Goal: Information Seeking & Learning: Learn about a topic

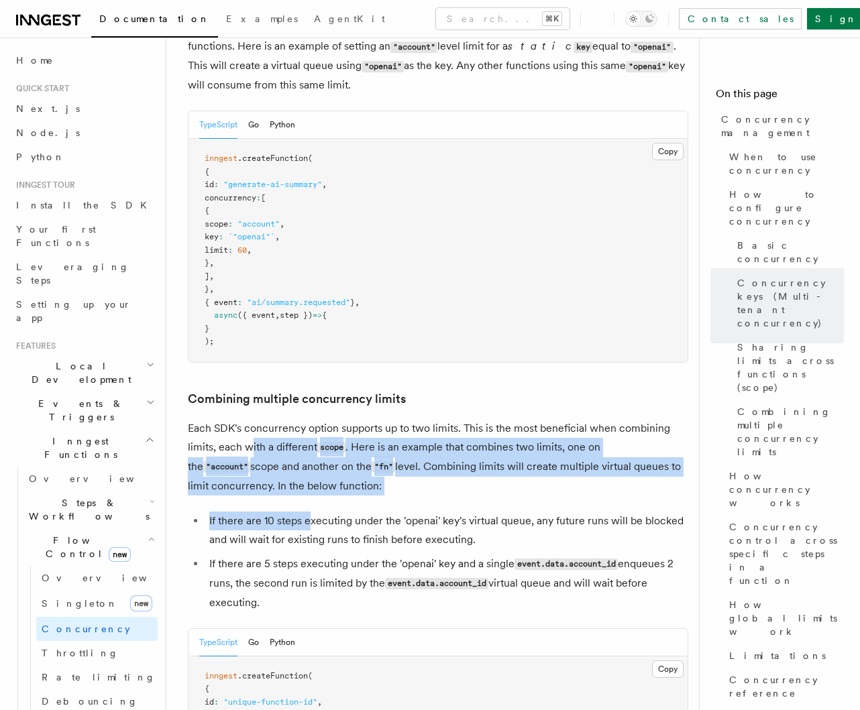
drag, startPoint x: 248, startPoint y: 407, endPoint x: 310, endPoint y: 497, distance: 109.0
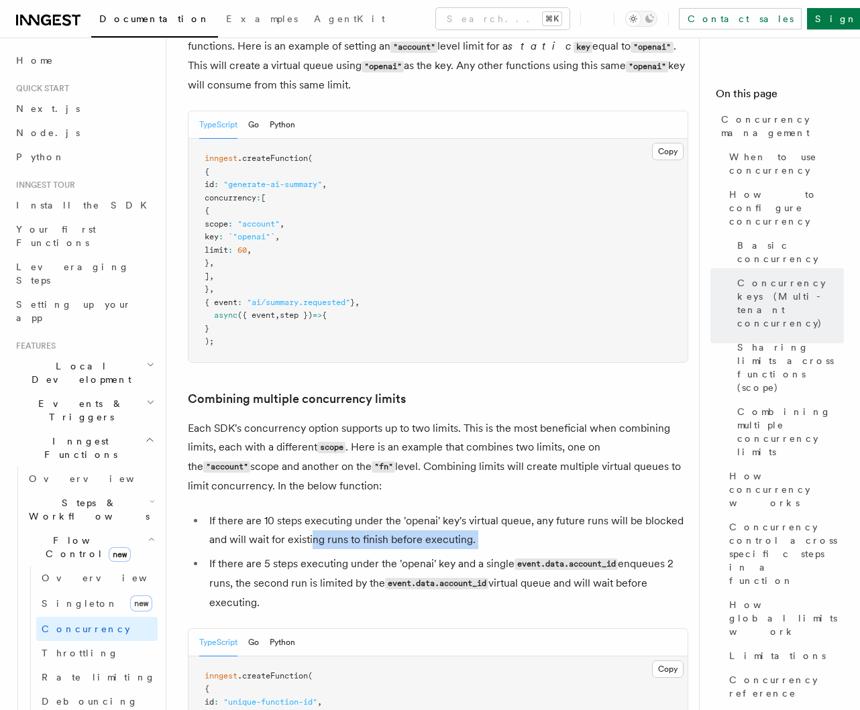
drag, startPoint x: 310, startPoint y: 496, endPoint x: 321, endPoint y: 520, distance: 25.8
click at [321, 518] on ul "If there are 10 steps executing under the 'openai' key's virtual queue, any fut…" at bounding box center [438, 562] width 500 height 101
click at [321, 555] on li "If there are 5 steps executing under the 'openai' key and a single event.data.a…" at bounding box center [446, 584] width 483 height 58
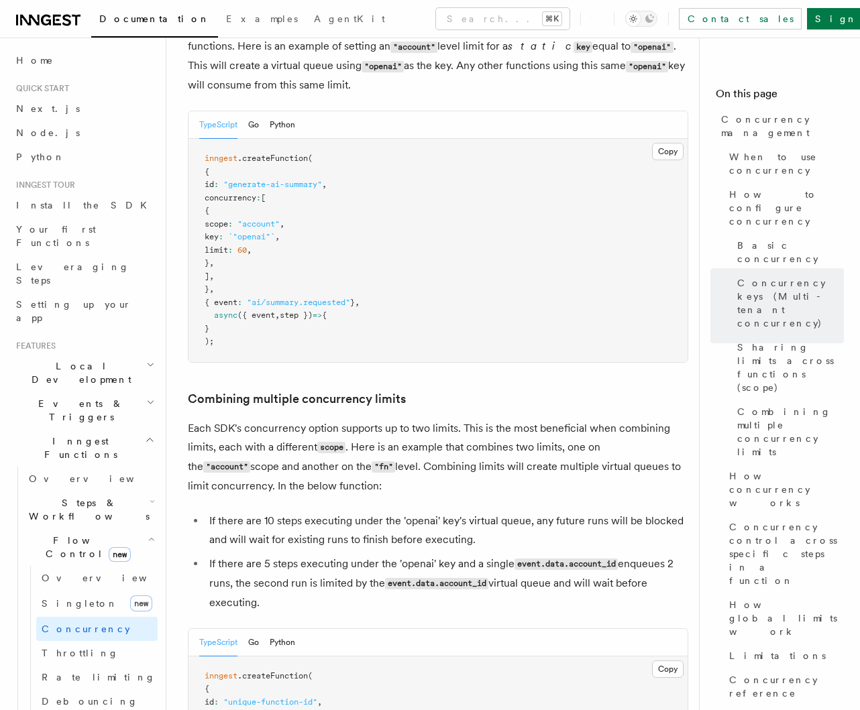
click at [319, 555] on li "If there are 5 steps executing under the 'openai' key and a single event.data.a…" at bounding box center [446, 584] width 483 height 58
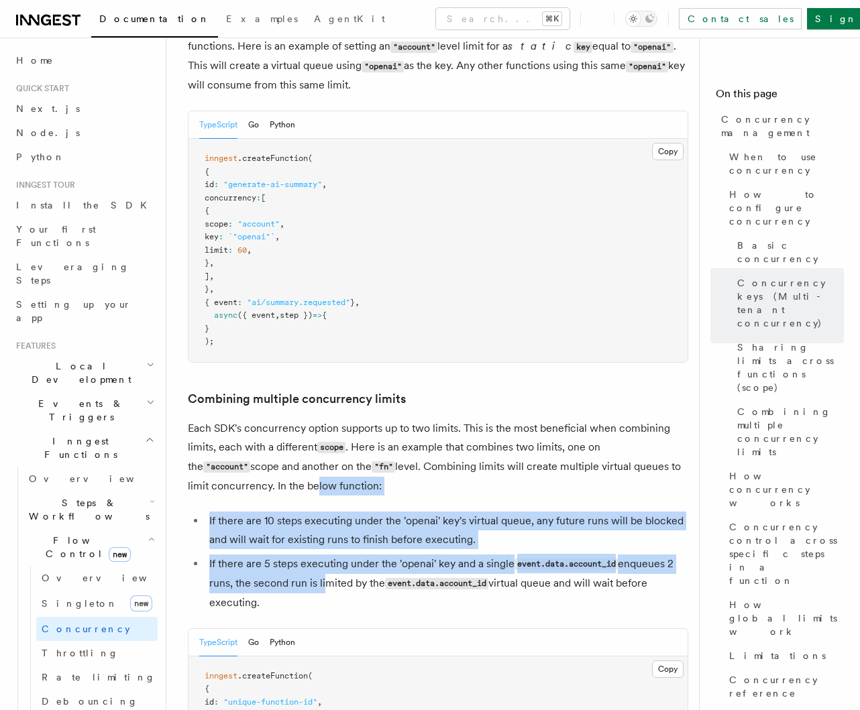
drag, startPoint x: 288, startPoint y: 454, endPoint x: 322, endPoint y: 555, distance: 106.0
click at [322, 513] on li "If there are 10 steps executing under the 'openai' key's virtual queue, any fut…" at bounding box center [446, 531] width 483 height 38
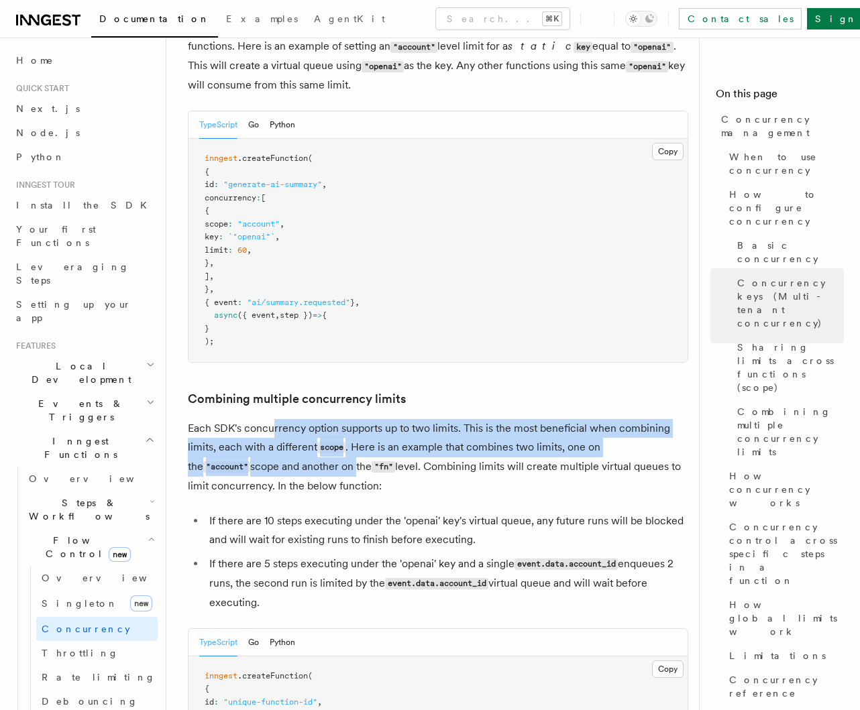
drag, startPoint x: 275, startPoint y: 392, endPoint x: 289, endPoint y: 441, distance: 50.9
click at [289, 441] on p "Each SDK's concurrency option supports up to two limits. This is the most benef…" at bounding box center [438, 457] width 500 height 76
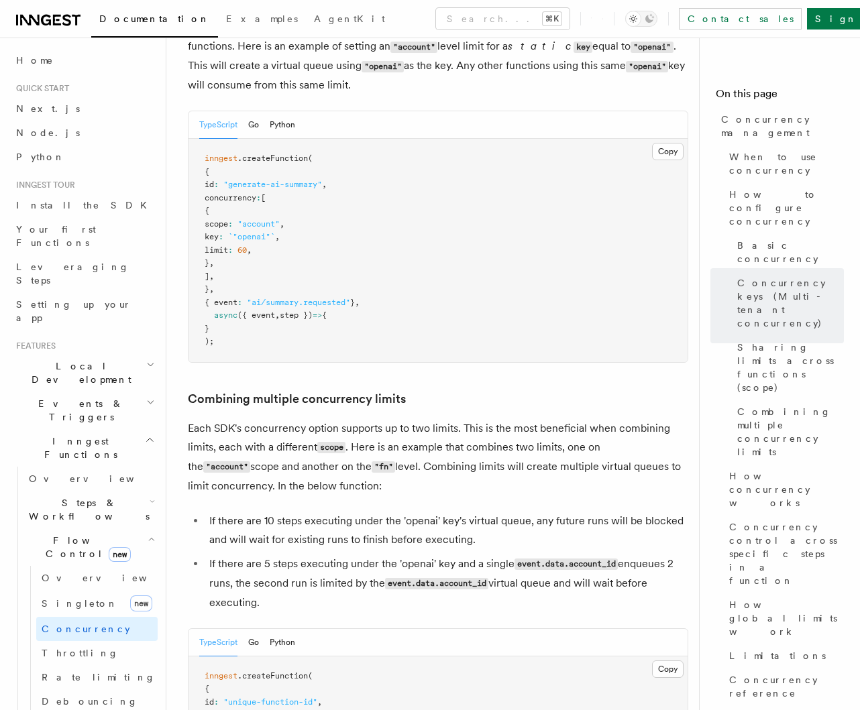
drag, startPoint x: 242, startPoint y: 430, endPoint x: 327, endPoint y: 439, distance: 85.7
click at [325, 439] on p "Each SDK's concurrency option supports up to two limits. This is the most benef…" at bounding box center [438, 457] width 500 height 76
click at [358, 451] on p "Each SDK's concurrency option supports up to two limits. This is the most benef…" at bounding box center [438, 457] width 500 height 76
drag, startPoint x: 243, startPoint y: 412, endPoint x: 385, endPoint y: 460, distance: 149.3
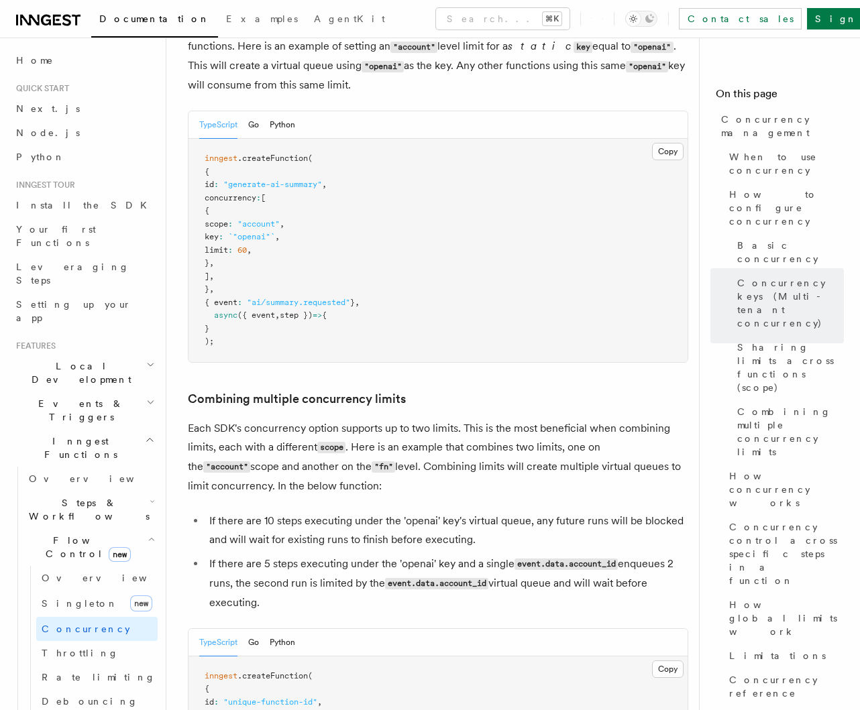
click at [402, 448] on p "Each SDK's concurrency option supports up to two limits. This is the most benef…" at bounding box center [438, 457] width 500 height 76
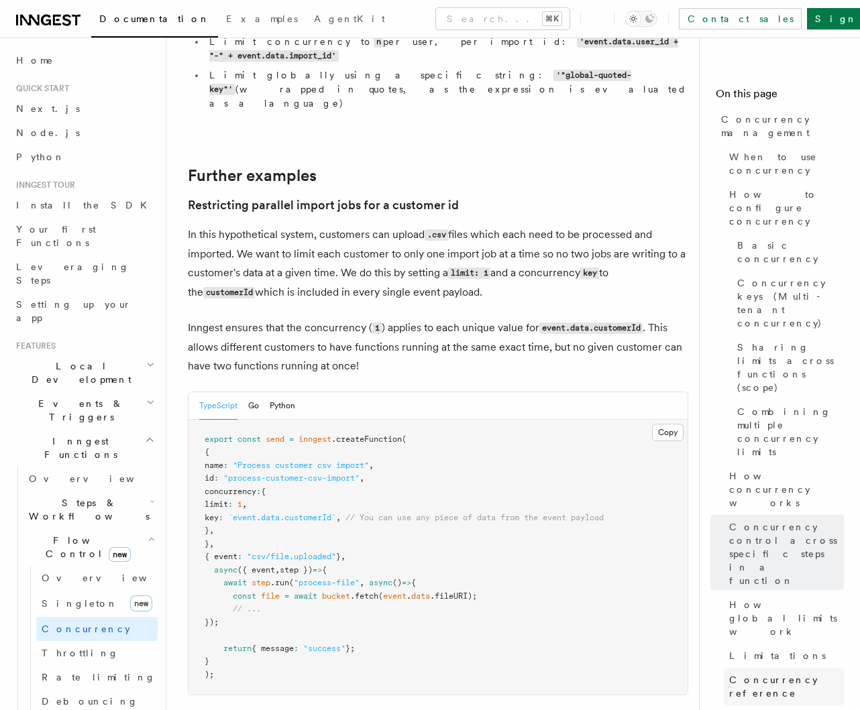
click at [753, 673] on span "Concurrency reference" at bounding box center [786, 686] width 115 height 27
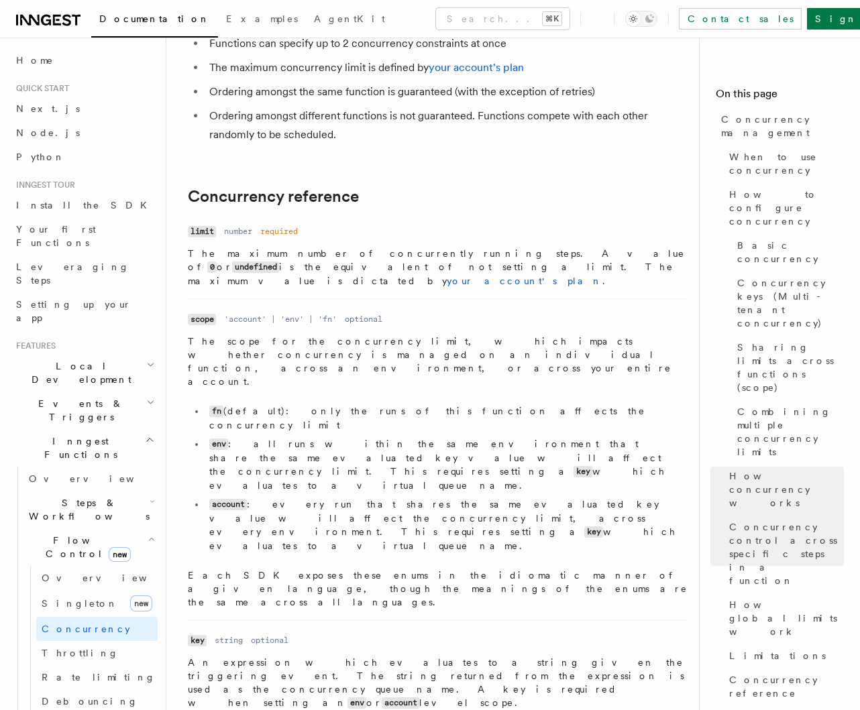
scroll to position [4586, 0]
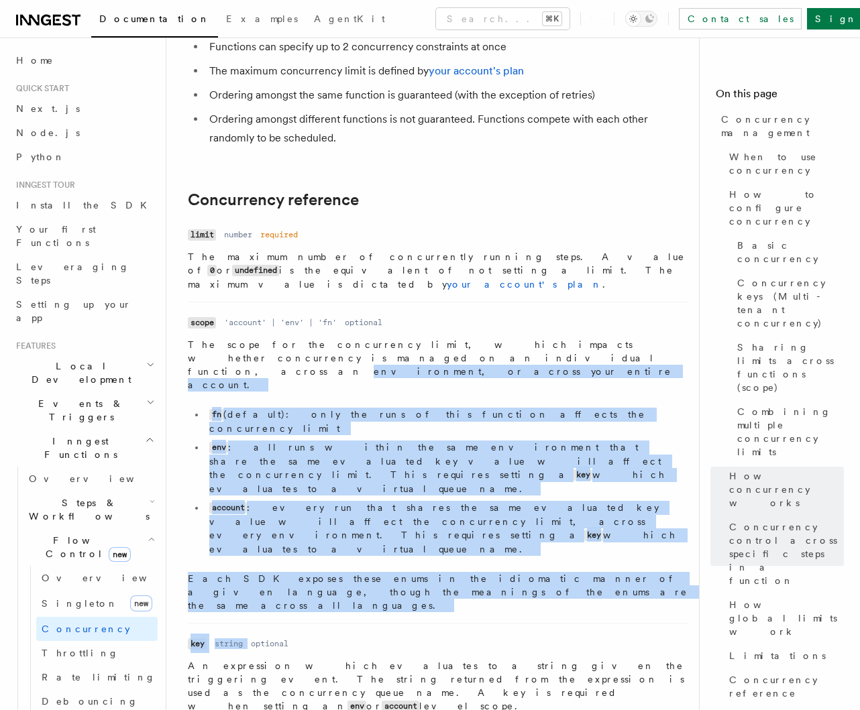
drag, startPoint x: 272, startPoint y: 372, endPoint x: 286, endPoint y: 406, distance: 36.6
click at [285, 399] on ul "Name limit Type number Required required Description The maximum number of conc…" at bounding box center [438, 569] width 500 height 688
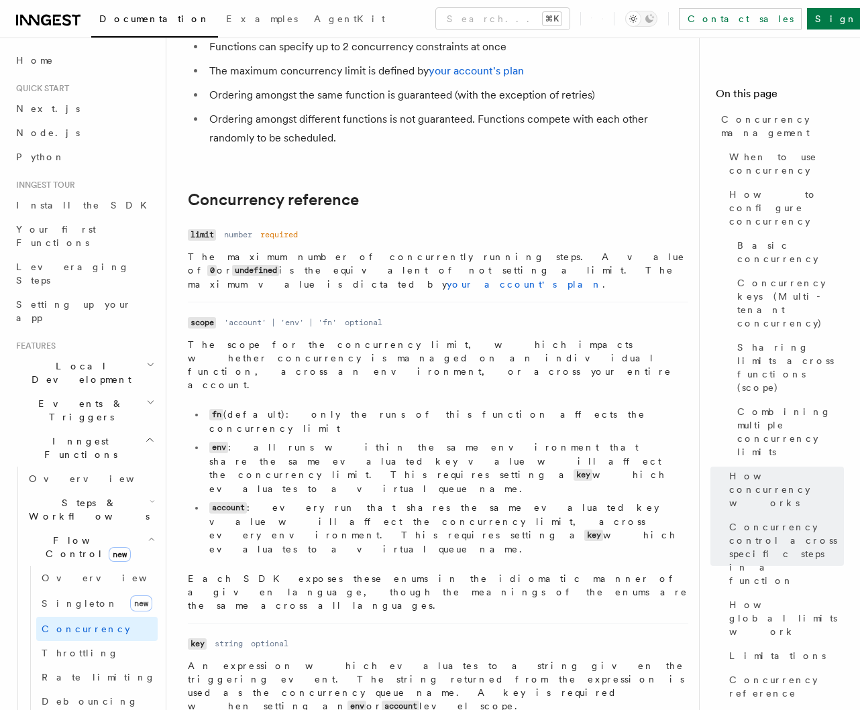
click at [307, 572] on p "Each SDK exposes these enums in the idiomatic manner of a given language, thoug…" at bounding box center [438, 592] width 500 height 40
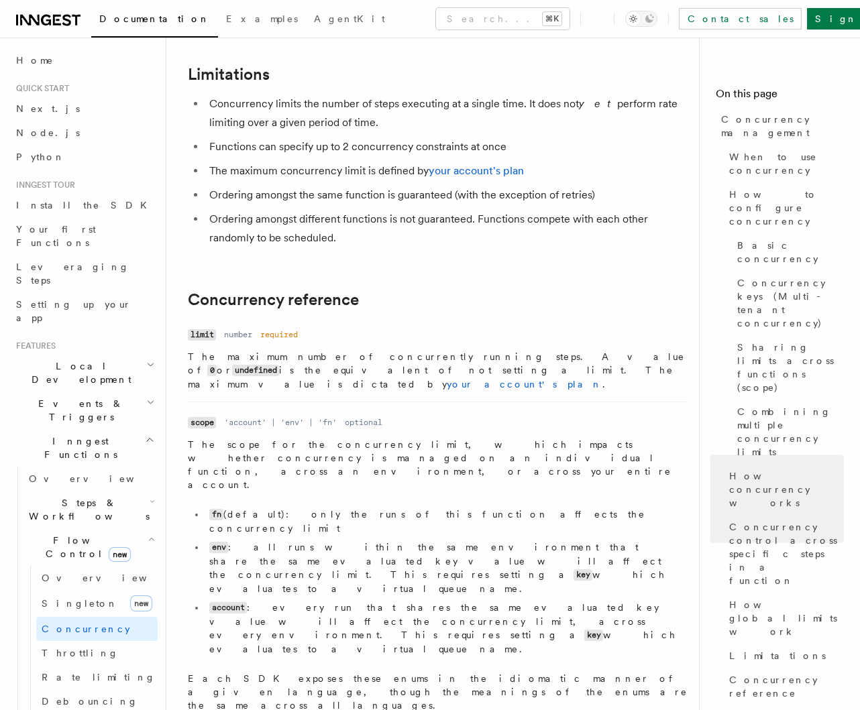
scroll to position [4482, 0]
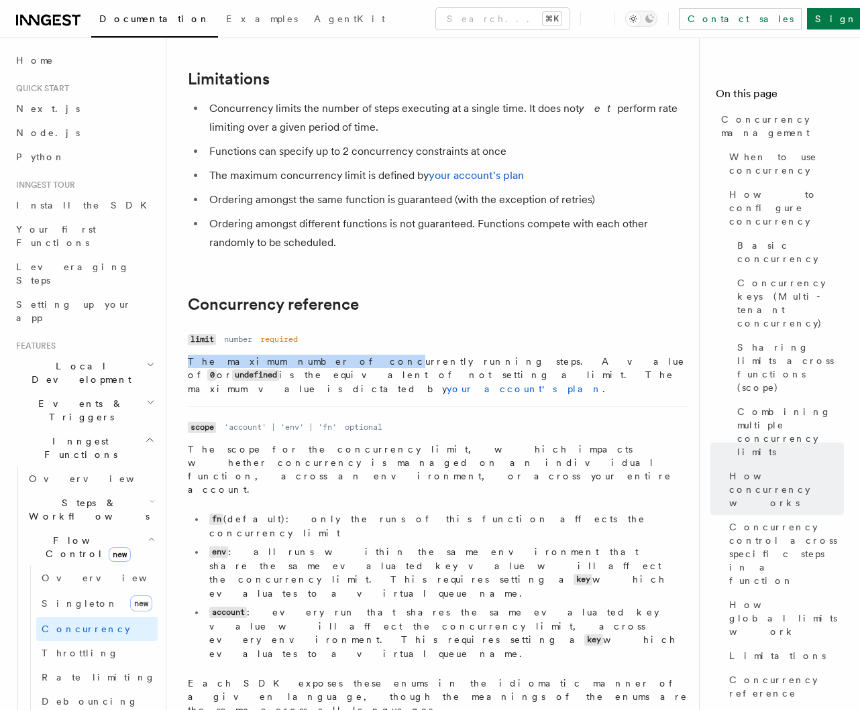
drag, startPoint x: 297, startPoint y: 230, endPoint x: 325, endPoint y: 230, distance: 28.2
click at [322, 330] on dl "Name limit Type number Required required Description The maximum number of conc…" at bounding box center [438, 363] width 500 height 66
click at [418, 355] on p "The maximum number of concurrently running steps. A value of 0 or undefined is …" at bounding box center [438, 375] width 500 height 41
drag, startPoint x: 243, startPoint y: 236, endPoint x: 461, endPoint y: 235, distance: 218.0
click at [458, 355] on p "The maximum number of concurrently running steps. A value of 0 or undefined is …" at bounding box center [438, 375] width 500 height 41
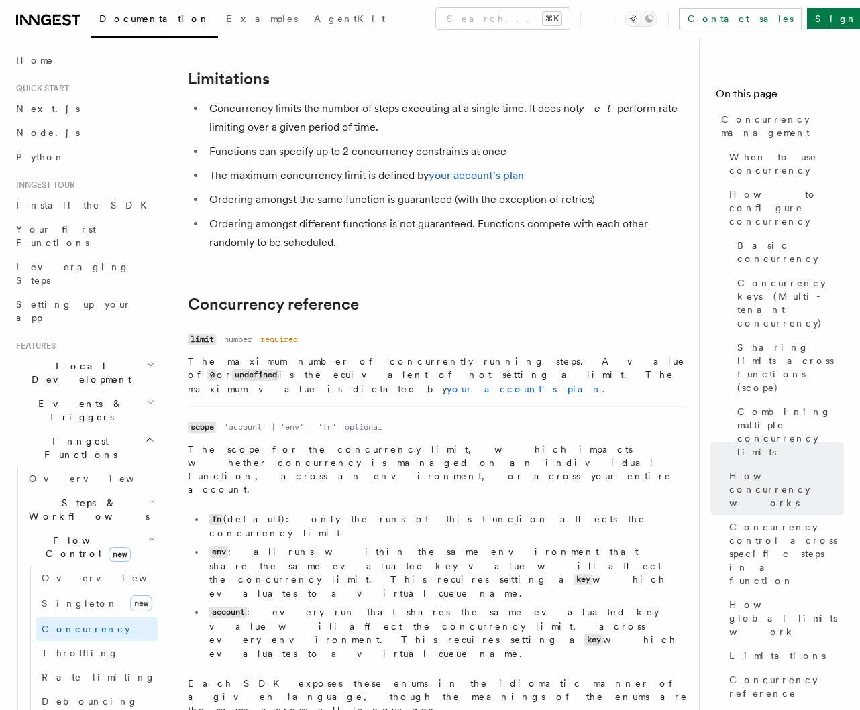
click at [475, 355] on p "The maximum number of concurrently running steps. A value of 0 or undefined is …" at bounding box center [438, 375] width 500 height 41
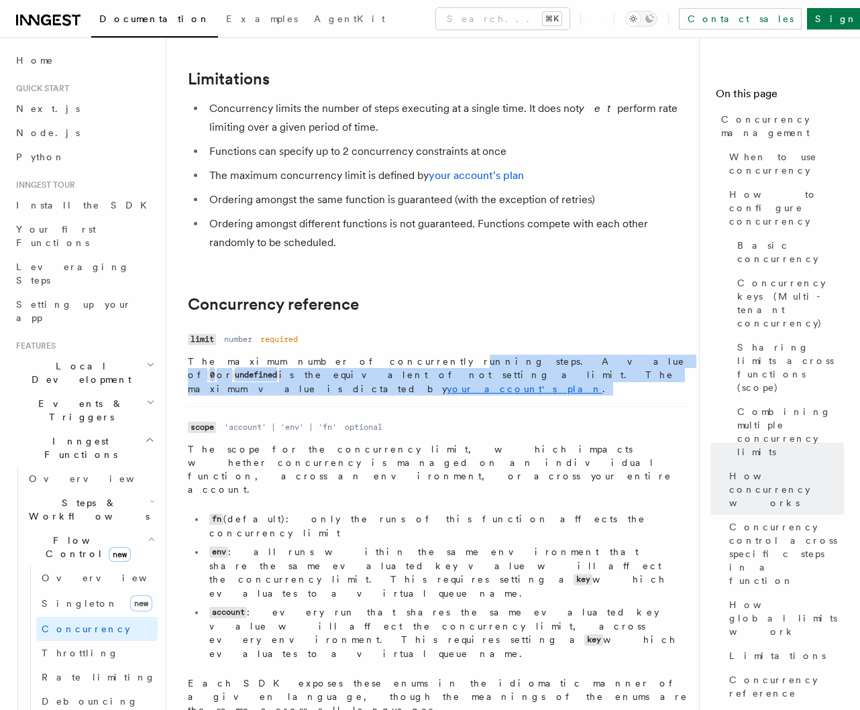
drag, startPoint x: 353, startPoint y: 233, endPoint x: 446, endPoint y: 245, distance: 93.9
click at [446, 355] on p "The maximum number of concurrently running steps. A value of 0 or undefined is …" at bounding box center [438, 375] width 500 height 41
click at [449, 355] on p "The maximum number of concurrently running steps. A value of 0 or undefined is …" at bounding box center [438, 375] width 500 height 41
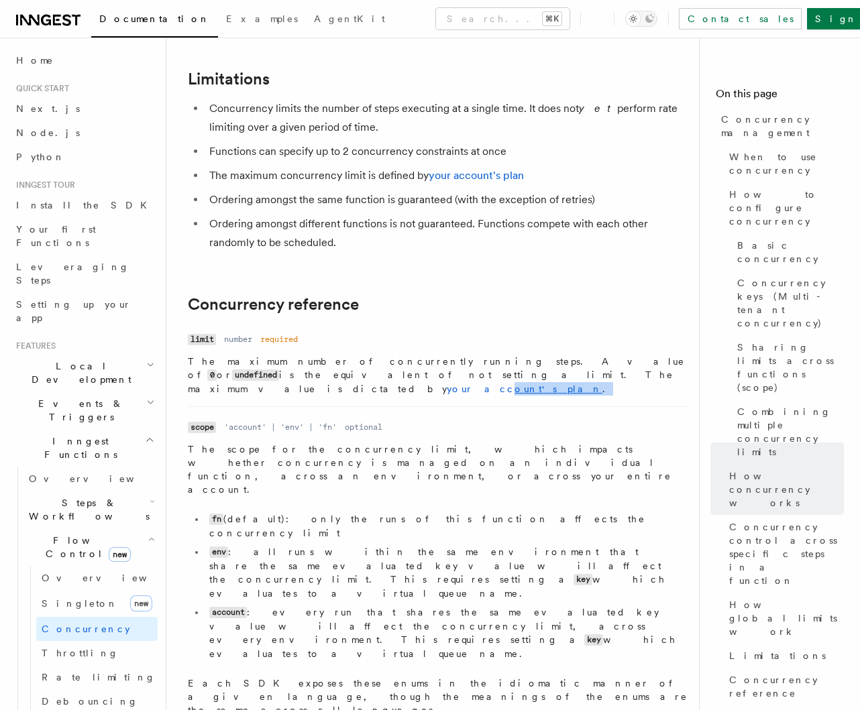
drag, startPoint x: 369, startPoint y: 243, endPoint x: 439, endPoint y: 243, distance: 69.7
click at [436, 355] on p "The maximum number of concurrently running steps. A value of 0 or undefined is …" at bounding box center [438, 375] width 500 height 41
click at [439, 355] on p "The maximum number of concurrently running steps. A value of 0 or undefined is …" at bounding box center [438, 375] width 500 height 41
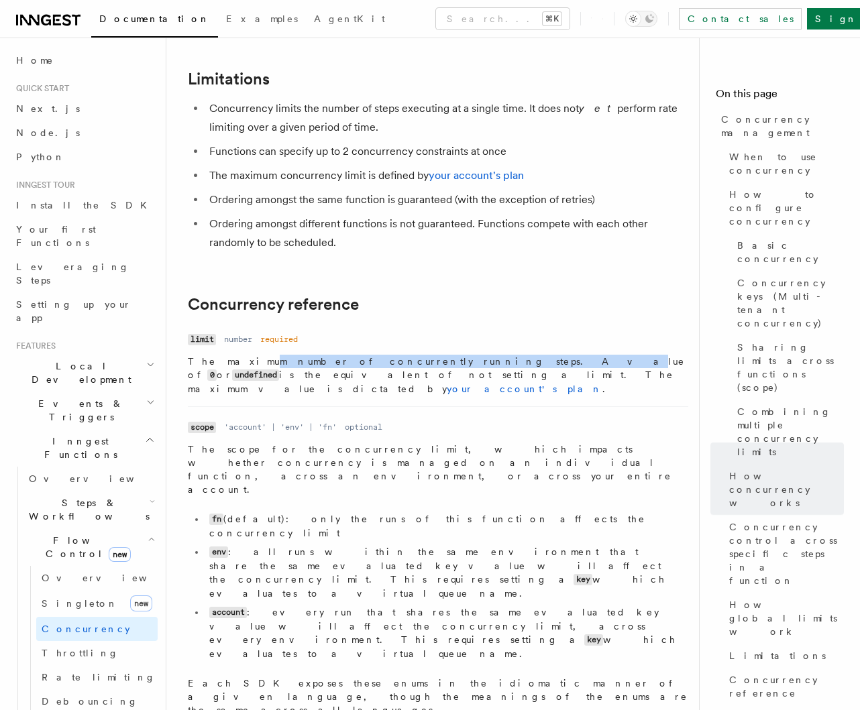
drag, startPoint x: 246, startPoint y: 241, endPoint x: 430, endPoint y: 242, distance: 183.8
click at [425, 355] on p "The maximum number of concurrently running steps. A value of 0 or undefined is …" at bounding box center [438, 375] width 500 height 41
click at [441, 355] on p "The maximum number of concurrently running steps. A value of 0 or undefined is …" at bounding box center [438, 375] width 500 height 41
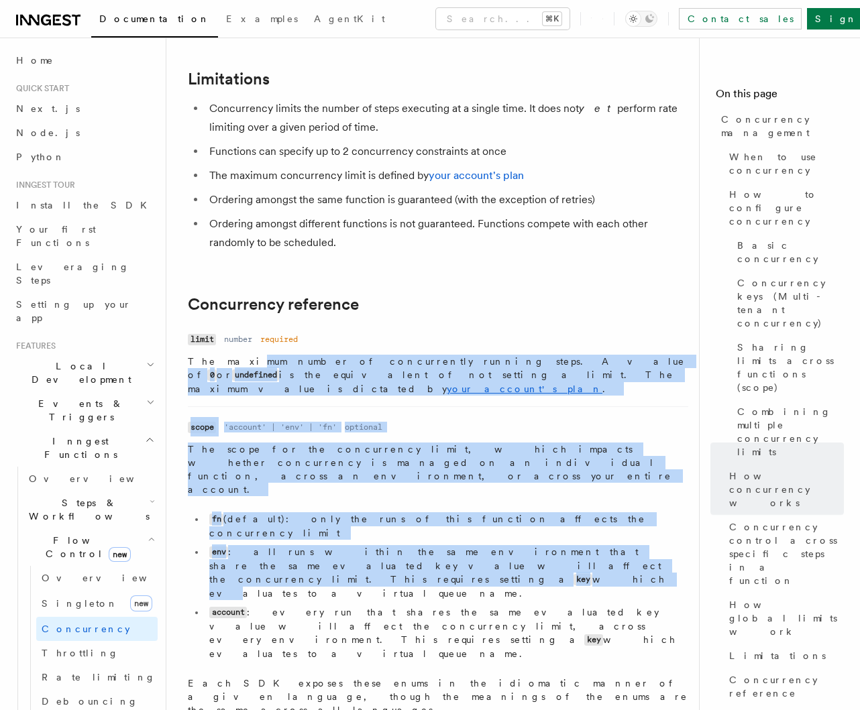
drag, startPoint x: 227, startPoint y: 237, endPoint x: 356, endPoint y: 396, distance: 205.0
click at [355, 394] on ul "Name limit Type number Required required Description The maximum number of conc…" at bounding box center [438, 674] width 500 height 688
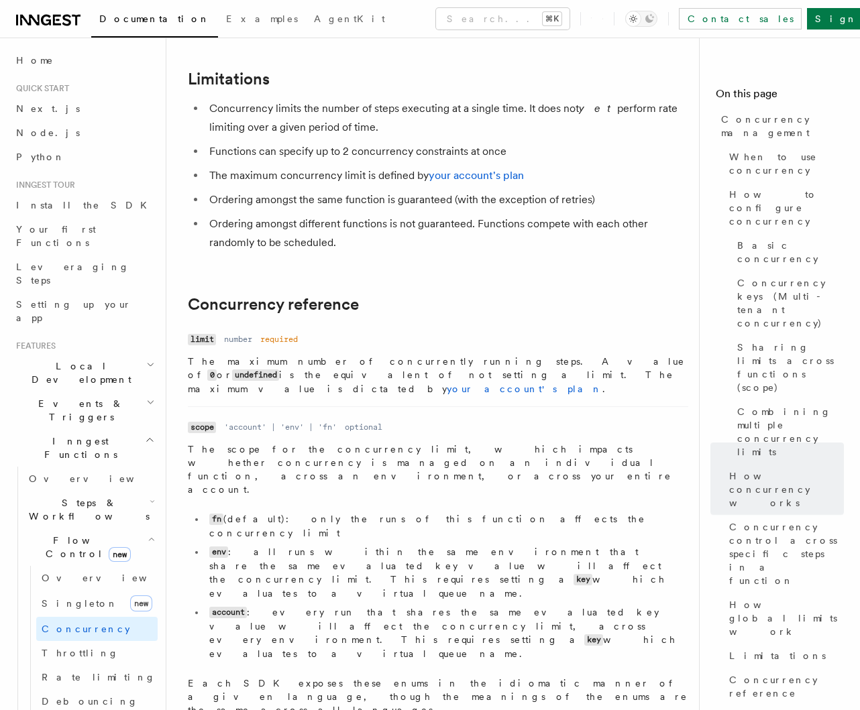
click at [402, 443] on dd "The scope for the concurrency limit, which impacts whether concurrency is manag…" at bounding box center [438, 580] width 500 height 274
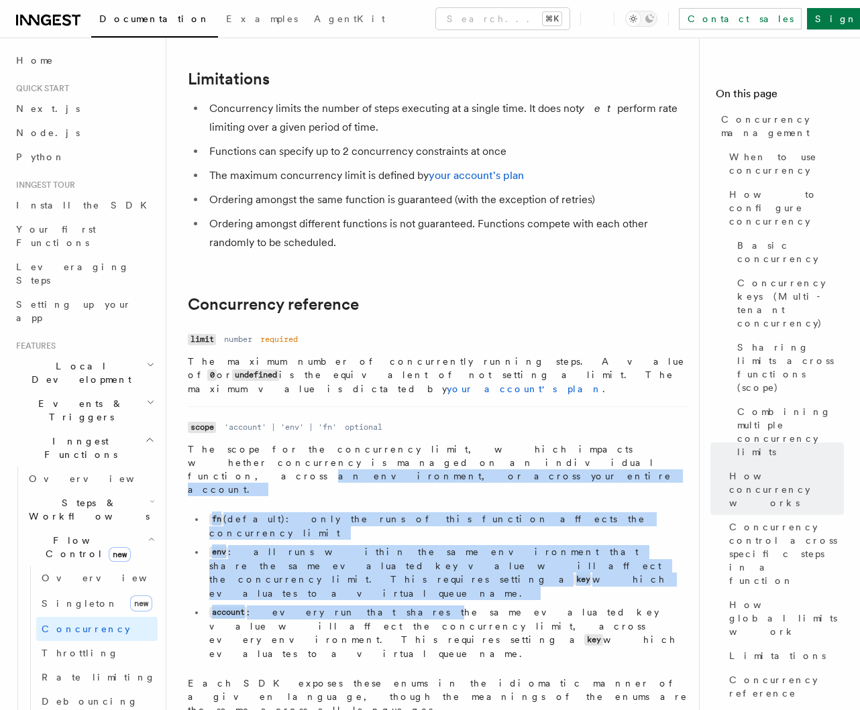
drag, startPoint x: 176, startPoint y: 319, endPoint x: 355, endPoint y: 410, distance: 200.9
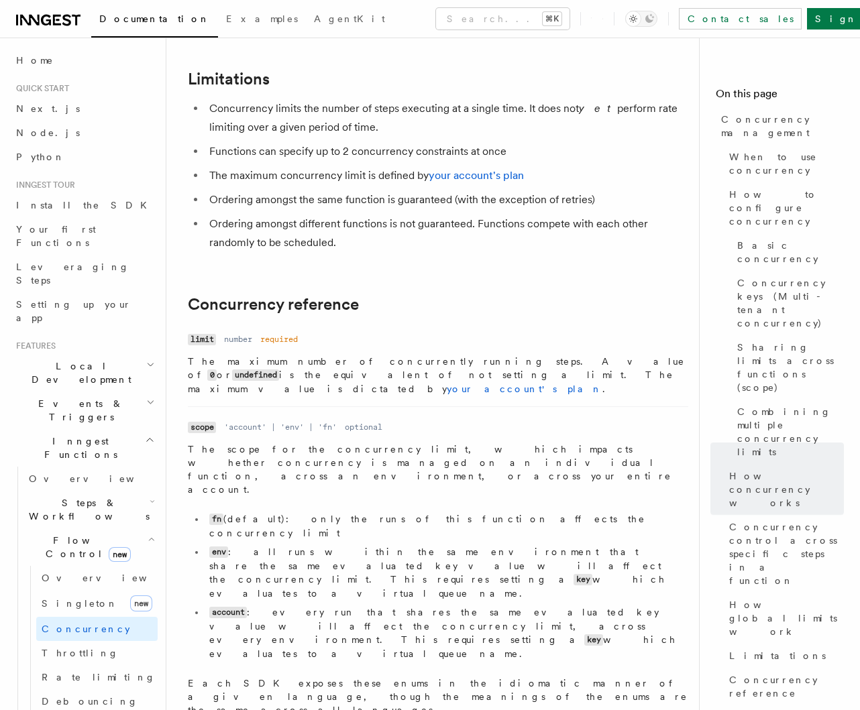
click at [396, 545] on li "env : all runs within the same environment that share the same evaluated key va…" at bounding box center [446, 572] width 483 height 55
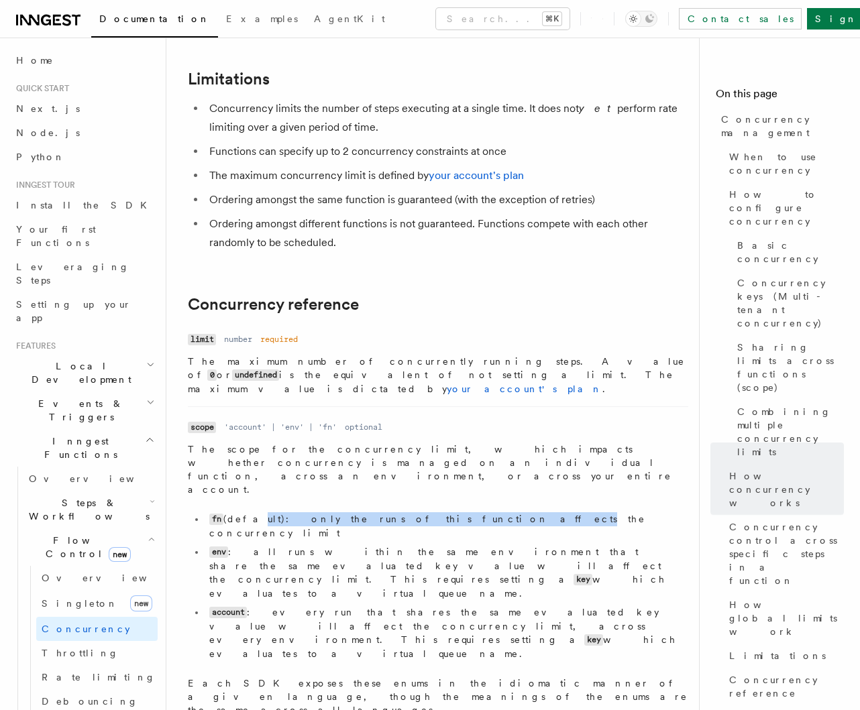
drag, startPoint x: 243, startPoint y: 357, endPoint x: 415, endPoint y: 357, distance: 172.4
click at [410, 512] on li "fn (default): only the runs of this function affects the concurrency limit" at bounding box center [446, 525] width 483 height 27
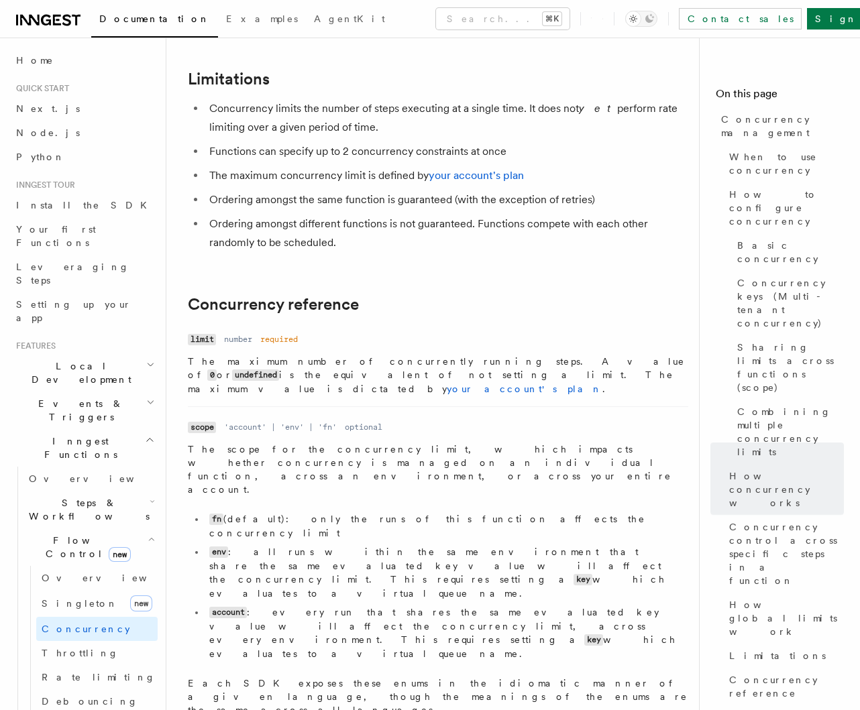
click at [416, 512] on li "fn (default): only the runs of this function affects the concurrency limit" at bounding box center [446, 525] width 483 height 27
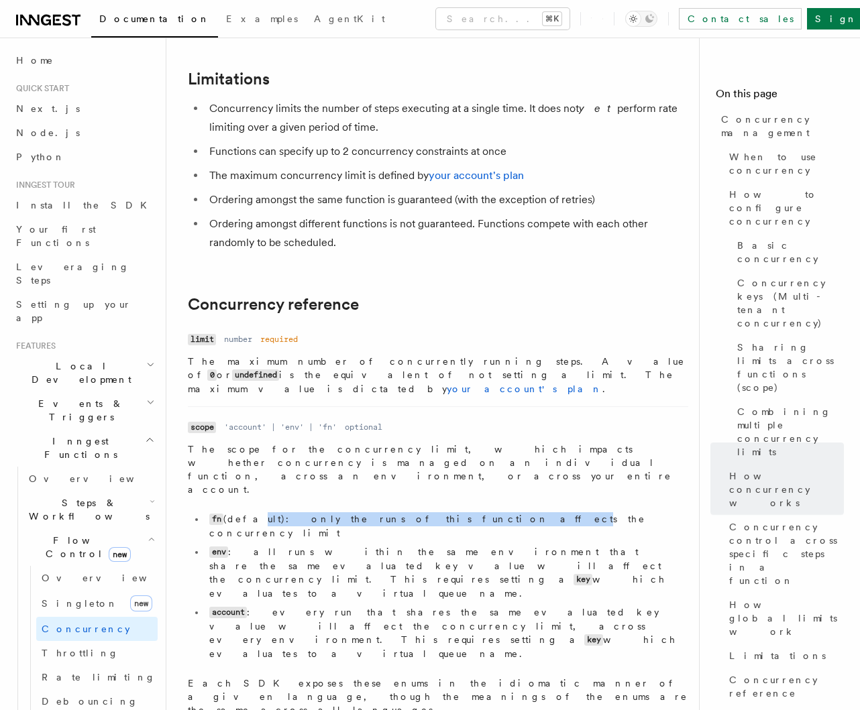
drag, startPoint x: 243, startPoint y: 351, endPoint x: 404, endPoint y: 351, distance: 161.0
click at [404, 512] on li "fn (default): only the runs of this function affects the concurrency limit" at bounding box center [446, 525] width 483 height 27
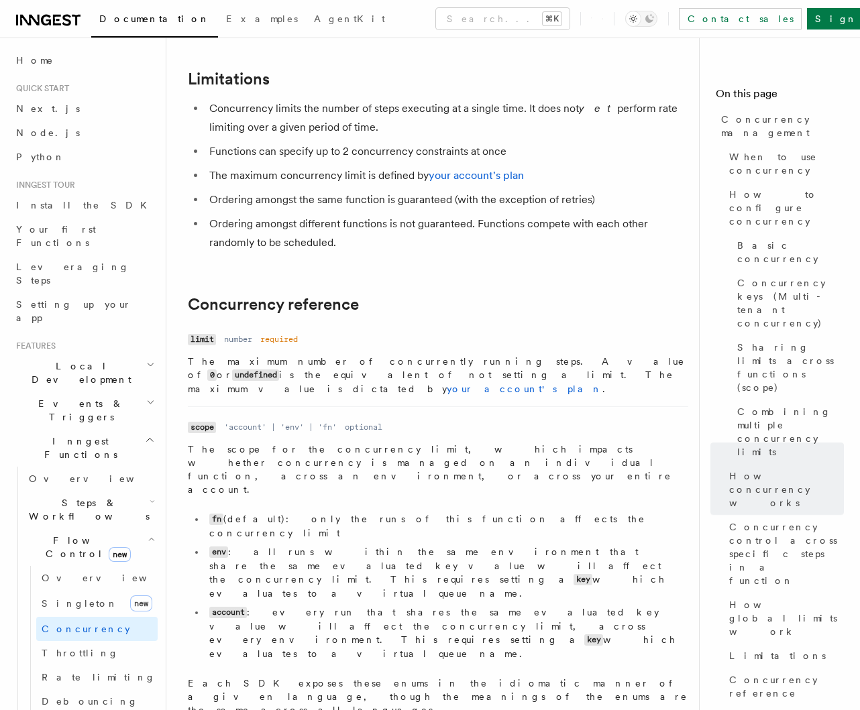
click at [408, 512] on li "fn (default): only the runs of this function affects the concurrency limit" at bounding box center [446, 525] width 483 height 27
drag, startPoint x: 280, startPoint y: 351, endPoint x: 412, endPoint y: 353, distance: 132.1
click at [409, 512] on li "fn (default): only the runs of this function affects the concurrency limit" at bounding box center [446, 525] width 483 height 27
click at [416, 512] on li "fn (default): only the runs of this function affects the concurrency limit" at bounding box center [446, 525] width 483 height 27
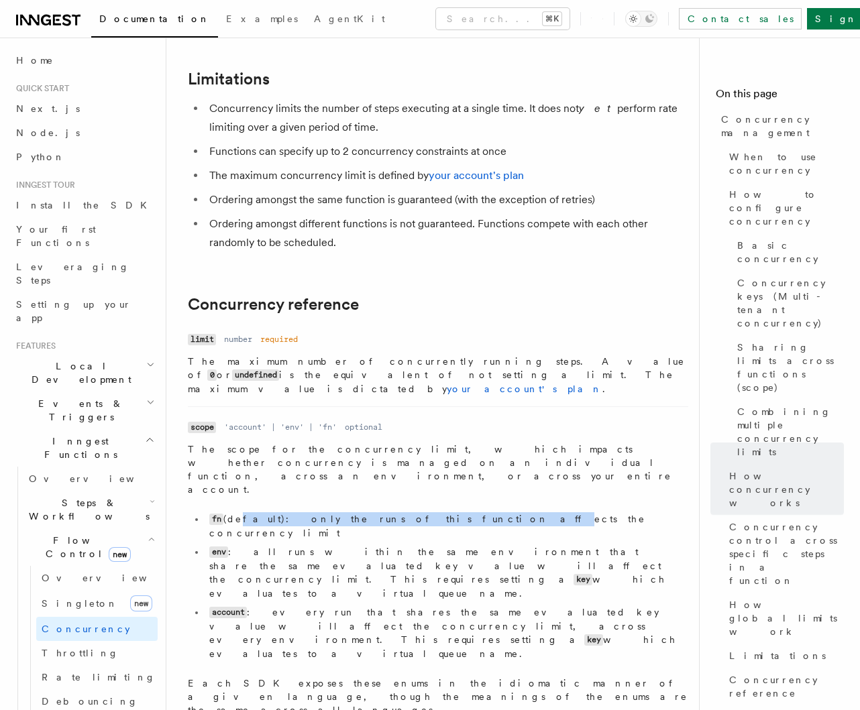
drag, startPoint x: 233, startPoint y: 351, endPoint x: 404, endPoint y: 349, distance: 171.0
click at [393, 512] on li "fn (default): only the runs of this function affects the concurrency limit" at bounding box center [446, 525] width 483 height 27
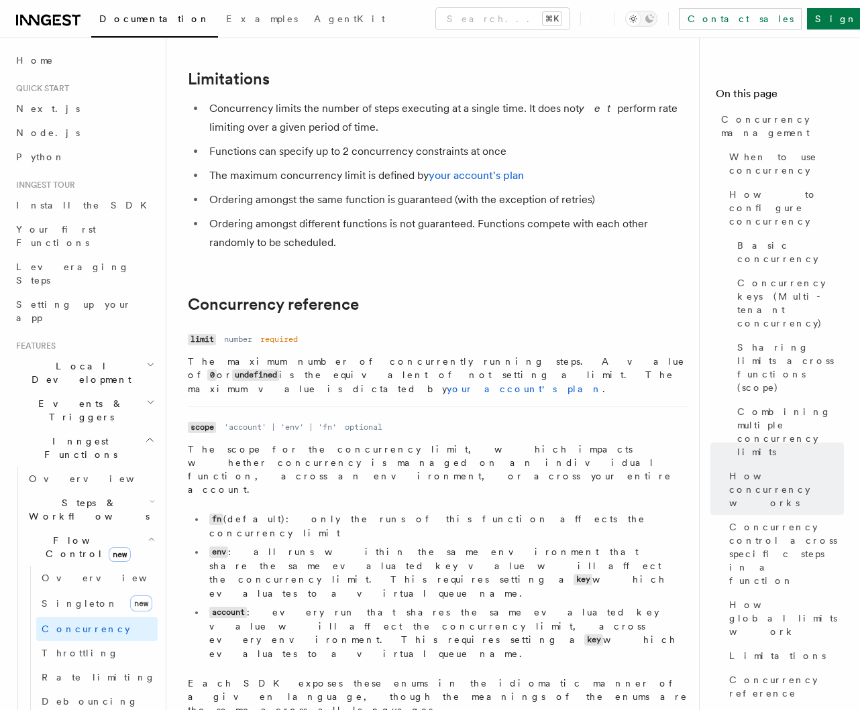
click at [404, 512] on li "fn (default): only the runs of this function affects the concurrency limit" at bounding box center [446, 525] width 483 height 27
drag, startPoint x: 262, startPoint y: 349, endPoint x: 401, endPoint y: 349, distance: 139.5
click at [396, 512] on li "fn (default): only the runs of this function affects the concurrency limit" at bounding box center [446, 525] width 483 height 27
click at [401, 512] on li "fn (default): only the runs of this function affects the concurrency limit" at bounding box center [446, 525] width 483 height 27
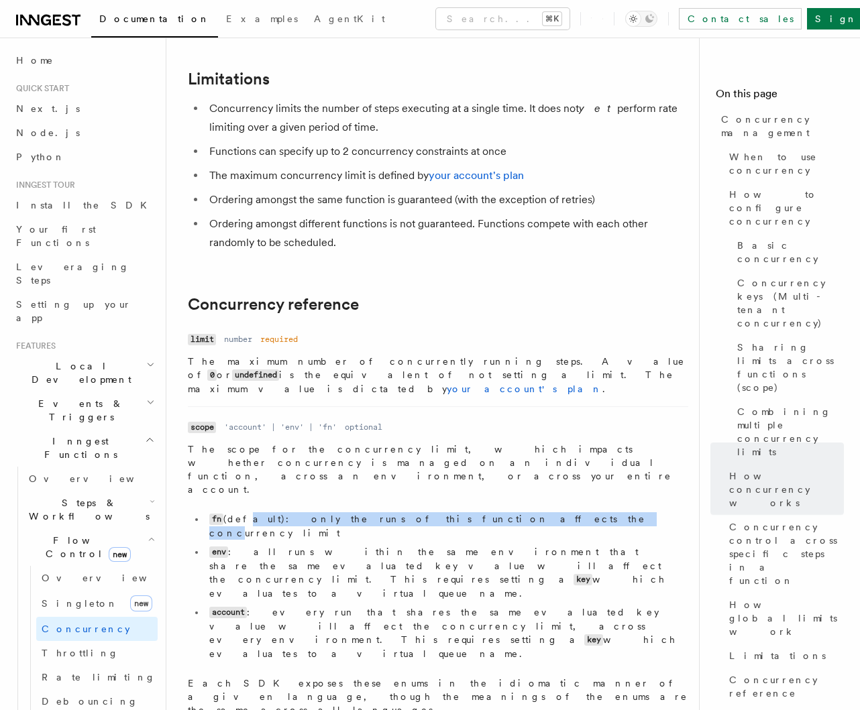
drag, startPoint x: 238, startPoint y: 351, endPoint x: 459, endPoint y: 351, distance: 220.6
click at [453, 512] on li "fn (default): only the runs of this function affects the concurrency limit" at bounding box center [446, 525] width 483 height 27
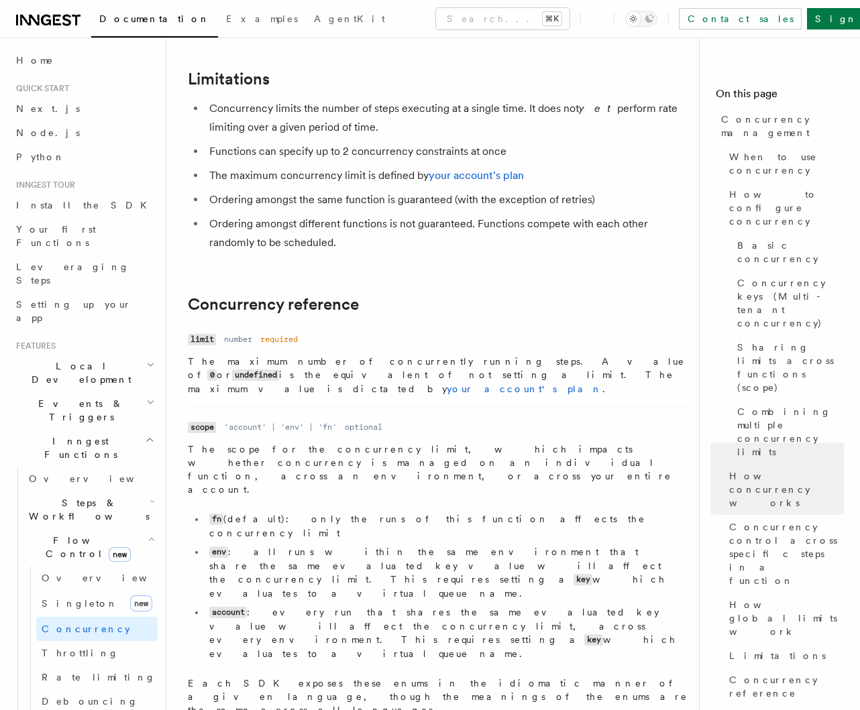
click at [459, 512] on li "fn (default): only the runs of this function affects the concurrency limit" at bounding box center [446, 525] width 483 height 27
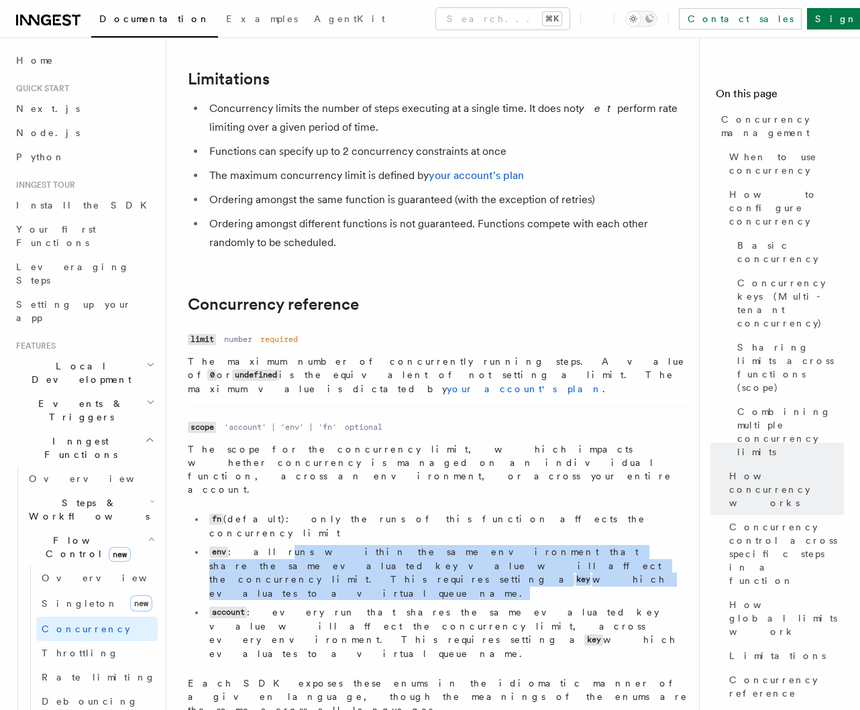
drag, startPoint x: 247, startPoint y: 376, endPoint x: 442, endPoint y: 401, distance: 196.8
click at [429, 512] on ul "fn (default): only the runs of this function affects the concurrency limit env …" at bounding box center [438, 586] width 500 height 148
click at [461, 545] on li "env : all runs within the same environment that share the same evaluated key va…" at bounding box center [446, 572] width 483 height 55
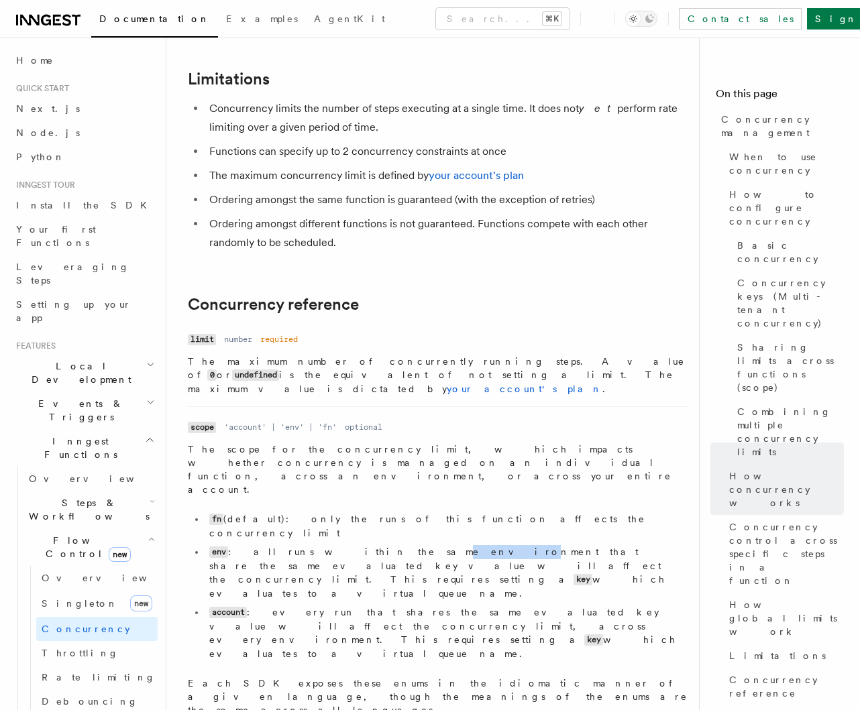
drag, startPoint x: 340, startPoint y: 373, endPoint x: 359, endPoint y: 374, distance: 19.5
click at [359, 545] on li "env : all runs within the same environment that share the same evaluated key va…" at bounding box center [446, 572] width 483 height 55
click at [361, 545] on li "env : all runs within the same environment that share the same evaluated key va…" at bounding box center [446, 572] width 483 height 55
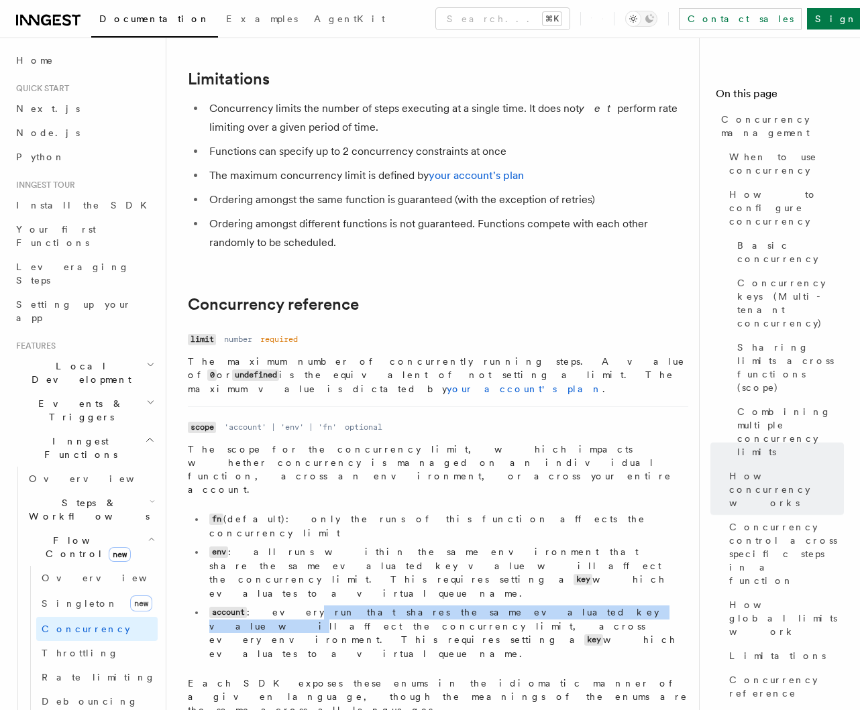
drag, startPoint x: 275, startPoint y: 402, endPoint x: 479, endPoint y: 406, distance: 203.9
click at [477, 606] on li "account : every run that shares the same evaluated key value will affect the co…" at bounding box center [446, 633] width 483 height 55
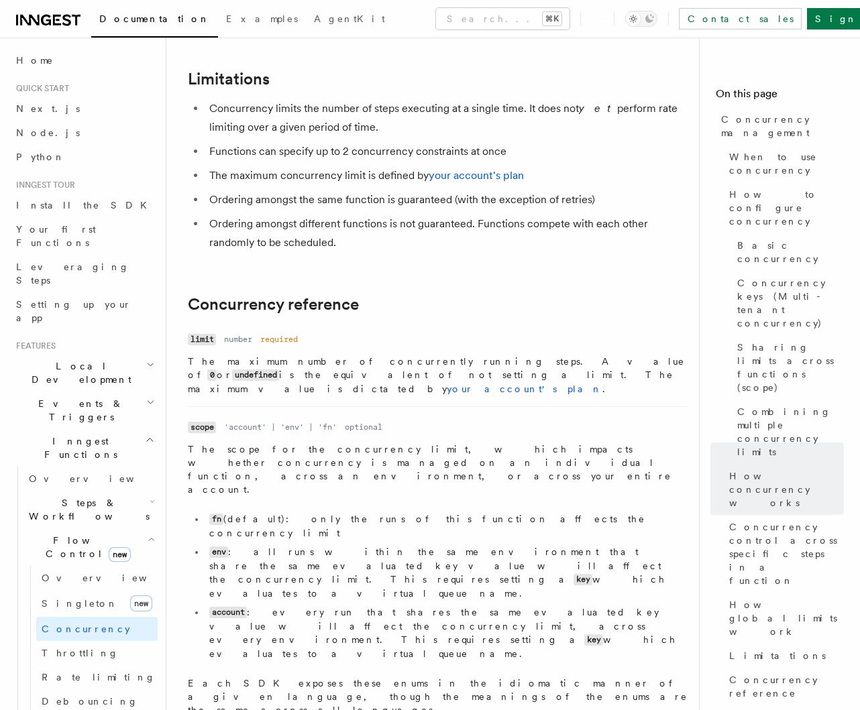
click at [479, 606] on li "account : every run that shares the same evaluated key value will affect the co…" at bounding box center [446, 633] width 483 height 55
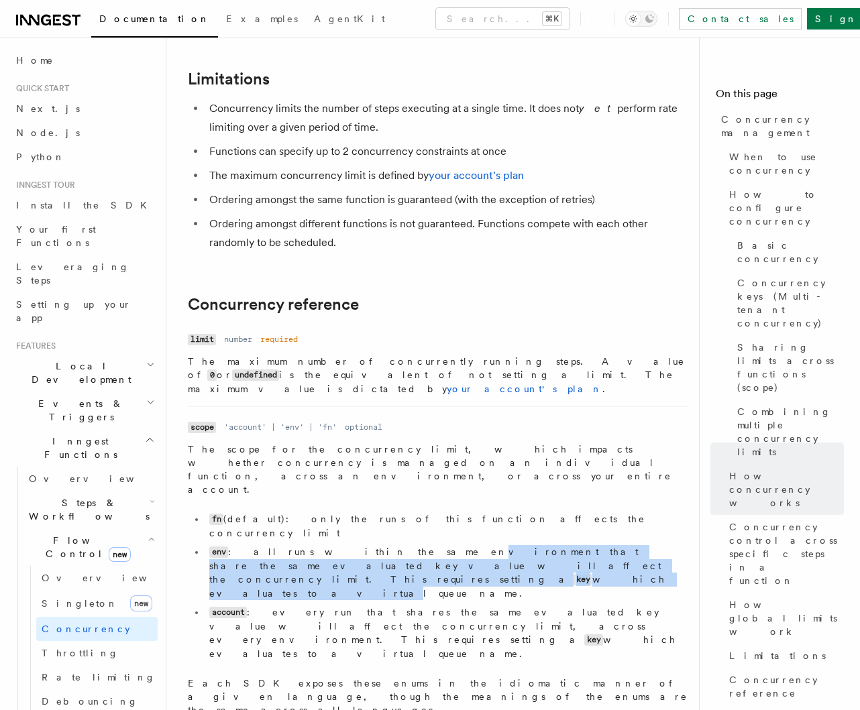
drag, startPoint x: 343, startPoint y: 374, endPoint x: 434, endPoint y: 390, distance: 92.0
click at [434, 545] on li "env : all runs within the same environment that share the same evaluated key va…" at bounding box center [446, 572] width 483 height 55
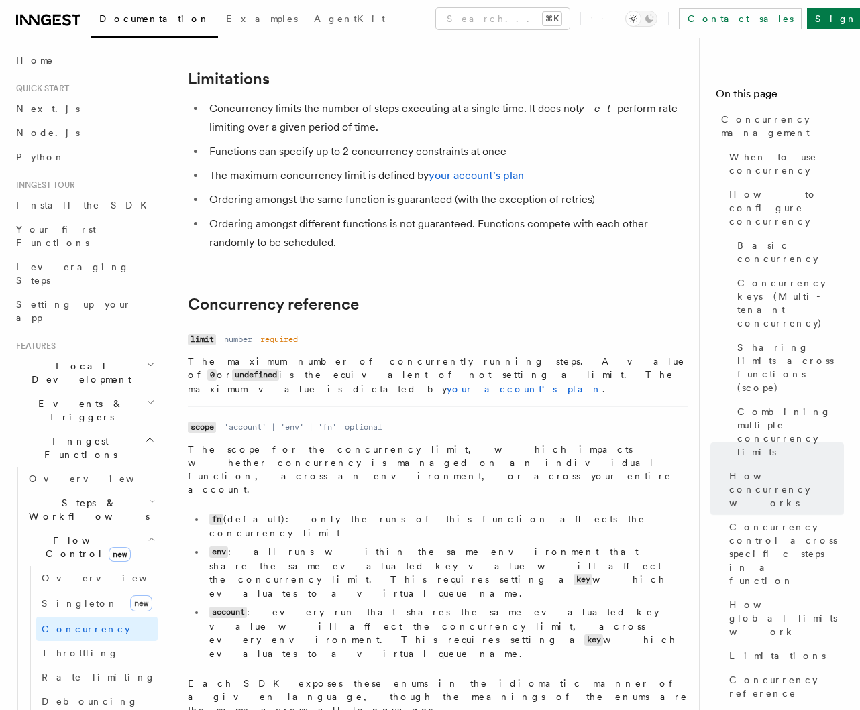
click at [445, 545] on li "env : all runs within the same environment that share the same evaluated key va…" at bounding box center [446, 572] width 483 height 55
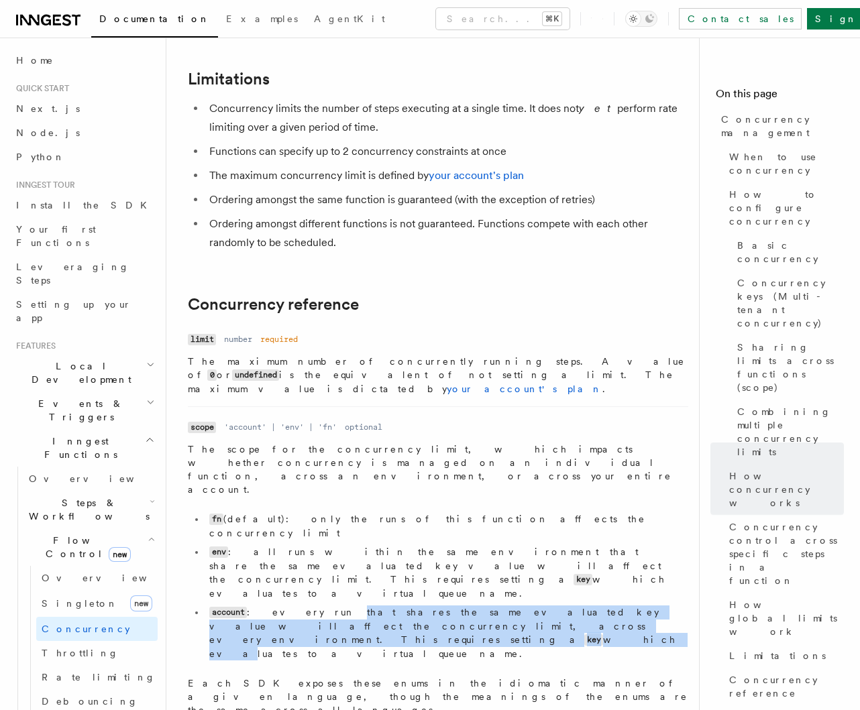
drag, startPoint x: 294, startPoint y: 408, endPoint x: 423, endPoint y: 427, distance: 130.9
click at [422, 606] on li "account : every run that shares the same evaluated key value will affect the co…" at bounding box center [446, 633] width 483 height 55
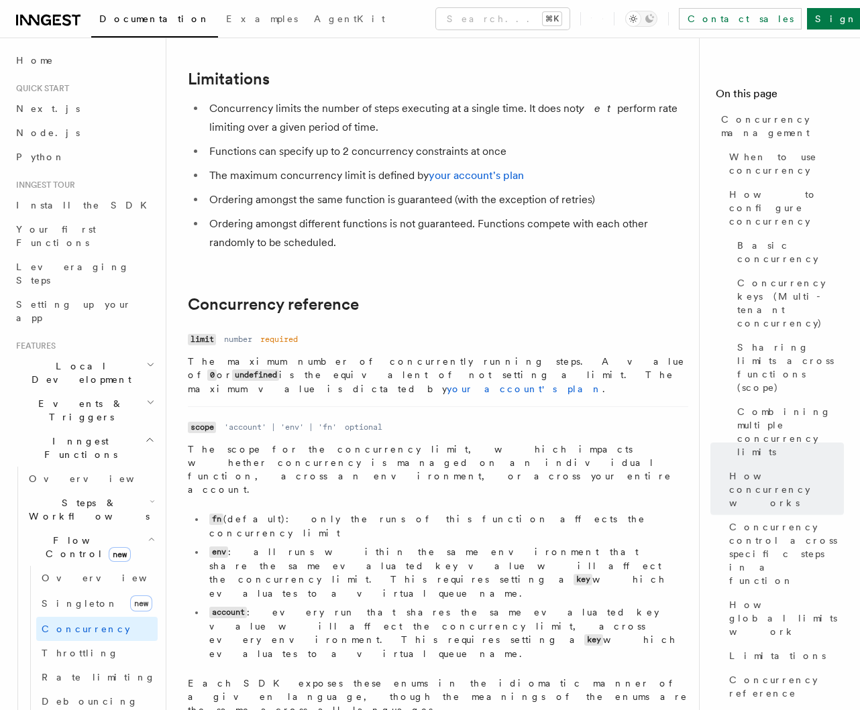
click at [449, 606] on li "account : every run that shares the same evaluated key value will affect the co…" at bounding box center [446, 633] width 483 height 55
drag, startPoint x: 392, startPoint y: 414, endPoint x: 515, endPoint y: 425, distance: 123.3
click at [512, 606] on li "account : every run that shares the same evaluated key value will affect the co…" at bounding box center [446, 633] width 483 height 55
click at [526, 606] on li "account : every run that shares the same evaluated key value will affect the co…" at bounding box center [446, 633] width 483 height 55
drag, startPoint x: 275, startPoint y: 406, endPoint x: 342, endPoint y: 409, distance: 67.1
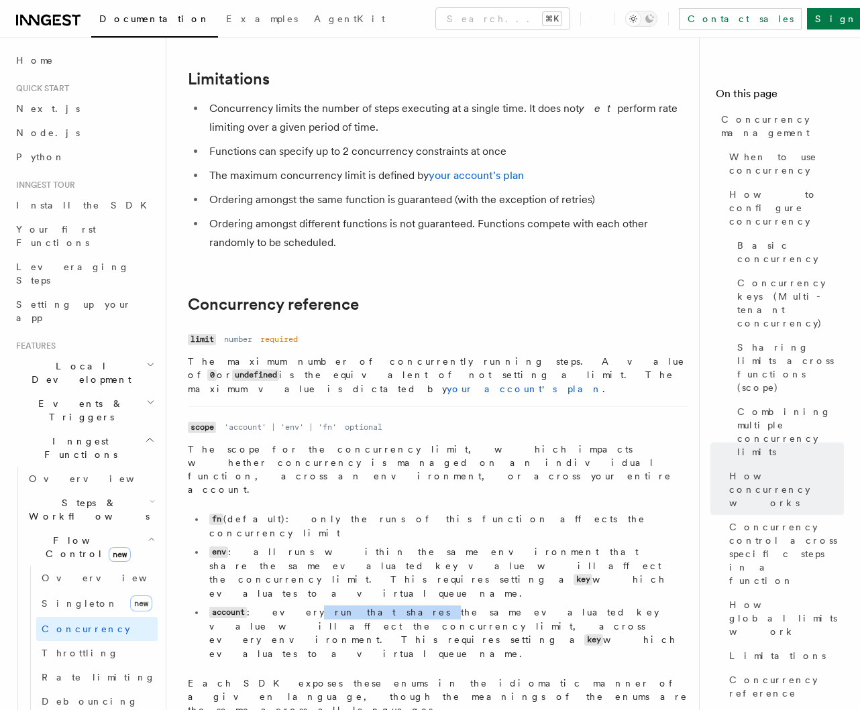
click at [342, 606] on li "account : every run that shares the same evaluated key value will affect the co…" at bounding box center [446, 633] width 483 height 55
click at [399, 606] on li "account : every run that shares the same evaluated key value will affect the co…" at bounding box center [446, 633] width 483 height 55
drag, startPoint x: 282, startPoint y: 403, endPoint x: 423, endPoint y: 416, distance: 141.5
click at [420, 606] on li "account : every run that shares the same evaluated key value will affect the co…" at bounding box center [446, 633] width 483 height 55
click at [439, 606] on li "account : every run that shares the same evaluated key value will affect the co…" at bounding box center [446, 633] width 483 height 55
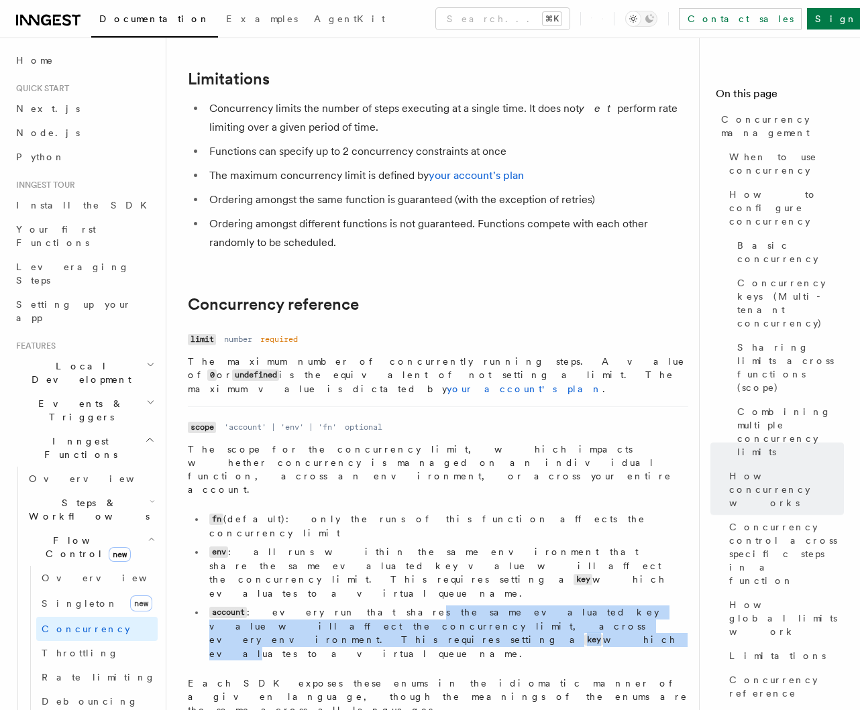
drag, startPoint x: 332, startPoint y: 411, endPoint x: 442, endPoint y: 421, distance: 110.4
click at [438, 606] on li "account : every run that shares the same evaluated key value will affect the co…" at bounding box center [446, 633] width 483 height 55
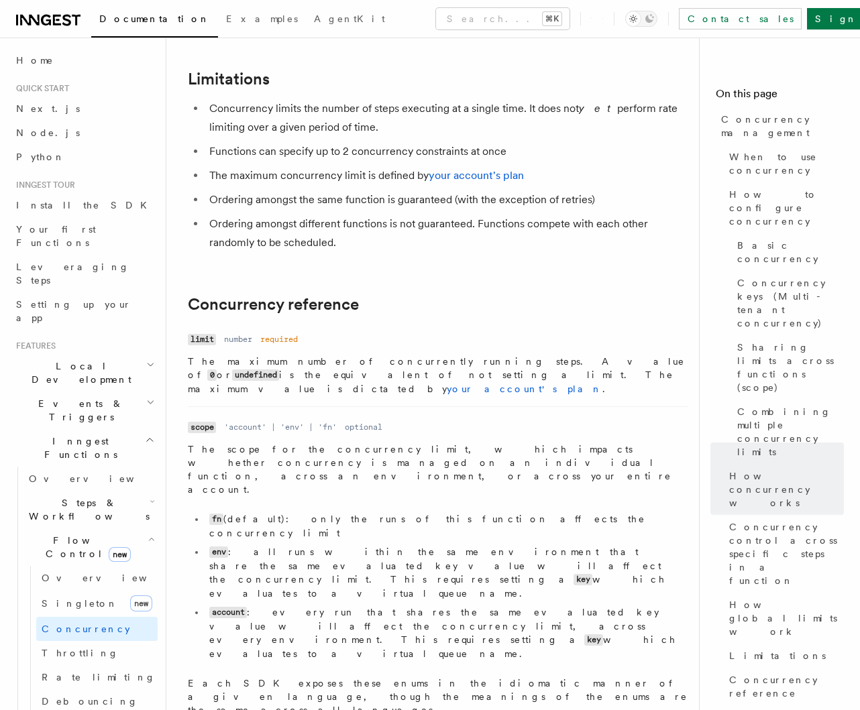
click at [443, 606] on li "account : every run that shares the same evaluated key value will affect the co…" at bounding box center [446, 633] width 483 height 55
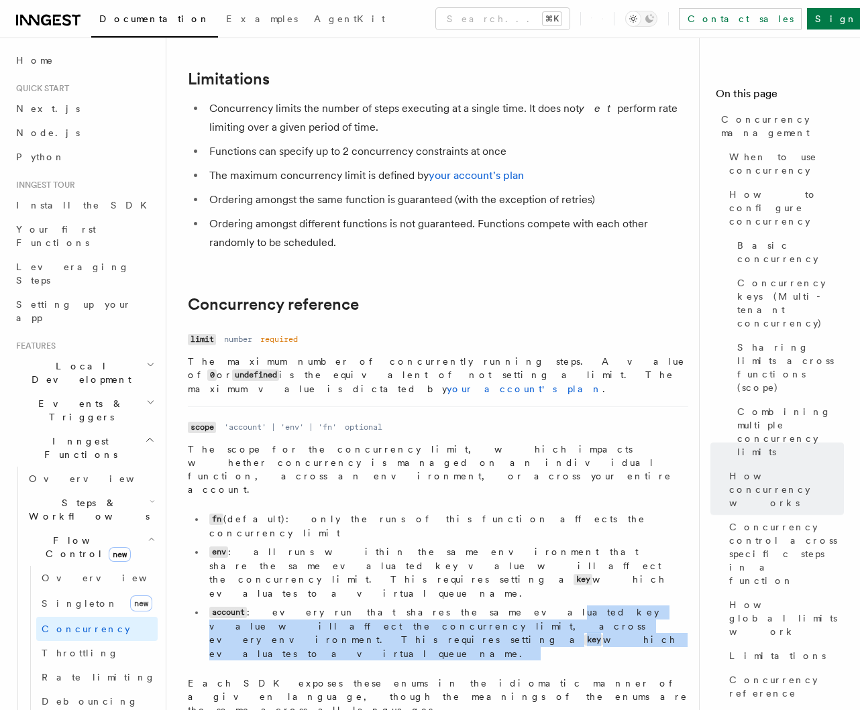
drag, startPoint x: 446, startPoint y: 433, endPoint x: 469, endPoint y: 437, distance: 23.8
click at [469, 443] on dd "The scope for the concurrency limit, which impacts whether concurrency is manag…" at bounding box center [438, 580] width 500 height 274
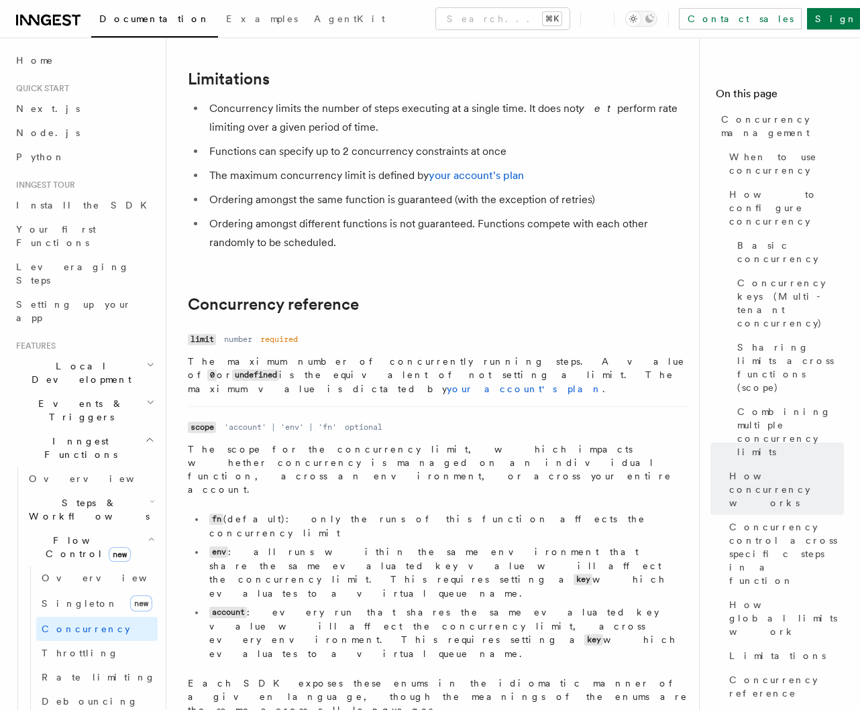
click at [488, 606] on li "account : every run that shares the same evaluated key value will affect the co…" at bounding box center [446, 633] width 483 height 55
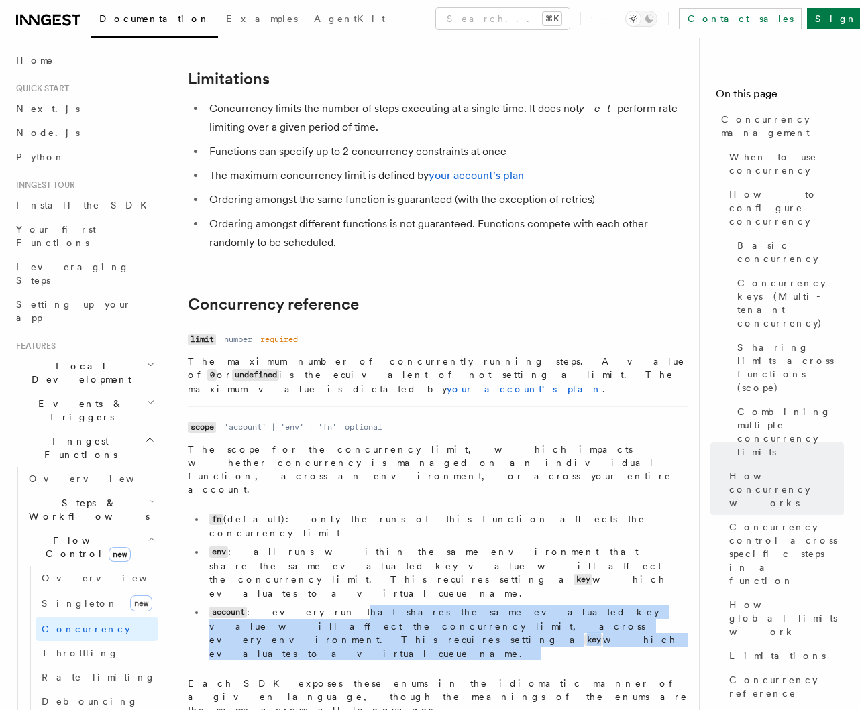
drag
click at [471, 443] on dd "The scope for the concurrency limit, which impacts whether concurrency is manag…" at bounding box center [438, 580] width 500 height 274
click at [479, 606] on li "account : every run that shares the same evaluated key value will affect the co…" at bounding box center [446, 633] width 483 height 55
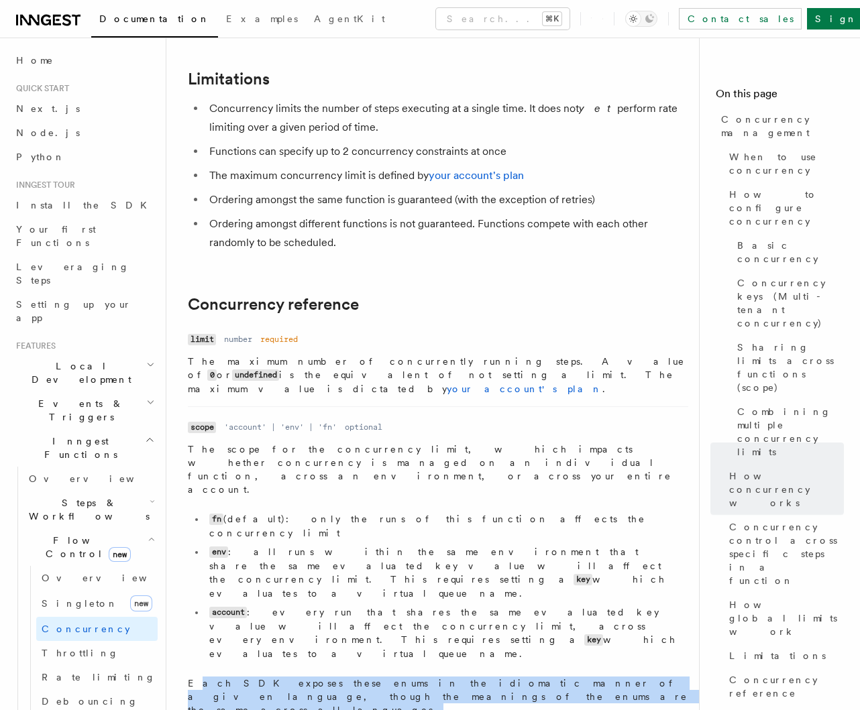
drag, startPoint x: 218, startPoint y: 461, endPoint x: 351, endPoint y: 472, distance: 133.9
click at [351, 472] on li "Name scope Type 'account' | 'env' | 'fn' Required optional Description The scop…" at bounding box center [438, 566] width 500 height 321
drag, startPoint x: 183, startPoint y: 453, endPoint x: 323, endPoint y: 470, distance: 140.6
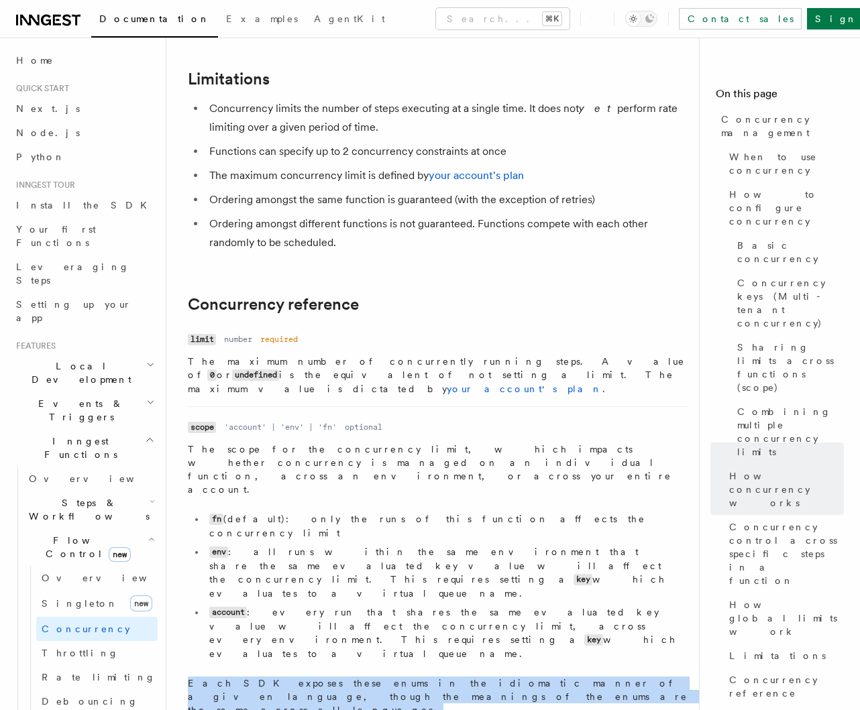
click at [323, 677] on p "Each SDK exposes these enums in the idiomatic manner of a given language, thoug…" at bounding box center [438, 697] width 500 height 40
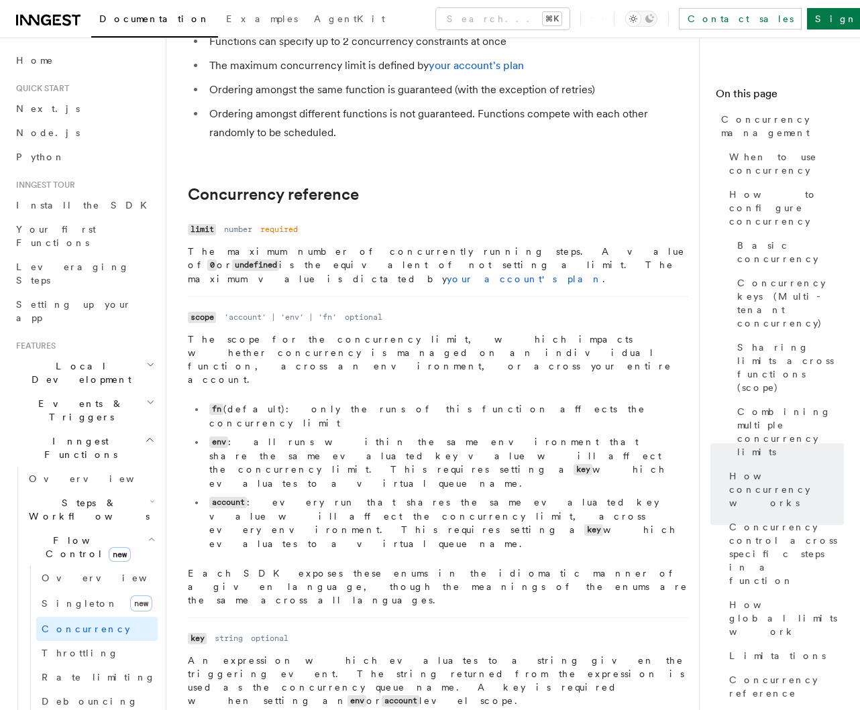
scroll to position [4598, 0]
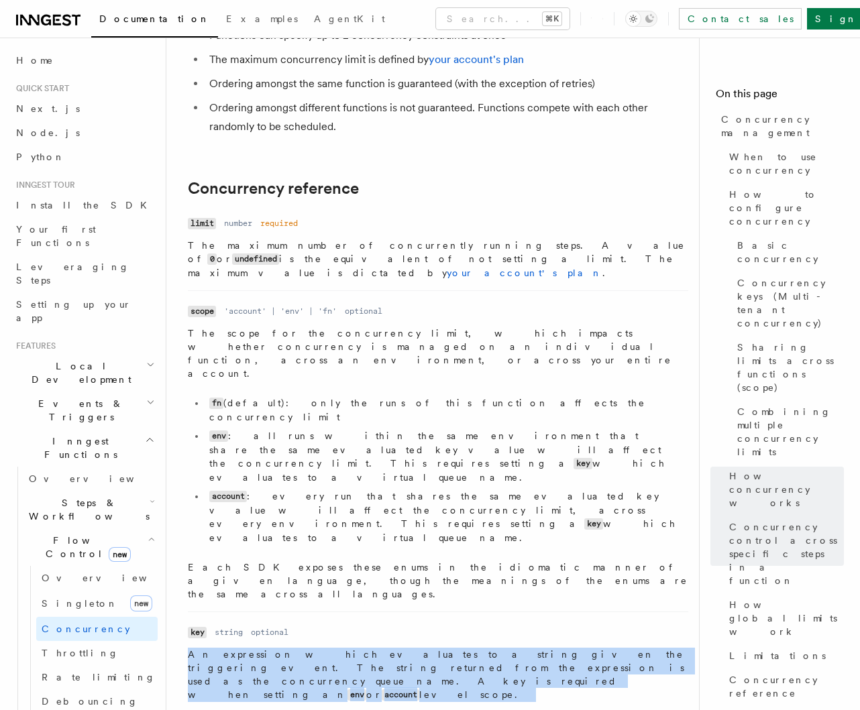
drag, startPoint x: 186, startPoint y: 407, endPoint x: 339, endPoint y: 580, distance: 230.9
drag, startPoint x: 188, startPoint y: 410, endPoint x: 337, endPoint y: 591, distance: 234.3
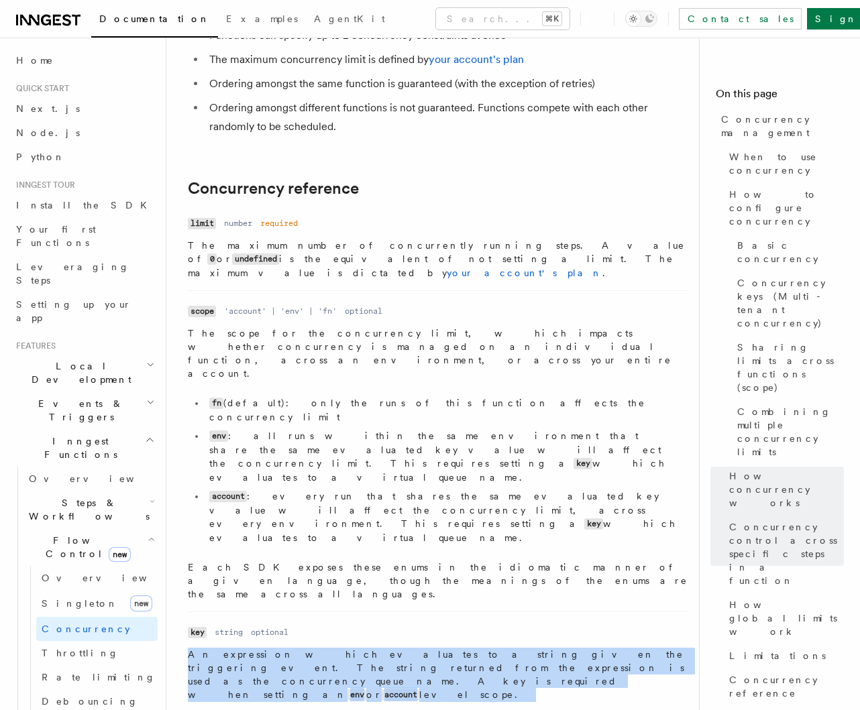
drag, startPoint x: 181, startPoint y: 406, endPoint x: 278, endPoint y: 567, distance: 187.7
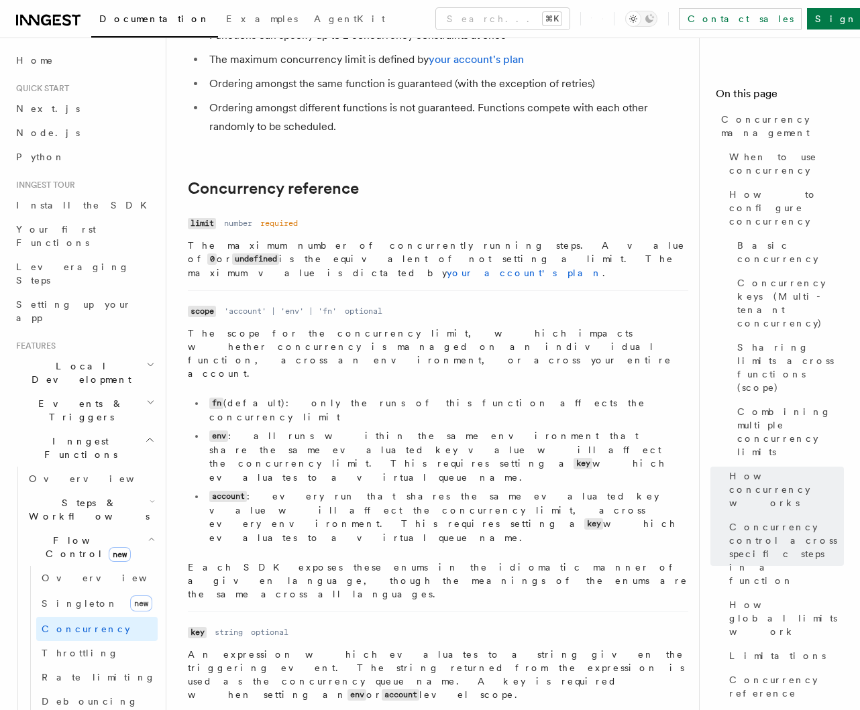
scroll to position [4621, 0]
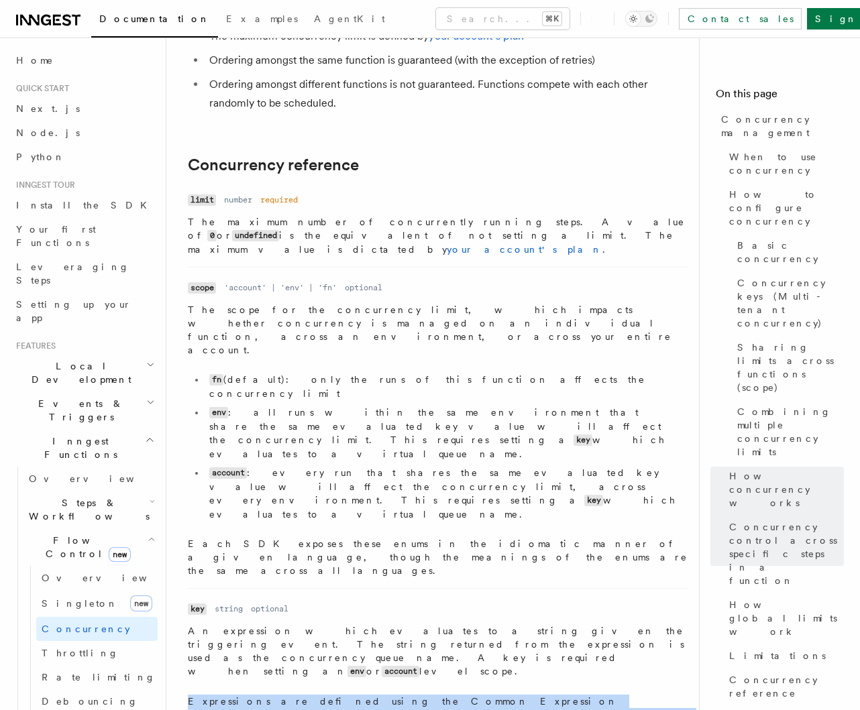
drag, startPoint x: 244, startPoint y: 482, endPoint x: 308, endPoint y: 581, distance: 118.3
drag, startPoint x: 245, startPoint y: 402, endPoint x: 304, endPoint y: 532, distance: 142.5
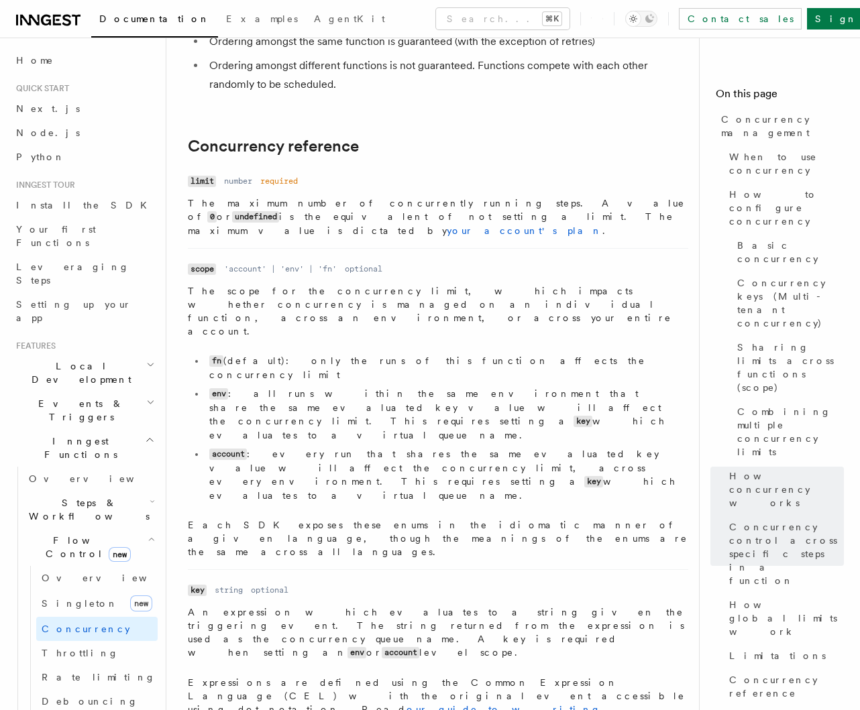
drag, startPoint x: 194, startPoint y: 452, endPoint x: 313, endPoint y: 531, distance: 143.2
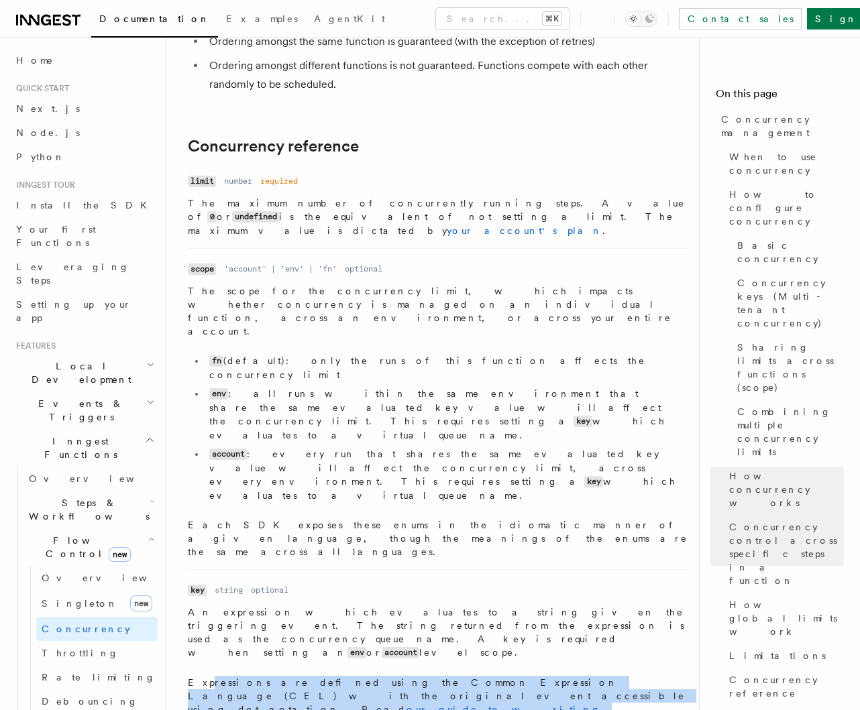
drag, startPoint x: 202, startPoint y: 405, endPoint x: 330, endPoint y: 579, distance: 215.8
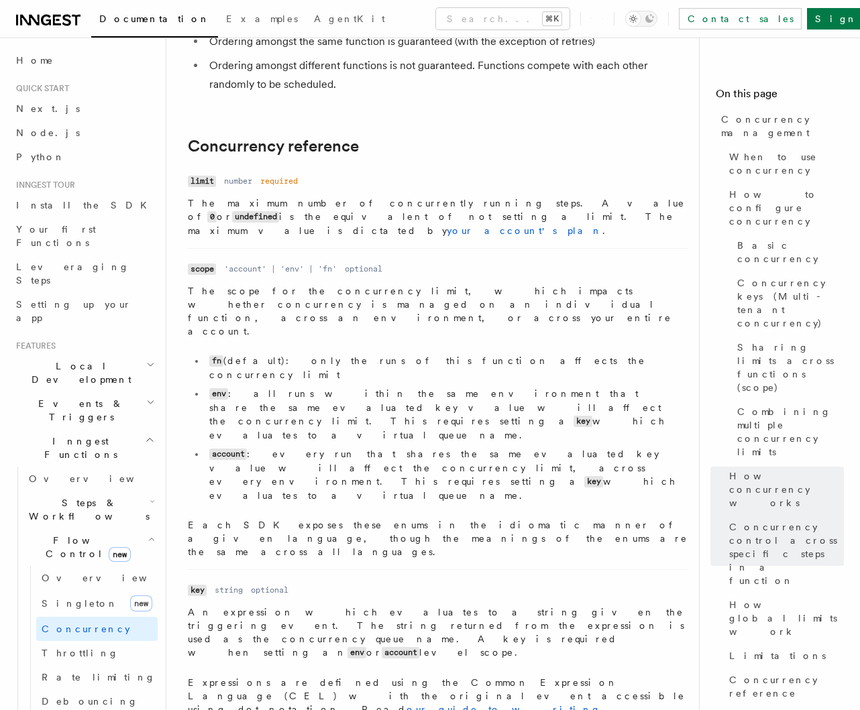
click at [334, 523] on div "Name limit Type number Required required Description The maximum number of conc…" at bounding box center [438, 520] width 500 height 696
drag, startPoint x: 205, startPoint y: 421, endPoint x: 274, endPoint y: 520, distance: 120.0
click at [274, 520] on div "Name limit Type number Required required Description The maximum number of conc…" at bounding box center [438, 520] width 500 height 696
click at [295, 524] on div "Name limit Type number Required required Description The maximum number of conc…" at bounding box center [438, 520] width 500 height 696
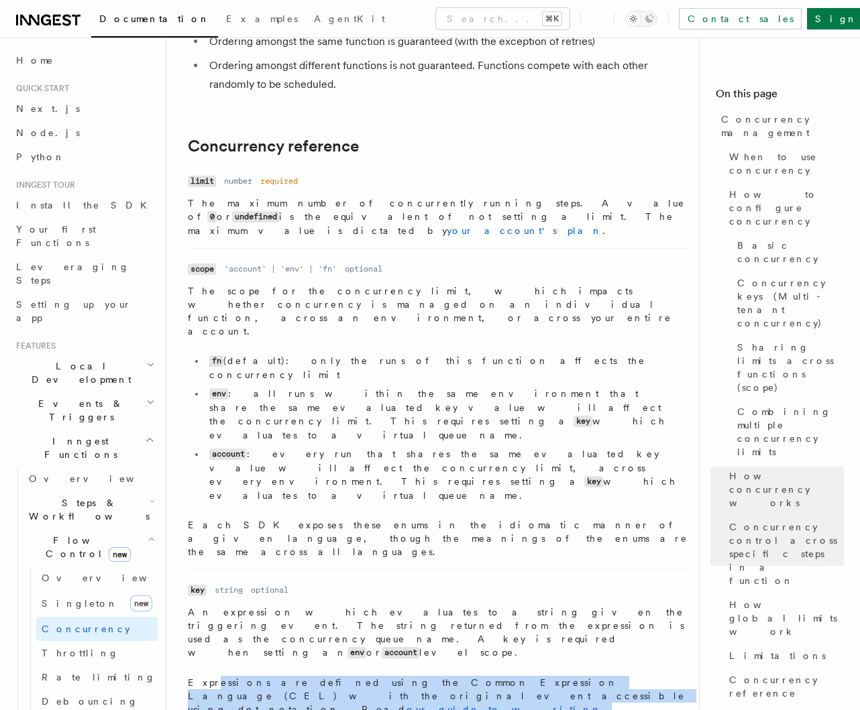
drag, startPoint x: 218, startPoint y: 439, endPoint x: 278, endPoint y: 534, distance: 111.8
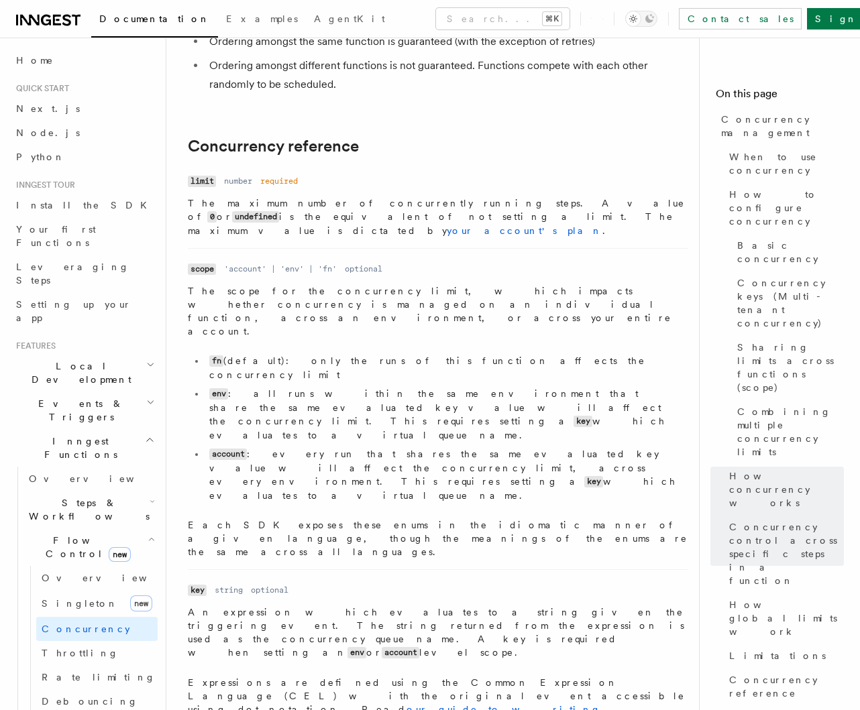
drag, startPoint x: 209, startPoint y: 422, endPoint x: 311, endPoint y: 564, distance: 174.4
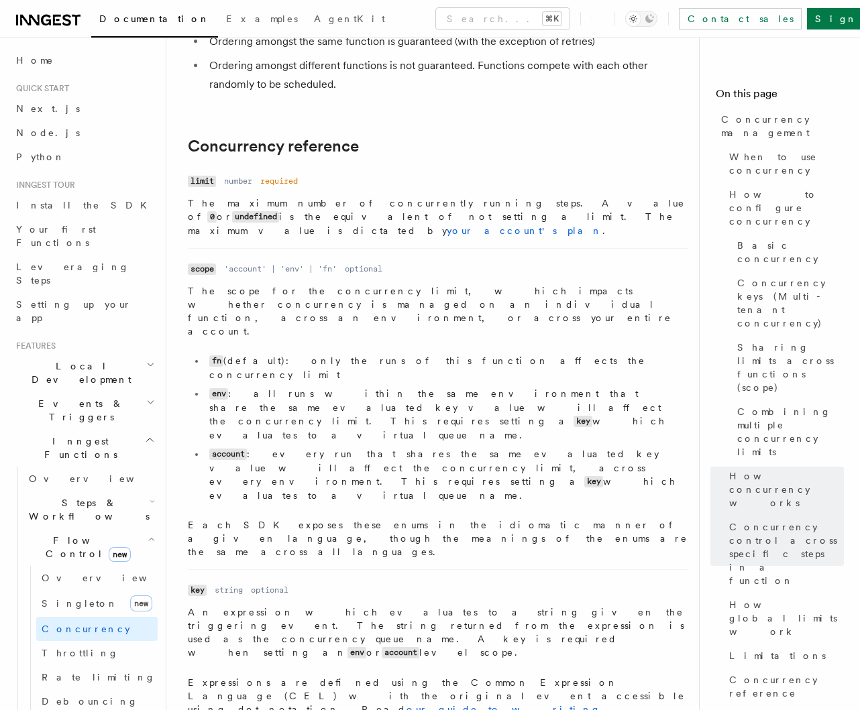
click at [260, 522] on div "Name limit Type number Required required Description The maximum number of conc…" at bounding box center [438, 520] width 500 height 696
drag, startPoint x: 217, startPoint y: 470, endPoint x: 253, endPoint y: 512, distance: 55.6
drag, startPoint x: 213, startPoint y: 461, endPoint x: 268, endPoint y: 528, distance: 86.3
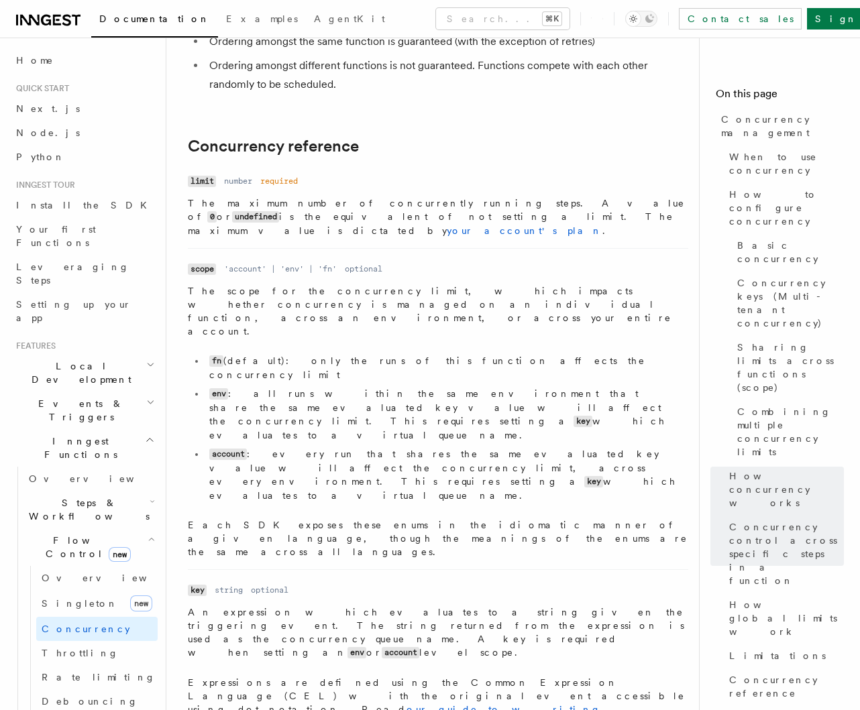
click at [269, 524] on div "Name limit Type number Required required Description The maximum number of conc…" at bounding box center [438, 520] width 500 height 696
drag, startPoint x: 417, startPoint y: 472, endPoint x: 526, endPoint y: 472, distance: 108.6
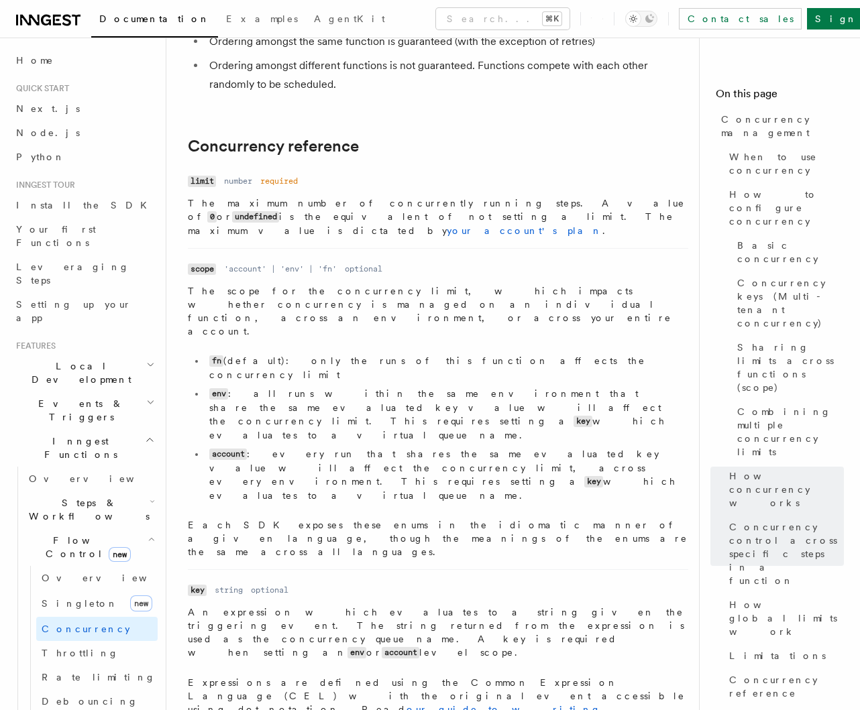
drag, startPoint x: 542, startPoint y: 490, endPoint x: 583, endPoint y: 493, distance: 41.0
drag, startPoint x: 212, startPoint y: 491, endPoint x: 303, endPoint y: 514, distance: 94.2
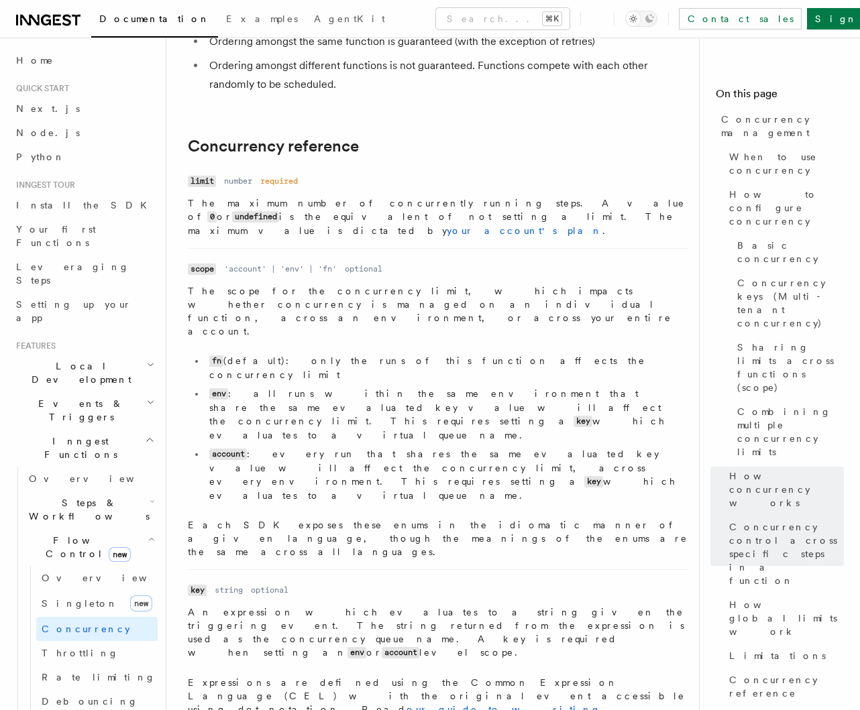
drag, startPoint x: 227, startPoint y: 466, endPoint x: 300, endPoint y: 502, distance: 81.3
drag, startPoint x: 273, startPoint y: 486, endPoint x: 302, endPoint y: 502, distance: 33.4
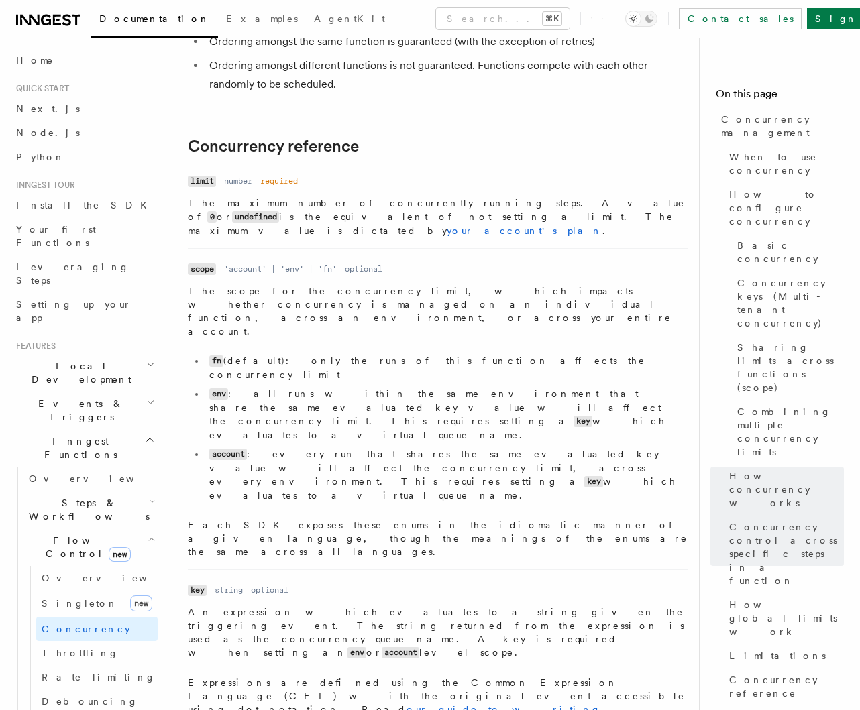
drag, startPoint x: 266, startPoint y: 488, endPoint x: 300, endPoint y: 514, distance: 42.9
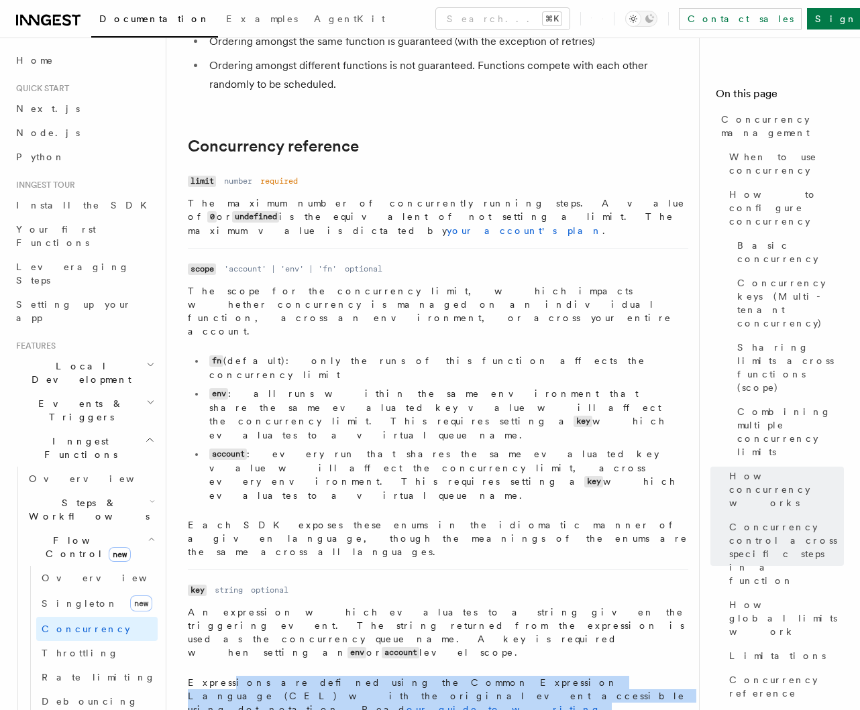
drag, startPoint x: 223, startPoint y: 418, endPoint x: 306, endPoint y: 541, distance: 148.1
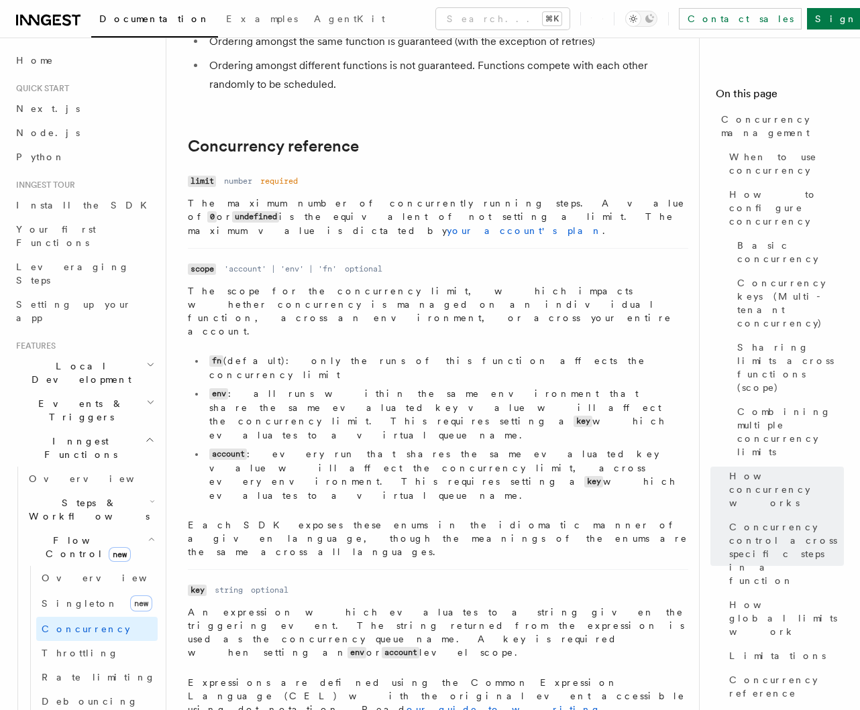
drag, startPoint x: 188, startPoint y: 418, endPoint x: 309, endPoint y: 504, distance: 148.3
drag, startPoint x: 212, startPoint y: 432, endPoint x: 302, endPoint y: 523, distance: 128.5
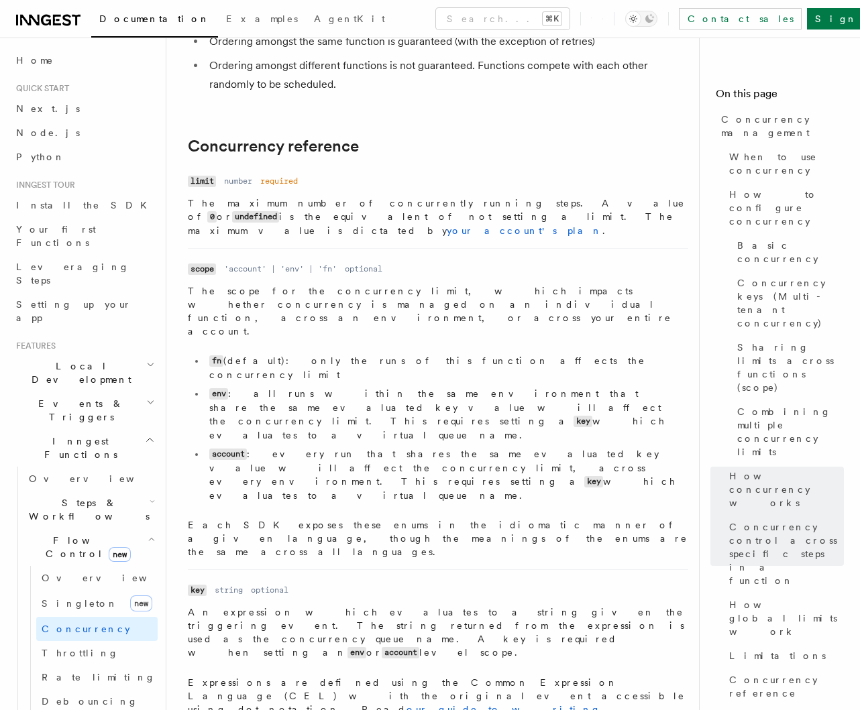
click at [302, 523] on div "Name limit Type number Required required Description The maximum number of conc…" at bounding box center [438, 520] width 500 height 696
drag, startPoint x: 215, startPoint y: 490, endPoint x: 290, endPoint y: 507, distance: 77.6
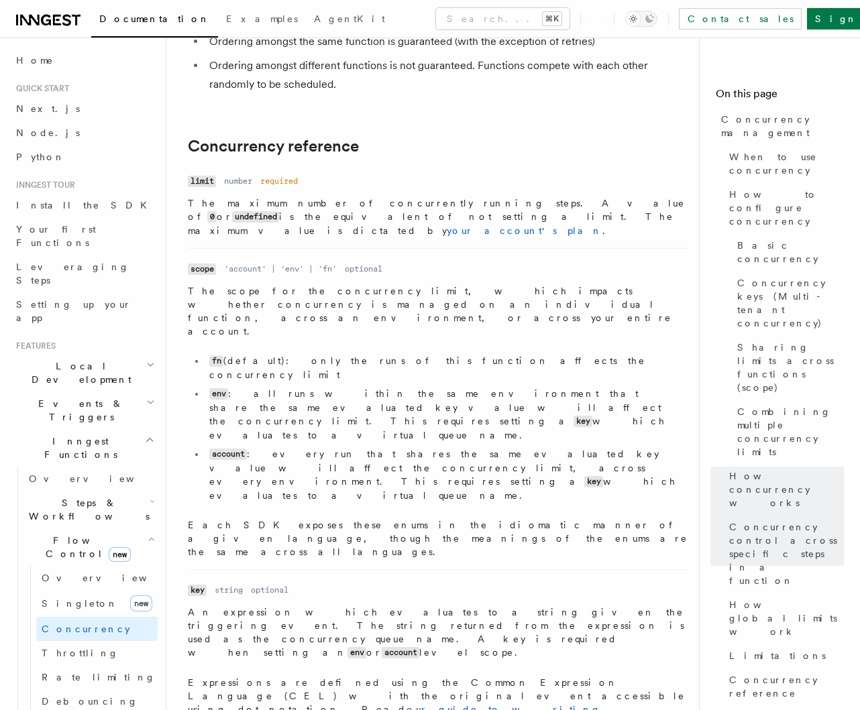
drag, startPoint x: 204, startPoint y: 487, endPoint x: 292, endPoint y: 499, distance: 88.7
drag, startPoint x: 207, startPoint y: 490, endPoint x: 311, endPoint y: 519, distance: 108.1
click at [309, 519] on div "Name limit Type number Required required Description The maximum number of conc…" at bounding box center [438, 520] width 500 height 696
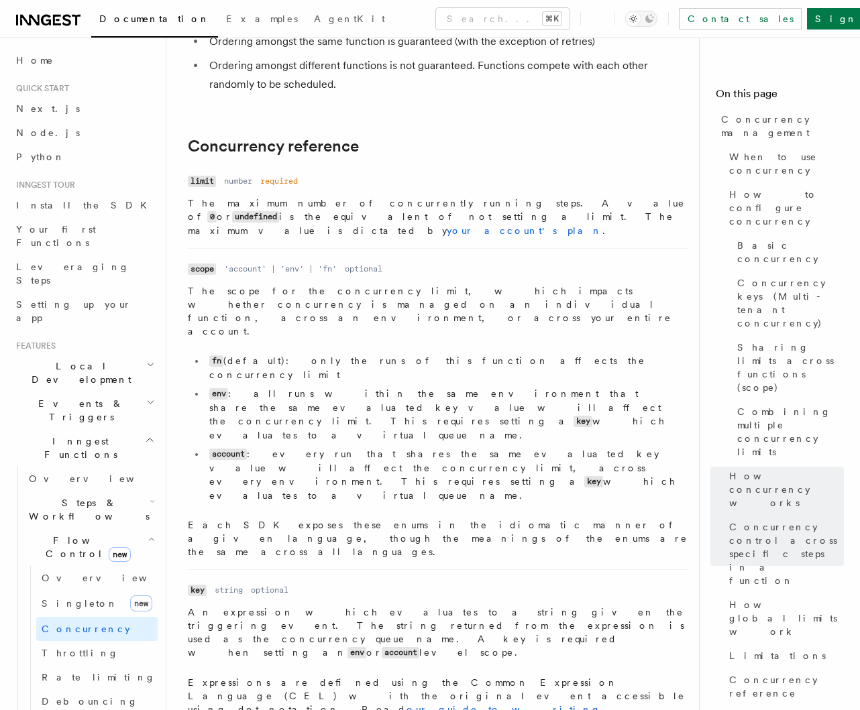
drag, startPoint x: 406, startPoint y: 471, endPoint x: 657, endPoint y: 478, distance: 250.9
copy code "'event.data.user_id + "-" + event.data.import_id'"
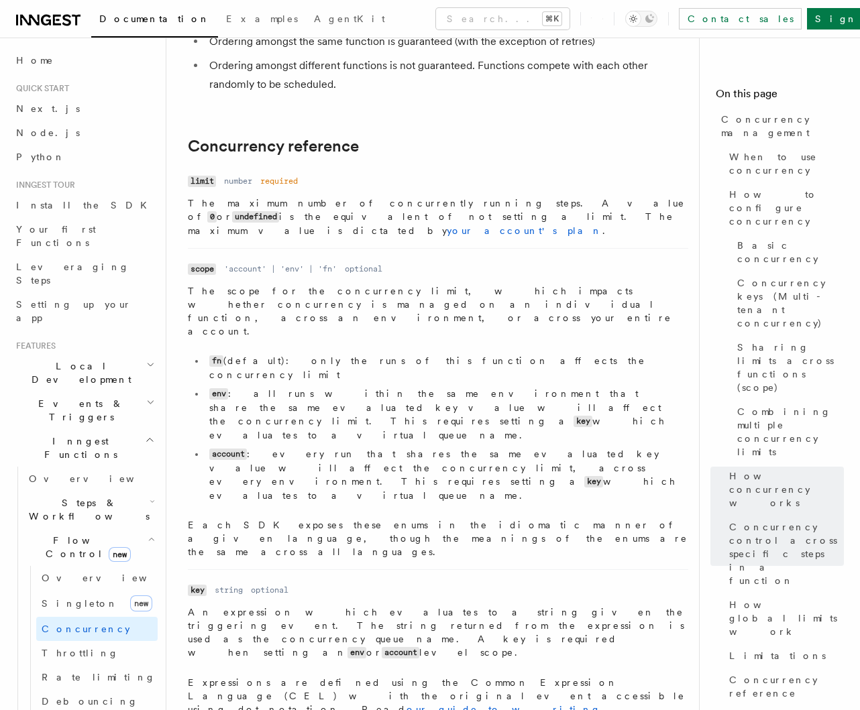
drag, startPoint x: 207, startPoint y: 455, endPoint x: 308, endPoint y: 518, distance: 119.9
click at [308, 518] on div "Name limit Type number Required required Description The maximum number of conc…" at bounding box center [438, 520] width 500 height 696
drag, startPoint x: 410, startPoint y: 471, endPoint x: 646, endPoint y: 469, distance: 236.1
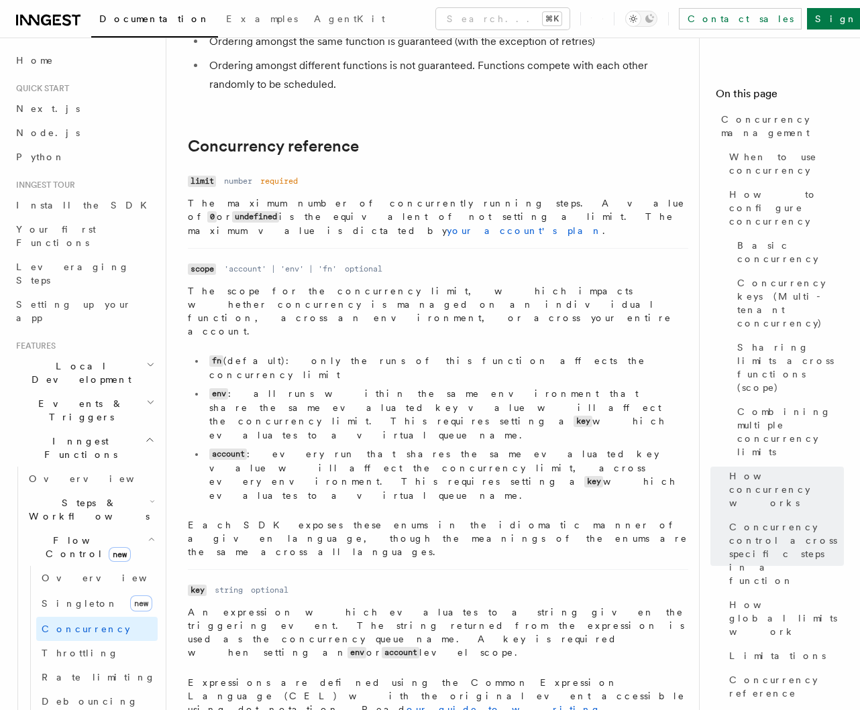
copy code "'event.data.user_id + "-" + event.data.import_id'"
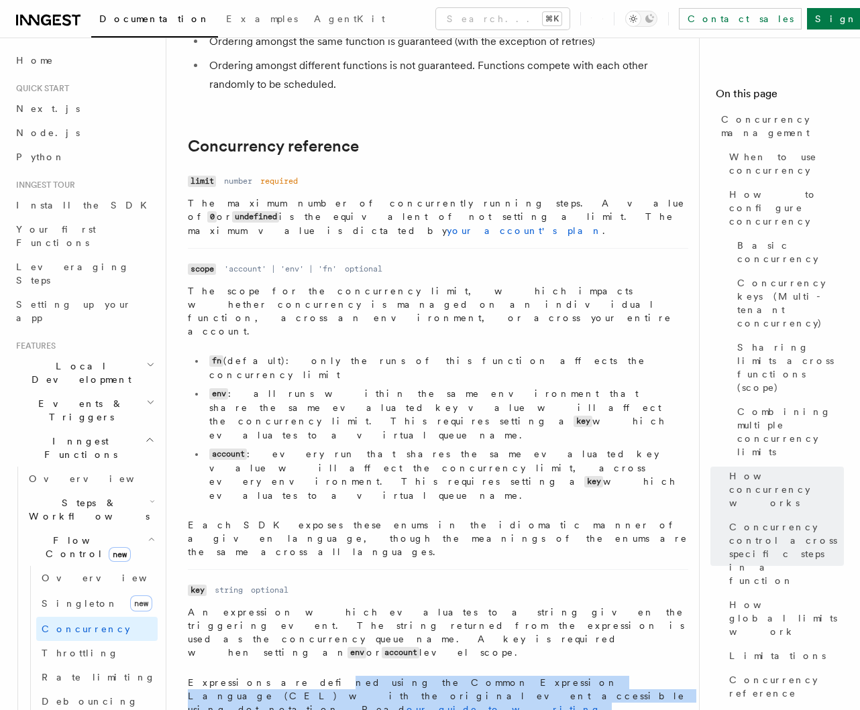
drag, startPoint x: 321, startPoint y: 484, endPoint x: 450, endPoint y: 626, distance: 191.8
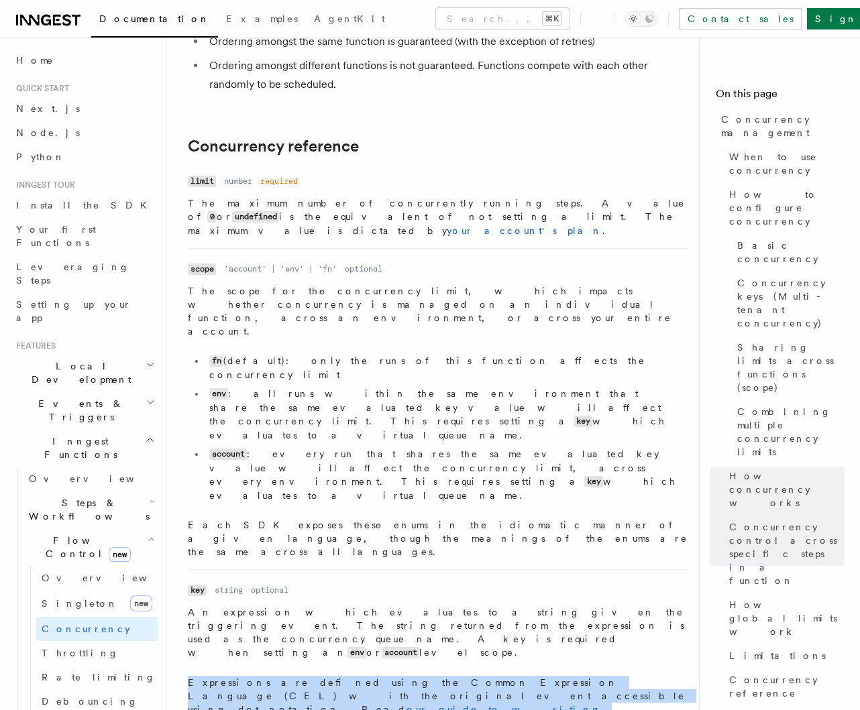
drag, startPoint x: 223, startPoint y: 399, endPoint x: 289, endPoint y: 499, distance: 119.6
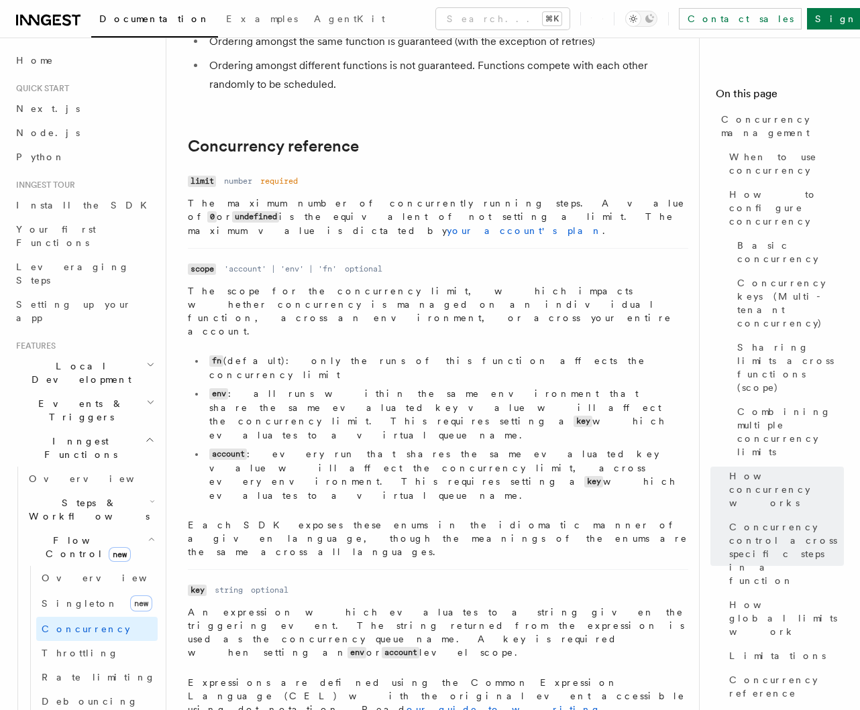
drag, startPoint x: 262, startPoint y: 383, endPoint x: 313, endPoint y: 513, distance: 139.5
drag, startPoint x: 410, startPoint y: 475, endPoint x: 644, endPoint y: 468, distance: 234.1
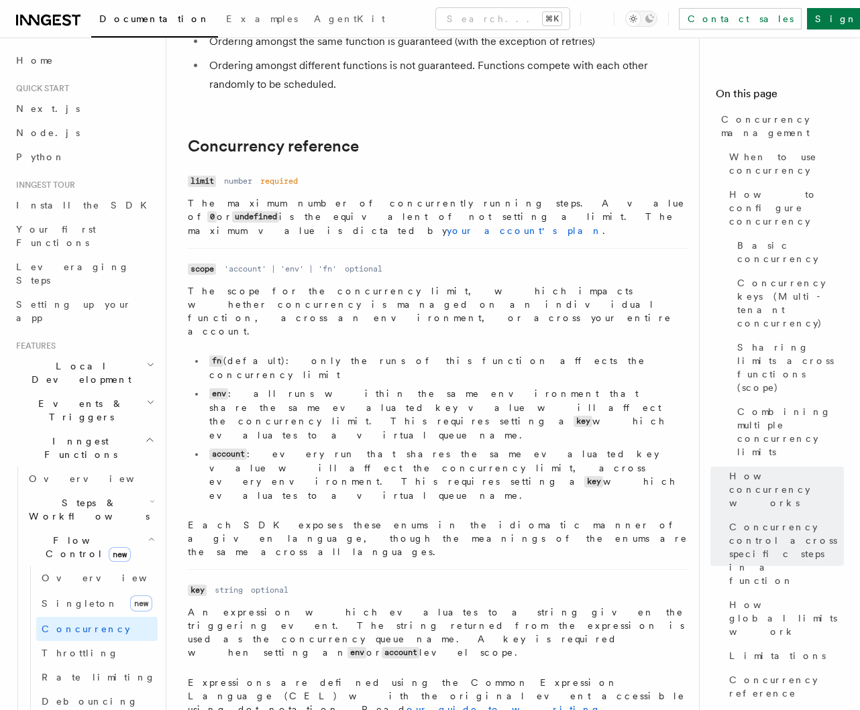
copy code "'event.data.user_id + "-" + event.data.import_id'"
click at [291, 569] on li "Name key Type string Required optional Description An expression which evaluate…" at bounding box center [438, 714] width 500 height 290
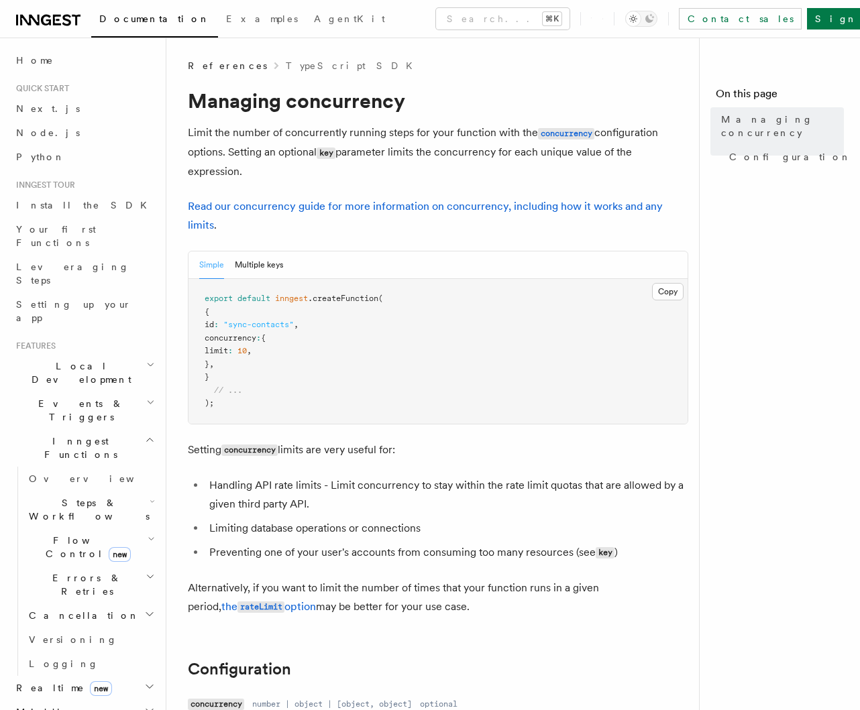
drag, startPoint x: 192, startPoint y: 115, endPoint x: 253, endPoint y: 169, distance: 81.3
click at [253, 169] on p "Limit the number of concurrently running steps for your function with the concu…" at bounding box center [438, 152] width 500 height 58
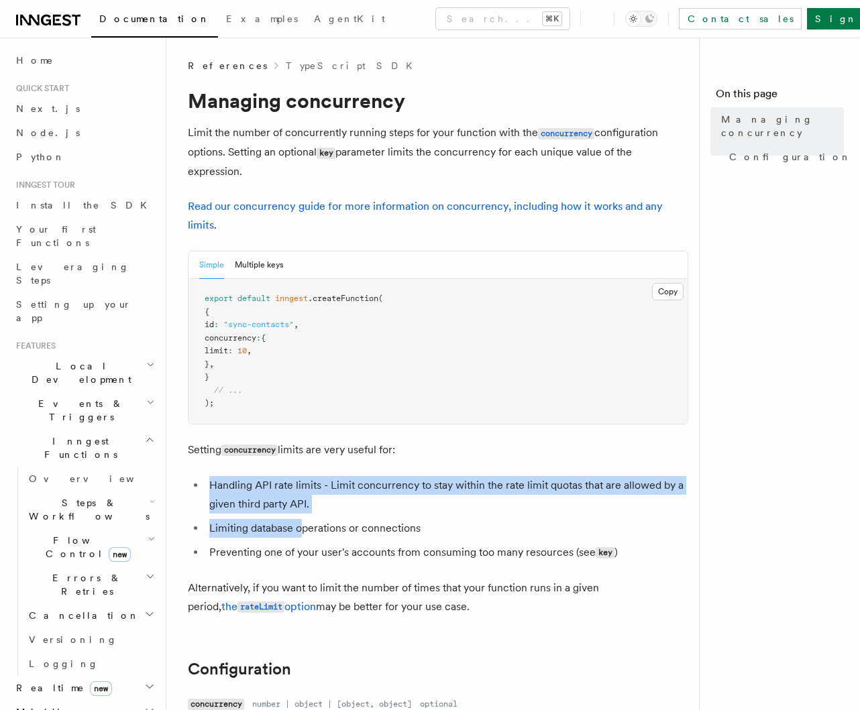
drag, startPoint x: 209, startPoint y: 462, endPoint x: 323, endPoint y: 543, distance: 140.5
click at [323, 543] on li "Preventing one of your user's accounts from consuming too many resources (see k…" at bounding box center [446, 552] width 483 height 19
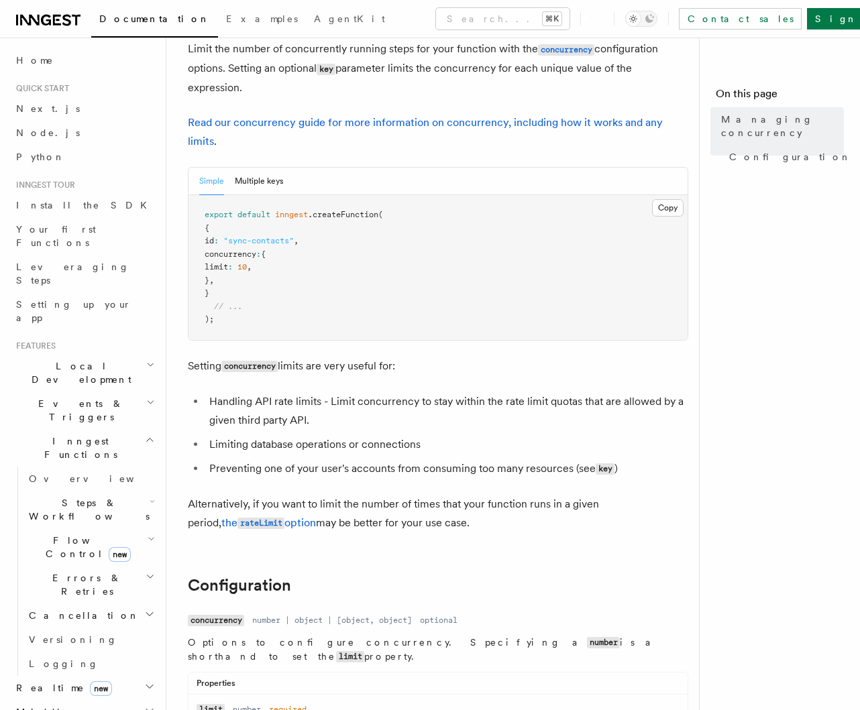
scroll to position [80, 0]
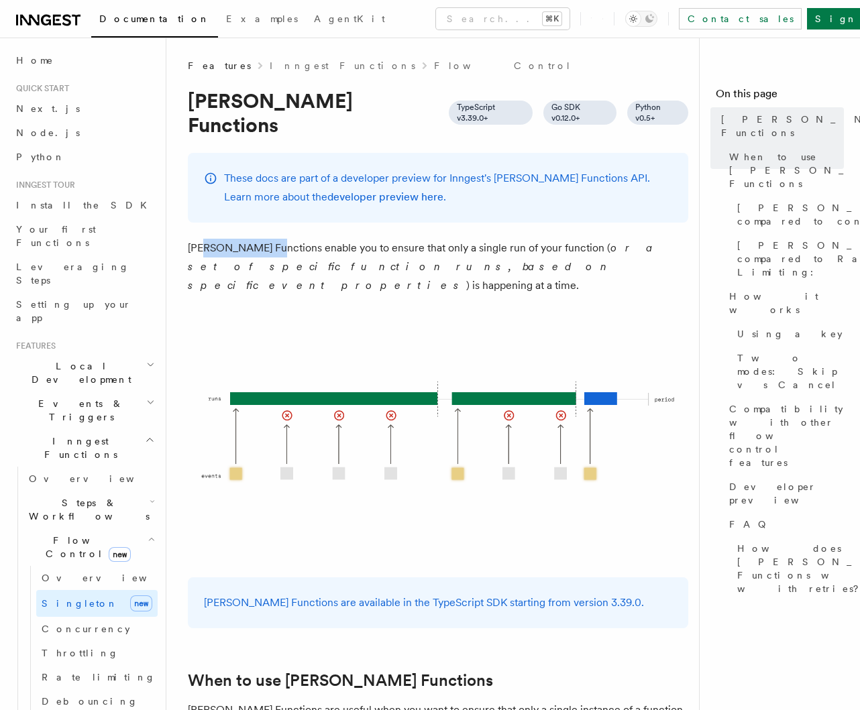
drag, startPoint x: 217, startPoint y: 226, endPoint x: 303, endPoint y: 233, distance: 86.8
click at [291, 239] on p "Singleton Functions enable you to ensure that only a single run of your functio…" at bounding box center [438, 267] width 500 height 56
click at [327, 241] on em "or a set of specific function runs, based on specific event properties" at bounding box center [422, 266] width 469 height 50
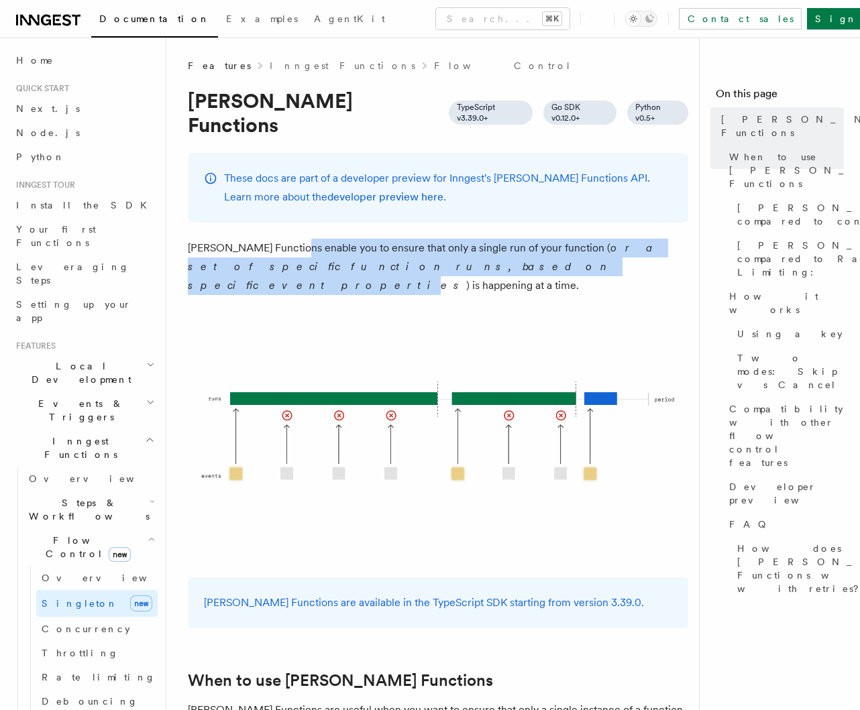
drag, startPoint x: 287, startPoint y: 224, endPoint x: 412, endPoint y: 241, distance: 126.6
click at [412, 241] on p "Singleton Functions enable you to ensure that only a single run of your functio…" at bounding box center [438, 267] width 500 height 56
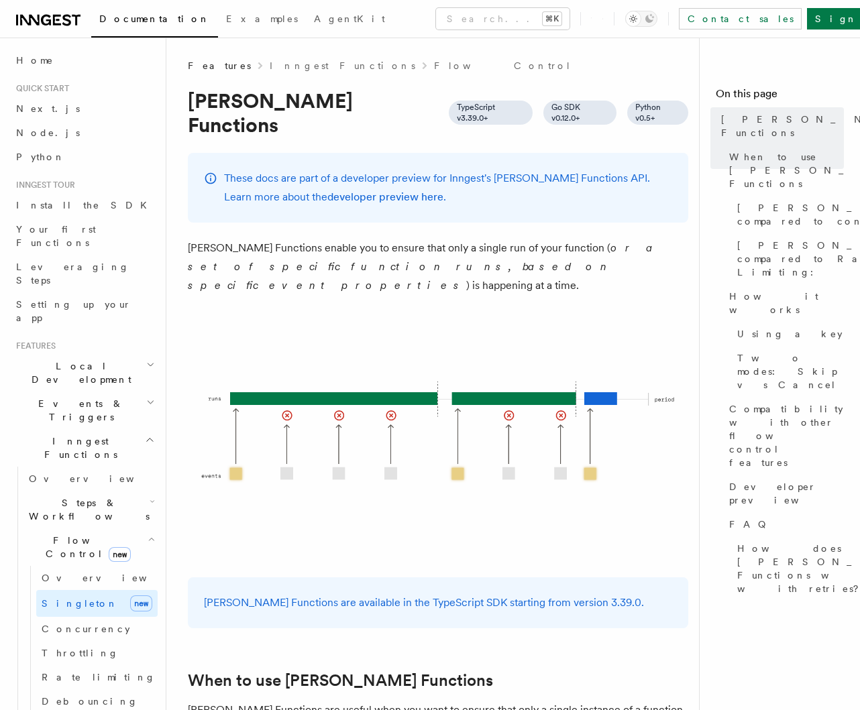
click at [423, 240] on p "Singleton Functions enable you to ensure that only a single run of your functio…" at bounding box center [438, 267] width 500 height 56
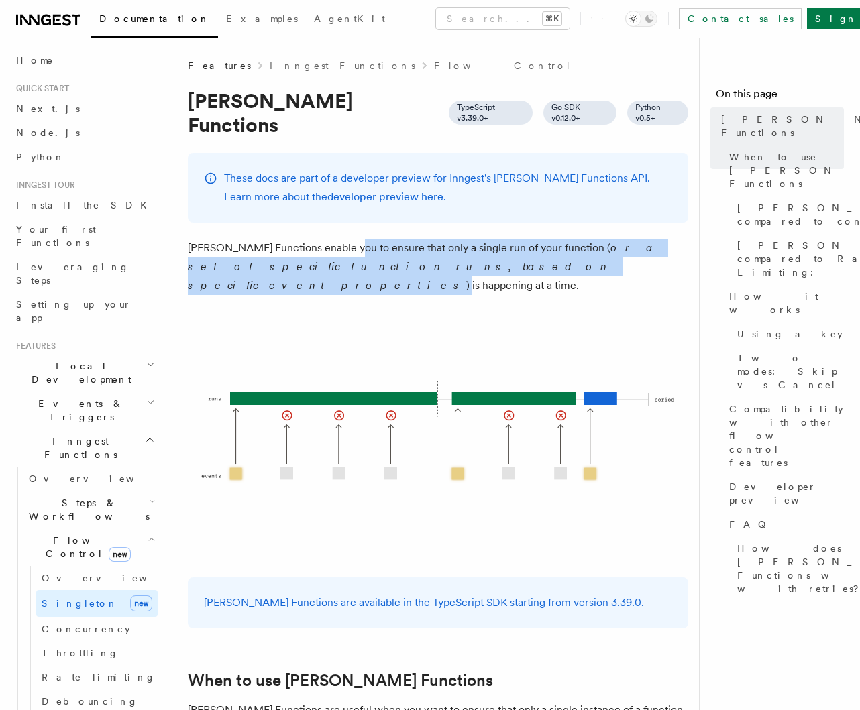
drag, startPoint x: 404, startPoint y: 244, endPoint x: 427, endPoint y: 245, distance: 22.8
click at [427, 245] on p "Singleton Functions enable you to ensure that only a single run of your functio…" at bounding box center [438, 267] width 500 height 56
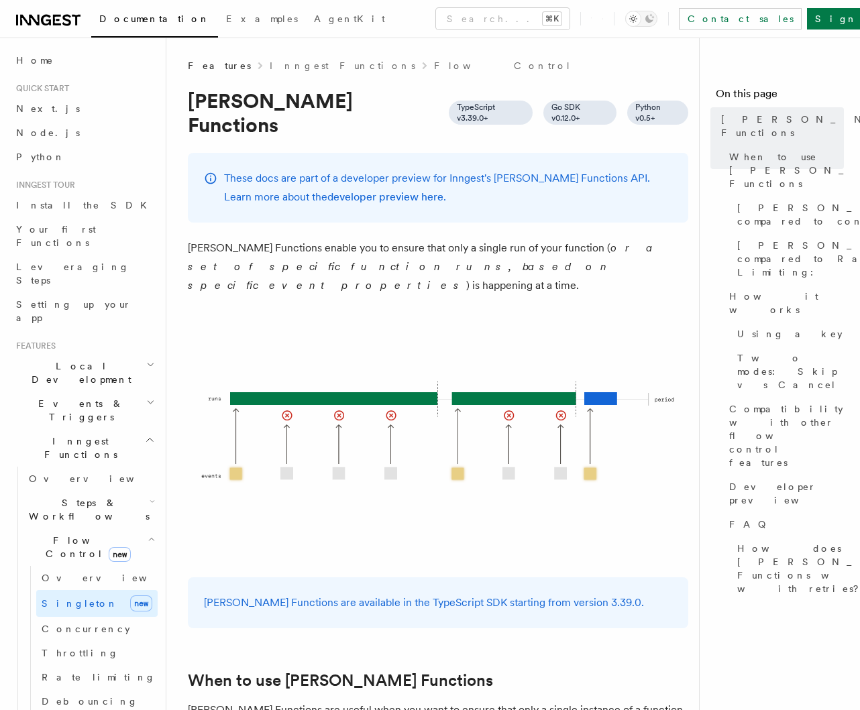
click at [442, 239] on p "Singleton Functions enable you to ensure that only a single run of your functio…" at bounding box center [438, 267] width 500 height 56
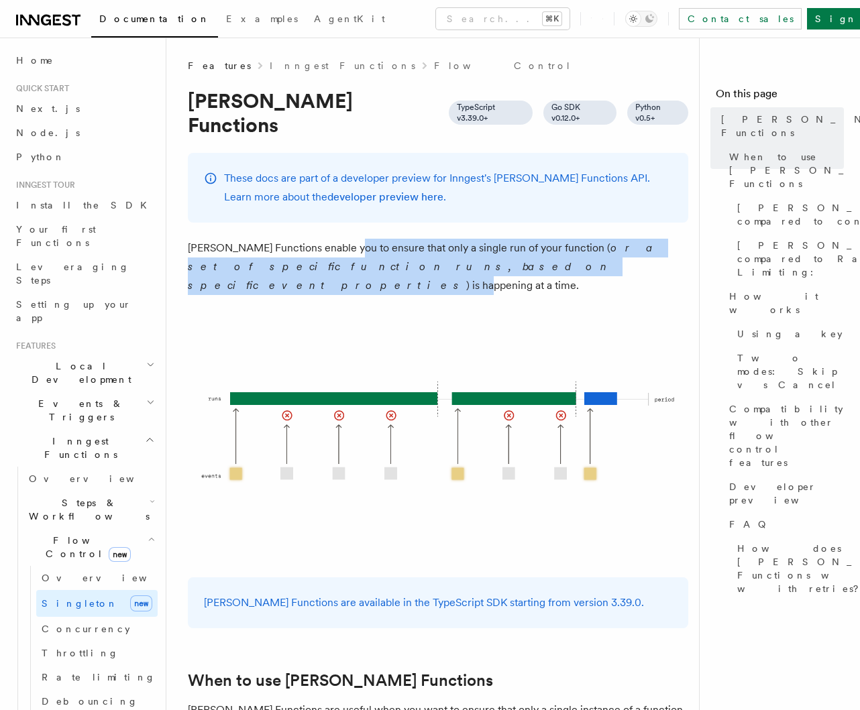
drag, startPoint x: 347, startPoint y: 229, endPoint x: 442, endPoint y: 242, distance: 96.2
click at [442, 242] on p "Singleton Functions enable you to ensure that only a single run of your functio…" at bounding box center [438, 267] width 500 height 56
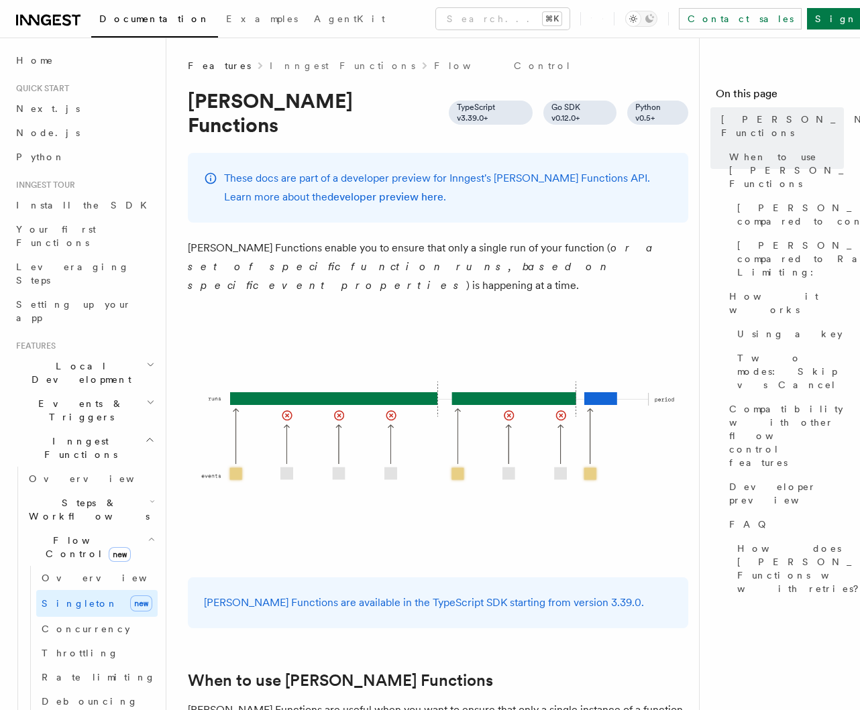
click at [451, 242] on p "Singleton Functions enable you to ensure that only a single run of your functio…" at bounding box center [438, 267] width 500 height 56
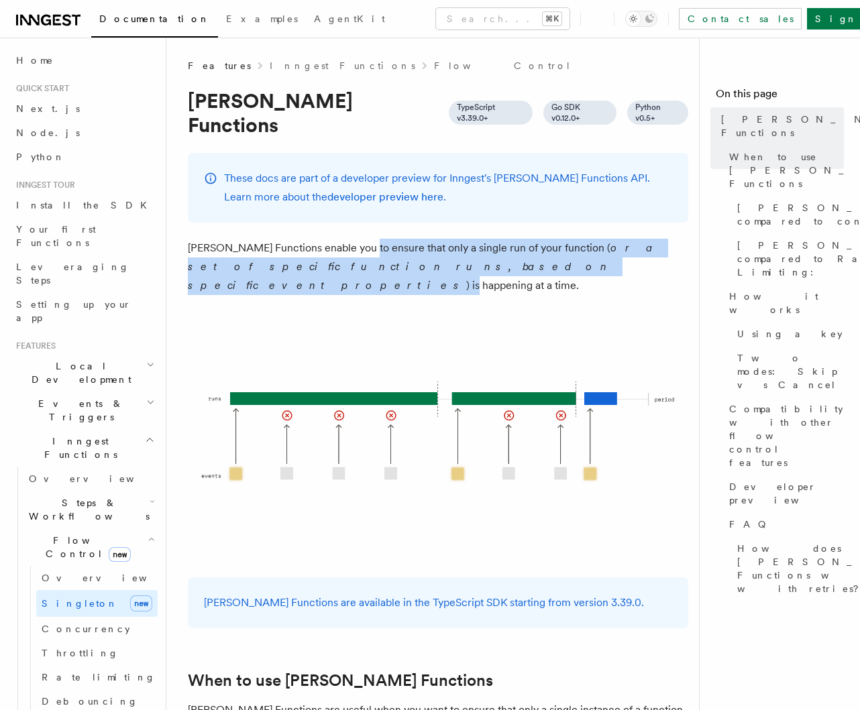
drag, startPoint x: 388, startPoint y: 237, endPoint x: 438, endPoint y: 243, distance: 50.7
click at [437, 243] on p "Singleton Functions enable you to ensure that only a single run of your functio…" at bounding box center [438, 267] width 500 height 56
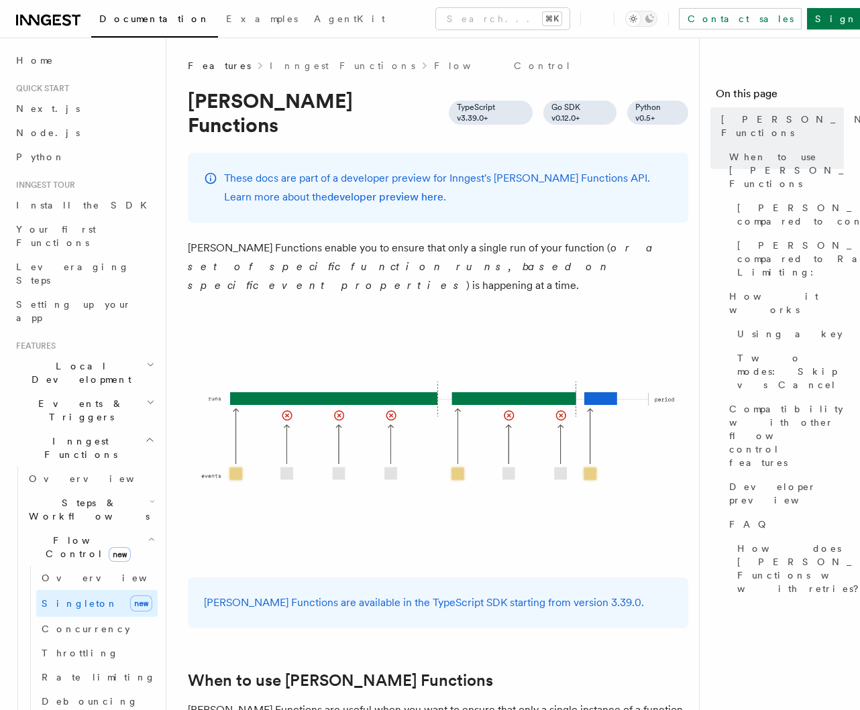
click at [457, 241] on p "Singleton Functions enable you to ensure that only a single run of your functio…" at bounding box center [438, 267] width 500 height 56
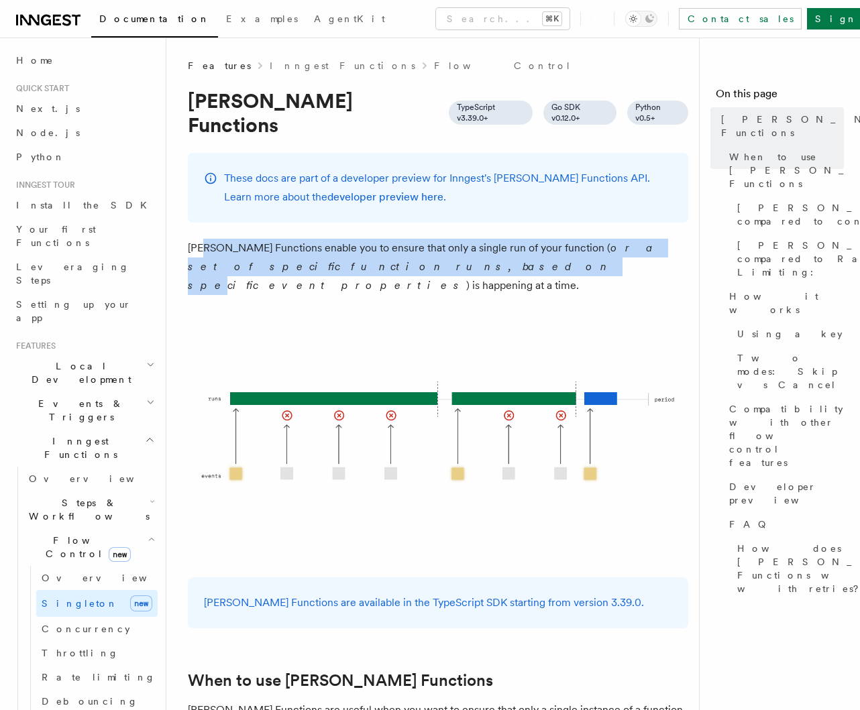
drag, startPoint x: 203, startPoint y: 215, endPoint x: 349, endPoint y: 240, distance: 148.3
click at [345, 240] on p "Singleton Functions enable you to ensure that only a single run of your functio…" at bounding box center [438, 267] width 500 height 56
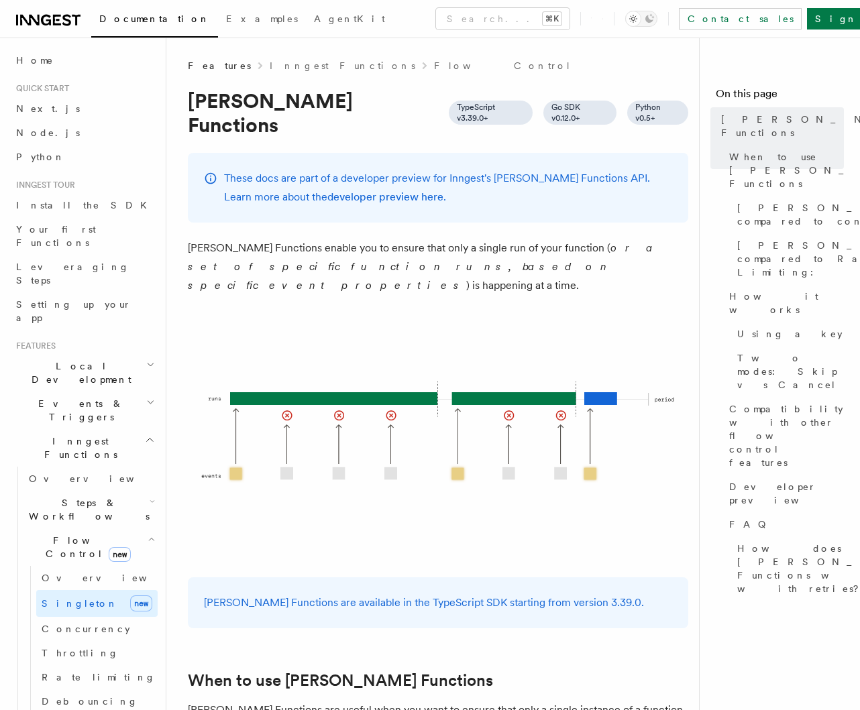
click at [388, 243] on em "or a set of specific function runs, based on specific event properties" at bounding box center [422, 266] width 469 height 50
drag, startPoint x: 296, startPoint y: 229, endPoint x: 395, endPoint y: 252, distance: 101.8
click at [420, 239] on p "Singleton Functions enable you to ensure that only a single run of your functio…" at bounding box center [438, 267] width 500 height 56
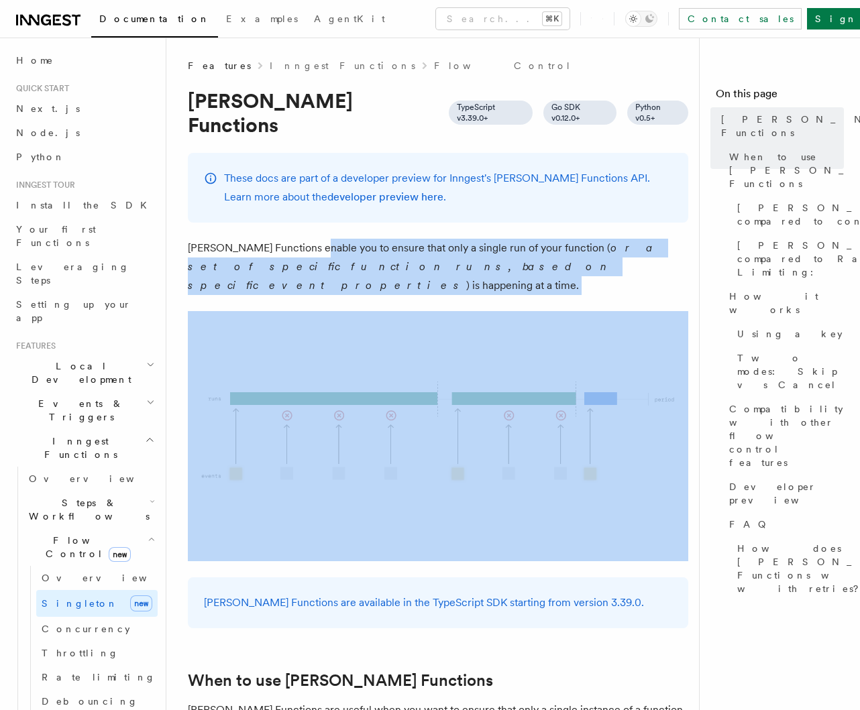
drag, startPoint x: 319, startPoint y: 224, endPoint x: 434, endPoint y: 253, distance: 119.1
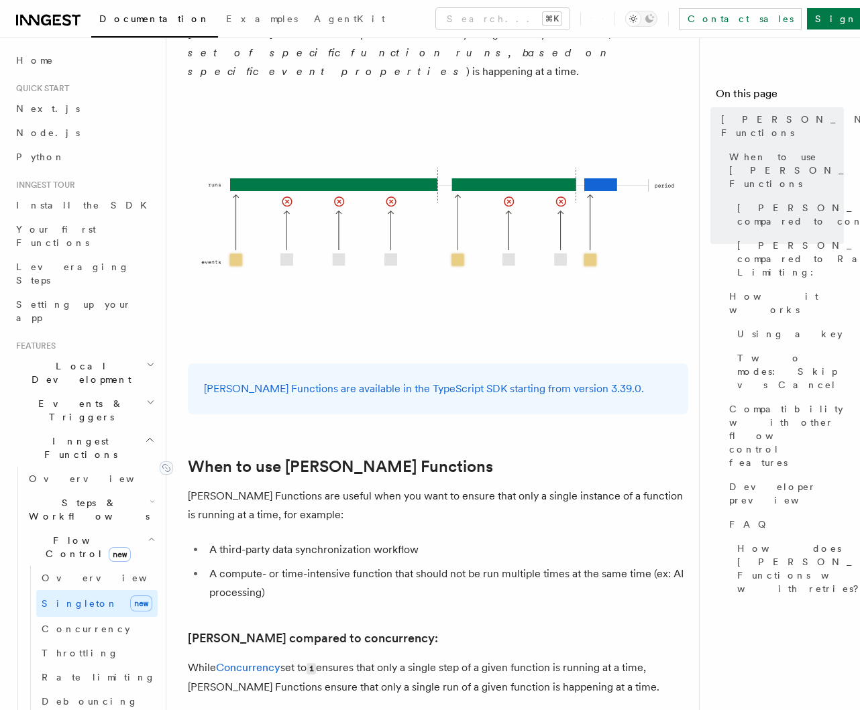
scroll to position [311, 0]
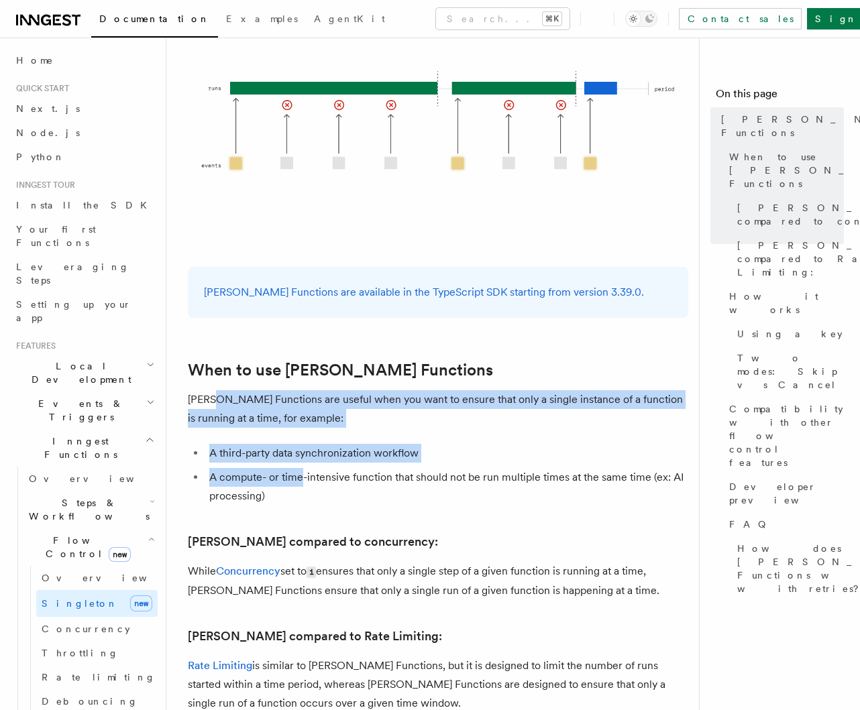
drag, startPoint x: 220, startPoint y: 370, endPoint x: 329, endPoint y: 459, distance: 140.1
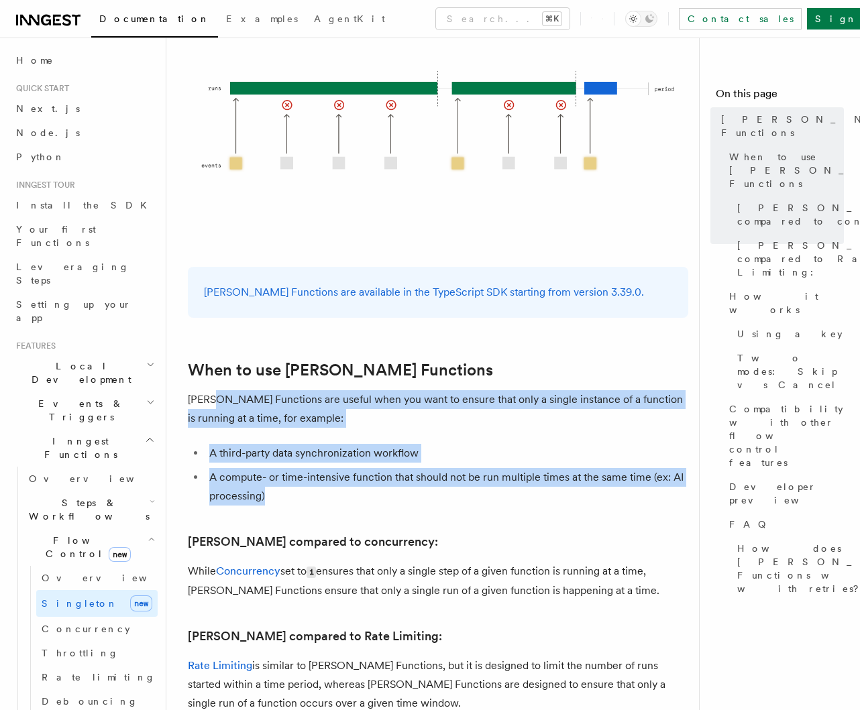
click at [329, 468] on li "A compute- or time-intensive function that should not be run multiple times at …" at bounding box center [446, 487] width 483 height 38
drag, startPoint x: 287, startPoint y: 428, endPoint x: 315, endPoint y: 470, distance: 50.4
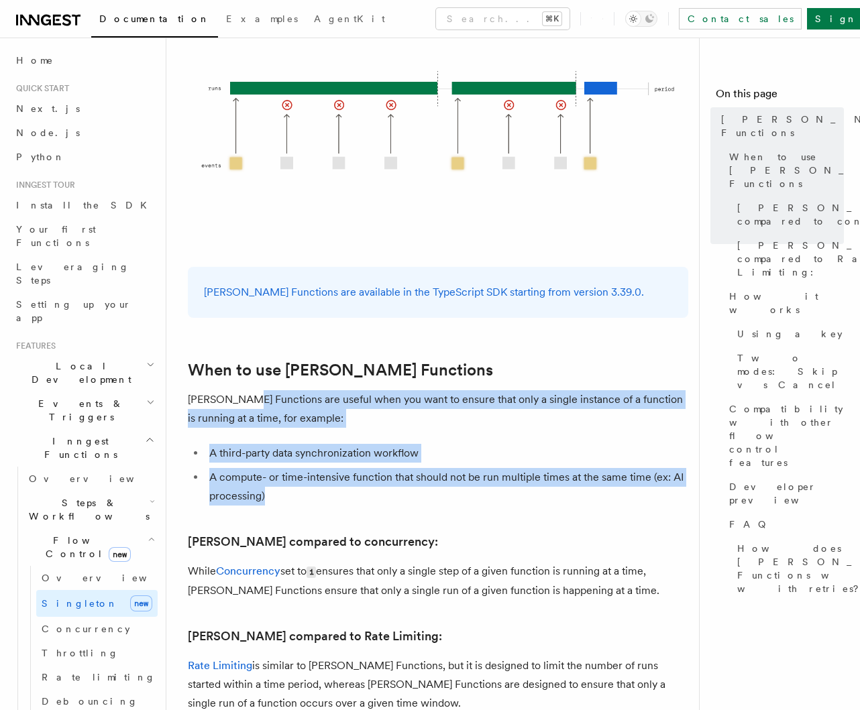
drag, startPoint x: 240, startPoint y: 357, endPoint x: 321, endPoint y: 452, distance: 125.1
click at [321, 468] on li "A compute- or time-intensive function that should not be run multiple times at …" at bounding box center [446, 487] width 483 height 38
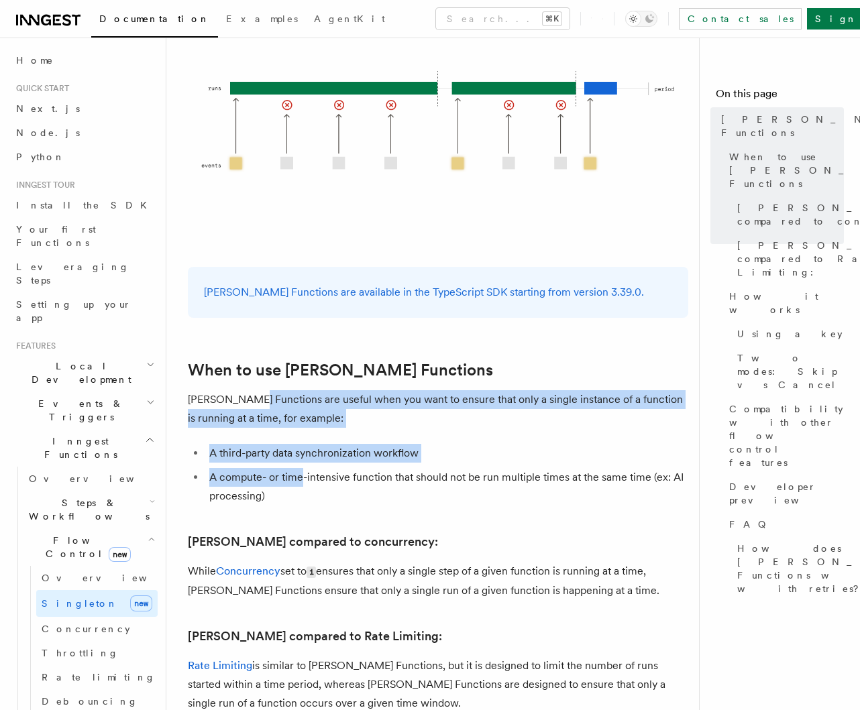
drag, startPoint x: 256, startPoint y: 376, endPoint x: 305, endPoint y: 443, distance: 83.0
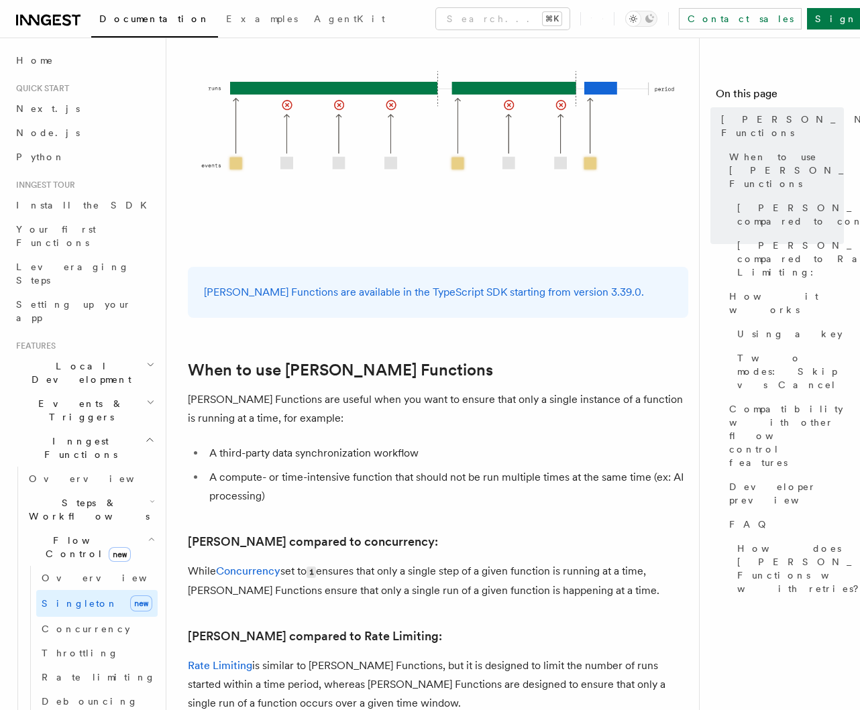
click at [307, 468] on li "A compute- or time-intensive function that should not be run multiple times at …" at bounding box center [446, 487] width 483 height 38
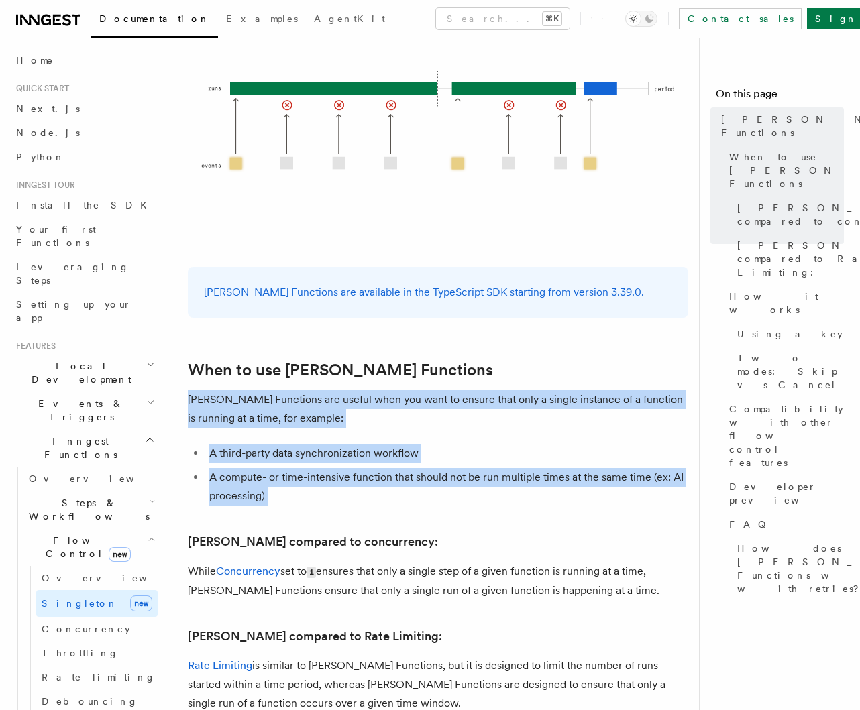
drag, startPoint x: 193, startPoint y: 370, endPoint x: 304, endPoint y: 471, distance: 150.0
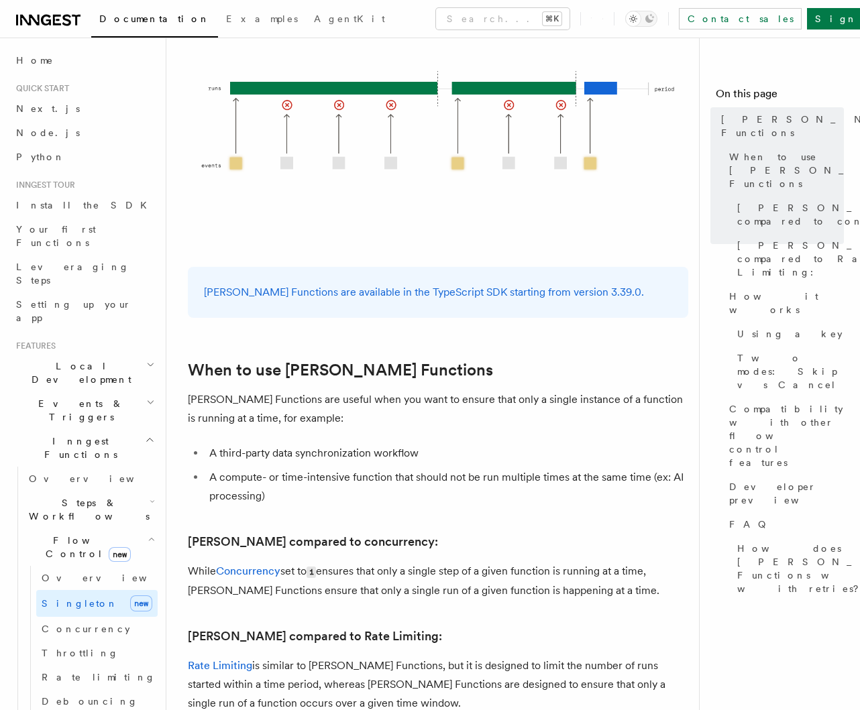
click at [327, 468] on li "A compute- or time-intensive function that should not be run multiple times at …" at bounding box center [446, 487] width 483 height 38
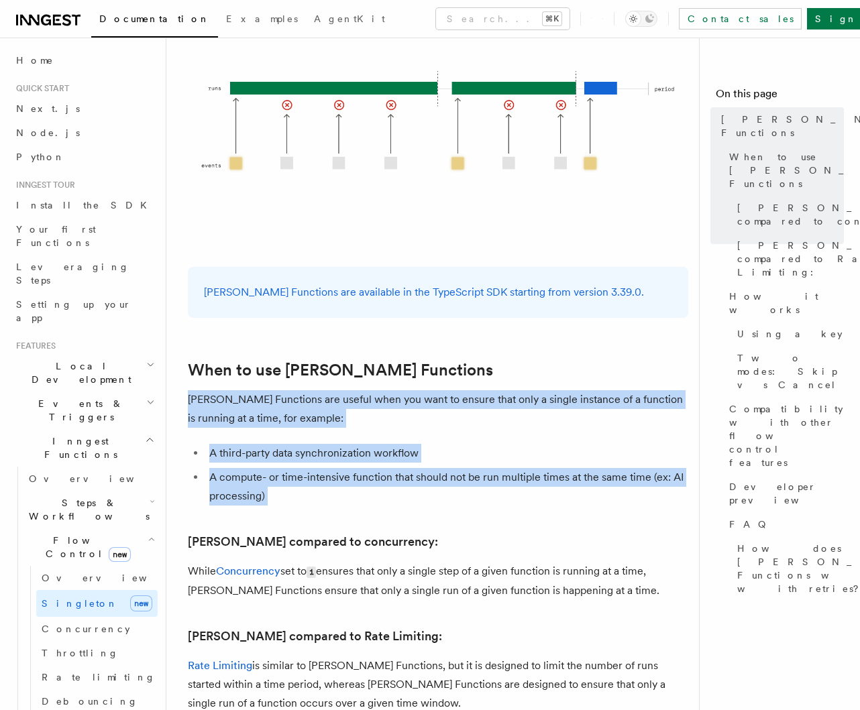
drag, startPoint x: 197, startPoint y: 372, endPoint x: 294, endPoint y: 477, distance: 142.8
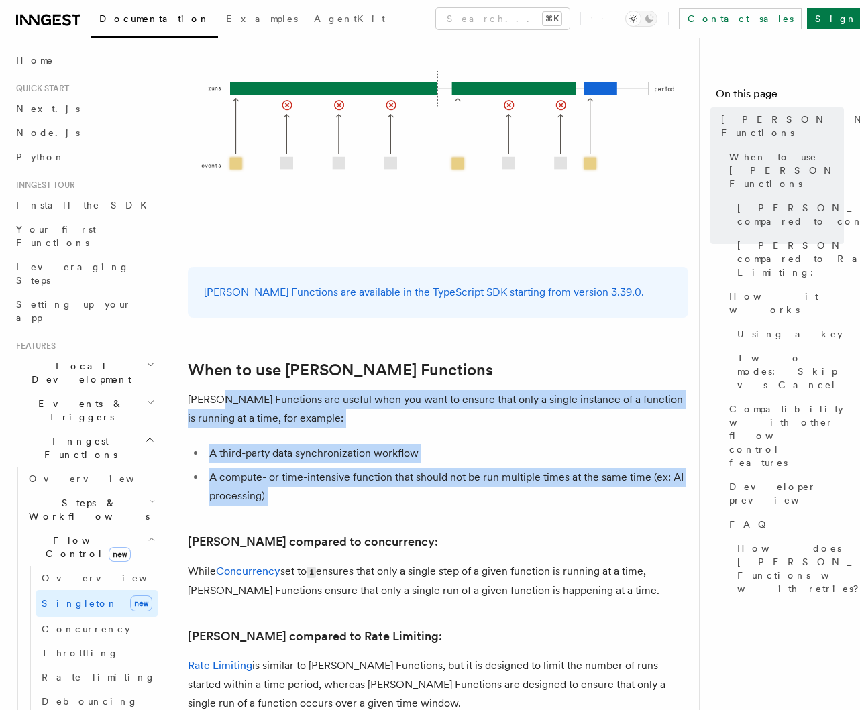
drag, startPoint x: 237, startPoint y: 418, endPoint x: 265, endPoint y: 473, distance: 61.8
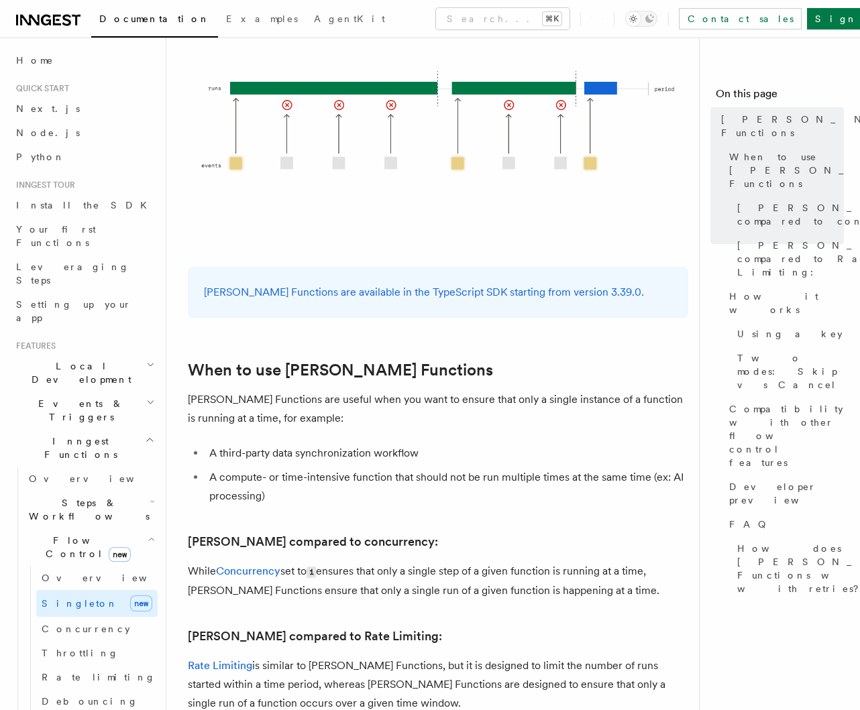
click at [287, 468] on li "A compute- or time-intensive function that should not be run multiple times at …" at bounding box center [446, 487] width 483 height 38
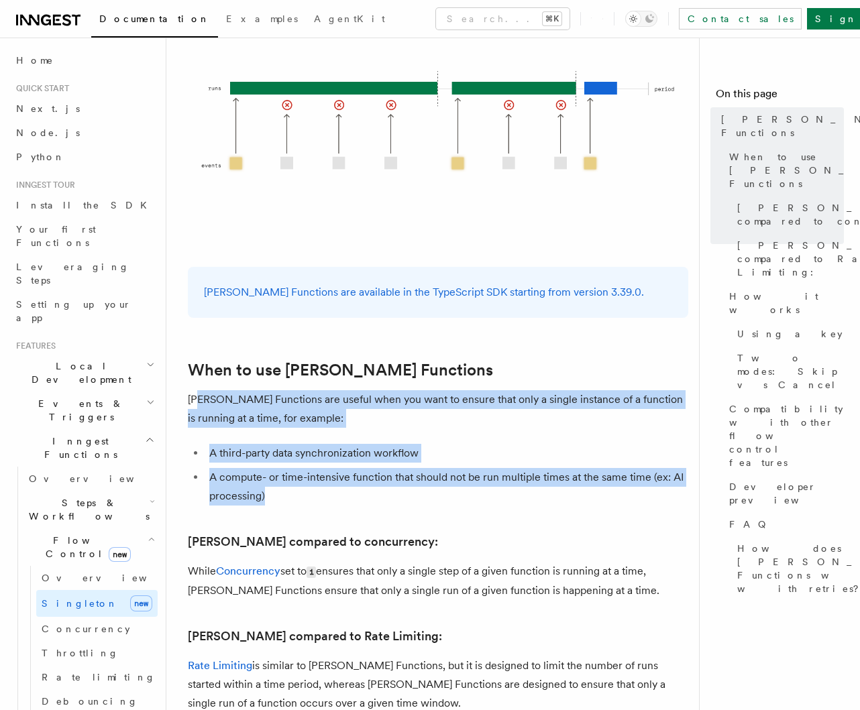
drag, startPoint x: 274, startPoint y: 461, endPoint x: 195, endPoint y: 359, distance: 129.2
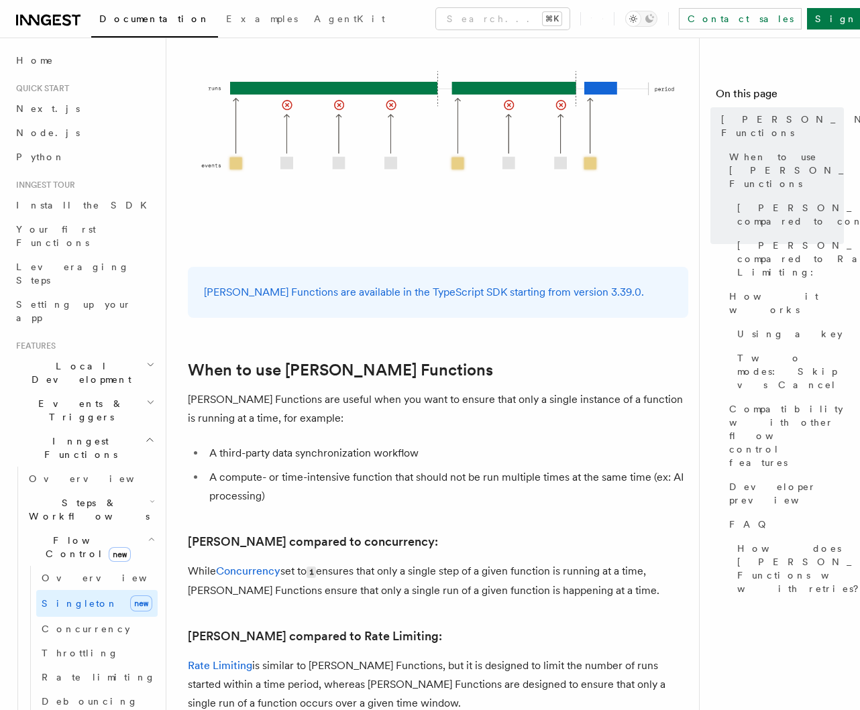
click at [236, 444] on li "A third-party data synchronization workflow" at bounding box center [446, 453] width 483 height 19
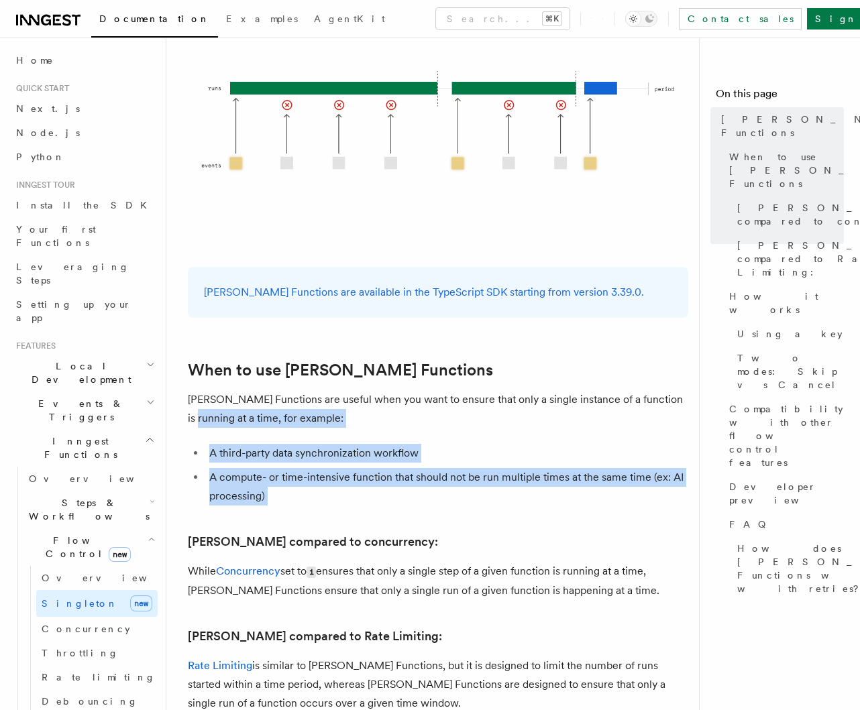
drag, startPoint x: 207, startPoint y: 366, endPoint x: 341, endPoint y: 484, distance: 178.2
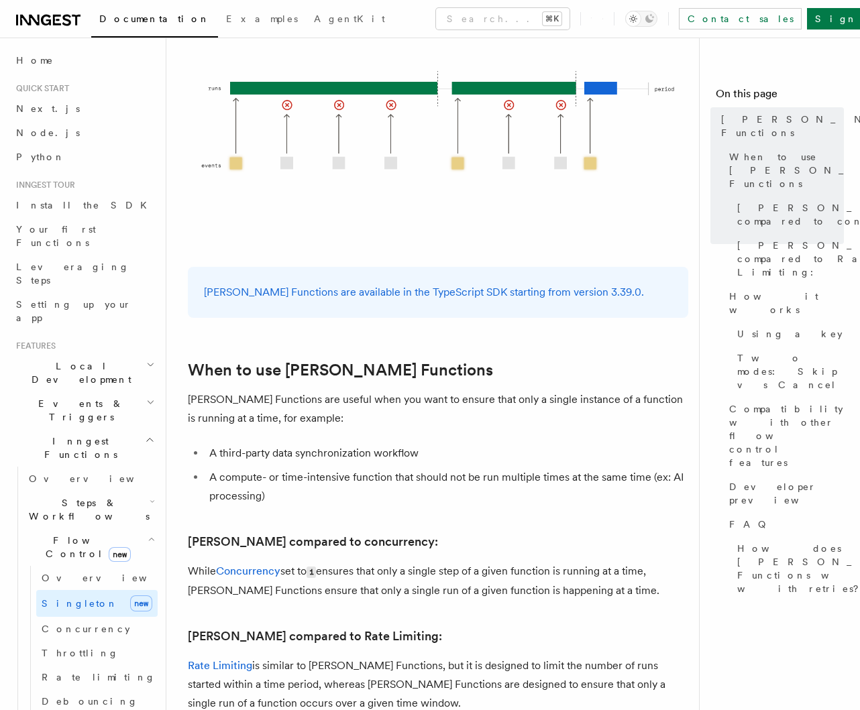
click at [343, 468] on li "A compute- or time-intensive function that should not be run multiple times at …" at bounding box center [446, 487] width 483 height 38
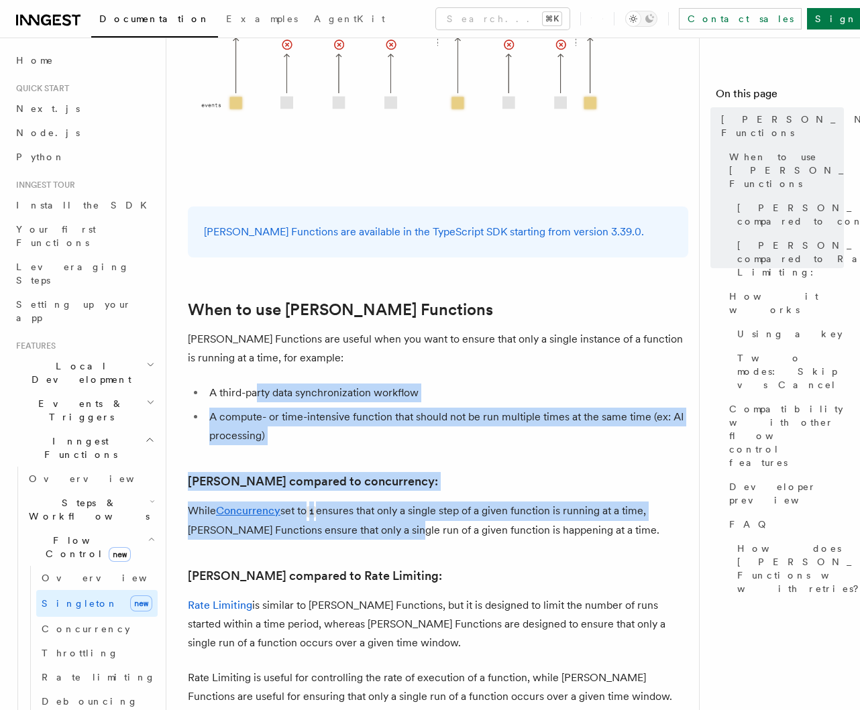
drag, startPoint x: 292, startPoint y: 406, endPoint x: 420, endPoint y: 500, distance: 158.8
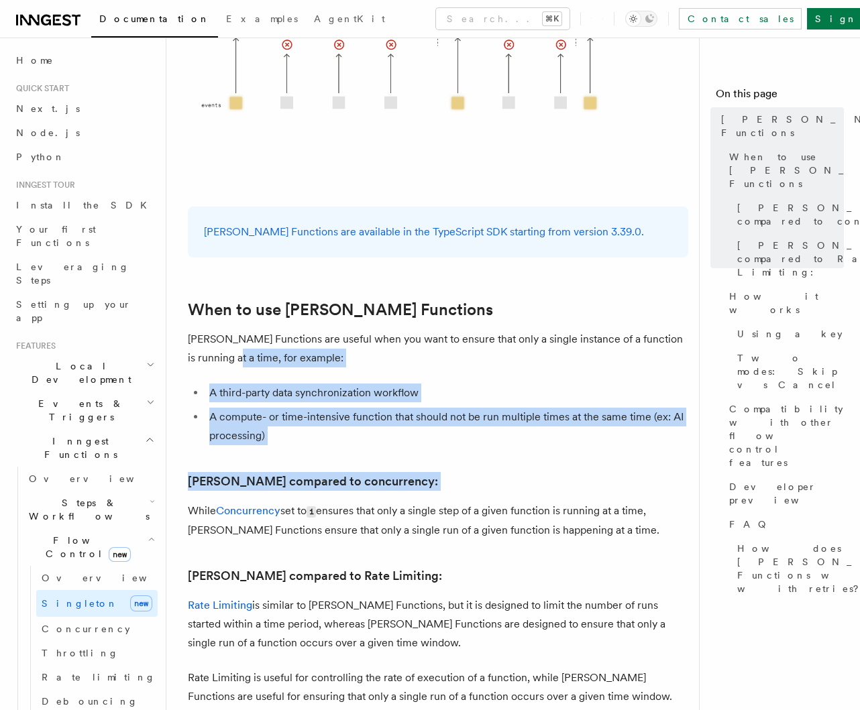
drag, startPoint x: 276, startPoint y: 372, endPoint x: 371, endPoint y: 459, distance: 128.6
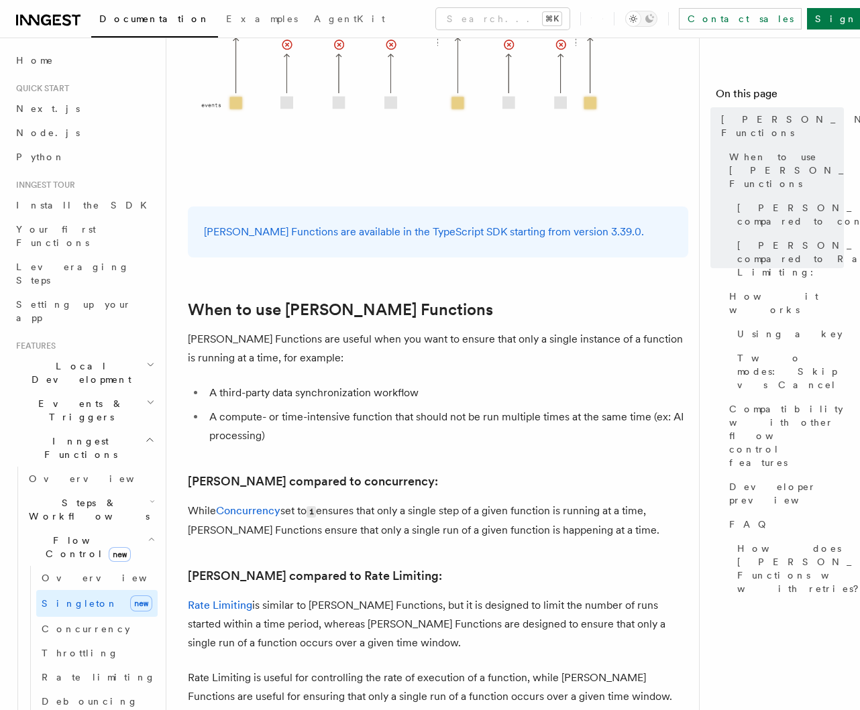
click at [373, 502] on p "While Concurrency set to 1 ensures that only a single step of a given function …" at bounding box center [438, 521] width 500 height 38
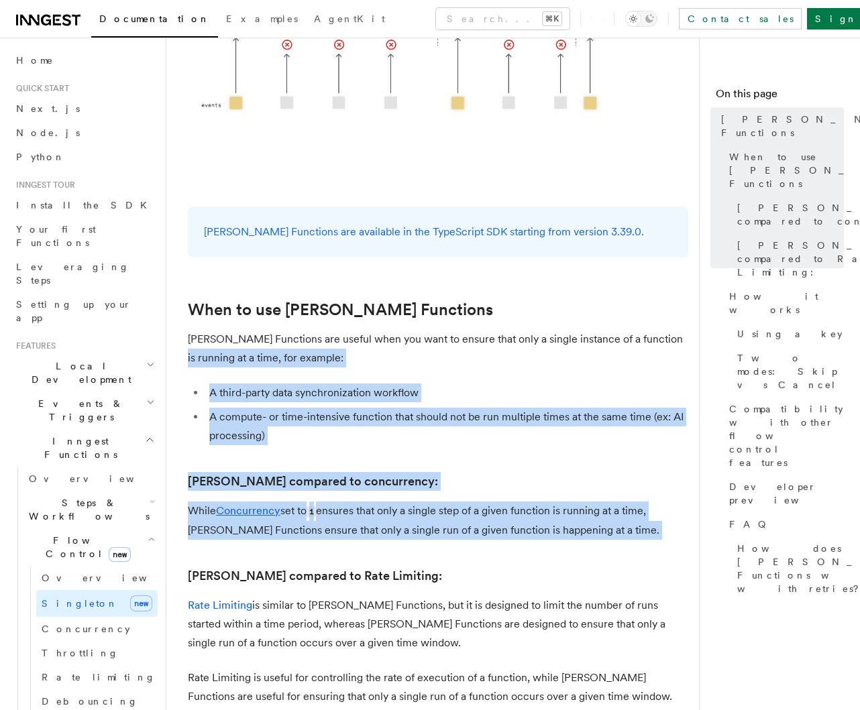
drag, startPoint x: 185, startPoint y: 306, endPoint x: 409, endPoint y: 510, distance: 302.4
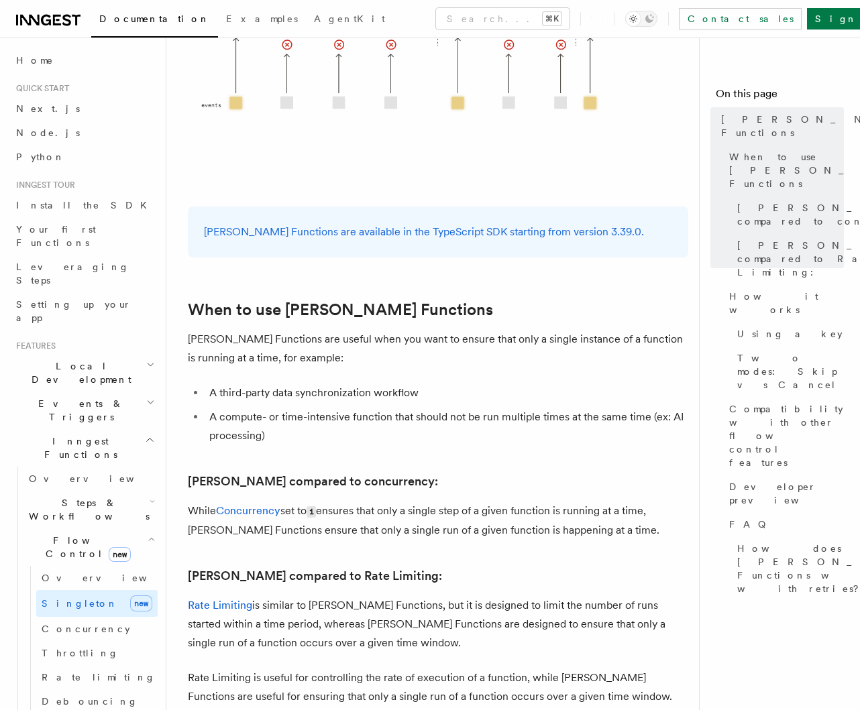
click at [418, 502] on p "While Concurrency set to 1 ensures that only a single step of a given function …" at bounding box center [438, 521] width 500 height 38
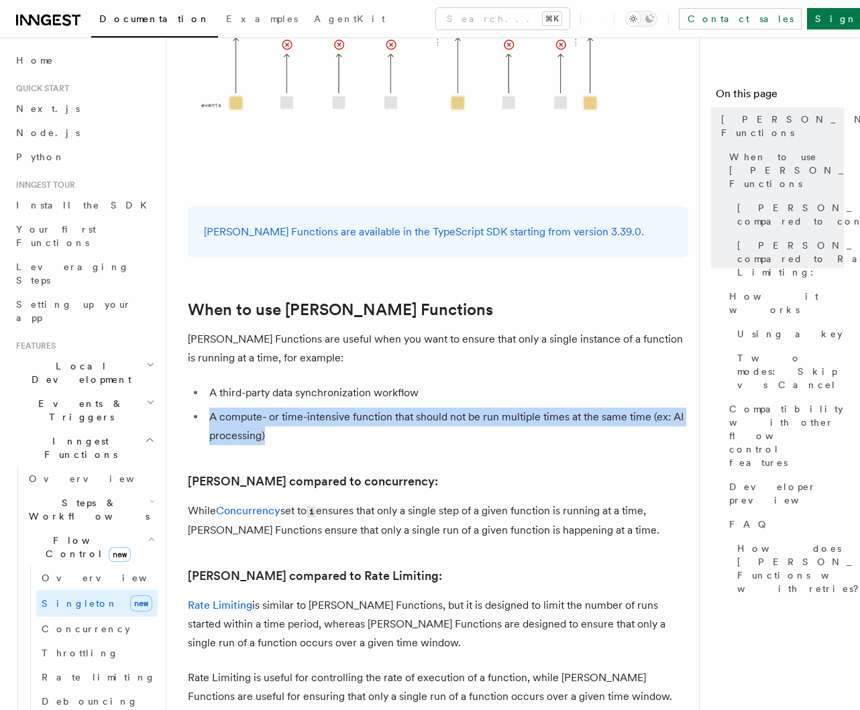
drag, startPoint x: 198, startPoint y: 371, endPoint x: 319, endPoint y: 396, distance: 124.0
click at [319, 408] on li "A compute- or time-intensive function that should not be run multiple times at …" at bounding box center [446, 427] width 483 height 38
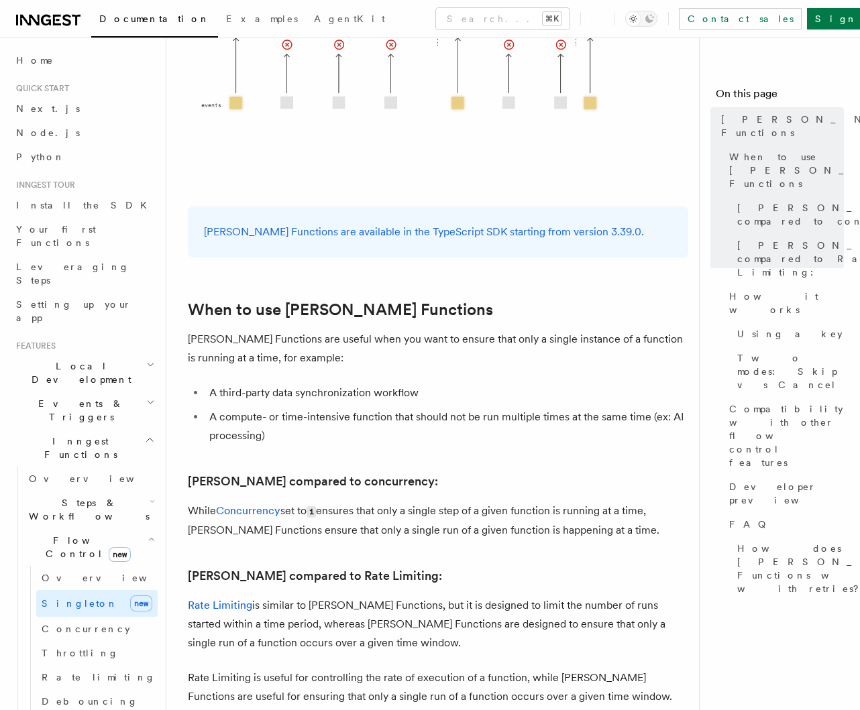
click at [327, 408] on li "A compute- or time-intensive function that should not be run multiple times at …" at bounding box center [446, 427] width 483 height 38
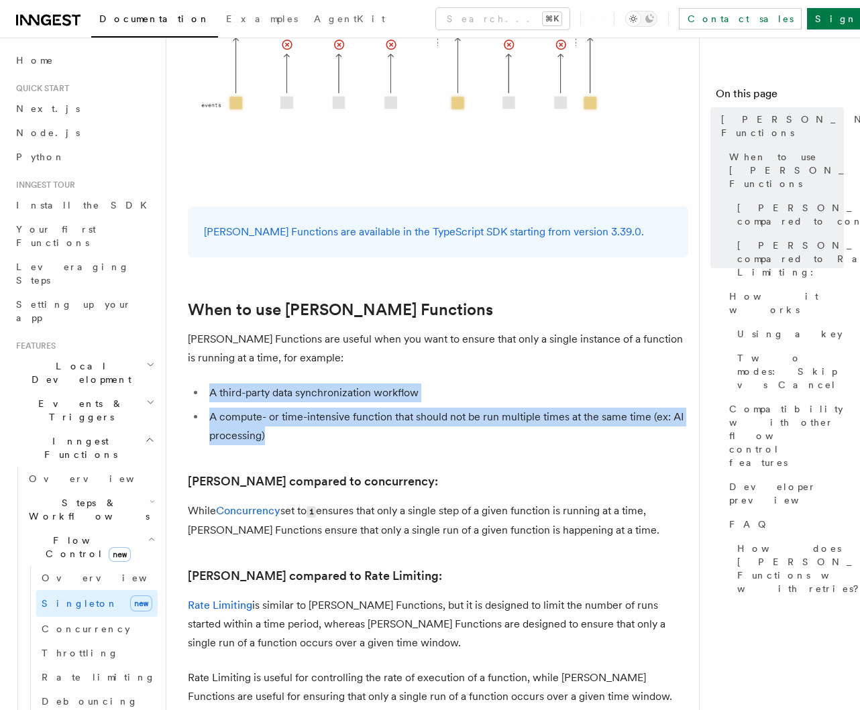
drag, startPoint x: 258, startPoint y: 368, endPoint x: 319, endPoint y: 400, distance: 68.7
click at [319, 408] on li "A compute- or time-intensive function that should not be run multiple times at …" at bounding box center [446, 427] width 483 height 38
drag, startPoint x: 235, startPoint y: 362, endPoint x: 320, endPoint y: 412, distance: 98.0
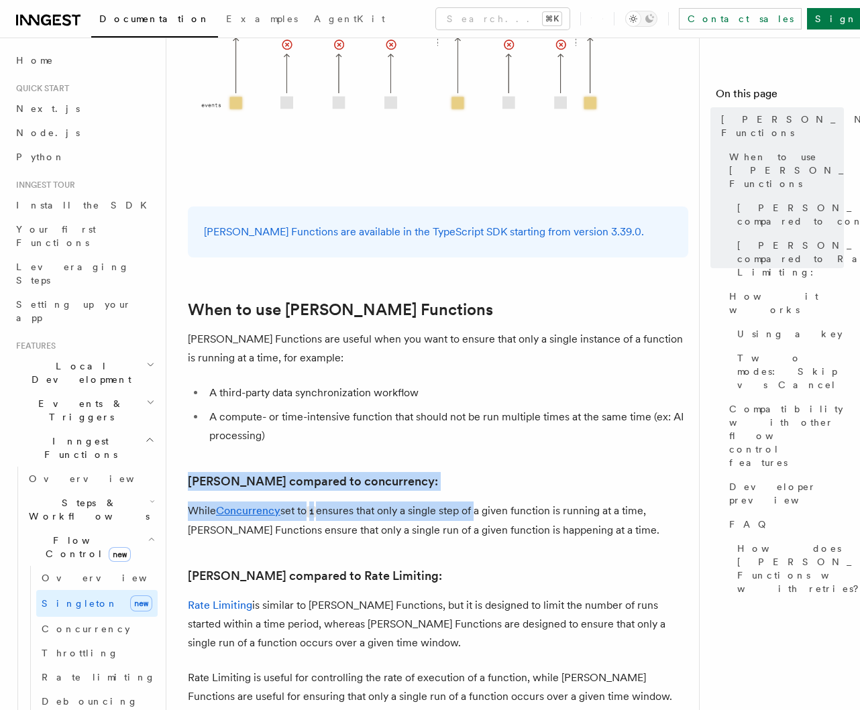
drag, startPoint x: 186, startPoint y: 431, endPoint x: 506, endPoint y: 471, distance: 323.0
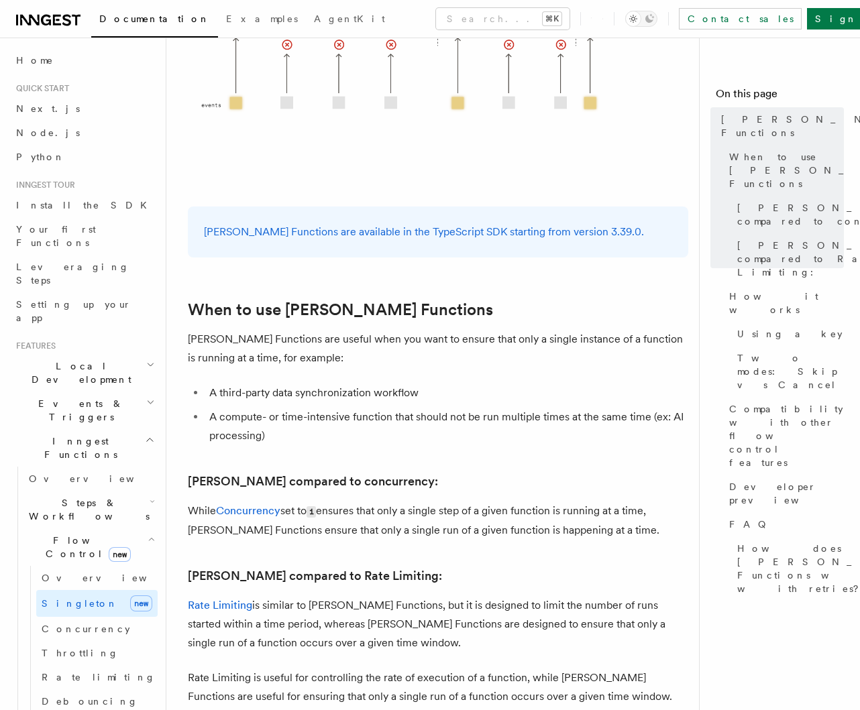
click at [506, 502] on p "While Concurrency set to 1 ensures that only a single step of a given function …" at bounding box center [438, 521] width 500 height 38
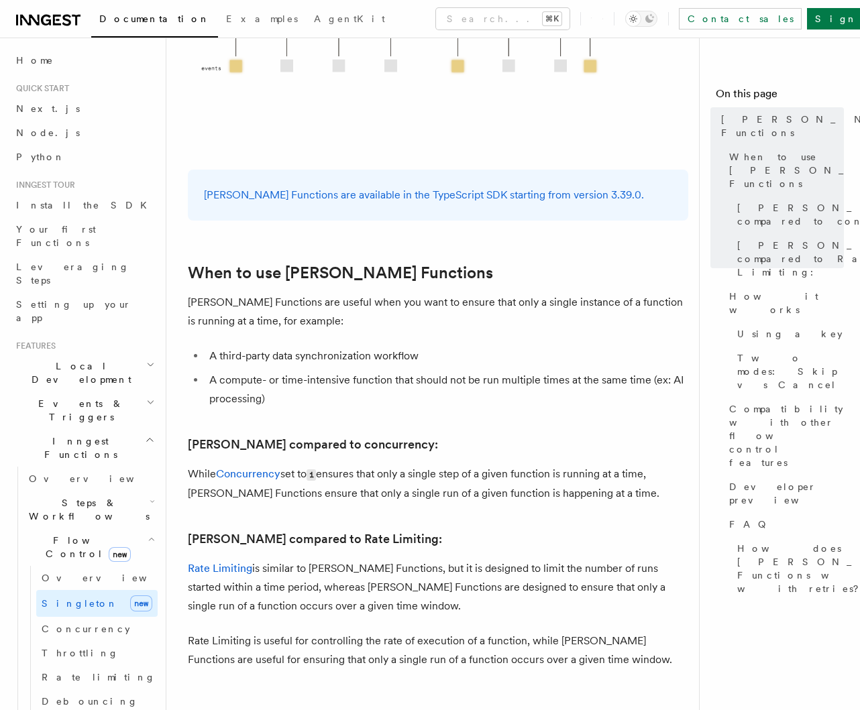
scroll to position [425, 0]
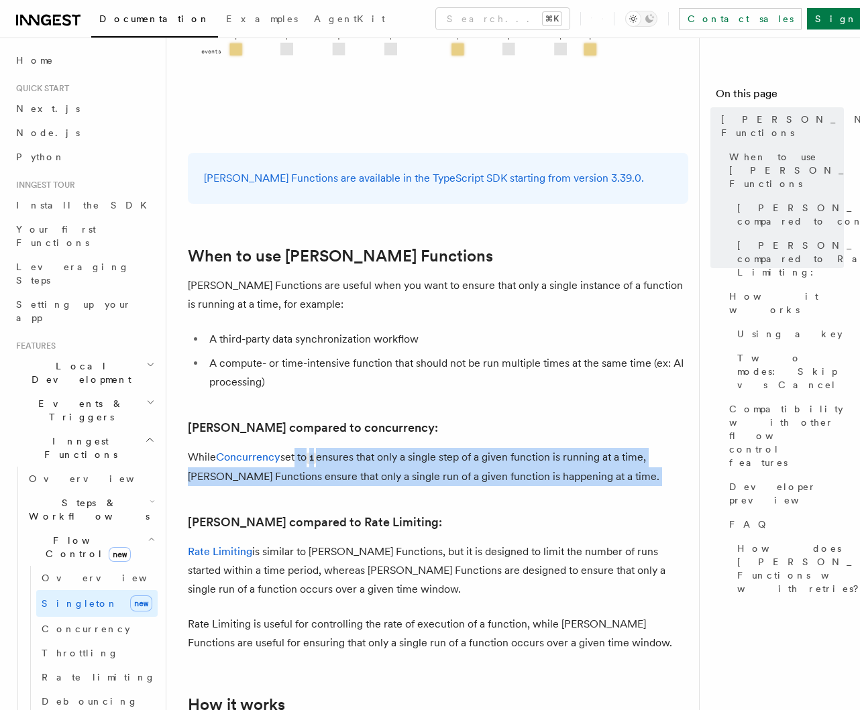
drag, startPoint x: 293, startPoint y: 414, endPoint x: 382, endPoint y: 457, distance: 99.0
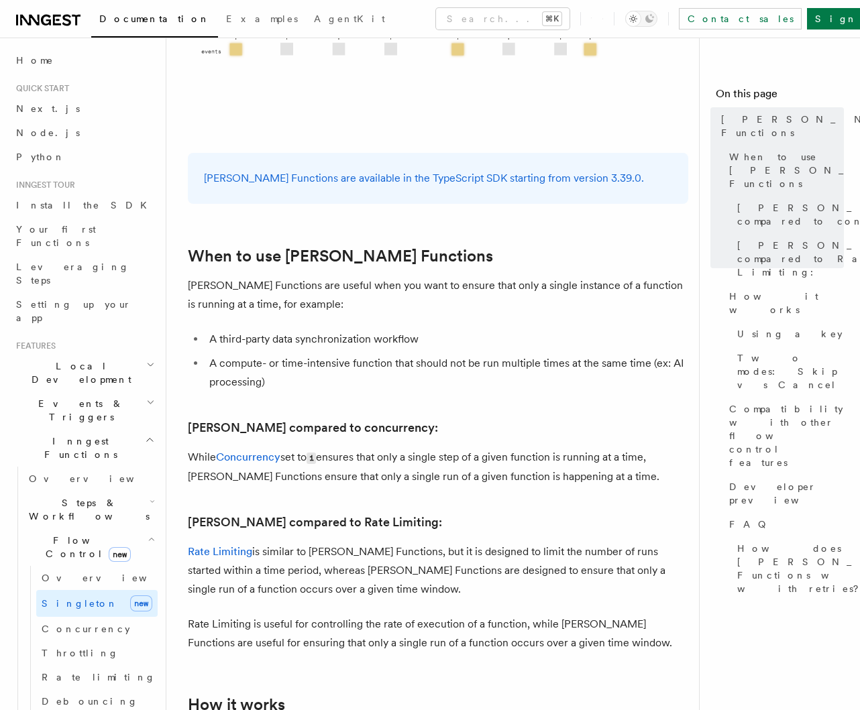
click at [412, 448] on p "While Concurrency set to 1 ensures that only a single step of a given function …" at bounding box center [438, 467] width 500 height 38
drag, startPoint x: 334, startPoint y: 410, endPoint x: 434, endPoint y: 420, distance: 100.5
click at [431, 448] on p "While Concurrency set to 1 ensures that only a single step of a given function …" at bounding box center [438, 467] width 500 height 38
click at [439, 448] on p "While Concurrency set to 1 ensures that only a single step of a given function …" at bounding box center [438, 467] width 500 height 38
drag, startPoint x: 429, startPoint y: 420, endPoint x: 453, endPoint y: 421, distance: 24.2
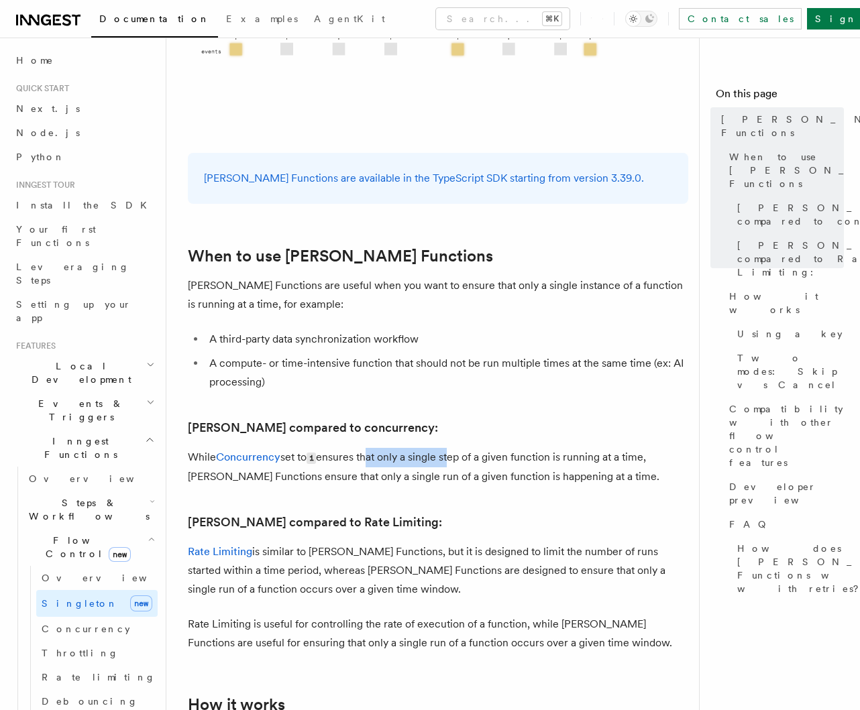
click at [452, 448] on p "While Concurrency set to 1 ensures that only a single step of a given function …" at bounding box center [438, 467] width 500 height 38
click at [453, 448] on p "While Concurrency set to 1 ensures that only a single step of a given function …" at bounding box center [438, 467] width 500 height 38
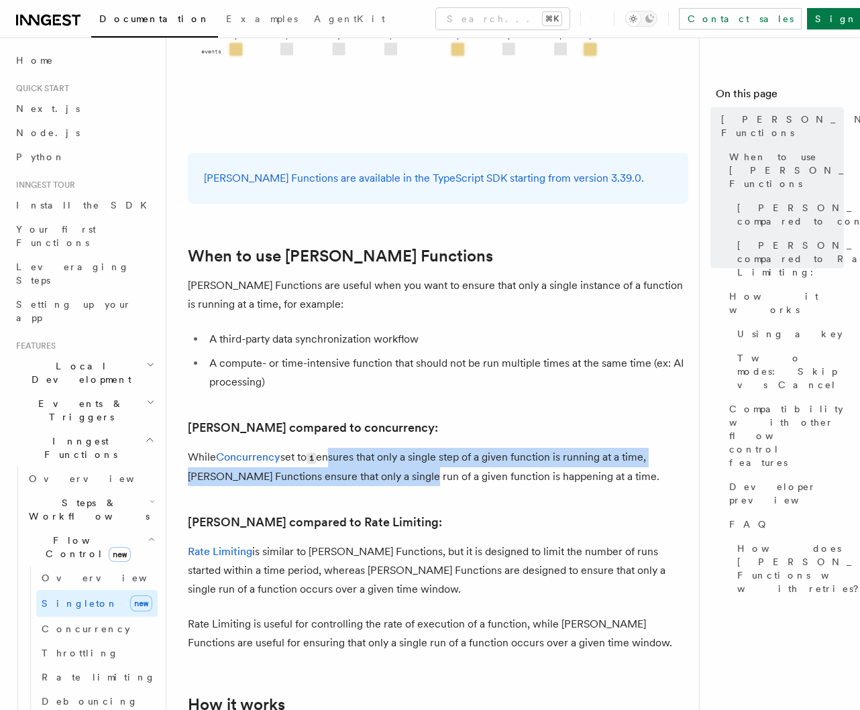
drag, startPoint x: 331, startPoint y: 411, endPoint x: 415, endPoint y: 439, distance: 88.2
click at [415, 448] on p "While Concurrency set to 1 ensures that only a single step of a given function …" at bounding box center [438, 467] width 500 height 38
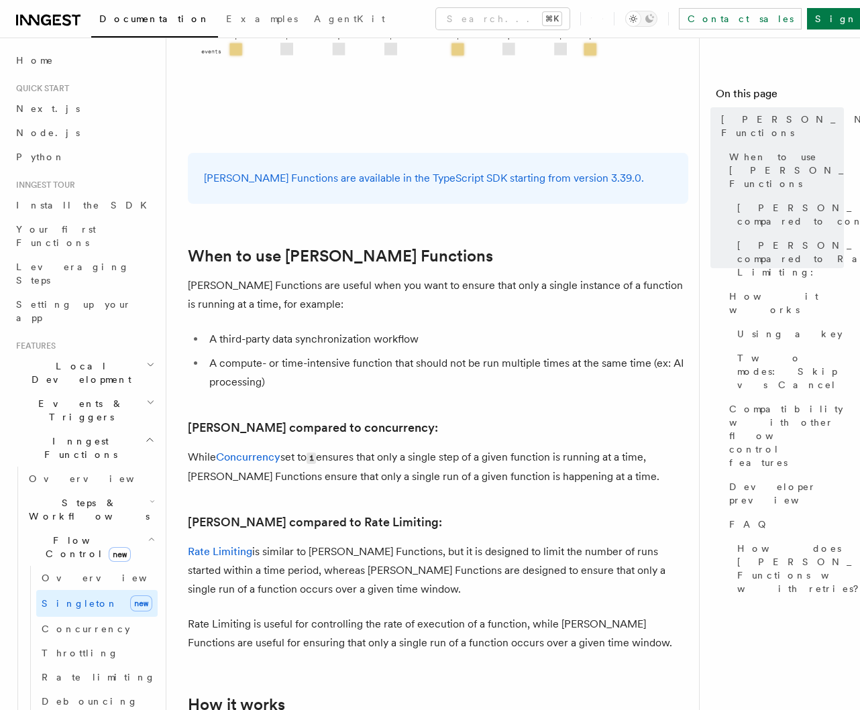
click at [430, 448] on p "While Concurrency set to 1 ensures that only a single step of a given function …" at bounding box center [438, 467] width 500 height 38
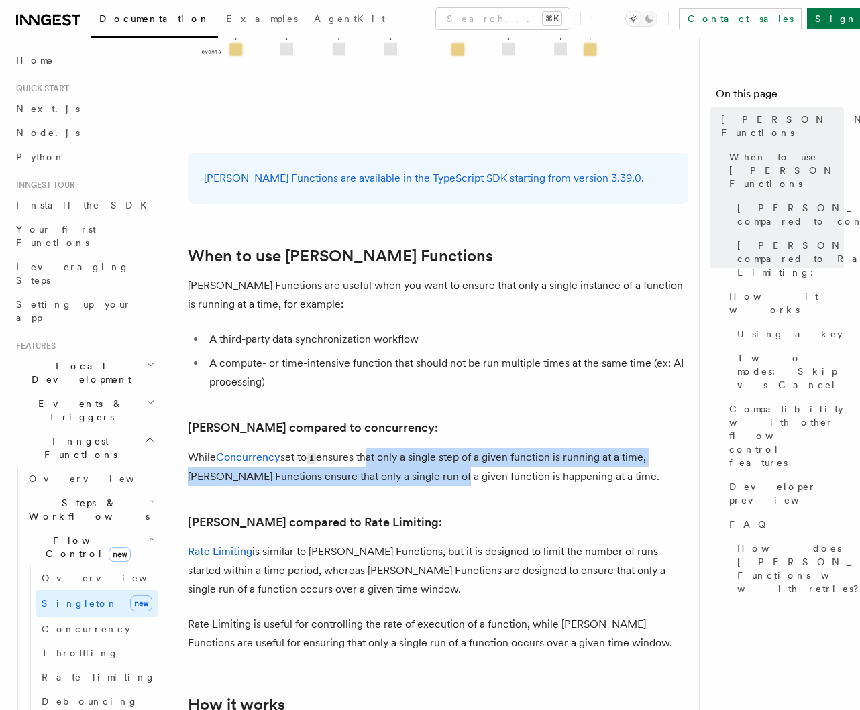
drag, startPoint x: 368, startPoint y: 406, endPoint x: 439, endPoint y: 443, distance: 80.4
click at [439, 448] on p "While Concurrency set to 1 ensures that only a single step of a given function …" at bounding box center [438, 467] width 500 height 38
drag, startPoint x: 402, startPoint y: 428, endPoint x: 442, endPoint y: 438, distance: 40.8
click at [441, 448] on p "While Concurrency set to 1 ensures that only a single step of a given function …" at bounding box center [438, 467] width 500 height 38
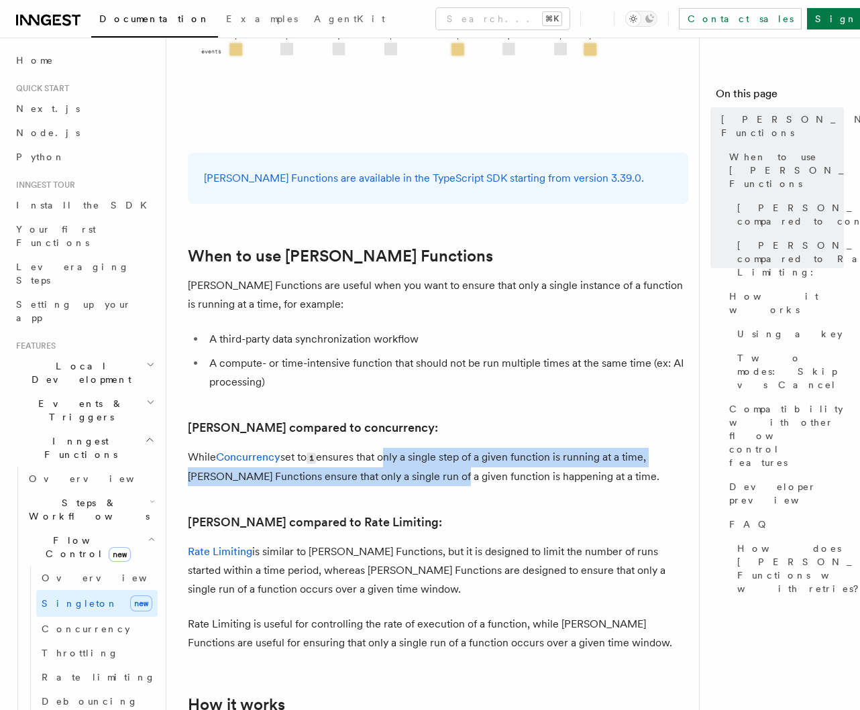
click at [442, 448] on p "While Concurrency set to 1 ensures that only a single step of a given function …" at bounding box center [438, 467] width 500 height 38
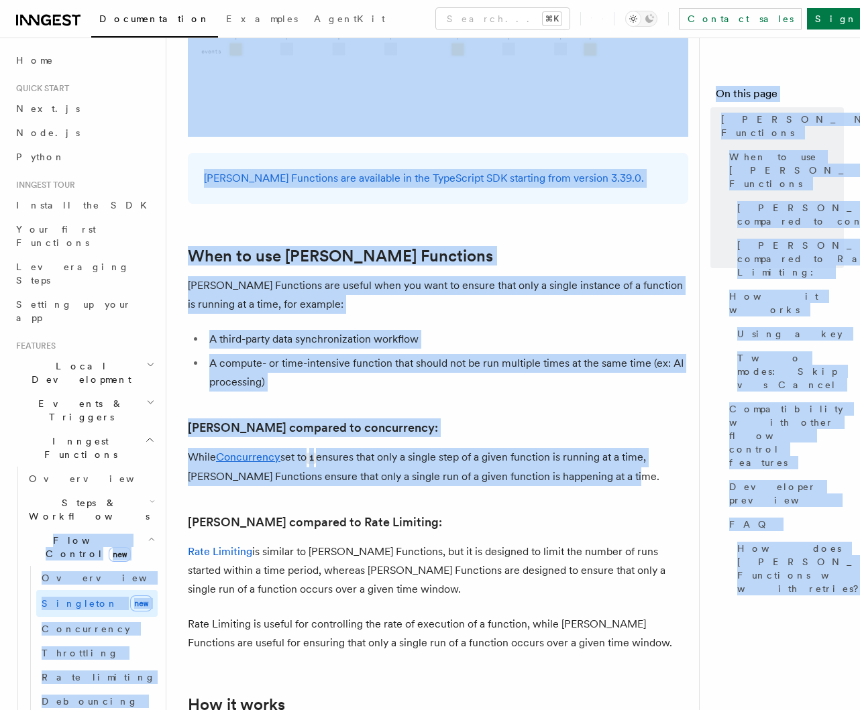
drag
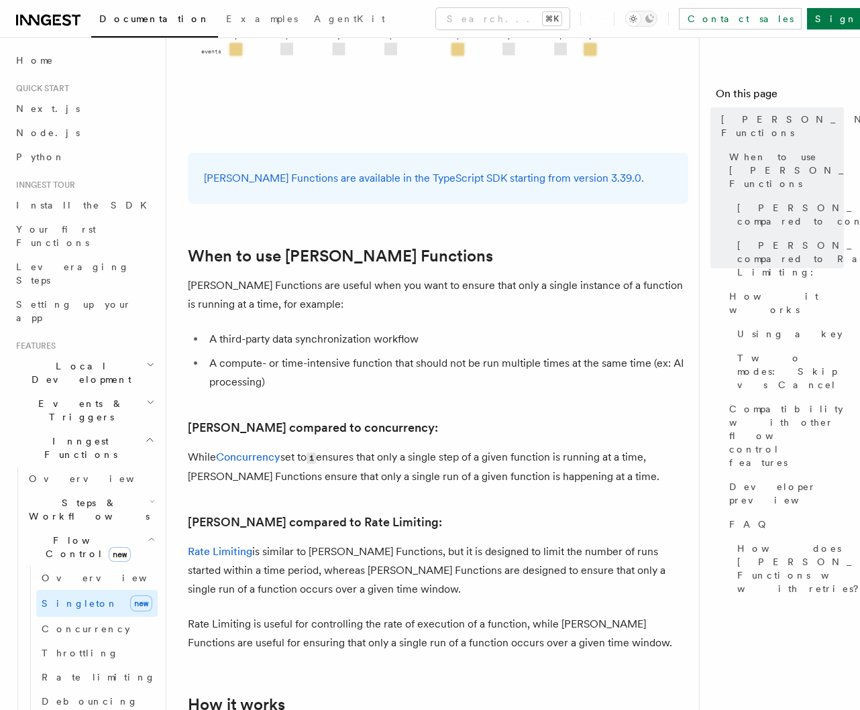
click at [245, 448] on p "While Concurrency set to 1 ensures that only a single step of a given function …" at bounding box center [438, 467] width 500 height 38
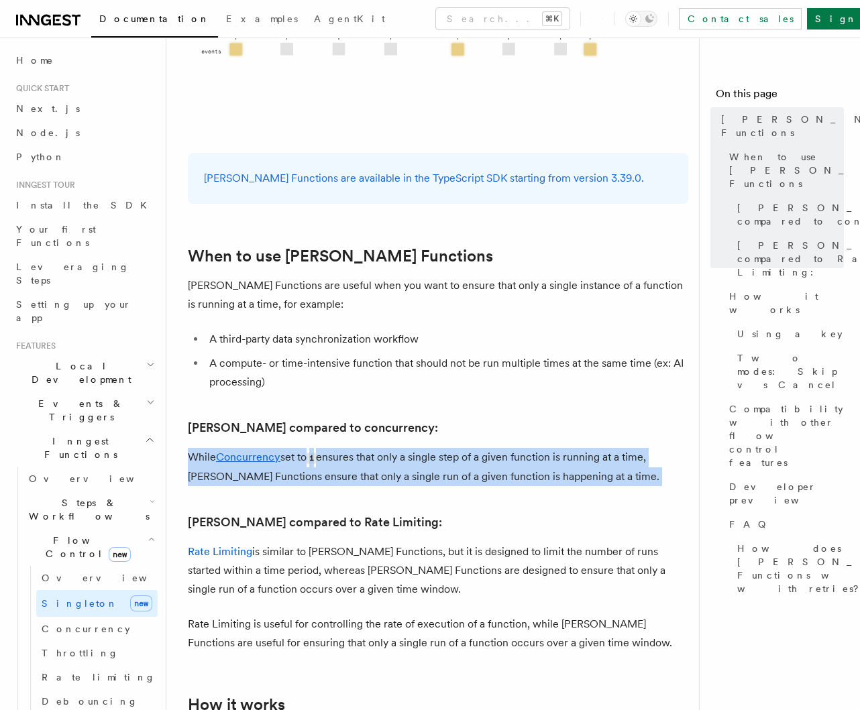
click at [359, 448] on p "While Concurrency set to 1 ensures that only a single step of a given function …" at bounding box center [438, 467] width 500 height 38
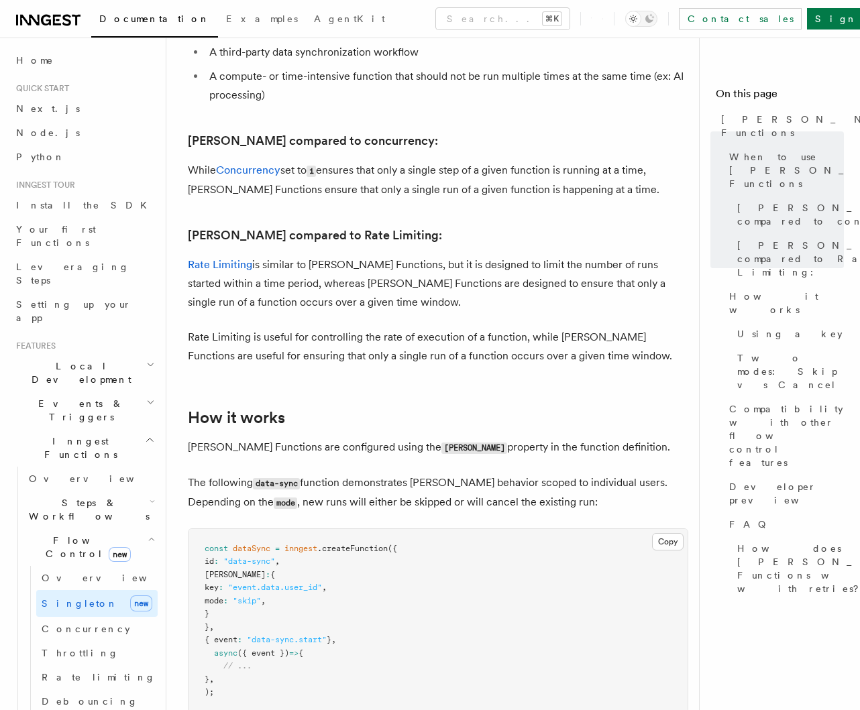
scroll to position [714, 0]
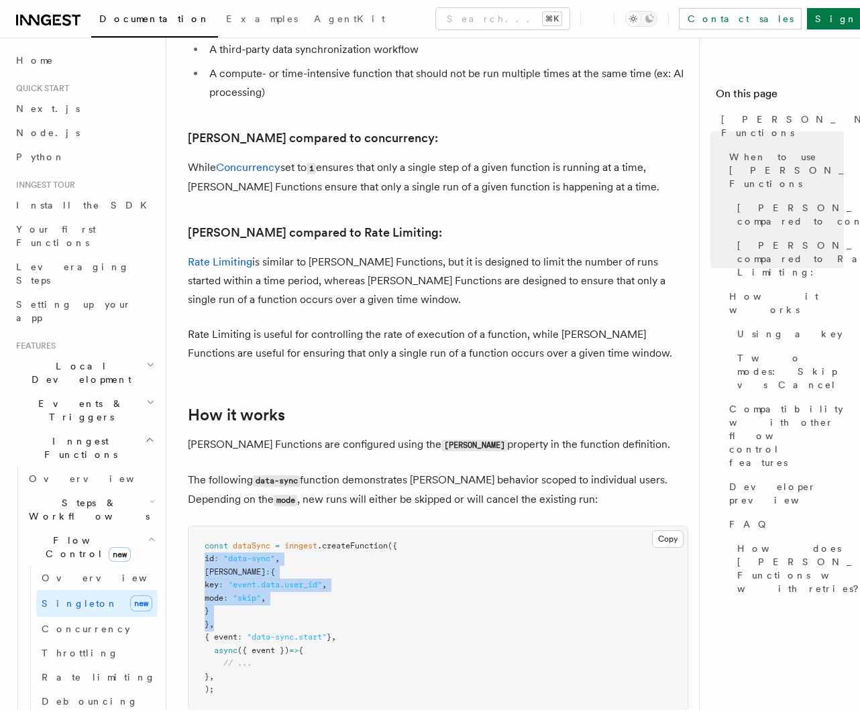
click at [190, 526] on pre "const dataSync = inngest .createFunction ({ id : "data-sync" , singleton : { ke…" at bounding box center [437, 618] width 499 height 184
click at [219, 567] on span "singleton" at bounding box center [235, 571] width 61 height 9
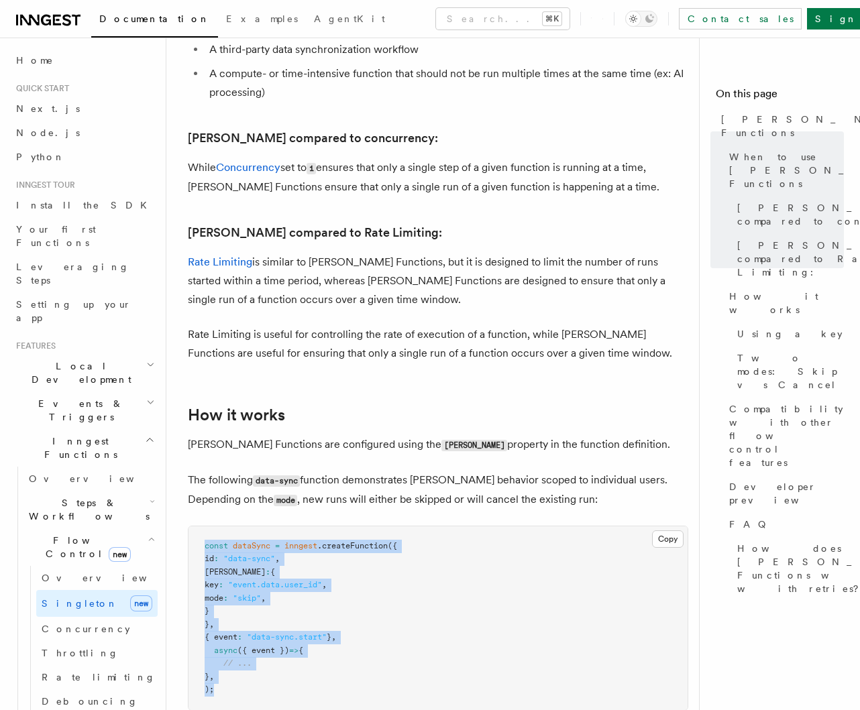
click at [209, 606] on span "}" at bounding box center [207, 610] width 5 height 9
click at [211, 580] on span "key" at bounding box center [212, 584] width 14 height 9
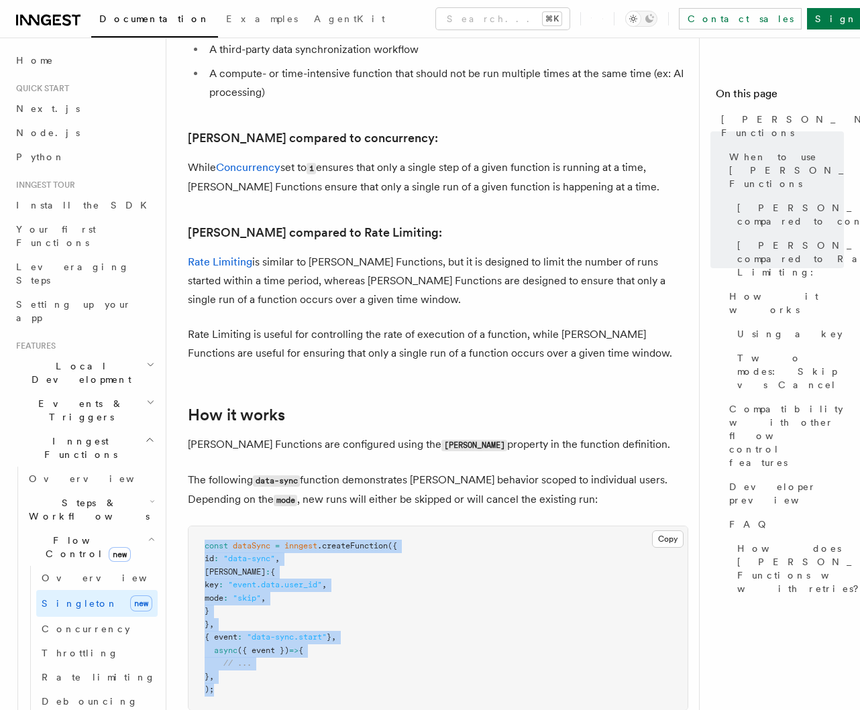
click at [219, 580] on span "key" at bounding box center [212, 584] width 14 height 9
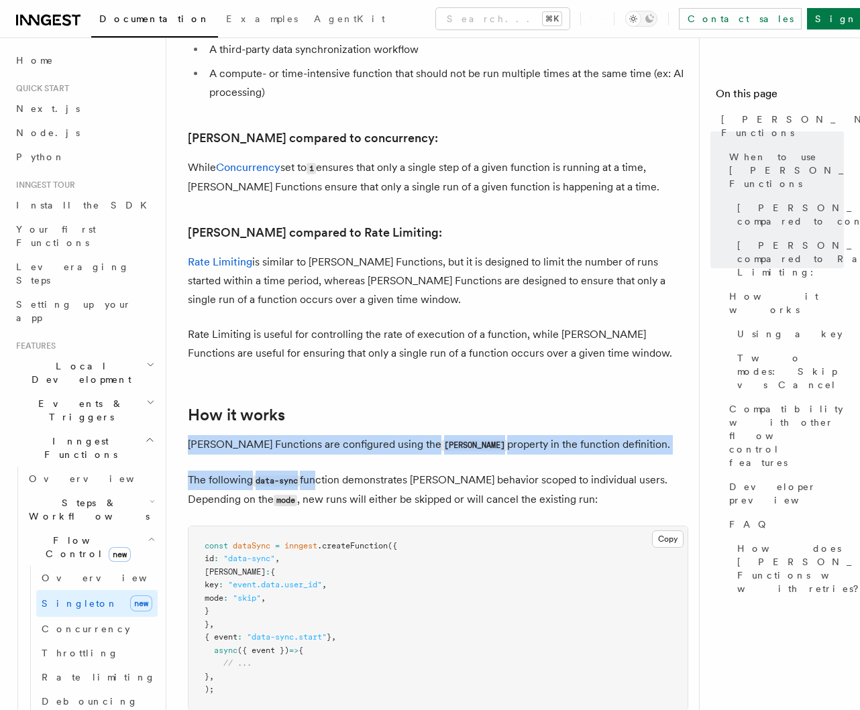
drag, startPoint x: 188, startPoint y: 403, endPoint x: 319, endPoint y: 444, distance: 136.4
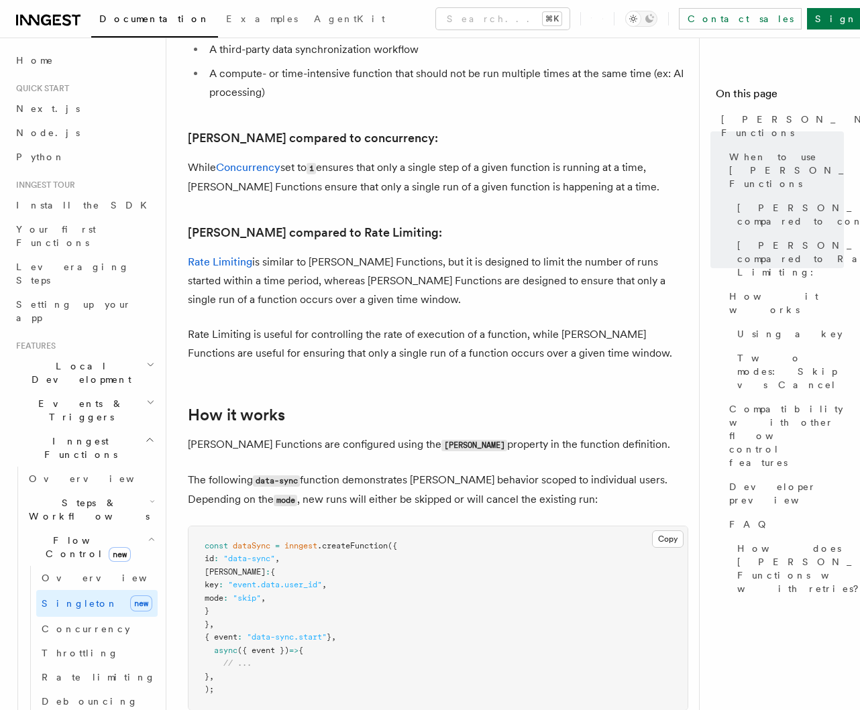
click at [370, 471] on p "The following data-sync function demonstrates singleton behavior scoped to indi…" at bounding box center [438, 490] width 500 height 39
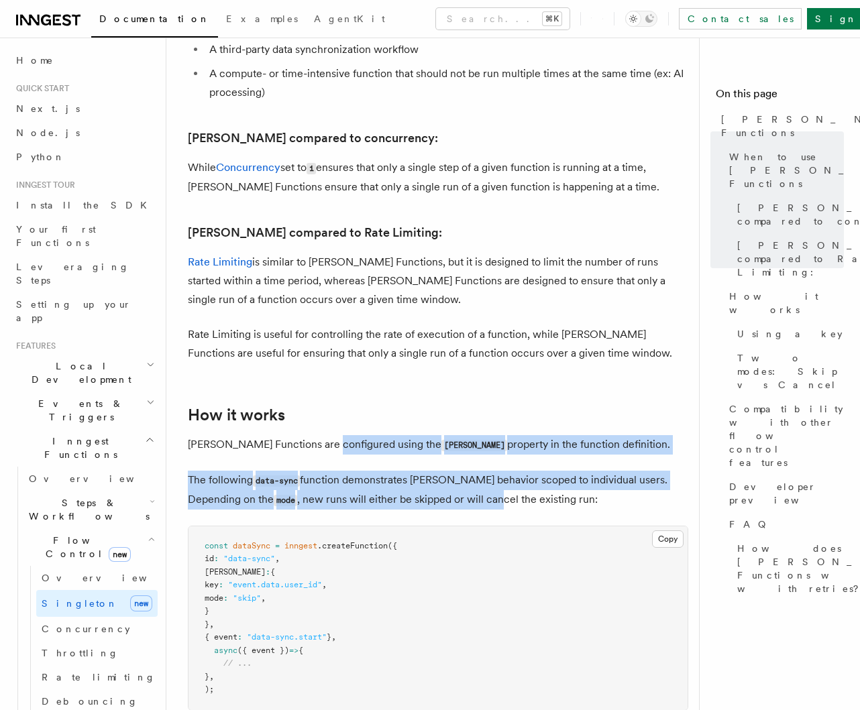
drag, startPoint x: 321, startPoint y: 394, endPoint x: 448, endPoint y: 464, distance: 145.0
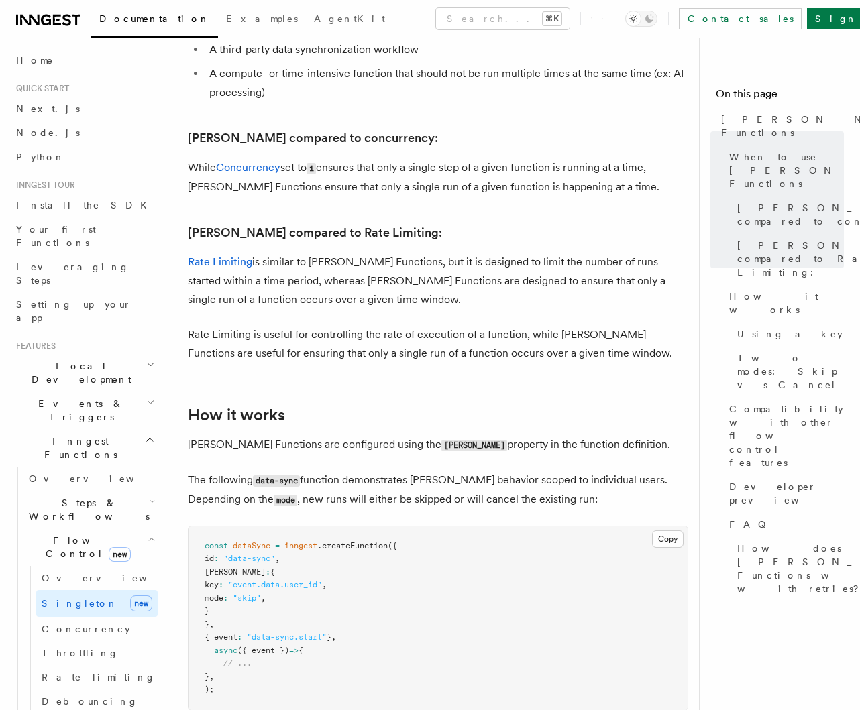
click at [475, 471] on p "The following data-sync function demonstrates singleton behavior scoped to indi…" at bounding box center [438, 490] width 500 height 39
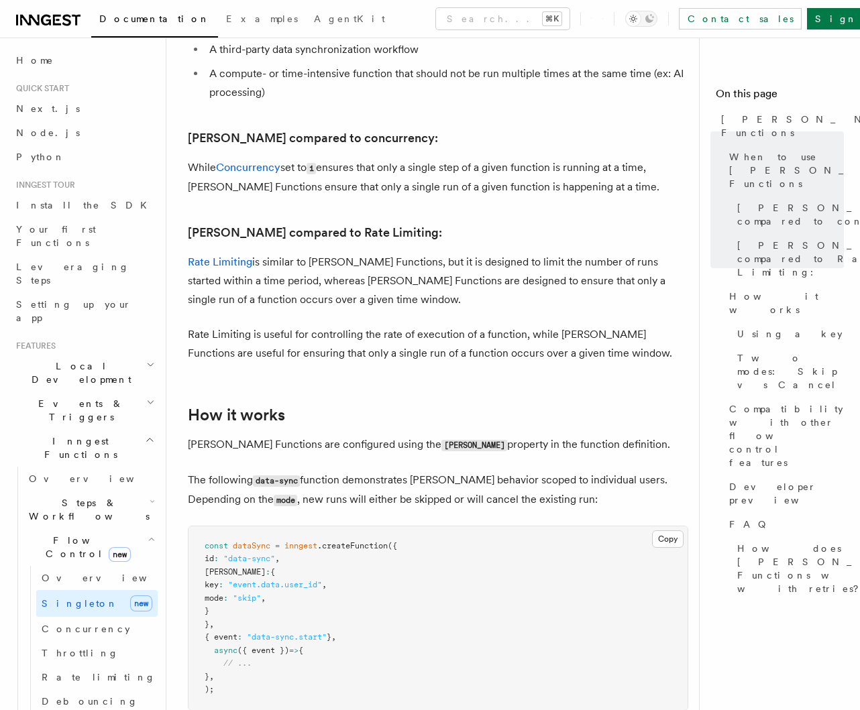
click at [410, 471] on p "The following data-sync function demonstrates singleton behavior scoped to indi…" at bounding box center [438, 490] width 500 height 39
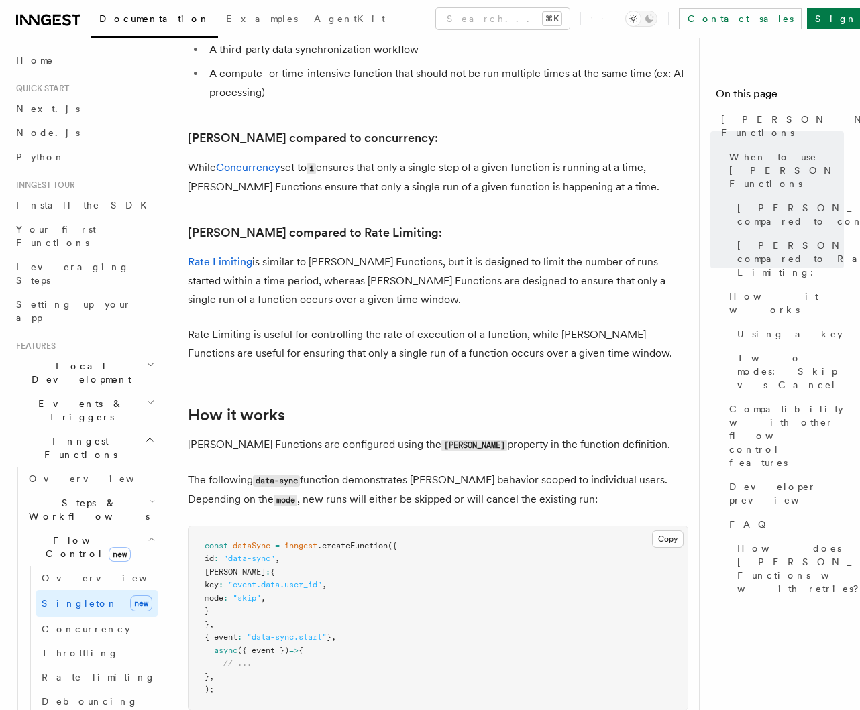
click at [380, 471] on p "The following data-sync function demonstrates singleton behavior scoped to indi…" at bounding box center [438, 490] width 500 height 39
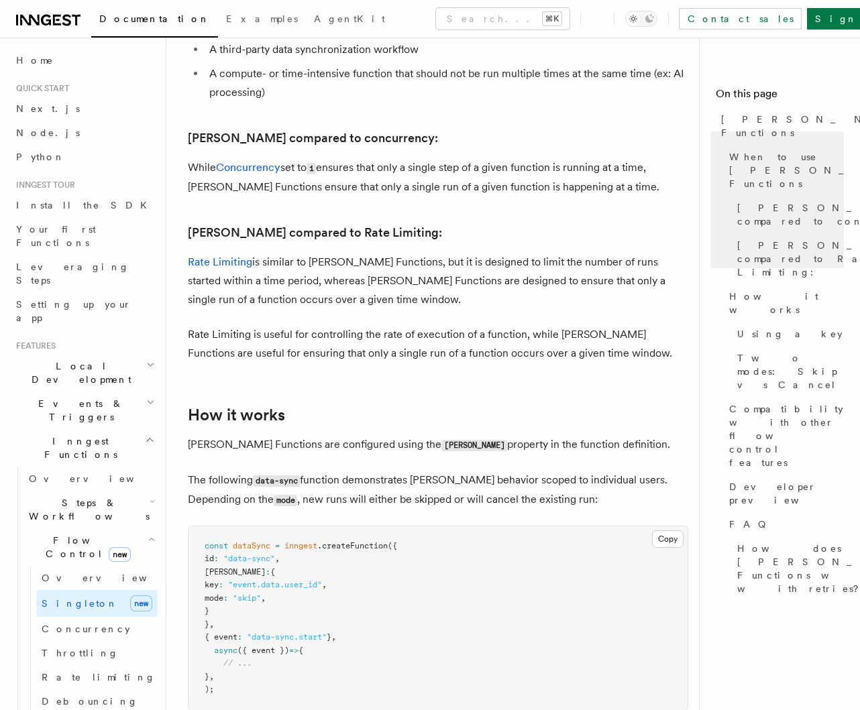
click at [400, 471] on p "The following data-sync function demonstrates singleton behavior scoped to indi…" at bounding box center [438, 490] width 500 height 39
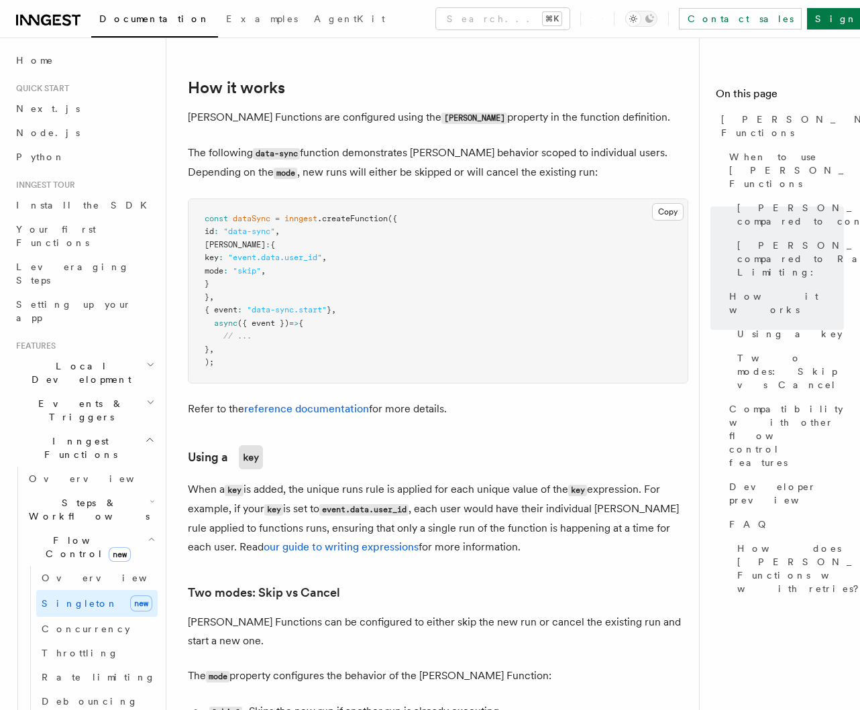
scroll to position [1044, 0]
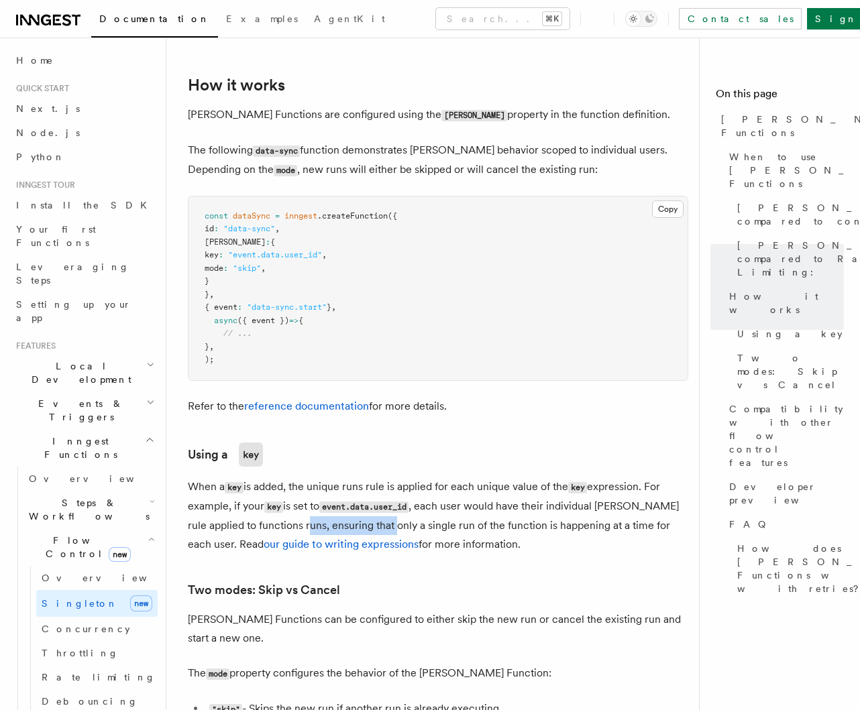
drag, startPoint x: 309, startPoint y: 477, endPoint x: 429, endPoint y: 482, distance: 120.1
click at [424, 482] on p "When a key is added, the unique runs rule is applied for each unique value of t…" at bounding box center [438, 515] width 500 height 76
click at [445, 488] on p "When a key is added, the unique runs rule is applied for each unique value of t…" at bounding box center [438, 515] width 500 height 76
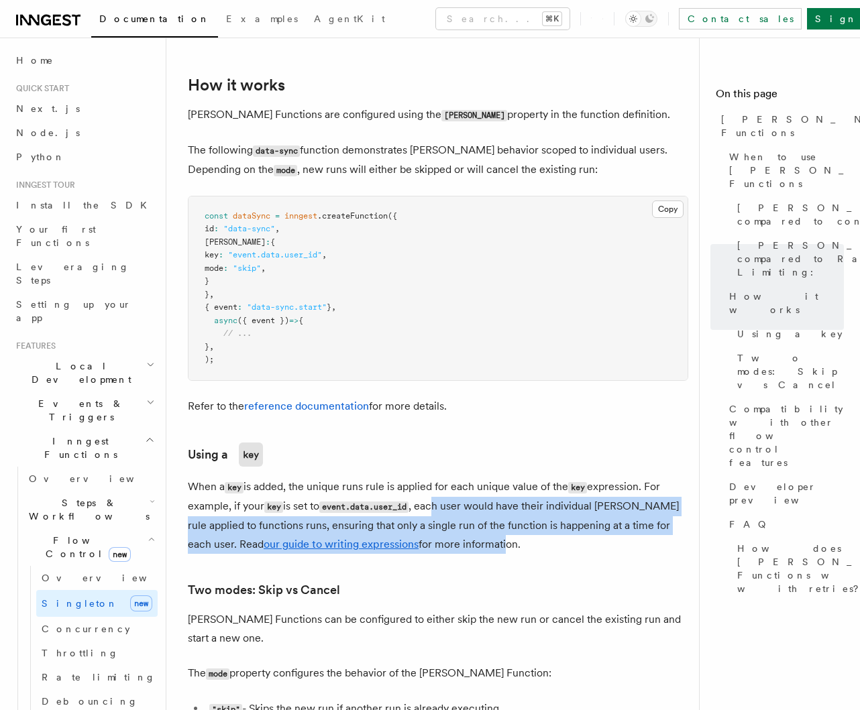
drag, startPoint x: 443, startPoint y: 458, endPoint x: 478, endPoint y: 498, distance: 53.7
click at [478, 498] on p "When a key is added, the unique runs rule is applied for each unique value of t…" at bounding box center [438, 515] width 500 height 76
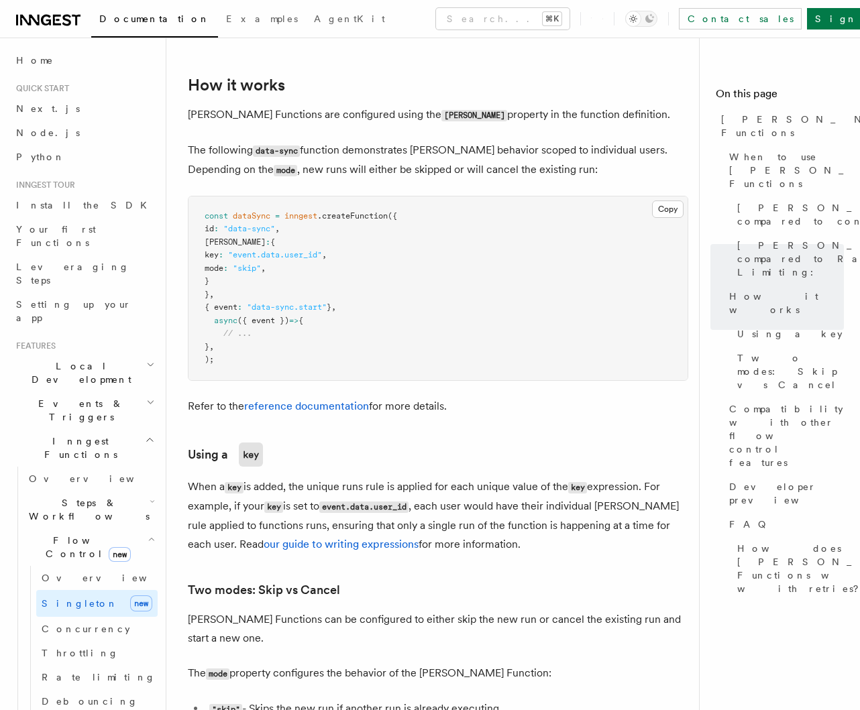
click at [479, 494] on p "When a key is added, the unique runs rule is applied for each unique value of t…" at bounding box center [438, 515] width 500 height 76
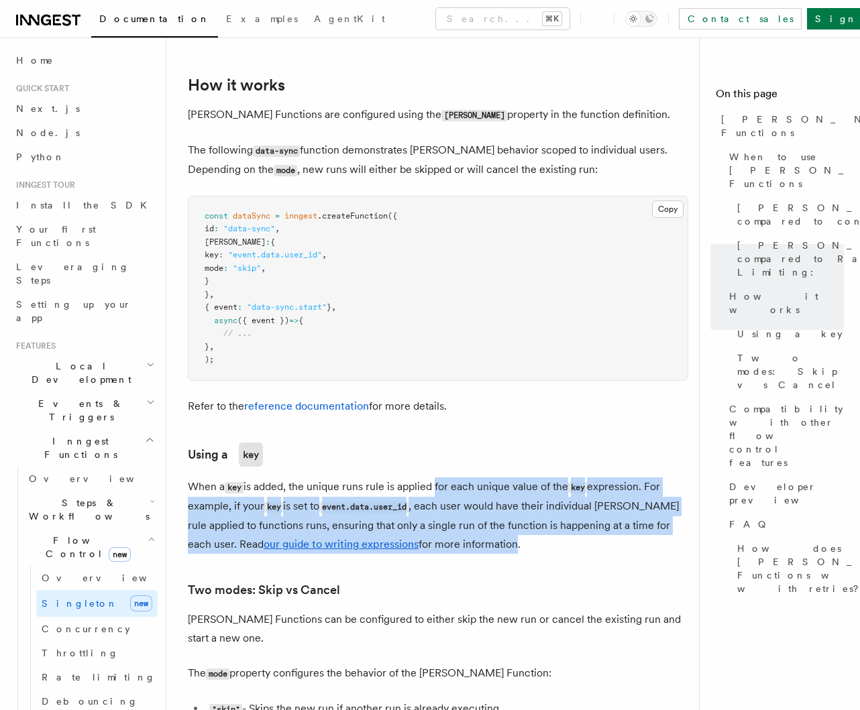
drag, startPoint x: 434, startPoint y: 449, endPoint x: 490, endPoint y: 502, distance: 76.4
click at [490, 502] on p "When a key is added, the unique runs rule is applied for each unique value of t…" at bounding box center [438, 515] width 500 height 76
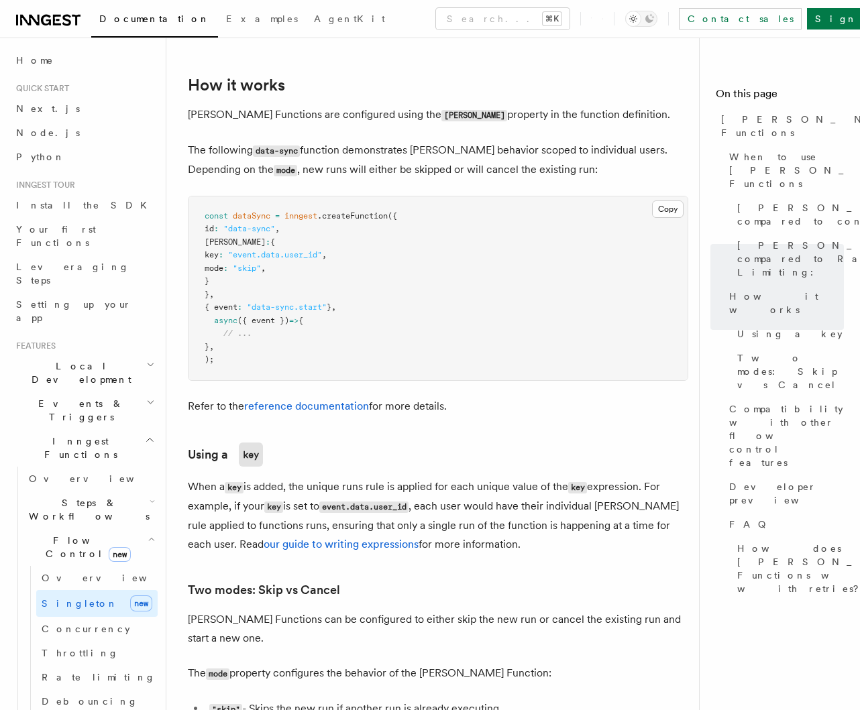
click at [497, 499] on p "When a key is added, the unique runs rule is applied for each unique value of t…" at bounding box center [438, 515] width 500 height 76
drag, startPoint x: 490, startPoint y: 503, endPoint x: 499, endPoint y: 508, distance: 10.8
click at [498, 508] on p "When a key is added, the unique runs rule is applied for each unique value of t…" at bounding box center [438, 515] width 500 height 76
click at [510, 494] on p "When a key is added, the unique runs rule is applied for each unique value of t…" at bounding box center [438, 515] width 500 height 76
drag, startPoint x: 459, startPoint y: 451, endPoint x: 517, endPoint y: 508, distance: 81.6
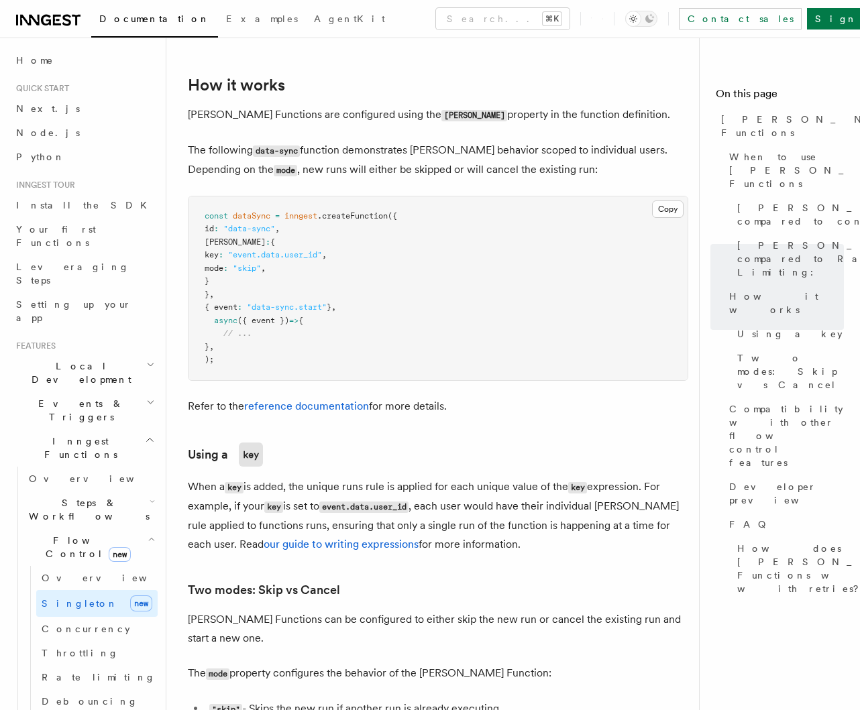
click at [517, 508] on p "When a key is added, the unique runs rule is applied for each unique value of t…" at bounding box center [438, 515] width 500 height 76
click at [525, 504] on p "When a key is added, the unique runs rule is applied for each unique value of t…" at bounding box center [438, 515] width 500 height 76
drag, startPoint x: 488, startPoint y: 478, endPoint x: 512, endPoint y: 500, distance: 32.8
click at [512, 500] on p "When a key is added, the unique runs rule is applied for each unique value of t…" at bounding box center [438, 515] width 500 height 76
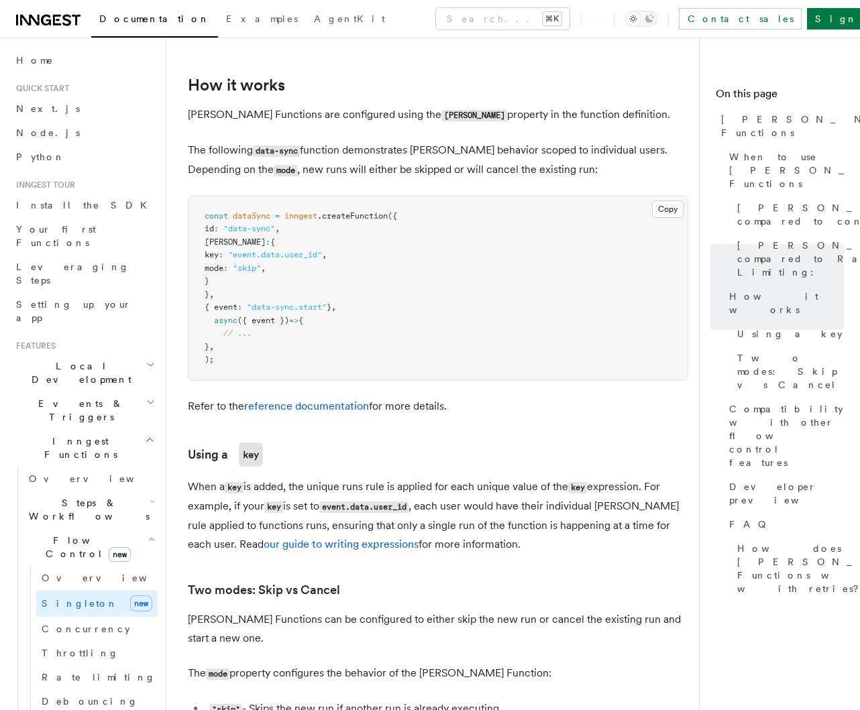
drag, startPoint x: 485, startPoint y: 486, endPoint x: 495, endPoint y: 494, distance: 12.9
click at [495, 494] on p "When a key is added, the unique runs rule is applied for each unique value of t…" at bounding box center [438, 515] width 500 height 76
click at [498, 496] on p "When a key is added, the unique runs rule is applied for each unique value of t…" at bounding box center [438, 515] width 500 height 76
drag, startPoint x: 461, startPoint y: 463, endPoint x: 498, endPoint y: 506, distance: 56.1
click at [498, 506] on p "When a key is added, the unique runs rule is applied for each unique value of t…" at bounding box center [438, 515] width 500 height 76
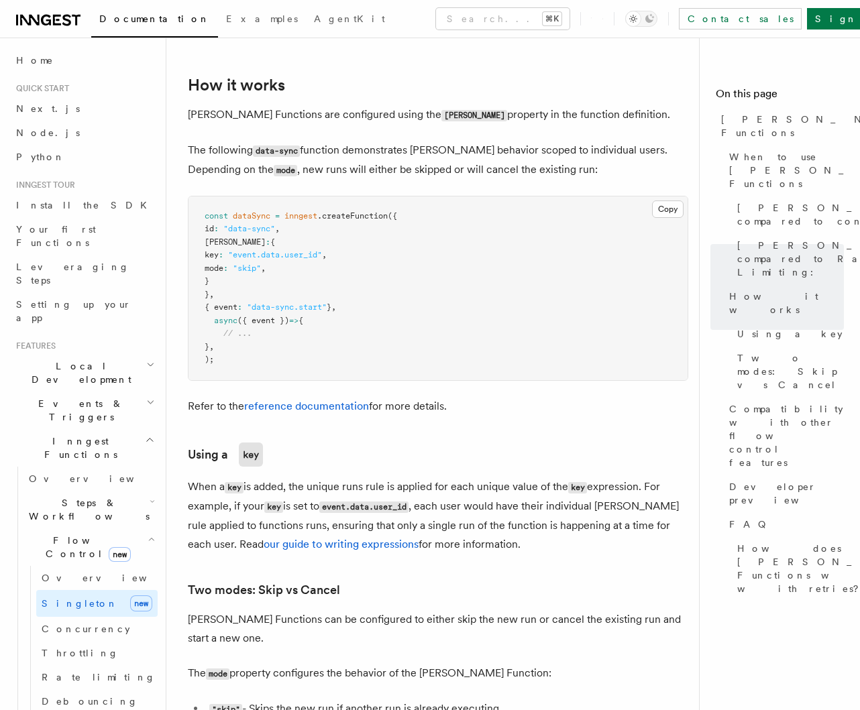
click at [498, 506] on p "When a key is added, the unique runs rule is applied for each unique value of t…" at bounding box center [438, 515] width 500 height 76
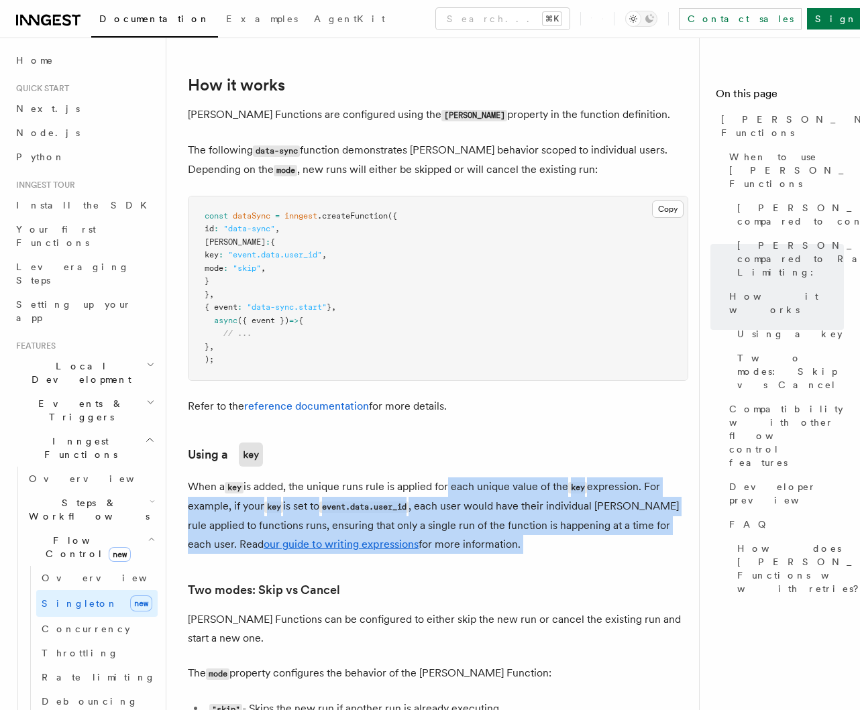
drag, startPoint x: 447, startPoint y: 449, endPoint x: 538, endPoint y: 522, distance: 116.5
click at [537, 522] on article "Features Inngest Functions Flow Control Singleton Functions TypeScript v3.39.0+…" at bounding box center [438, 685] width 500 height 3340
click at [538, 522] on article "Features Inngest Functions Flow Control Singleton Functions TypeScript v3.39.0+…" at bounding box center [438, 685] width 500 height 3340
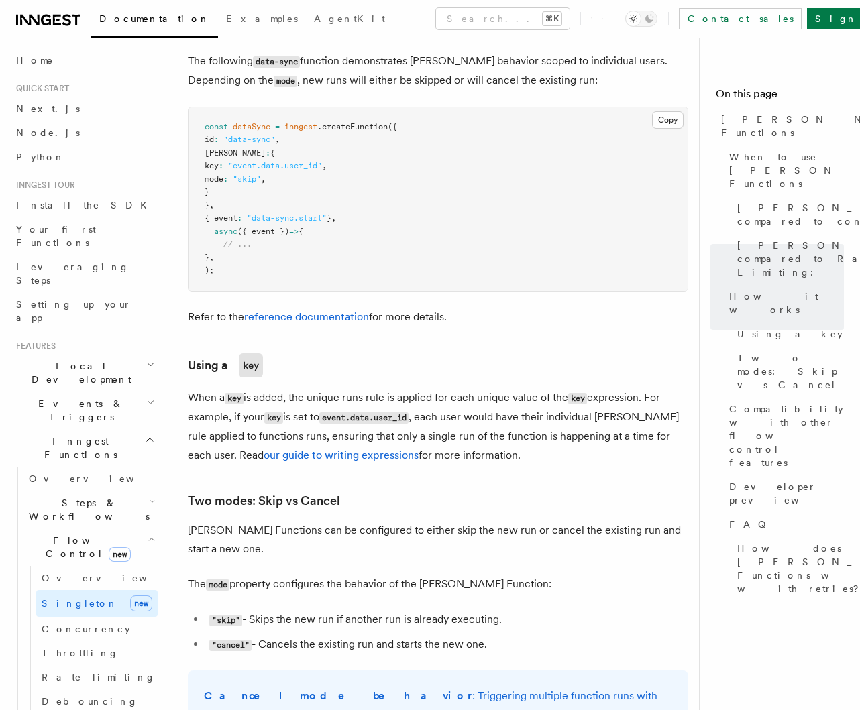
scroll to position [1158, 0]
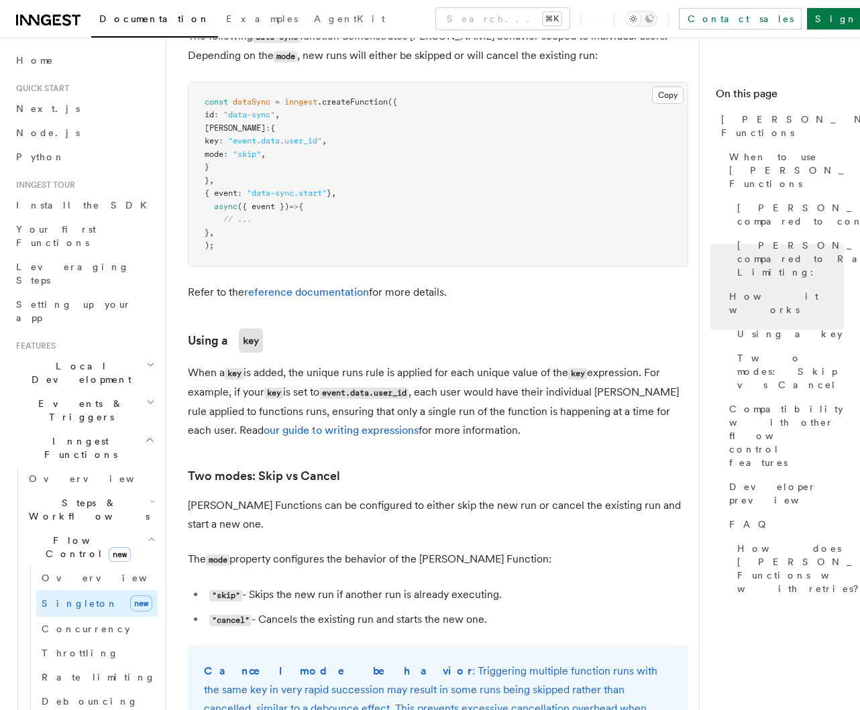
click at [387, 541] on article "Features Inngest Functions Flow Control Singleton Functions TypeScript v3.39.0+…" at bounding box center [438, 571] width 500 height 3340
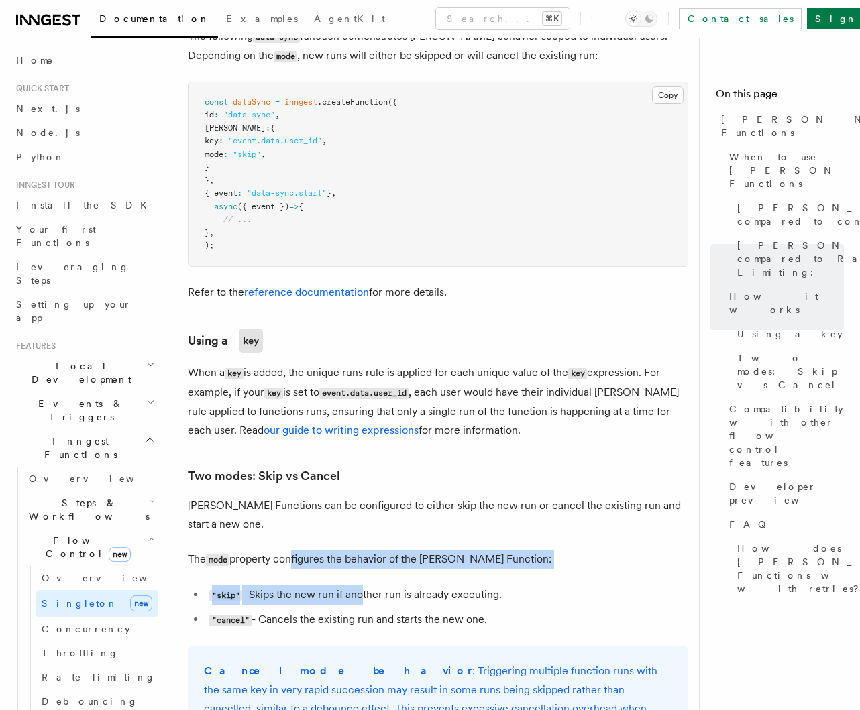
drag, startPoint x: 291, startPoint y: 526, endPoint x: 374, endPoint y: 560, distance: 89.9
click at [373, 559] on article "Features Inngest Functions Flow Control Singleton Functions TypeScript v3.39.0+…" at bounding box center [438, 571] width 500 height 3340
click at [374, 585] on li ""skip" - Skips the new run if another run is already executing." at bounding box center [446, 594] width 483 height 19
drag, startPoint x: 274, startPoint y: 522, endPoint x: 372, endPoint y: 569, distance: 108.9
click at [371, 569] on article "Features Inngest Functions Flow Control Singleton Functions TypeScript v3.39.0+…" at bounding box center [438, 571] width 500 height 3340
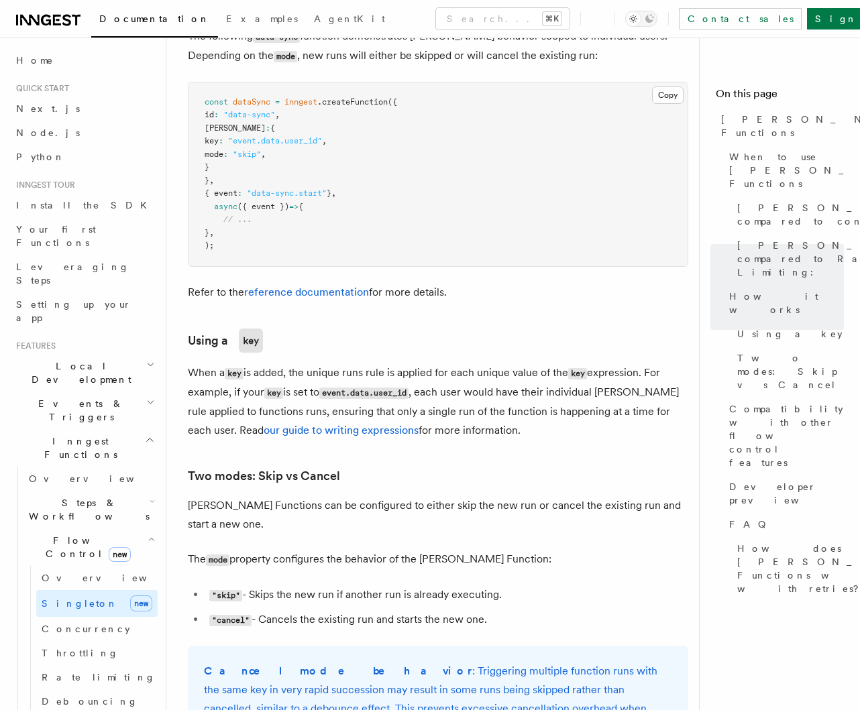
click at [381, 585] on ul ""skip" - Skips the new run if another run is already executing. "cancel" - Canc…" at bounding box center [438, 607] width 500 height 44
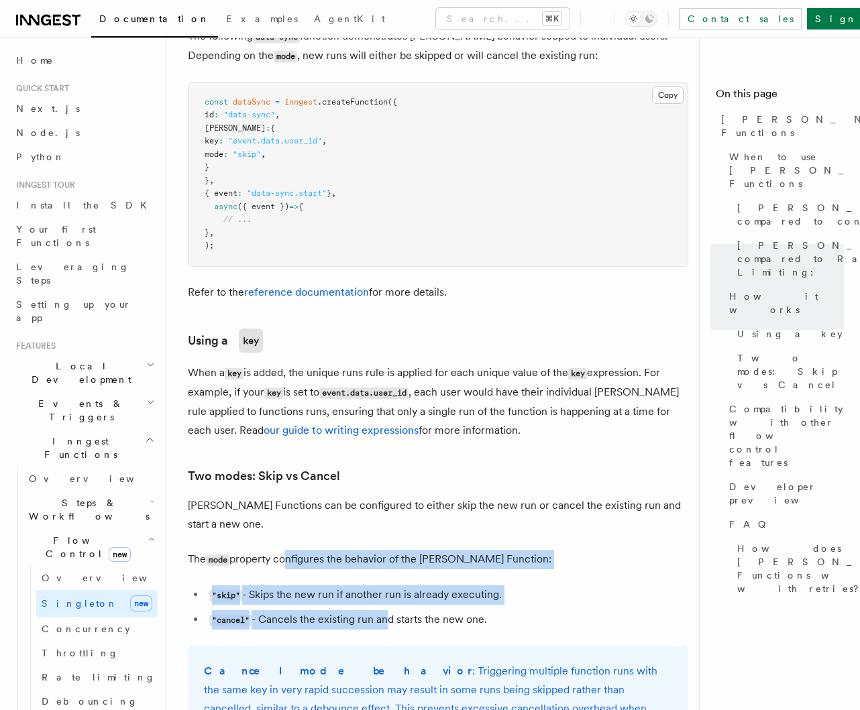
drag, startPoint x: 286, startPoint y: 523, endPoint x: 387, endPoint y: 579, distance: 115.0
click at [387, 579] on article "Features Inngest Functions Flow Control Singleton Functions TypeScript v3.39.0+…" at bounding box center [438, 571] width 500 height 3340
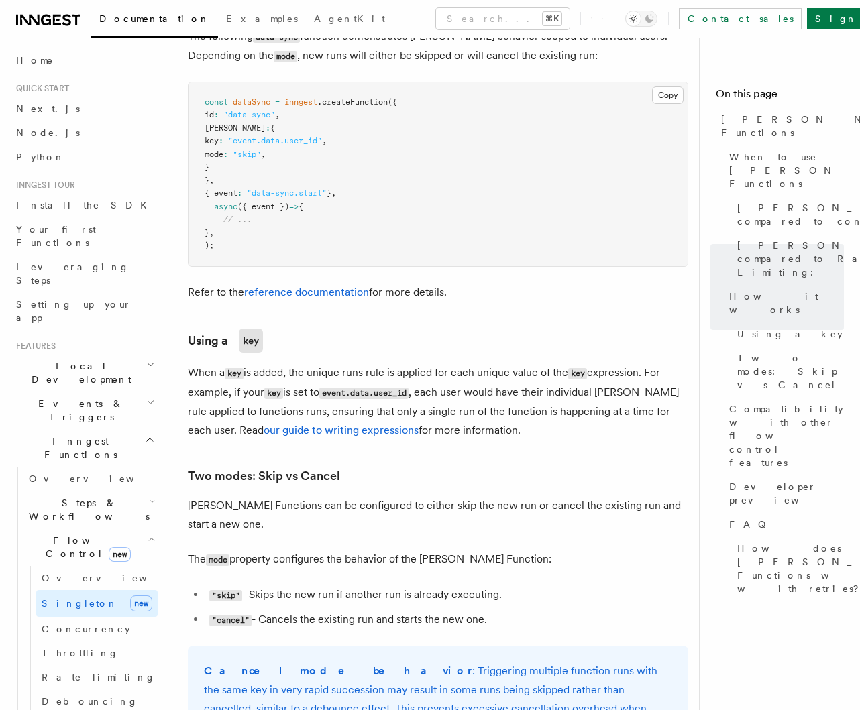
click at [410, 610] on li ""cancel" - Cancels the existing run and starts the new one." at bounding box center [446, 619] width 483 height 19
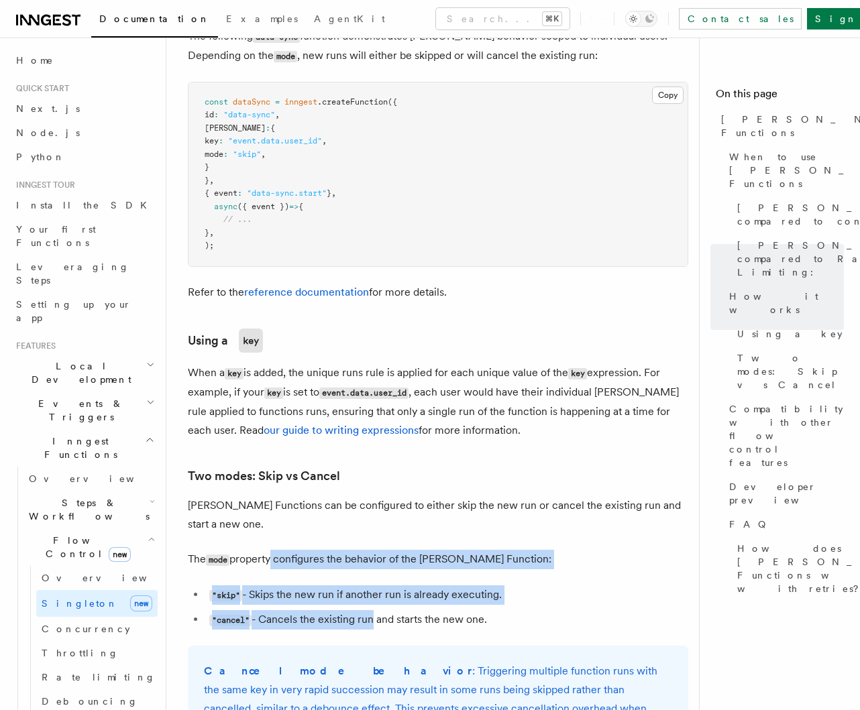
drag, startPoint x: 346, startPoint y: 568, endPoint x: 379, endPoint y: 578, distance: 34.4
click at [377, 578] on article "Features Inngest Functions Flow Control Singleton Functions TypeScript v3.39.0+…" at bounding box center [438, 571] width 500 height 3340
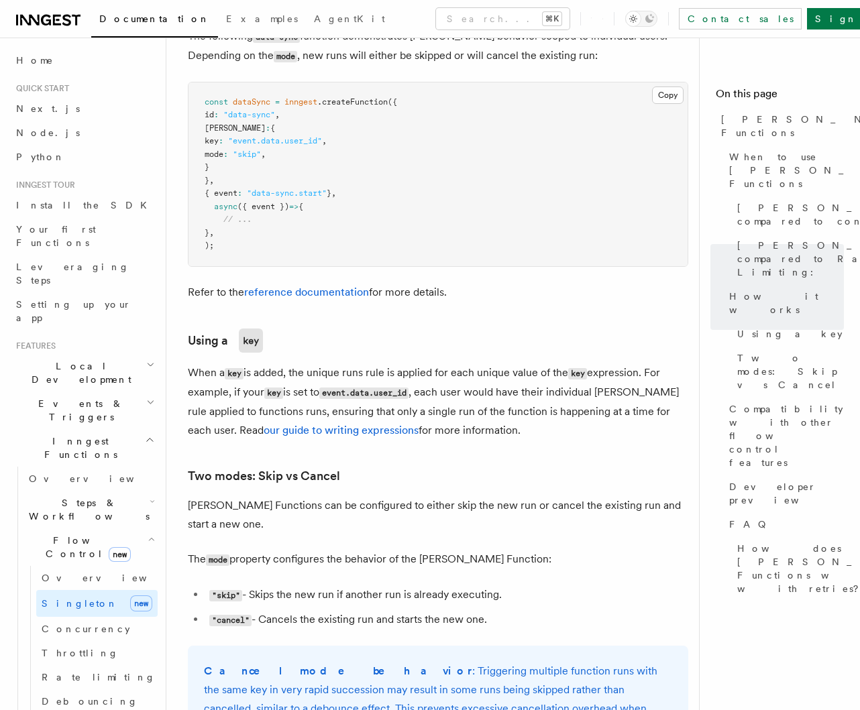
click at [401, 610] on li ""cancel" - Cancels the existing run and starts the new one." at bounding box center [446, 619] width 483 height 19
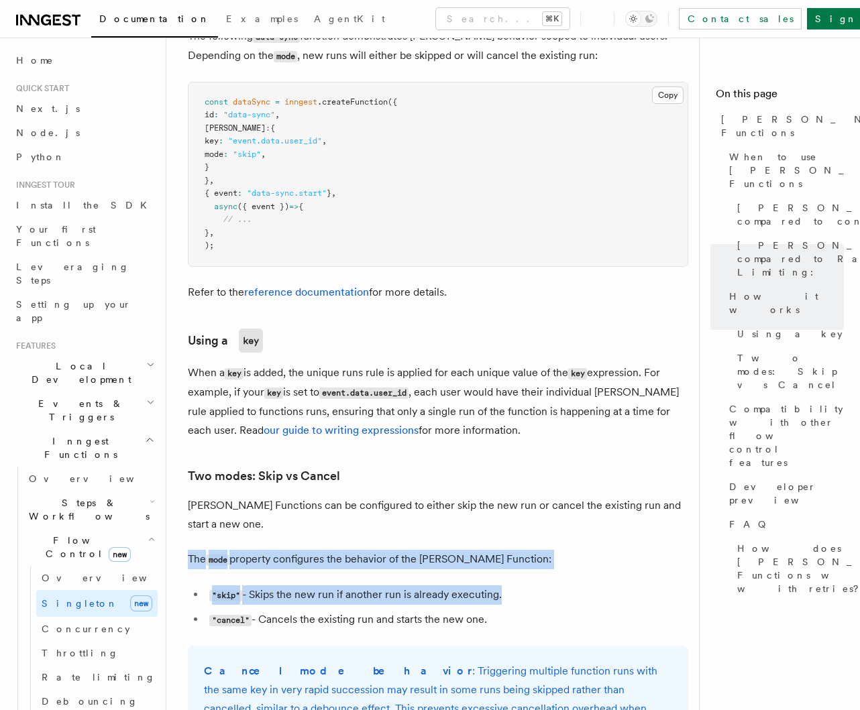
drag, startPoint x: 183, startPoint y: 516, endPoint x: 364, endPoint y: 571, distance: 189.4
click at [359, 571] on div "Features Inngest Functions Flow Control Singleton Functions TypeScript v3.39.0+…" at bounding box center [459, 541] width 586 height 3399
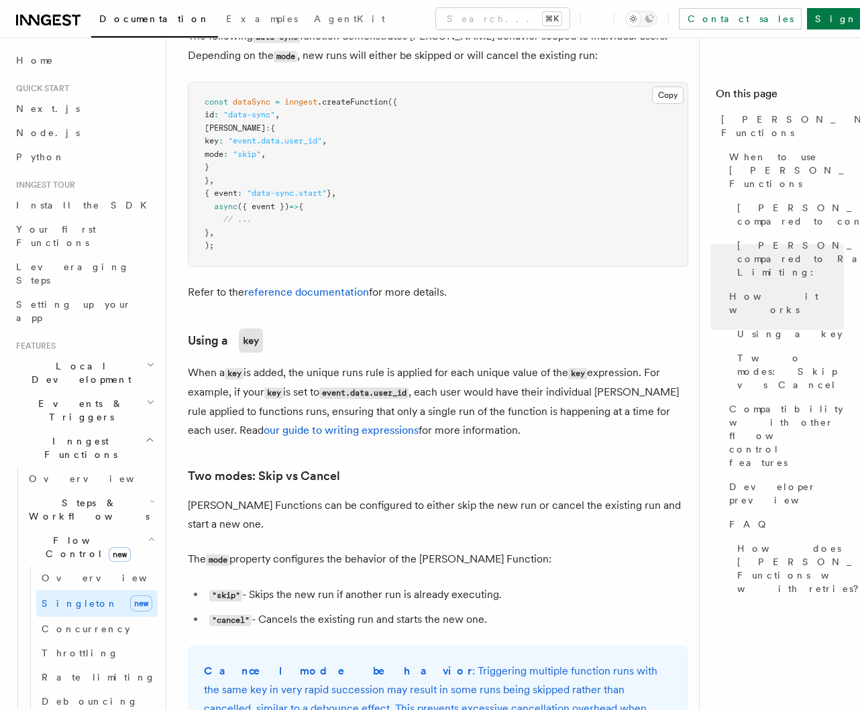
click at [396, 585] on ul ""skip" - Skips the new run if another run is already executing. "cancel" - Canc…" at bounding box center [438, 607] width 500 height 44
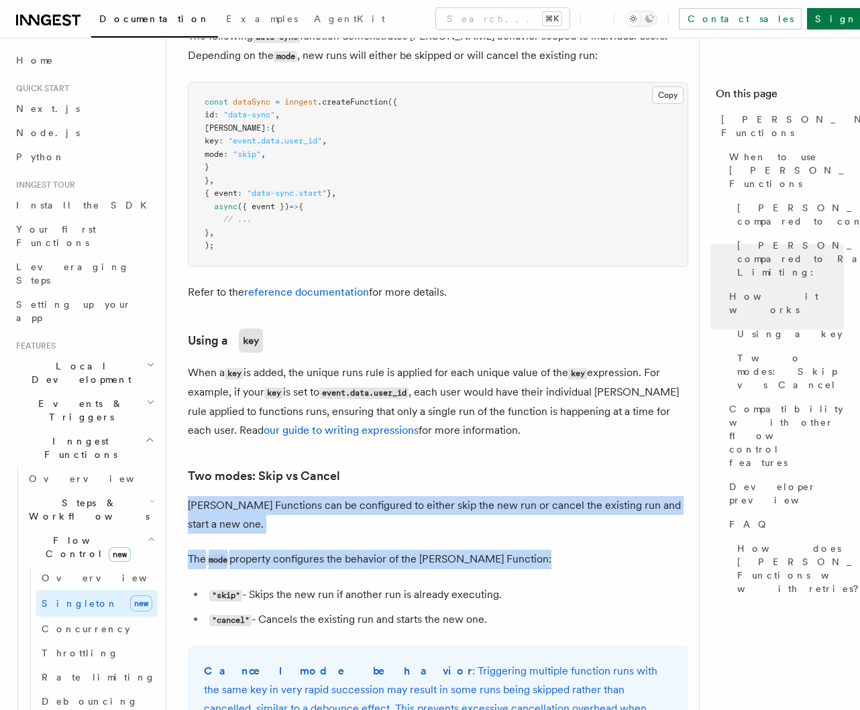
drag, startPoint x: 198, startPoint y: 471, endPoint x: 377, endPoint y: 541, distance: 192.4
click at [377, 541] on div "Features Inngest Functions Flow Control Singleton Functions TypeScript v3.39.0+…" at bounding box center [459, 541] width 586 height 3399
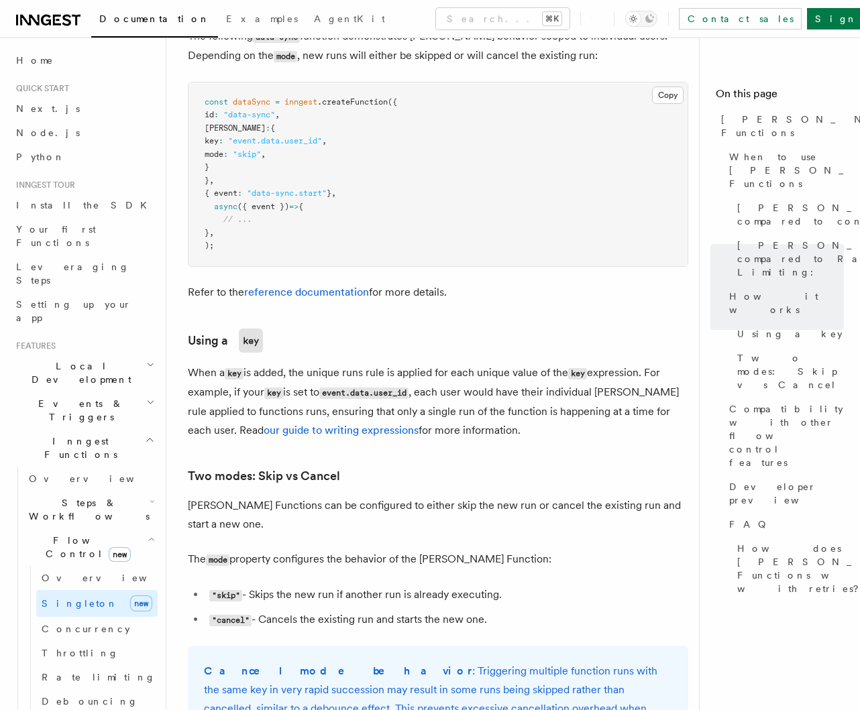
click at [408, 550] on p "The mode property configures the behavior of the Singleton Function:" at bounding box center [438, 559] width 500 height 19
drag, startPoint x: 488, startPoint y: 585, endPoint x: 188, endPoint y: 413, distance: 345.5
click at [188, 410] on article "Features Inngest Functions Flow Control Singleton Functions TypeScript v3.39.0+…" at bounding box center [438, 571] width 500 height 3340
click at [323, 506] on article "Features Inngest Functions Flow Control Singleton Functions TypeScript v3.39.0+…" at bounding box center [438, 571] width 500 height 3340
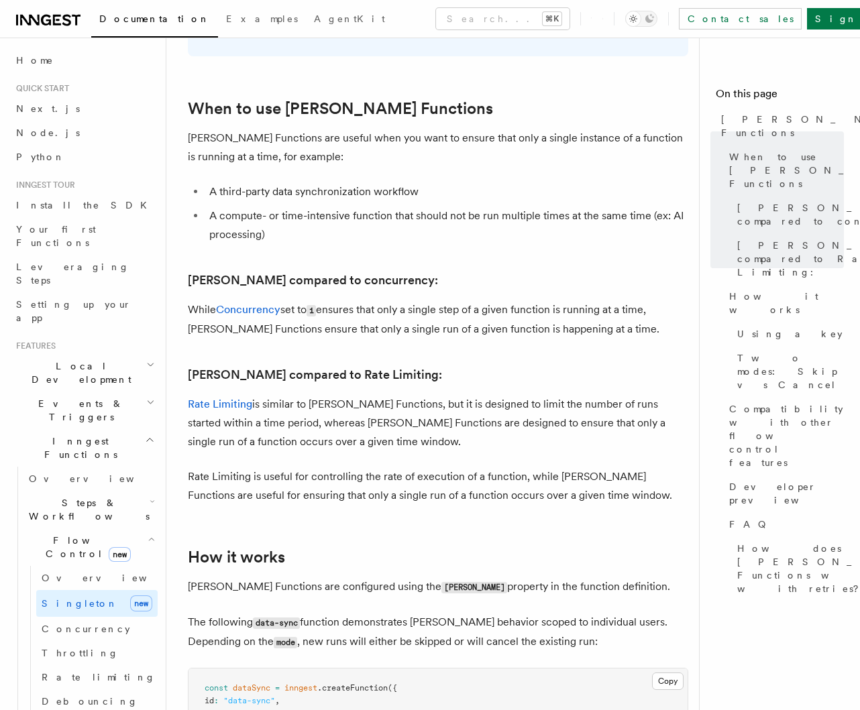
scroll to position [567, 0]
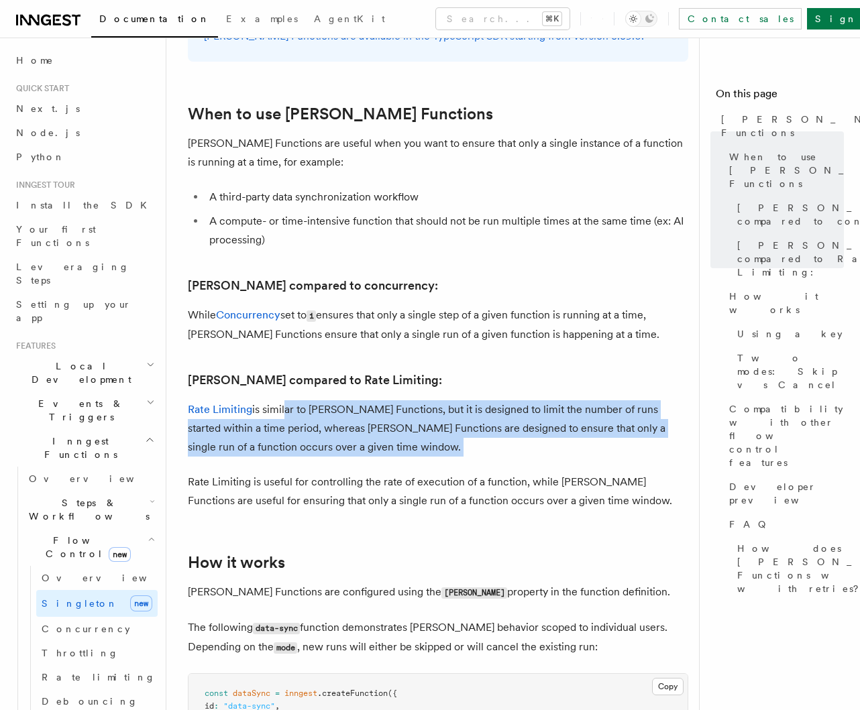
drag, startPoint x: 300, startPoint y: 391, endPoint x: 361, endPoint y: 435, distance: 75.0
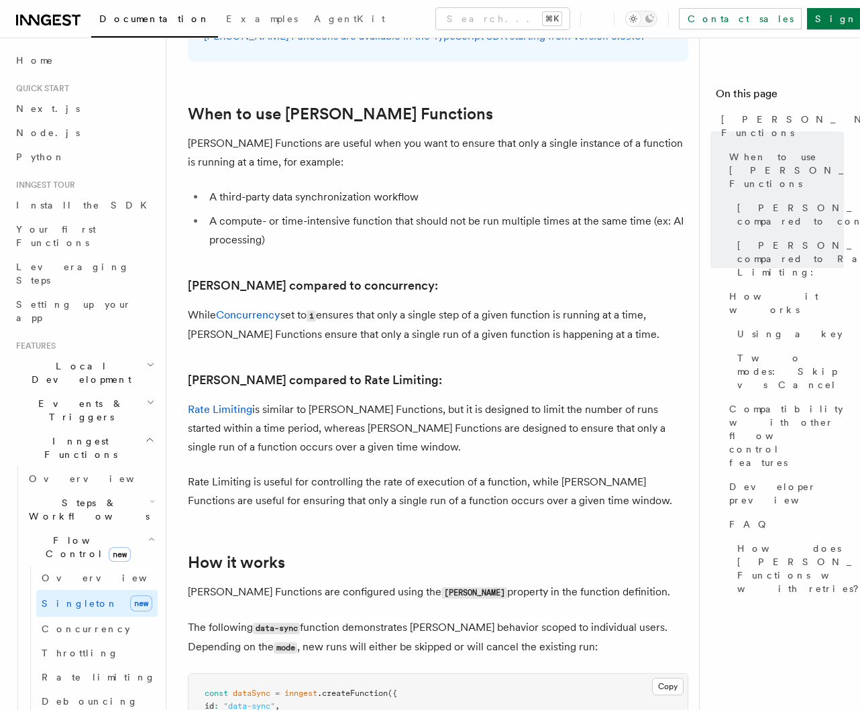
click at [365, 473] on p "Rate Limiting is useful for controlling the rate of execution of a function, wh…" at bounding box center [438, 492] width 500 height 38
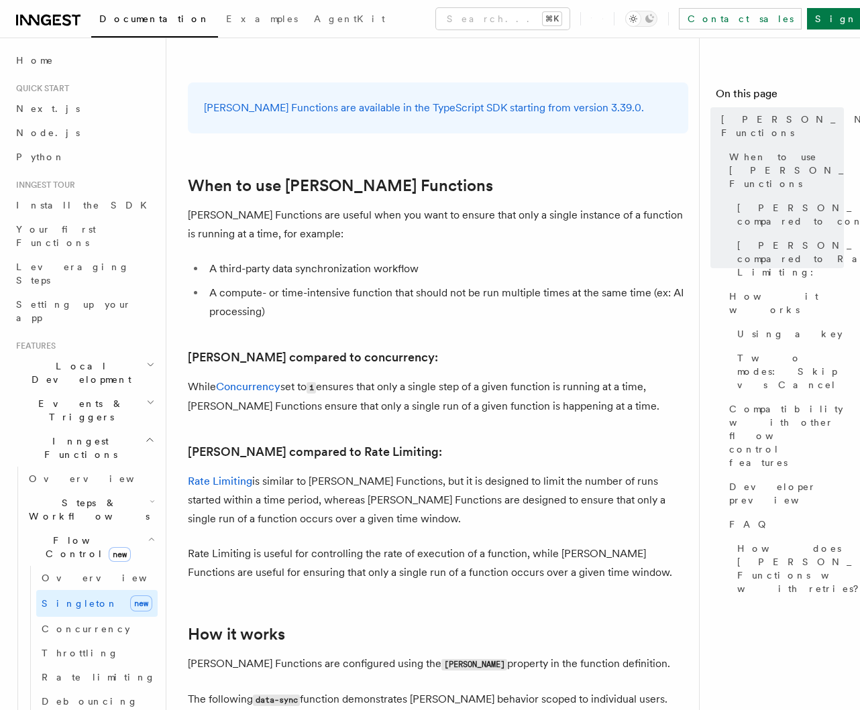
scroll to position [490, 0]
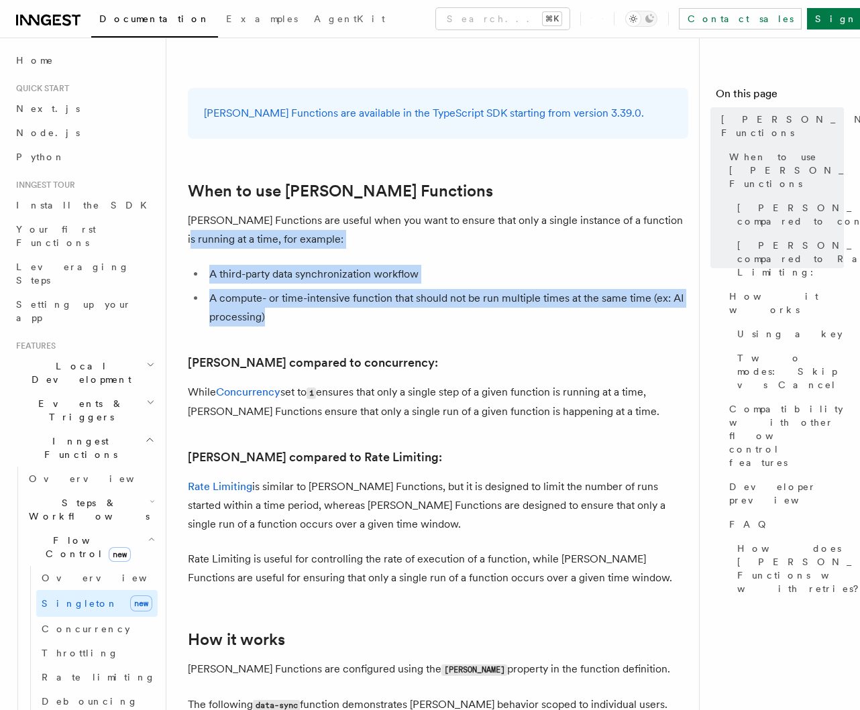
drag, startPoint x: 198, startPoint y: 189, endPoint x: 287, endPoint y: 267, distance: 118.4
click at [287, 289] on li "A compute- or time-intensive function that should not be run multiple times at …" at bounding box center [446, 308] width 483 height 38
drag, startPoint x: 244, startPoint y: 213, endPoint x: 332, endPoint y: 309, distance: 130.6
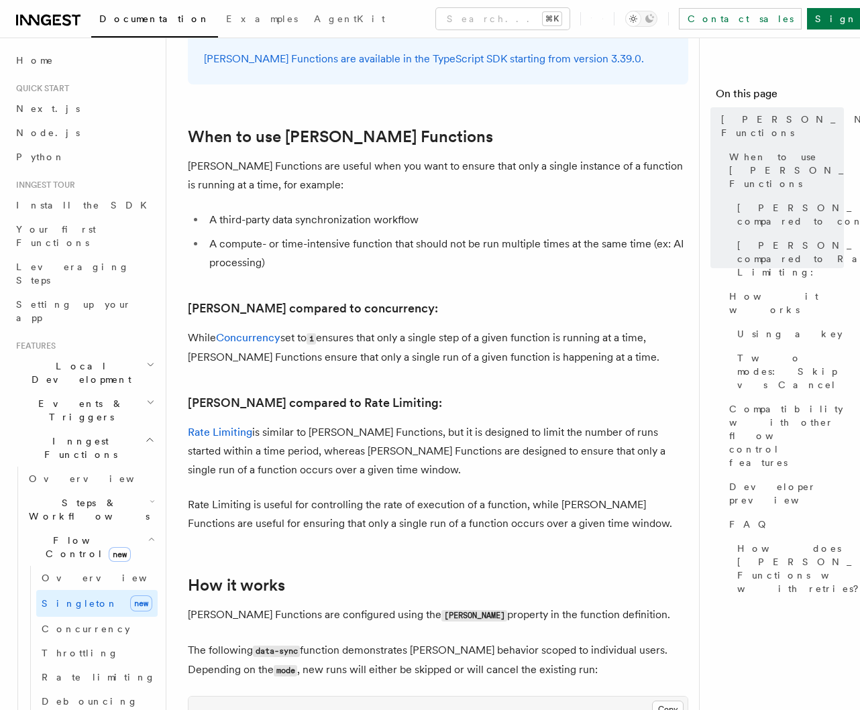
scroll to position [557, 0]
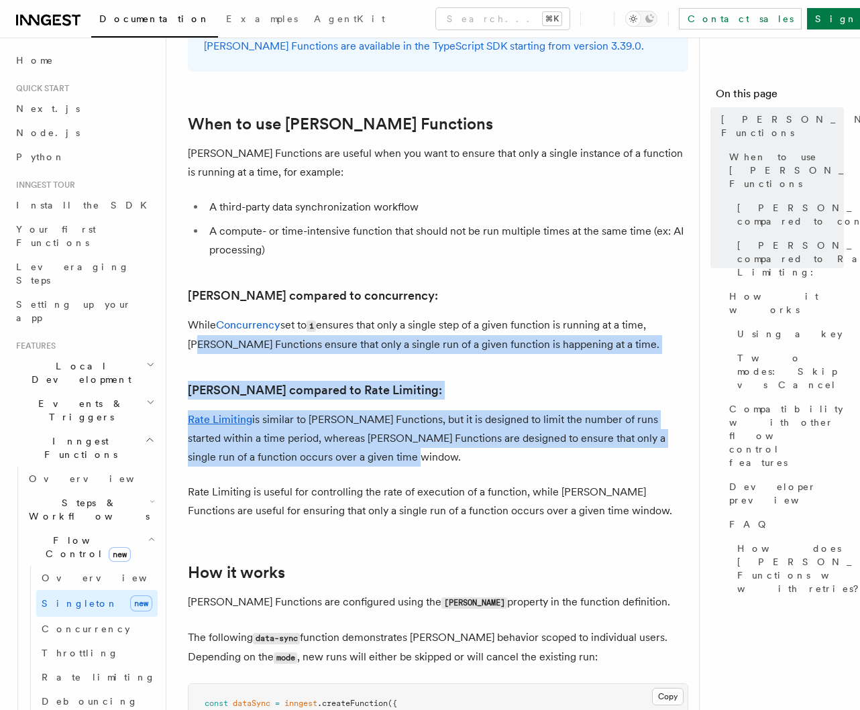
drag, startPoint x: 192, startPoint y: 298, endPoint x: 382, endPoint y: 423, distance: 227.5
click at [382, 423] on p "Rate Limiting is similar to Singleton Functions, but it is designed to limit th…" at bounding box center [438, 438] width 500 height 56
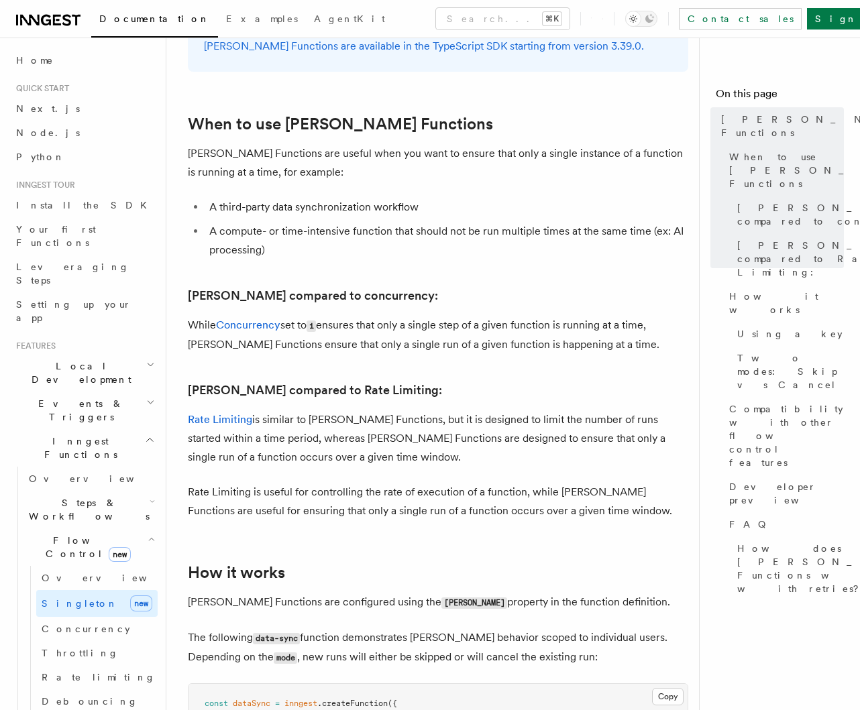
click at [399, 483] on p "Rate Limiting is useful for controlling the rate of execution of a function, wh…" at bounding box center [438, 502] width 500 height 38
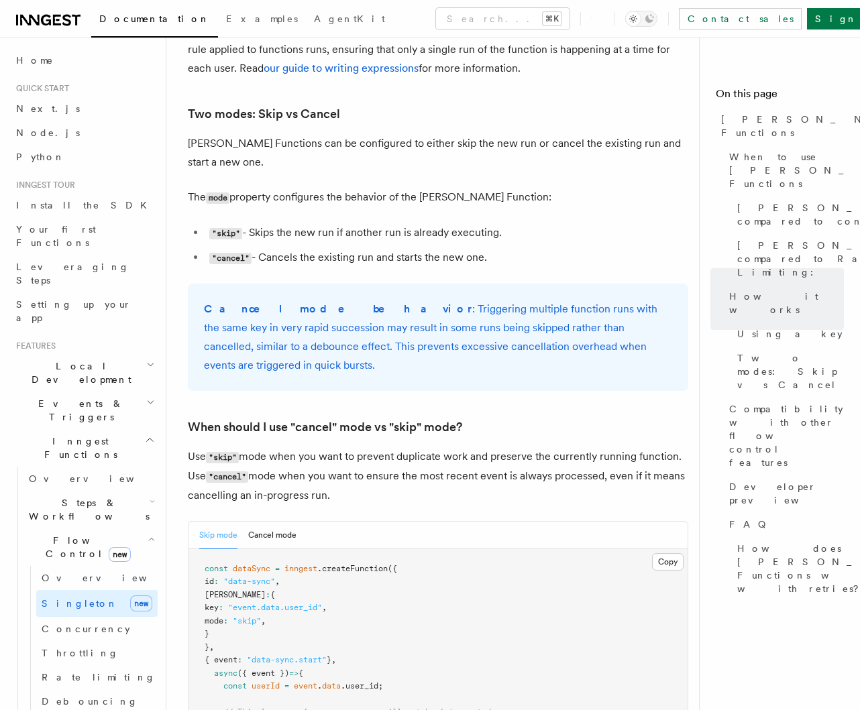
scroll to position [1523, 0]
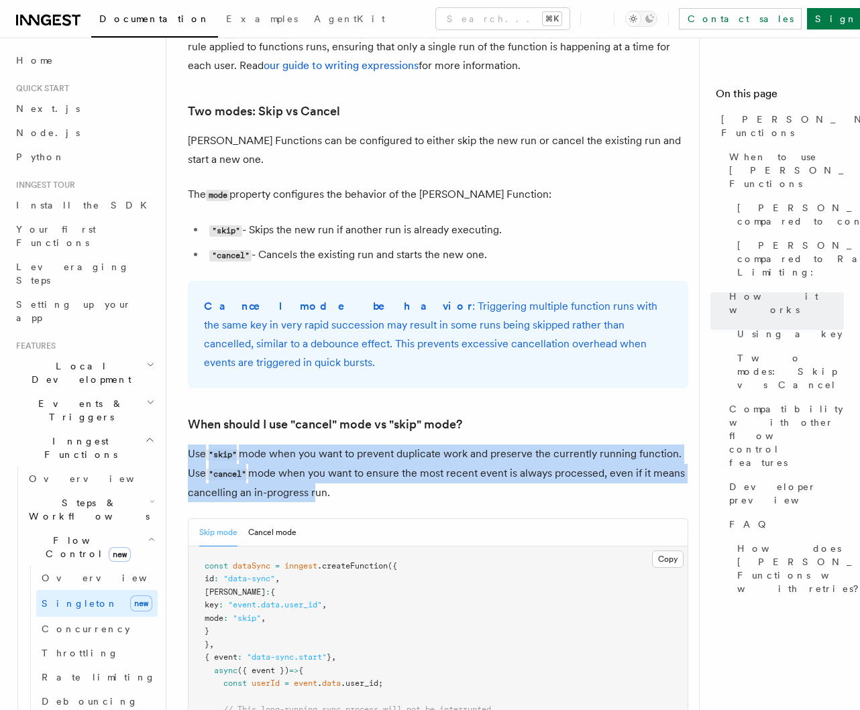
drag, startPoint x: 223, startPoint y: 405, endPoint x: 336, endPoint y: 438, distance: 118.0
click at [329, 445] on p "Use "skip" mode when you want to prevent duplicate work and preserve the curren…" at bounding box center [438, 474] width 500 height 58
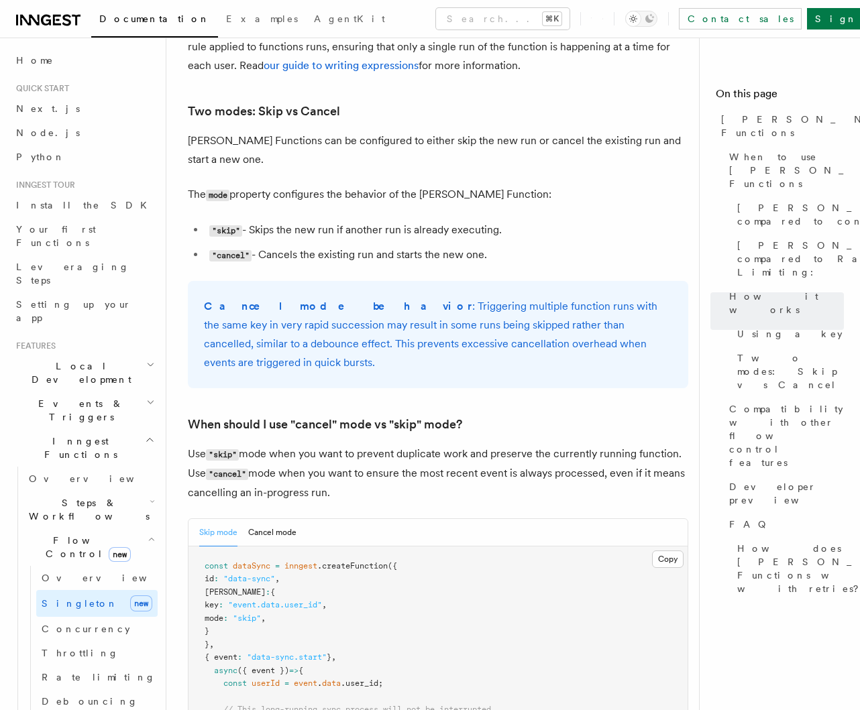
click at [326, 445] on p "Use "skip" mode when you want to prevent duplicate work and preserve the curren…" at bounding box center [438, 474] width 500 height 58
drag, startPoint x: 286, startPoint y: 395, endPoint x: 363, endPoint y: 439, distance: 88.6
click at [362, 445] on p "Use "skip" mode when you want to prevent duplicate work and preserve the curren…" at bounding box center [438, 474] width 500 height 58
click at [383, 445] on p "Use "skip" mode when you want to prevent duplicate work and preserve the curren…" at bounding box center [438, 474] width 500 height 58
drag, startPoint x: 323, startPoint y: 409, endPoint x: 371, endPoint y: 445, distance: 60.4
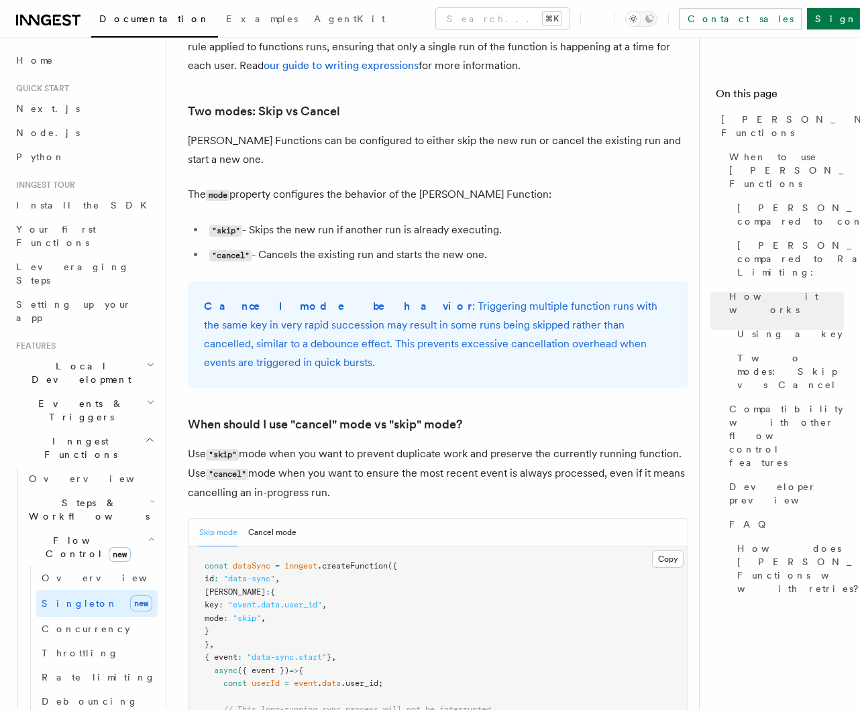
click at [354, 445] on p "Use "skip" mode when you want to prevent duplicate work and preserve the curren…" at bounding box center [438, 474] width 500 height 58
click at [390, 445] on p "Use "skip" mode when you want to prevent duplicate work and preserve the curren…" at bounding box center [438, 474] width 500 height 58
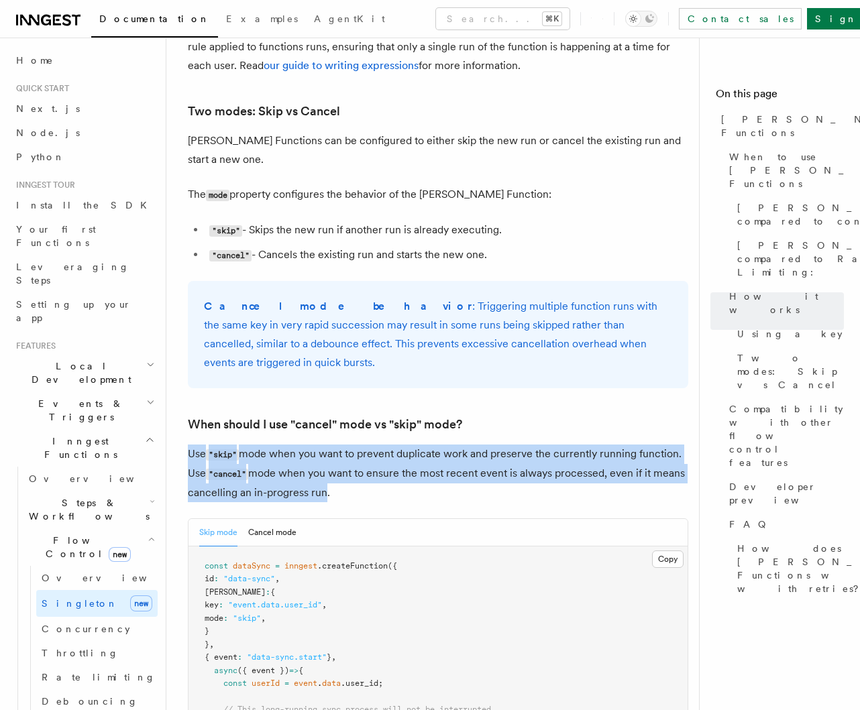
drag, startPoint x: 205, startPoint y: 401, endPoint x: 355, endPoint y: 437, distance: 154.4
click at [348, 445] on p "Use "skip" mode when you want to prevent duplicate work and preserve the curren…" at bounding box center [438, 474] width 500 height 58
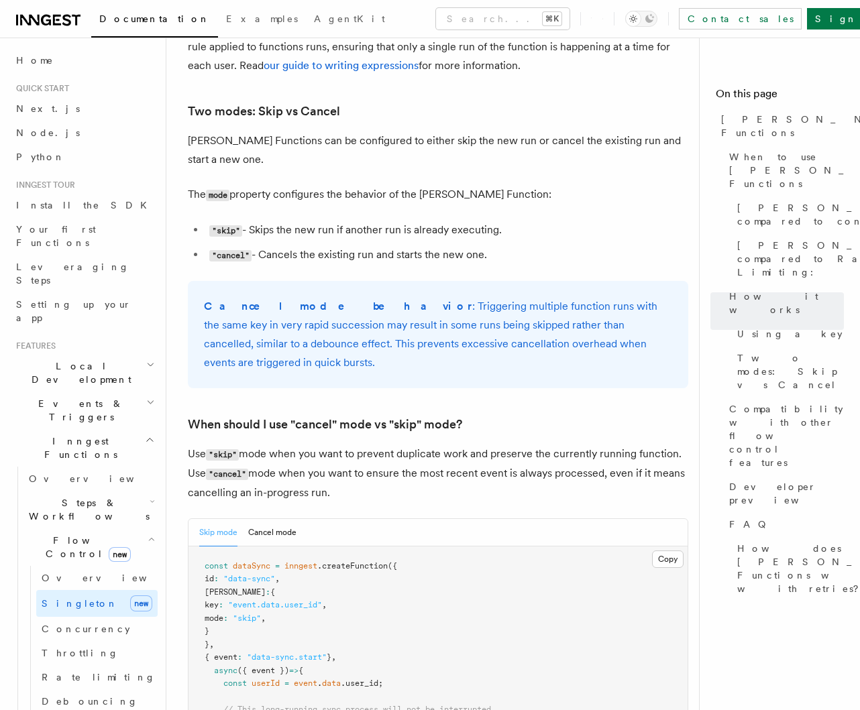
click at [371, 445] on p "Use "skip" mode when you want to prevent duplicate work and preserve the curren…" at bounding box center [438, 474] width 500 height 58
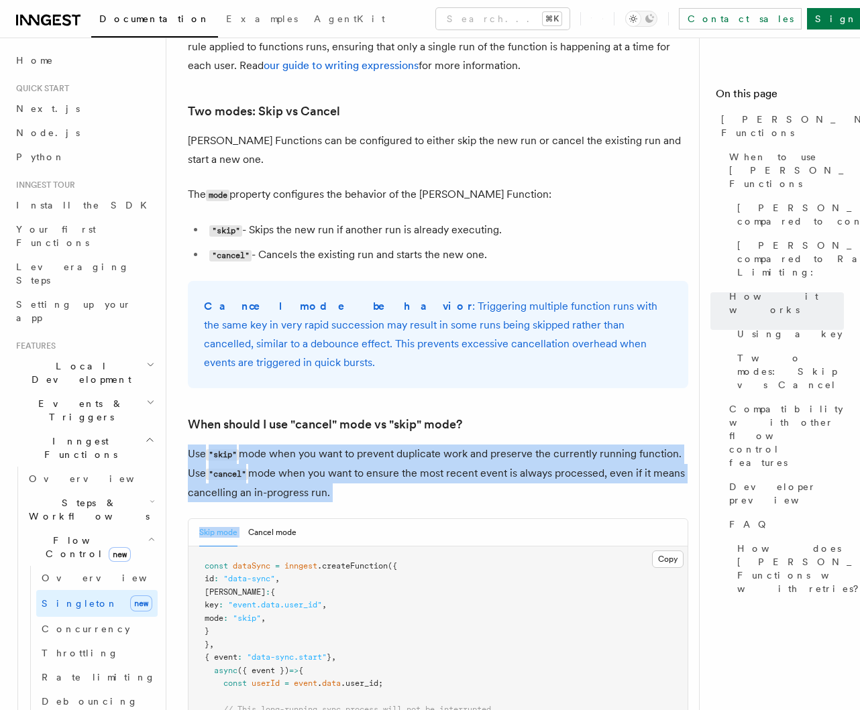
drag, startPoint x: 182, startPoint y: 386, endPoint x: 392, endPoint y: 451, distance: 220.6
click at [386, 451] on div "Features Inngest Functions Flow Control Singleton Functions TypeScript v3.39.0+…" at bounding box center [459, 176] width 586 height 3399
click at [408, 445] on p "Use "skip" mode when you want to prevent duplicate work and preserve the curren…" at bounding box center [438, 474] width 500 height 58
drag, startPoint x: 186, startPoint y: 396, endPoint x: 363, endPoint y: 440, distance: 182.5
click at [359, 440] on div "Features Inngest Functions Flow Control Singleton Functions TypeScript v3.39.0+…" at bounding box center [459, 176] width 586 height 3399
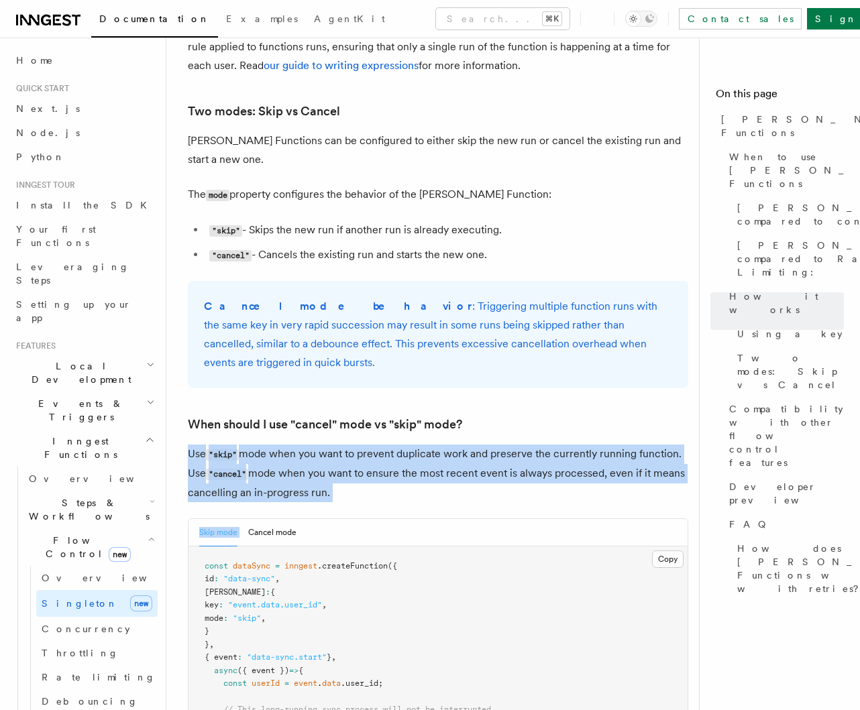
click at [363, 445] on p "Use "skip" mode when you want to prevent duplicate work and preserve the curren…" at bounding box center [438, 474] width 500 height 58
drag, startPoint x: 188, startPoint y: 392, endPoint x: 373, endPoint y: 442, distance: 191.2
click at [373, 445] on p "Use "skip" mode when you want to prevent duplicate work and preserve the curren…" at bounding box center [438, 474] width 500 height 58
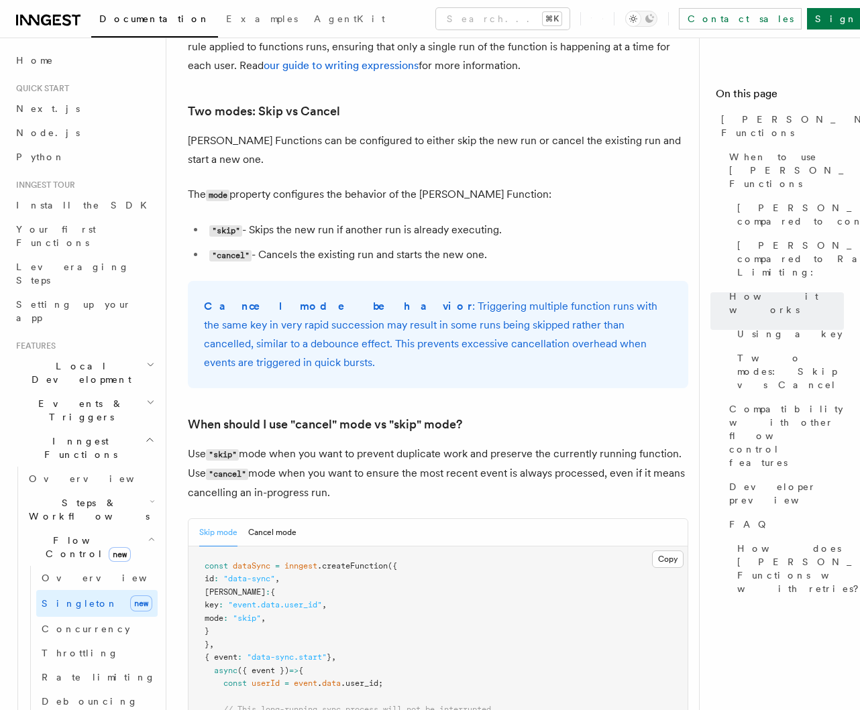
click at [398, 445] on p "Use "skip" mode when you want to prevent duplicate work and preserve the curren…" at bounding box center [438, 474] width 500 height 58
drag, startPoint x: 184, startPoint y: 392, endPoint x: 357, endPoint y: 437, distance: 177.9
click at [355, 437] on div "Features Inngest Functions Flow Control Singleton Functions TypeScript v3.39.0+…" at bounding box center [459, 176] width 586 height 3399
click at [357, 445] on p "Use "skip" mode when you want to prevent duplicate work and preserve the curren…" at bounding box center [438, 474] width 500 height 58
drag, startPoint x: 184, startPoint y: 393, endPoint x: 370, endPoint y: 439, distance: 192.1
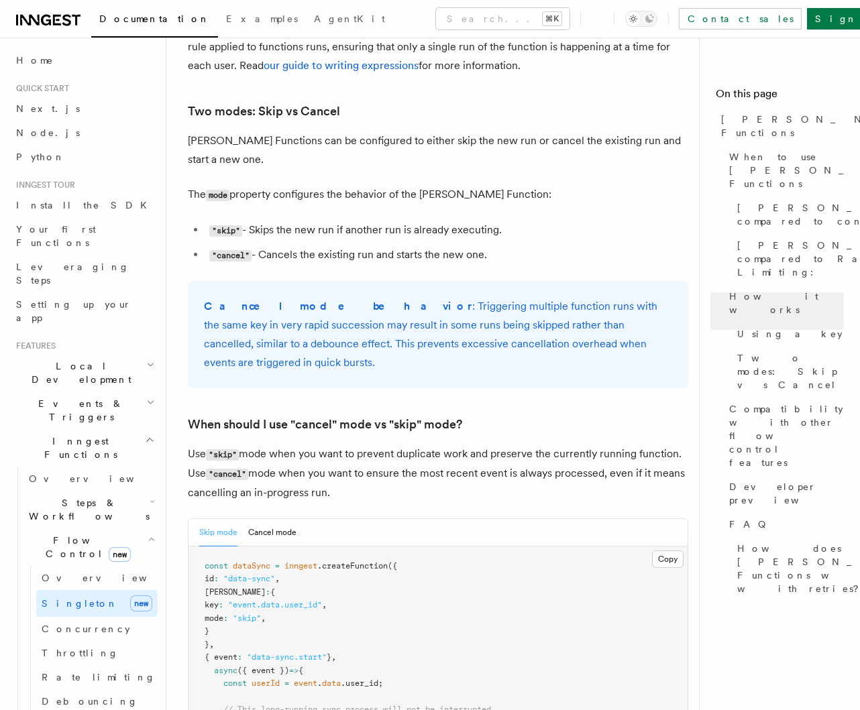
click at [368, 437] on div "Features Inngest Functions Flow Control Singleton Functions TypeScript v3.39.0+…" at bounding box center [459, 176] width 586 height 3399
click at [370, 445] on p "Use "skip" mode when you want to prevent duplicate work and preserve the curren…" at bounding box center [438, 474] width 500 height 58
drag, startPoint x: 185, startPoint y: 386, endPoint x: 379, endPoint y: 440, distance: 201.3
click at [377, 440] on div "Features Inngest Functions Flow Control Singleton Functions TypeScript v3.39.0+…" at bounding box center [459, 176] width 586 height 3399
click at [379, 445] on p "Use "skip" mode when you want to prevent duplicate work and preserve the curren…" at bounding box center [438, 474] width 500 height 58
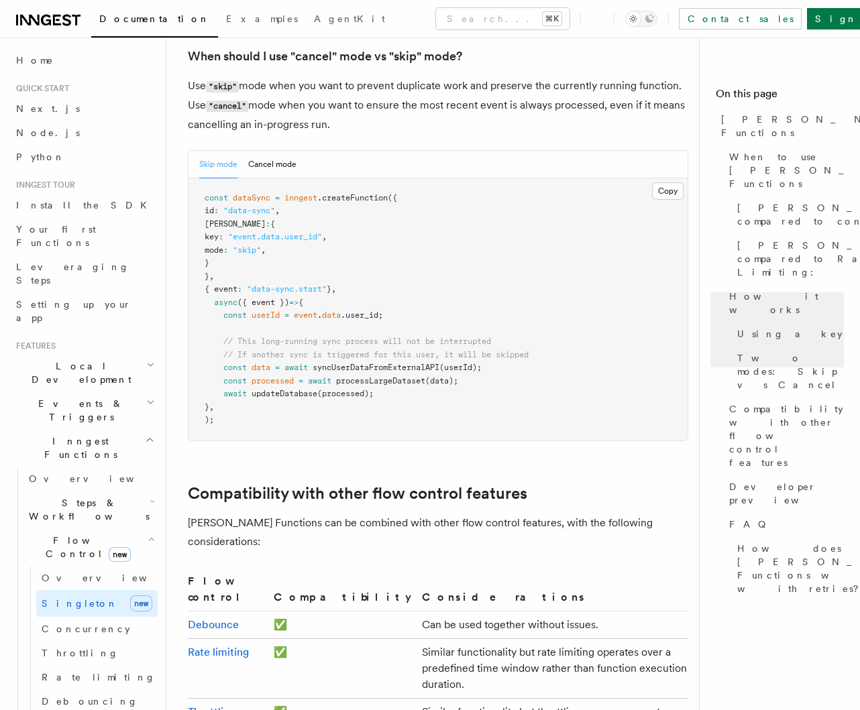
scroll to position [1893, 0]
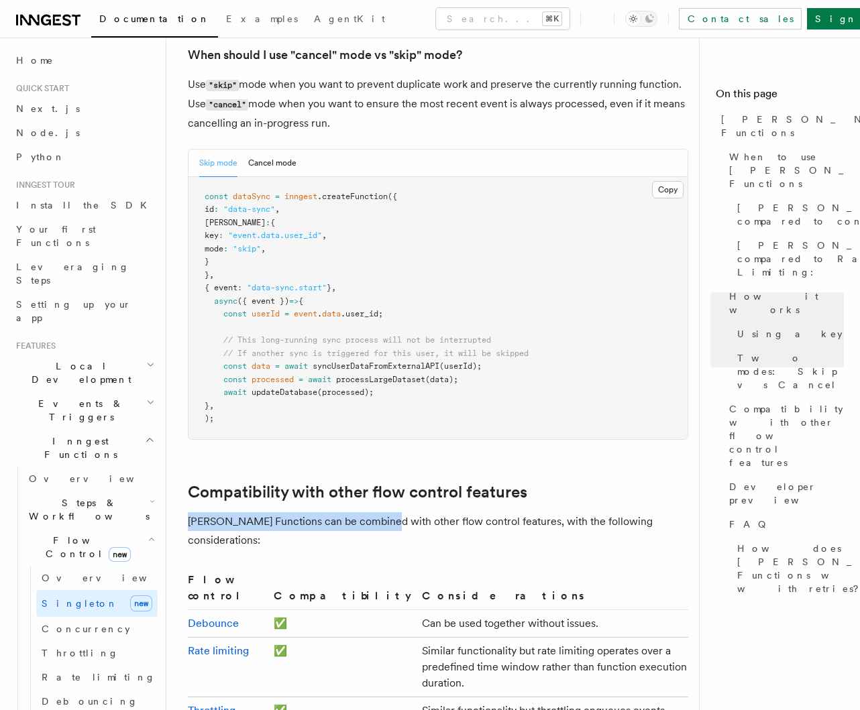
click at [392, 512] on p "Singleton Functions can be combined with other flow control features, with the …" at bounding box center [438, 531] width 500 height 38
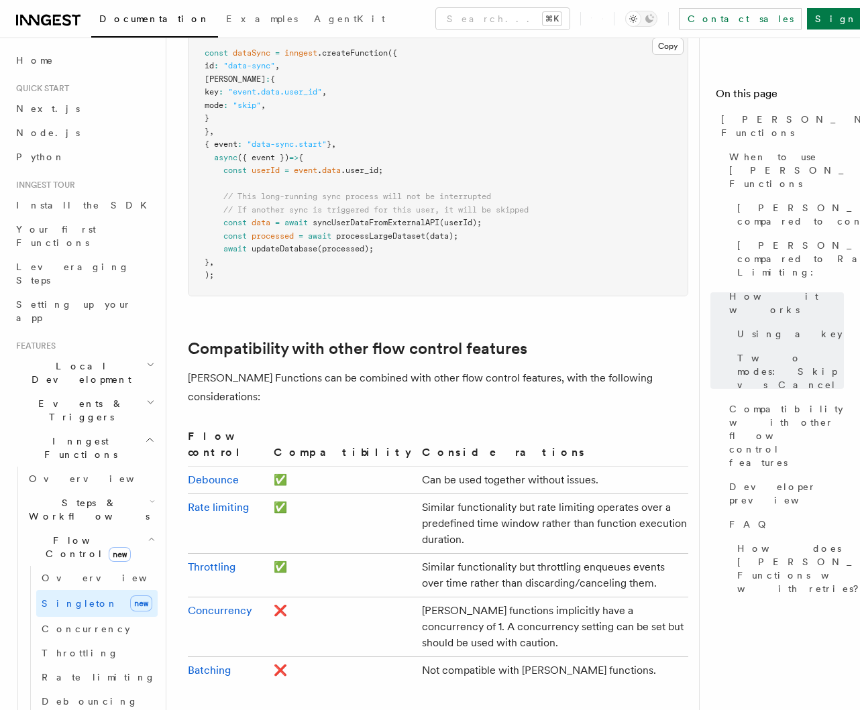
scroll to position [2037, 0]
click at [376, 368] on p "Singleton Functions can be combined with other flow control features, with the …" at bounding box center [438, 387] width 500 height 38
click at [388, 368] on p "Singleton Functions can be combined with other flow control features, with the …" at bounding box center [438, 387] width 500 height 38
click at [367, 368] on p "Singleton Functions can be combined with other flow control features, with the …" at bounding box center [438, 387] width 500 height 38
click at [372, 368] on p "Singleton Functions can be combined with other flow control features, with the …" at bounding box center [438, 387] width 500 height 38
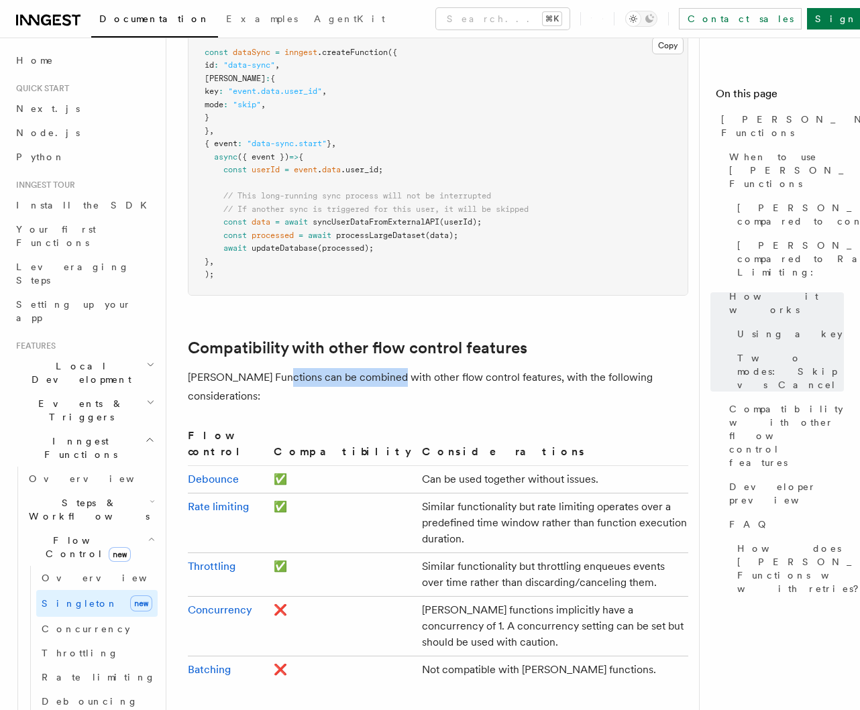
click at [399, 368] on p "Singleton Functions can be combined with other flow control features, with the …" at bounding box center [438, 387] width 500 height 38
click at [402, 368] on p "Singleton Functions can be combined with other flow control features, with the …" at bounding box center [438, 387] width 500 height 38
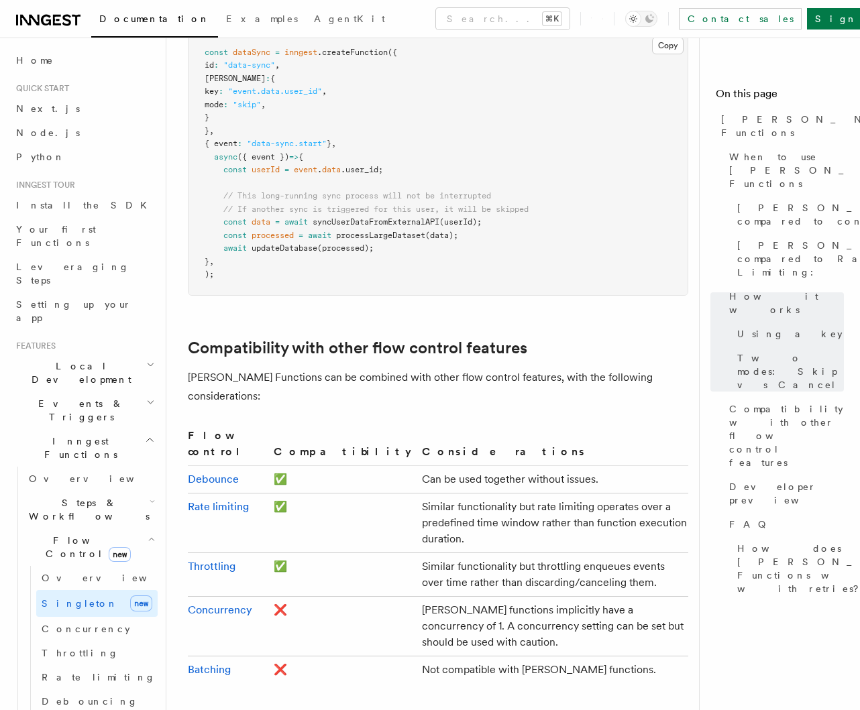
click at [544, 656] on td "Not compatible with singleton functions." at bounding box center [552, 669] width 272 height 27
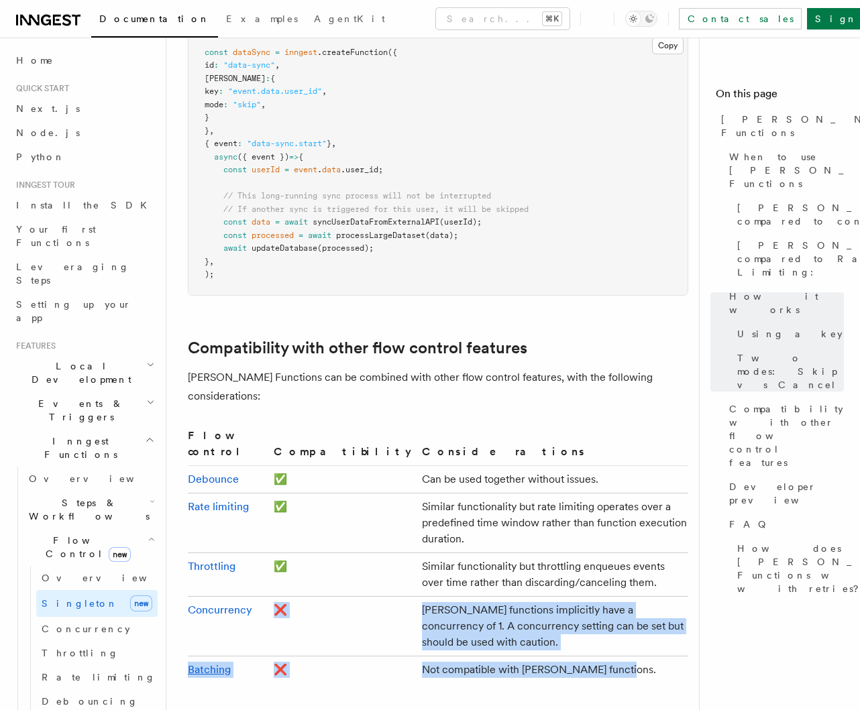
click at [544, 554] on tbody "Debounce ✅ Can be used together without issues. Rate limiting ✅ Similar functio…" at bounding box center [438, 574] width 500 height 218
click at [548, 656] on td "Not compatible with singleton functions." at bounding box center [552, 669] width 272 height 27
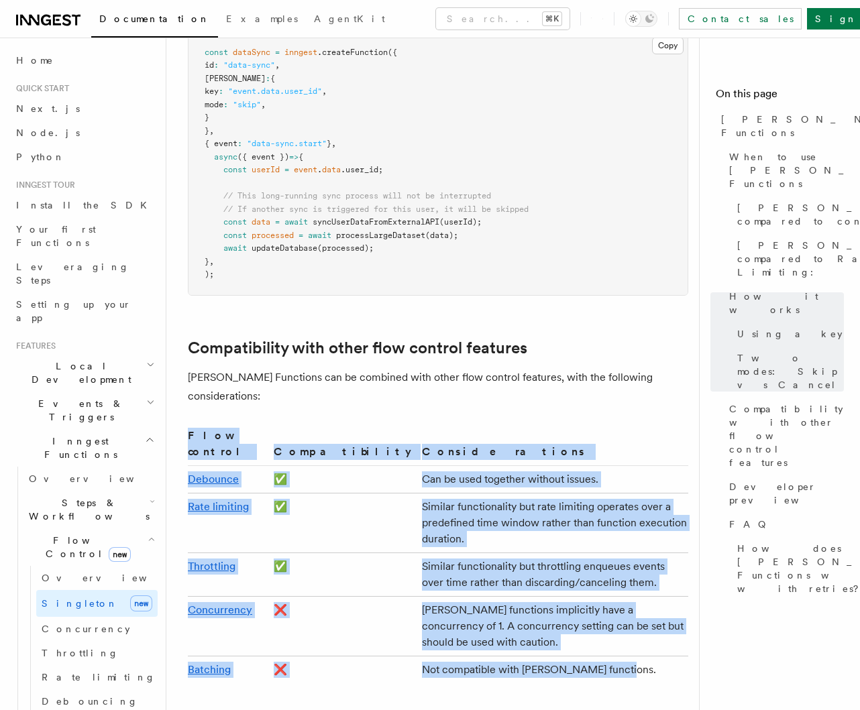
click at [416, 596] on td "Singleton functions implicitly have a concurrency of 1. A concurrency setting c…" at bounding box center [552, 626] width 272 height 60
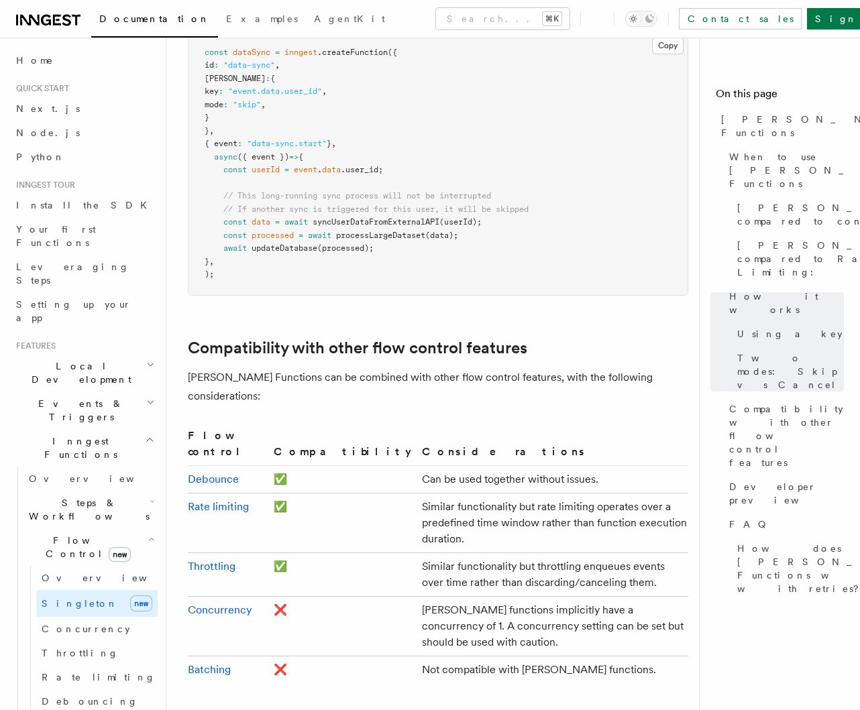
click at [484, 656] on td "Not compatible with singleton functions." at bounding box center [552, 669] width 272 height 27
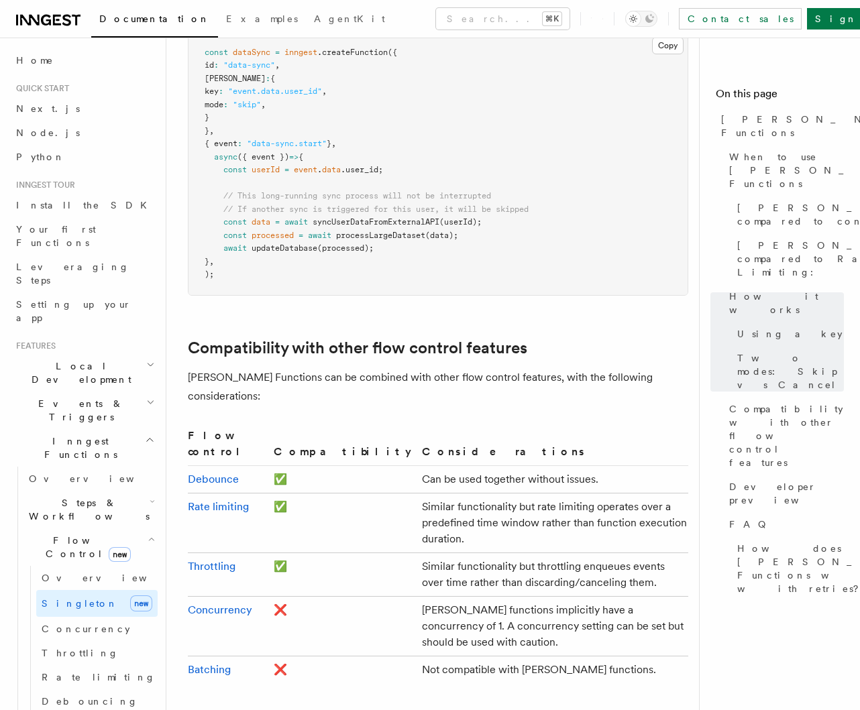
click at [416, 596] on td "Singleton functions implicitly have a concurrency of 1. A concurrency setting c…" at bounding box center [552, 626] width 272 height 60
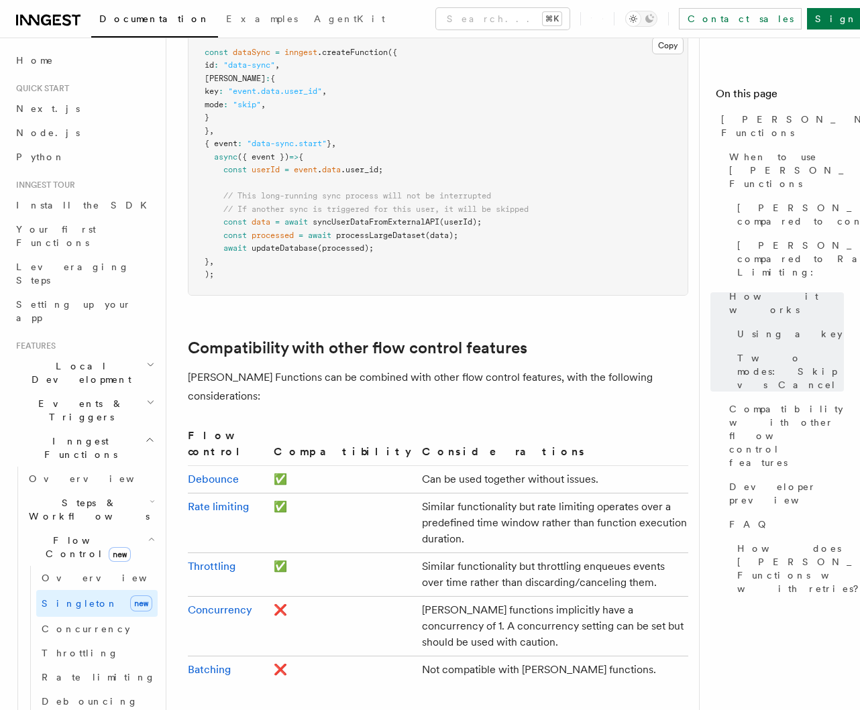
click at [416, 596] on td "Singleton functions implicitly have a concurrency of 1. A concurrency setting c…" at bounding box center [552, 626] width 272 height 60
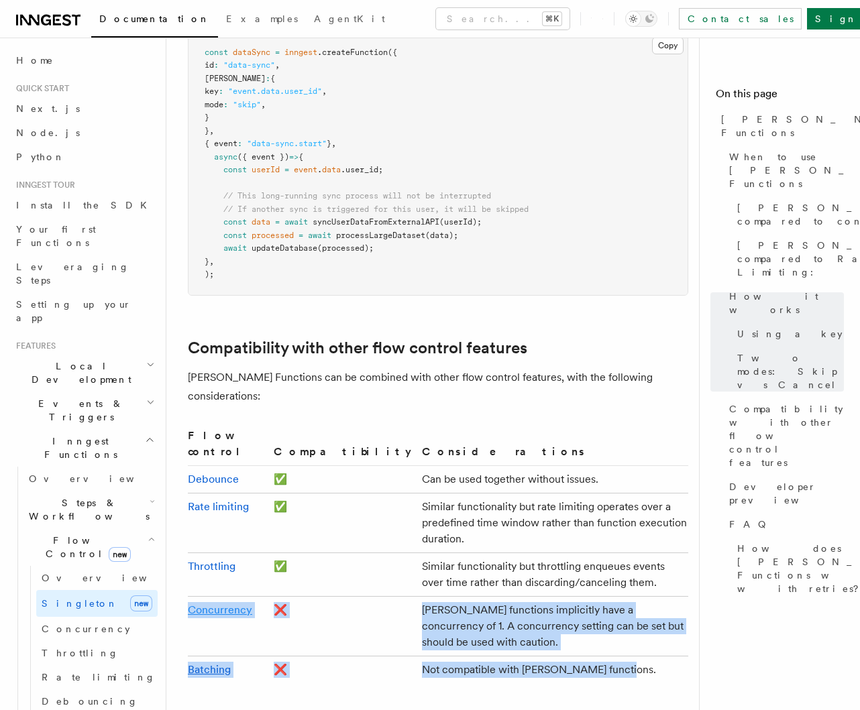
click at [188, 504] on tbody "Debounce ✅ Can be used together without issues. Rate limiting ✅ Similar functio…" at bounding box center [438, 574] width 500 height 218
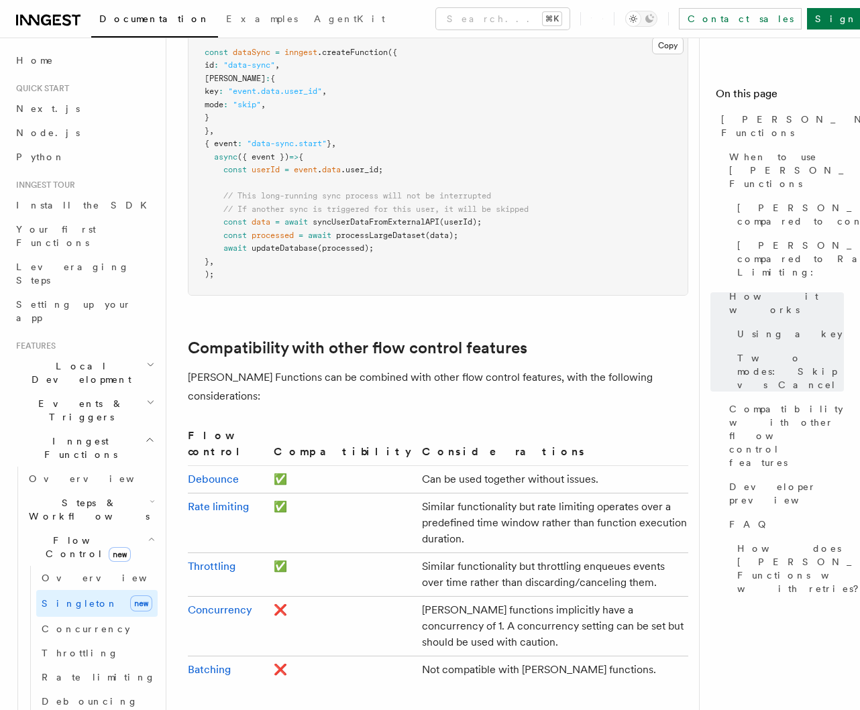
click at [437, 656] on td "Not compatible with singleton functions." at bounding box center [552, 669] width 272 height 27
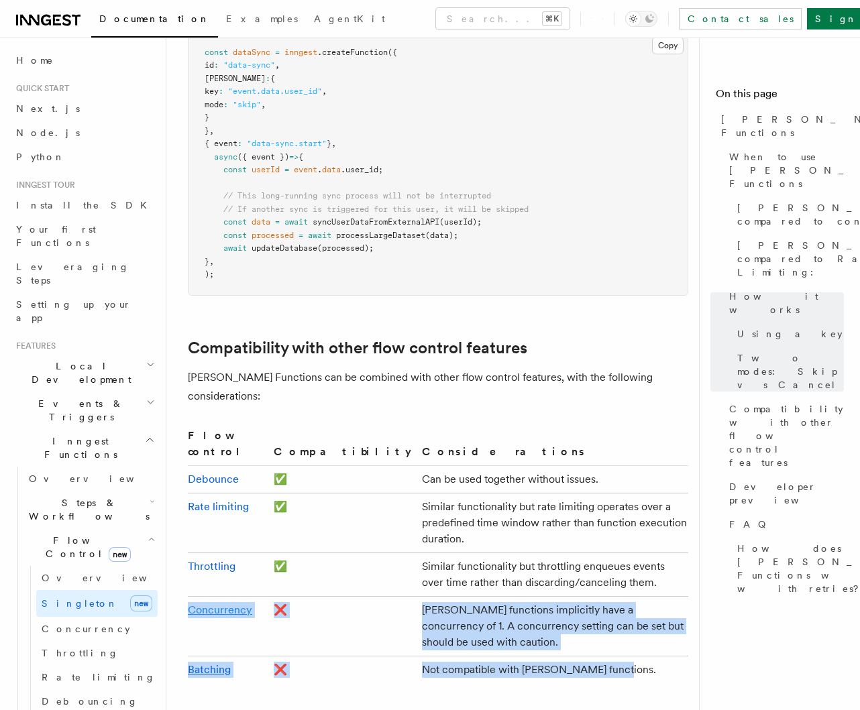
click at [188, 503] on tbody "Debounce ✅ Can be used together without issues. Rate limiting ✅ Similar functio…" at bounding box center [438, 574] width 500 height 218
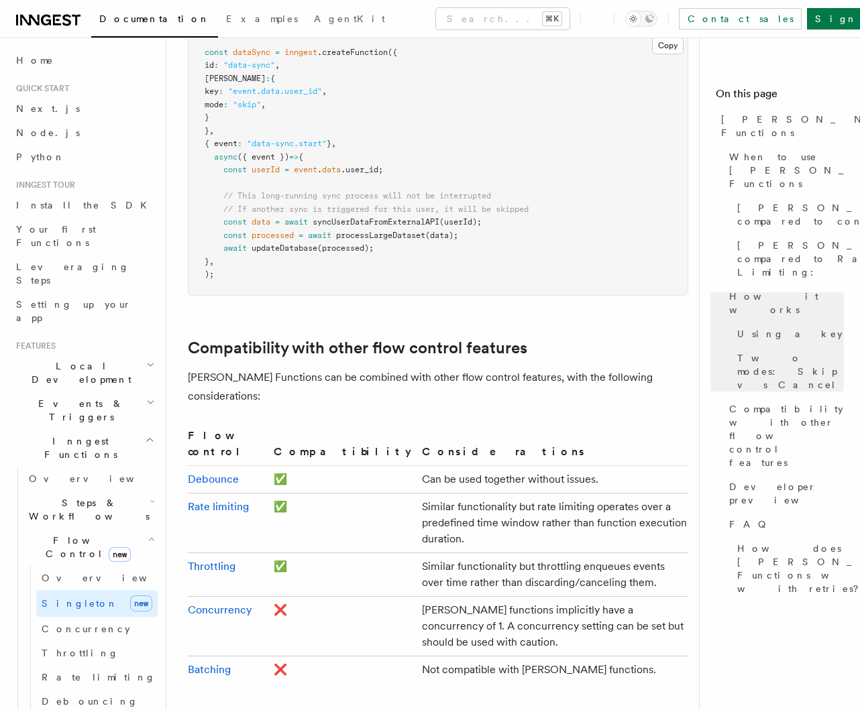
click at [416, 596] on td "Singleton functions implicitly have a concurrency of 1. A concurrency setting c…" at bounding box center [552, 626] width 272 height 60
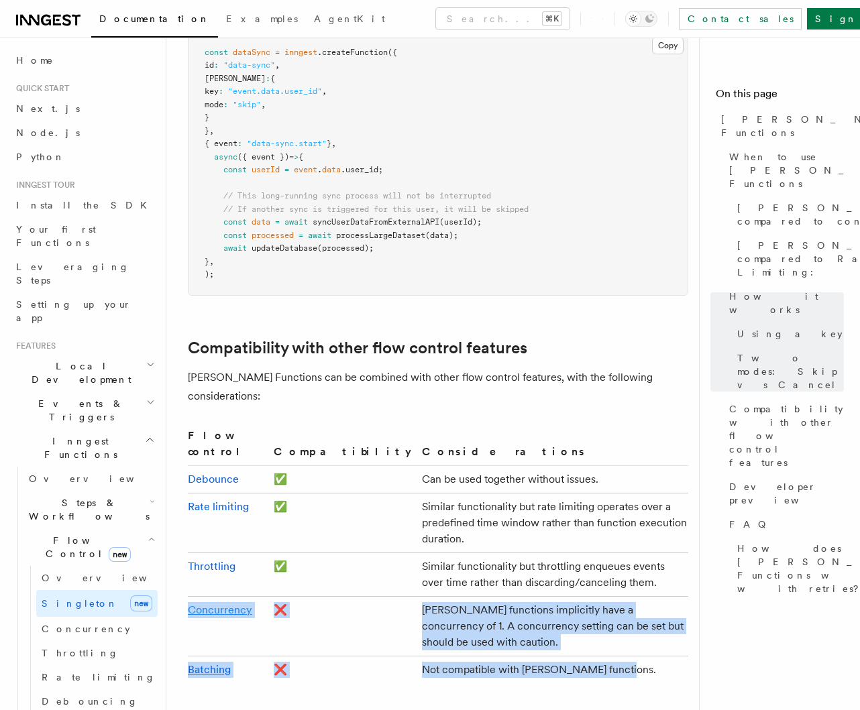
click at [188, 507] on tbody "Debounce ✅ Can be used together without issues. Rate limiting ✅ Similar functio…" at bounding box center [438, 574] width 500 height 218
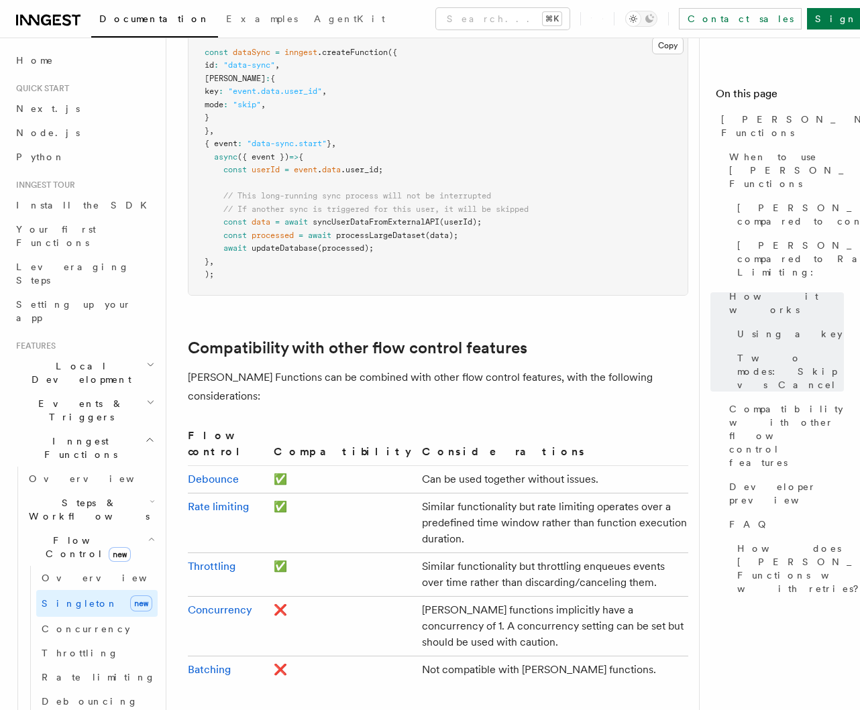
click at [416, 596] on td "Singleton functions implicitly have a concurrency of 1. A concurrency setting c…" at bounding box center [552, 626] width 272 height 60
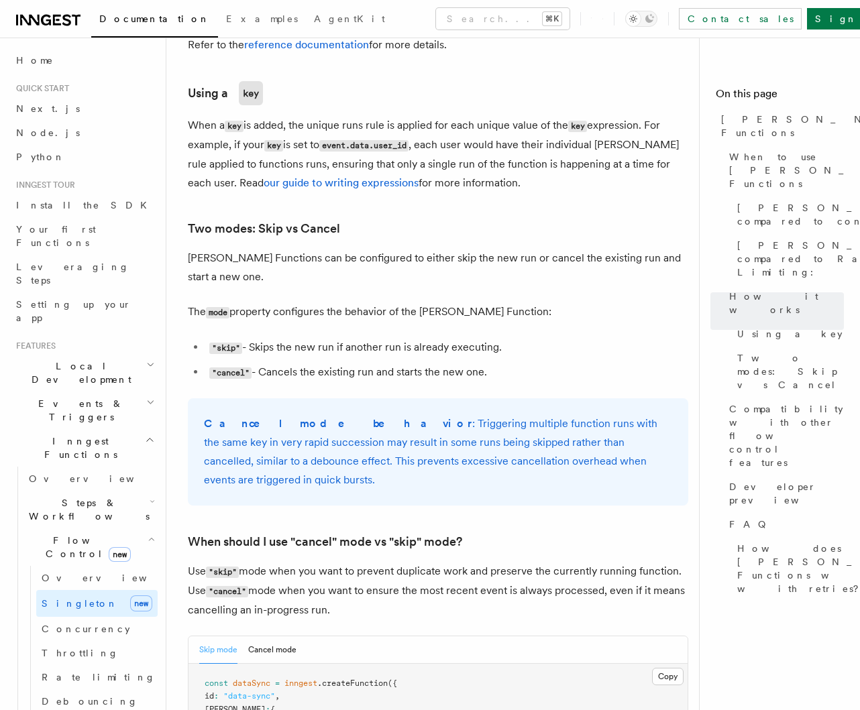
scroll to position [1390, 0]
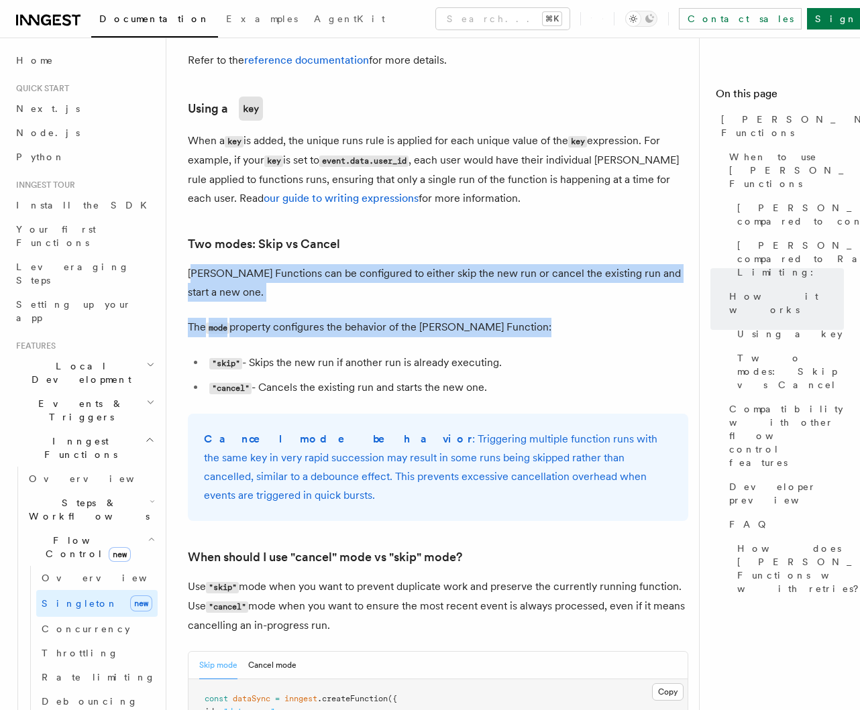
drag, startPoint x: 217, startPoint y: 247, endPoint x: 358, endPoint y: 320, distance: 158.4
click at [351, 318] on article "Features Inngest Functions Flow Control Singleton Functions TypeScript v3.39.0+…" at bounding box center [438, 339] width 500 height 3340
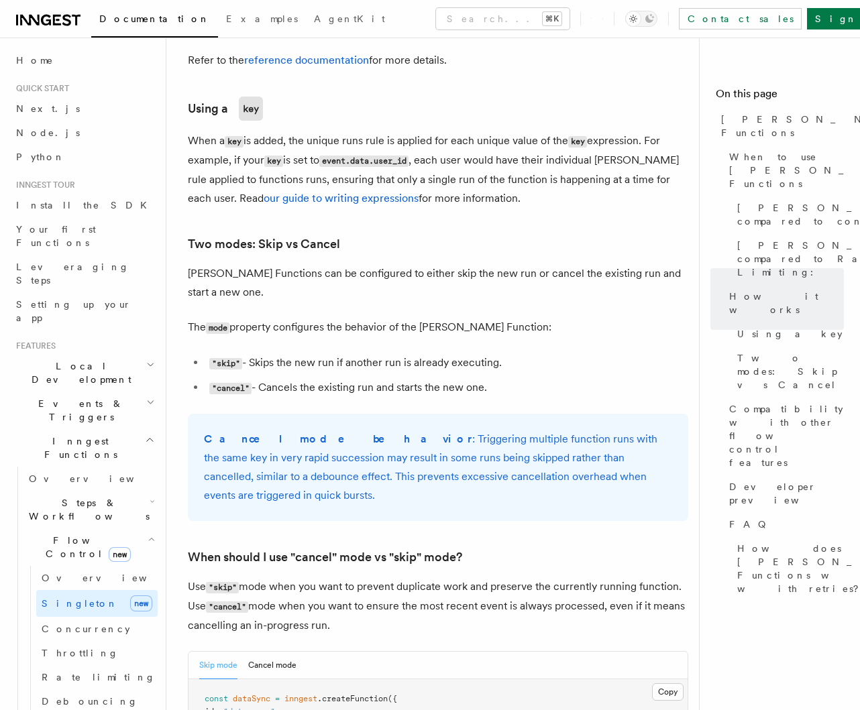
click at [358, 353] on li ""skip" - Skips the new run if another run is already executing." at bounding box center [446, 362] width 483 height 19
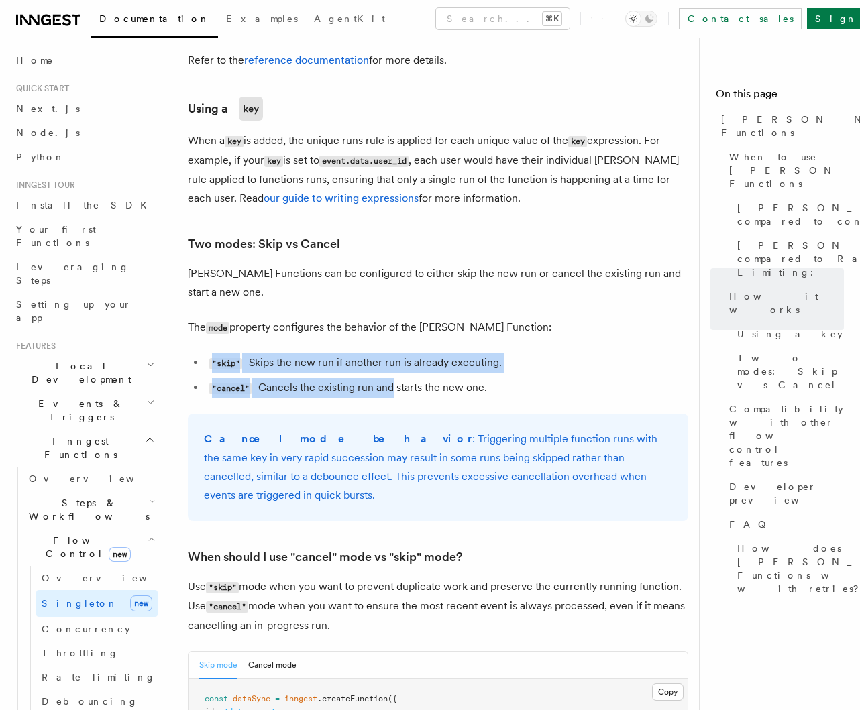
drag, startPoint x: 288, startPoint y: 302, endPoint x: 393, endPoint y: 345, distance: 113.7
click at [391, 345] on article "Features Inngest Functions Flow Control Singleton Functions TypeScript v3.39.0+…" at bounding box center [438, 339] width 500 height 3340
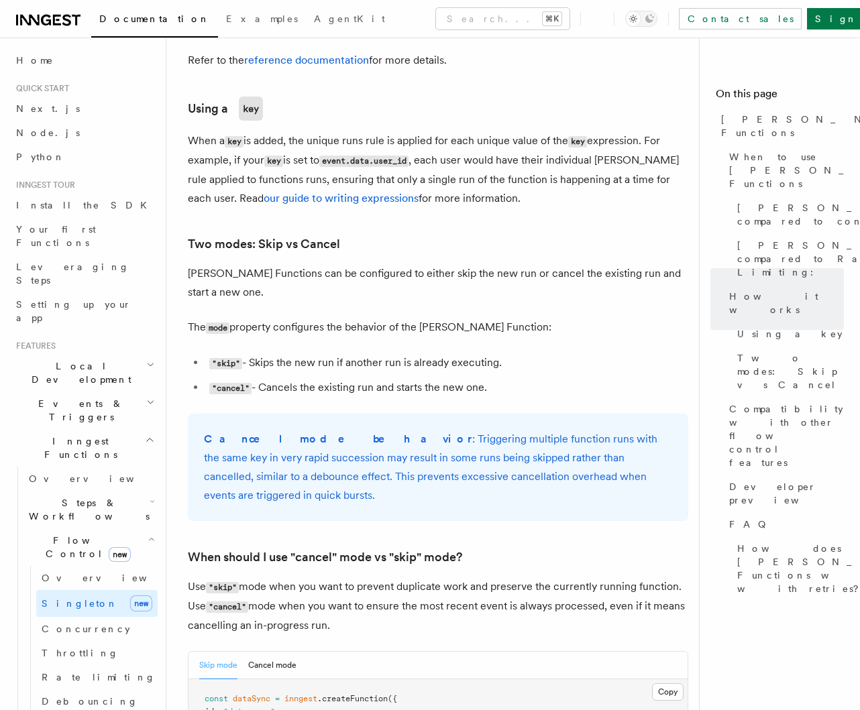
click at [401, 378] on li ""cancel" - Cancels the existing run and starts the new one." at bounding box center [446, 387] width 483 height 19
click at [421, 334] on article "Features Inngest Functions Flow Control Singleton Functions TypeScript v3.39.0+…" at bounding box center [438, 339] width 500 height 3340
click at [422, 353] on ul ""skip" - Skips the new run if another run is already executing. "cancel" - Canc…" at bounding box center [438, 375] width 500 height 44
click at [188, 199] on article "Features Inngest Functions Flow Control Singleton Functions TypeScript v3.39.0+…" at bounding box center [438, 339] width 500 height 3340
click at [290, 264] on p "Singleton Functions can be configured to either skip the new run or cancel the …" at bounding box center [438, 283] width 500 height 38
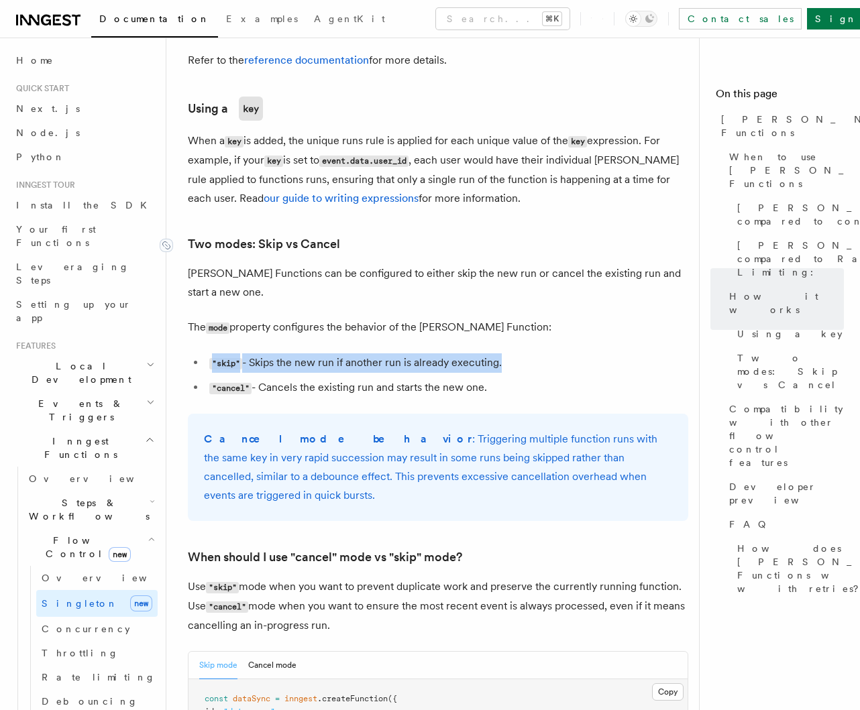
click at [189, 200] on article "Features Inngest Functions Flow Control Singleton Functions TypeScript v3.39.0+…" at bounding box center [438, 339] width 500 height 3340
click at [270, 264] on p "Singleton Functions can be configured to either skip the new run or cancel the …" at bounding box center [438, 283] width 500 height 38
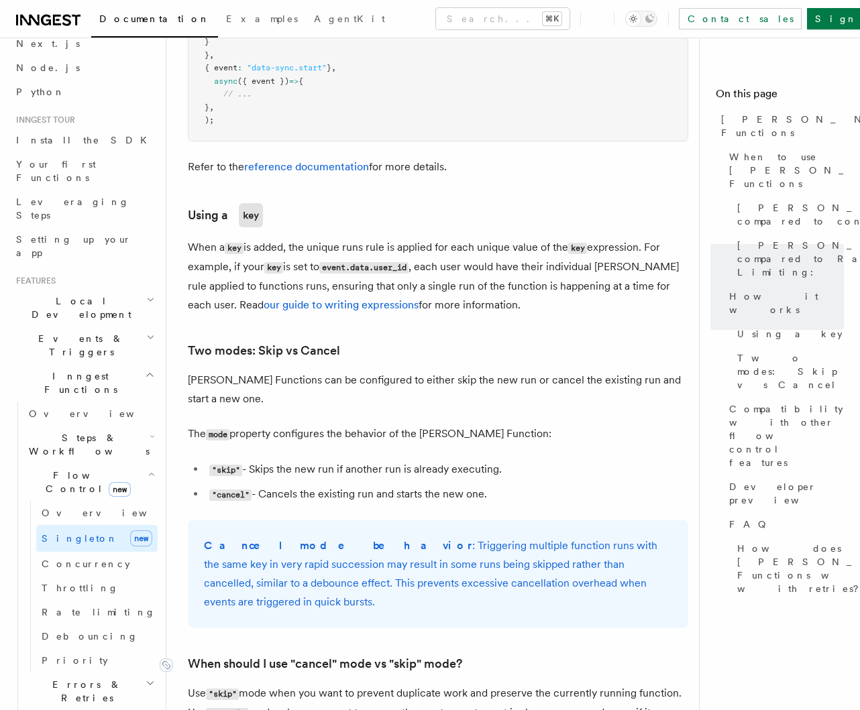
scroll to position [1296, 0]
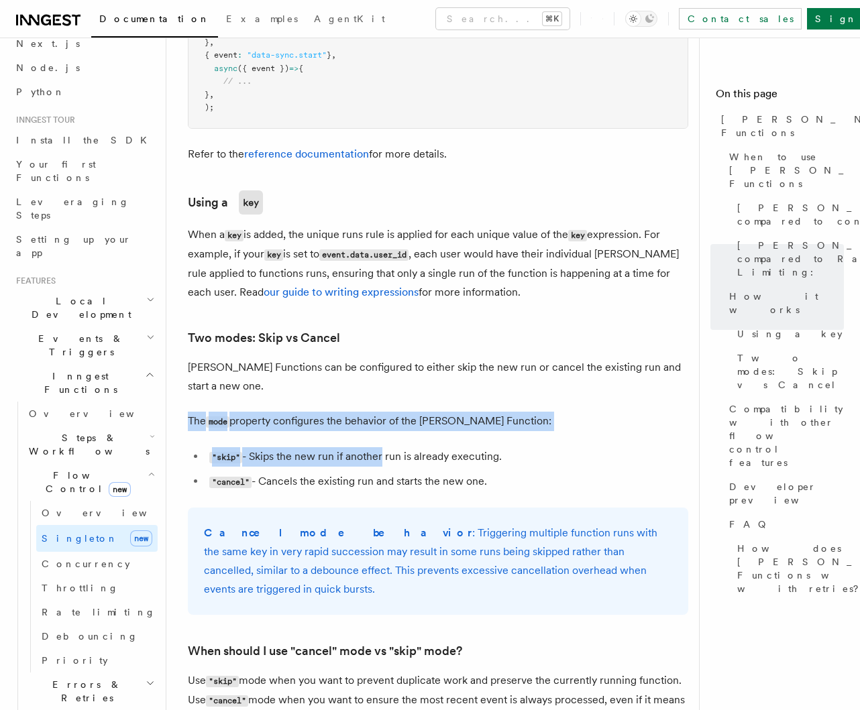
drag, startPoint x: 320, startPoint y: 374, endPoint x: 406, endPoint y: 430, distance: 102.3
click at [402, 429] on article "Features Inngest Functions Flow Control Singleton Functions TypeScript v3.39.0+…" at bounding box center [438, 433] width 500 height 3340
click at [406, 447] on ul ""skip" - Skips the new run if another run is already executing. "cancel" - Canc…" at bounding box center [438, 469] width 500 height 44
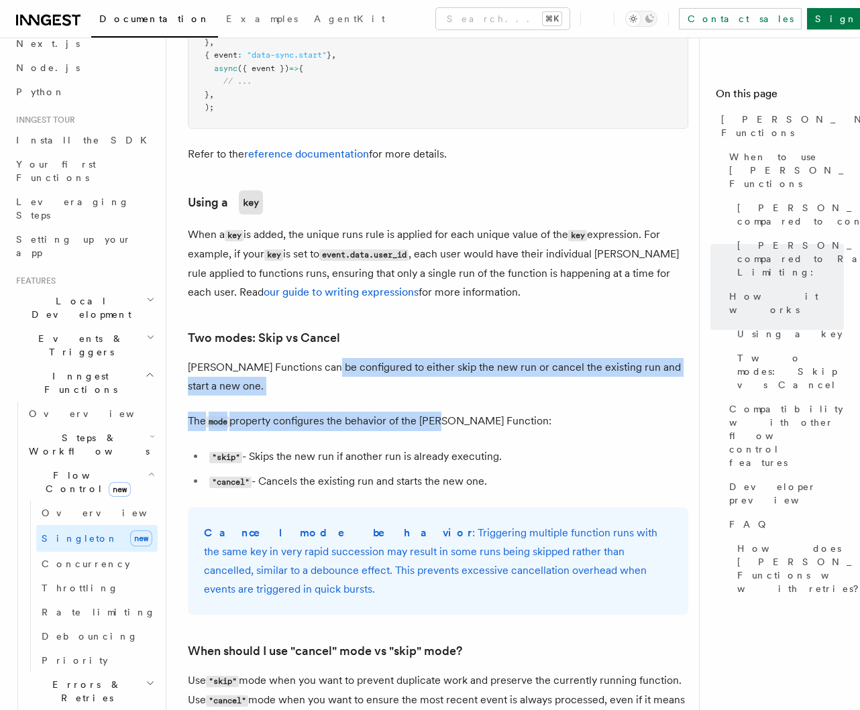
drag, startPoint x: 323, startPoint y: 326, endPoint x: 439, endPoint y: 384, distance: 130.5
click at [438, 384] on article "Features Inngest Functions Flow Control Singleton Functions TypeScript v3.39.0+…" at bounding box center [438, 433] width 500 height 3340
click at [439, 412] on p "The mode property configures the behavior of the Singleton Function:" at bounding box center [438, 421] width 500 height 19
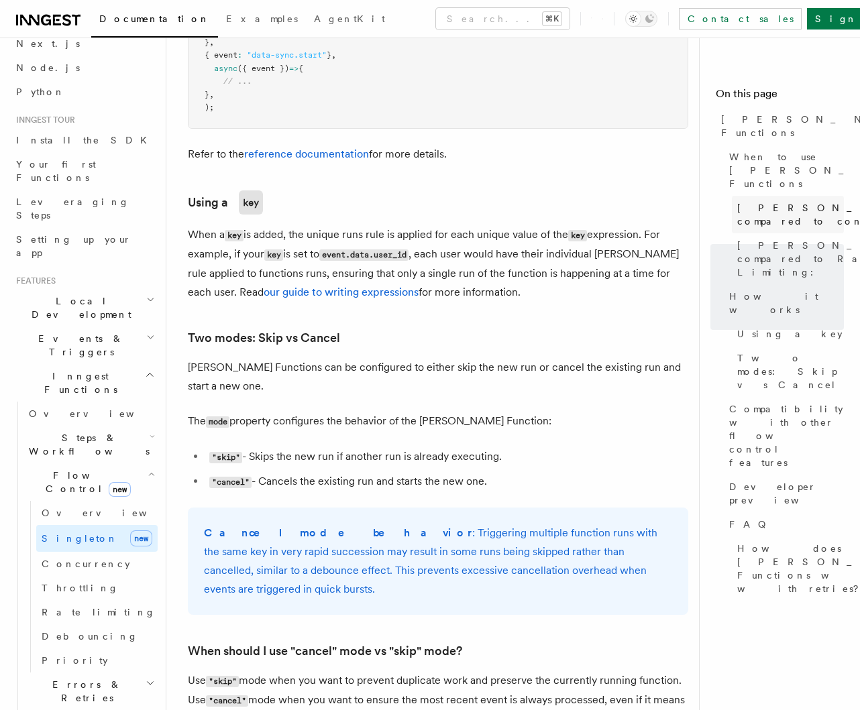
click at [764, 201] on span "Singleton compared to concurrency:" at bounding box center [835, 214] width 196 height 27
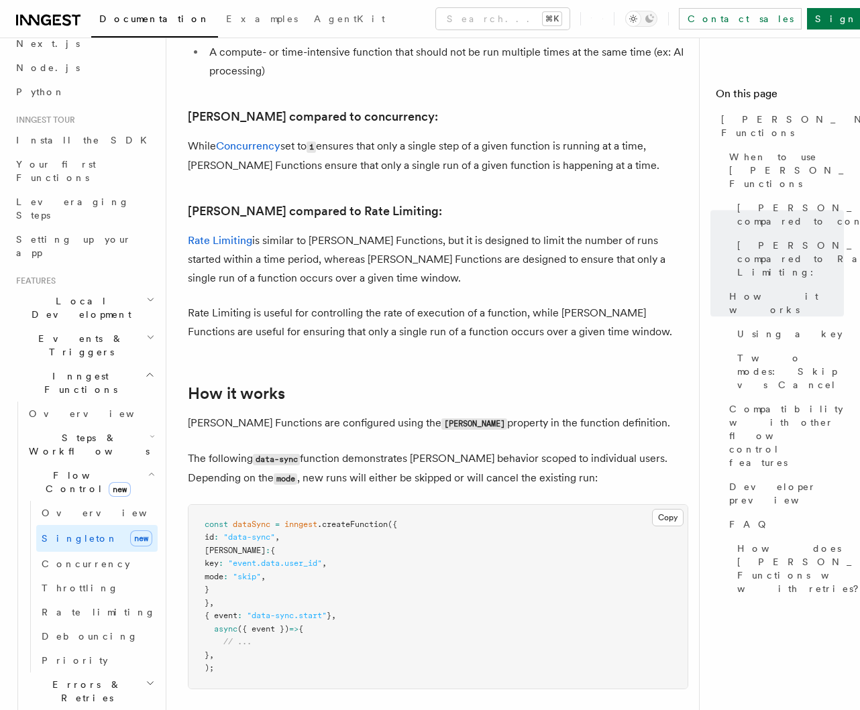
scroll to position [736, 0]
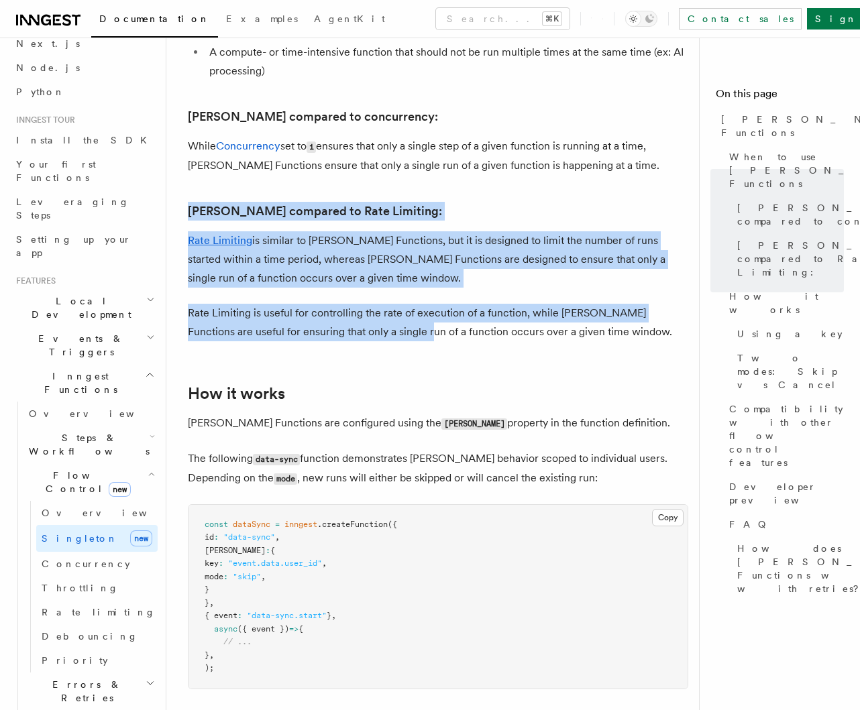
drag, startPoint x: 208, startPoint y: 175, endPoint x: 389, endPoint y: 299, distance: 219.5
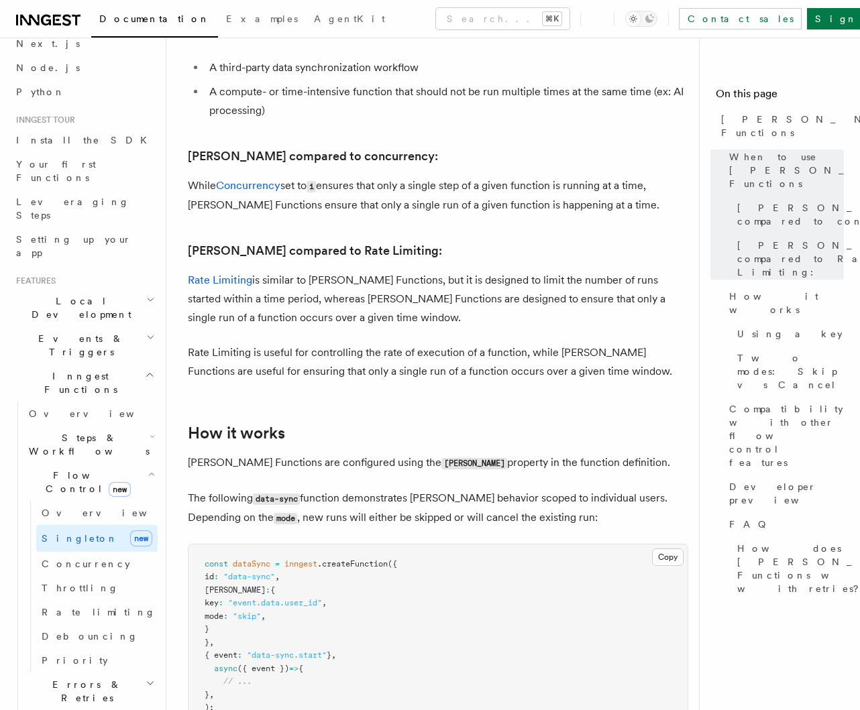
scroll to position [687, 0]
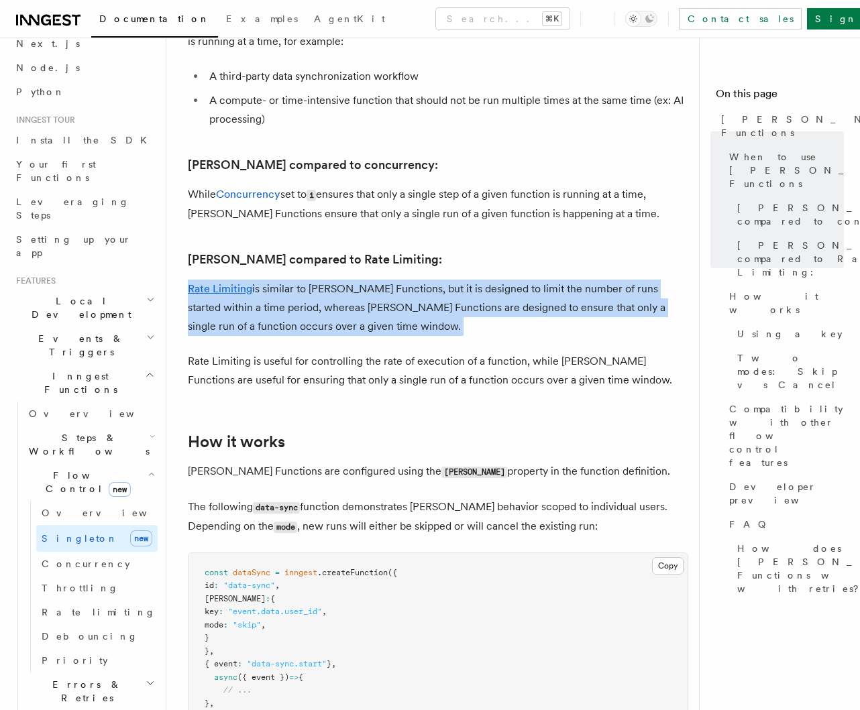
drag, startPoint x: 374, startPoint y: 296, endPoint x: 410, endPoint y: 308, distance: 38.4
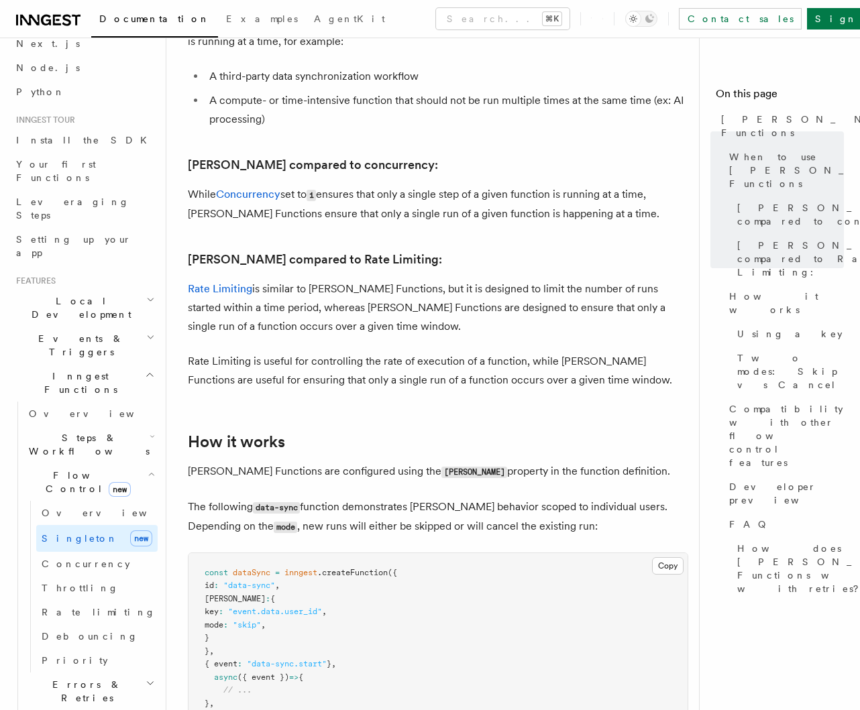
click at [419, 280] on p "Rate Limiting is similar to Singleton Functions, but it is designed to limit th…" at bounding box center [438, 308] width 500 height 56
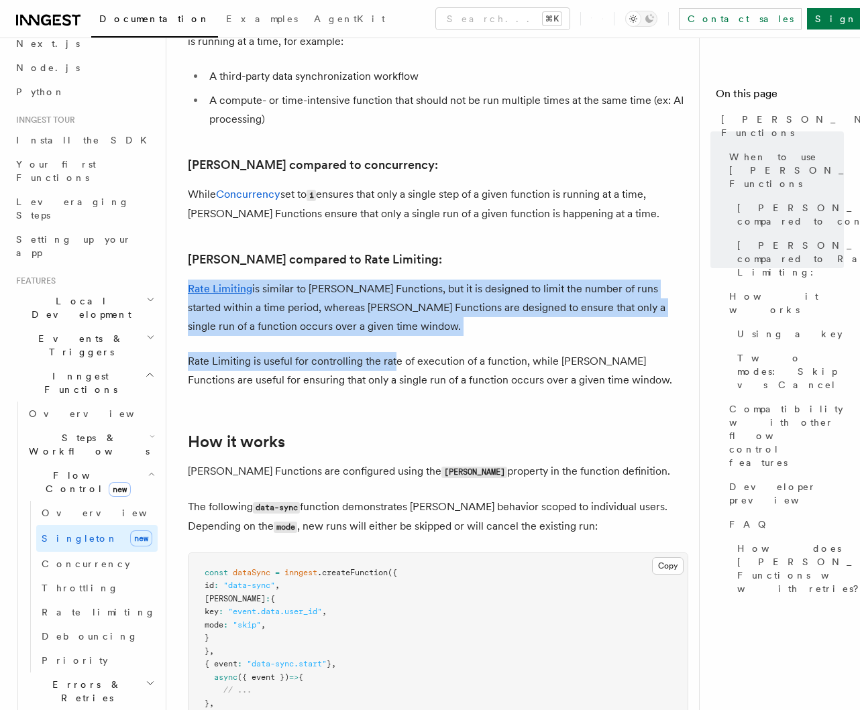
drag, startPoint x: 314, startPoint y: 252, endPoint x: 394, endPoint y: 319, distance: 103.8
click at [414, 280] on p "Rate Limiting is similar to Singleton Functions, but it is designed to limit th…" at bounding box center [438, 308] width 500 height 56
drag, startPoint x: 359, startPoint y: 257, endPoint x: 445, endPoint y: 326, distance: 110.7
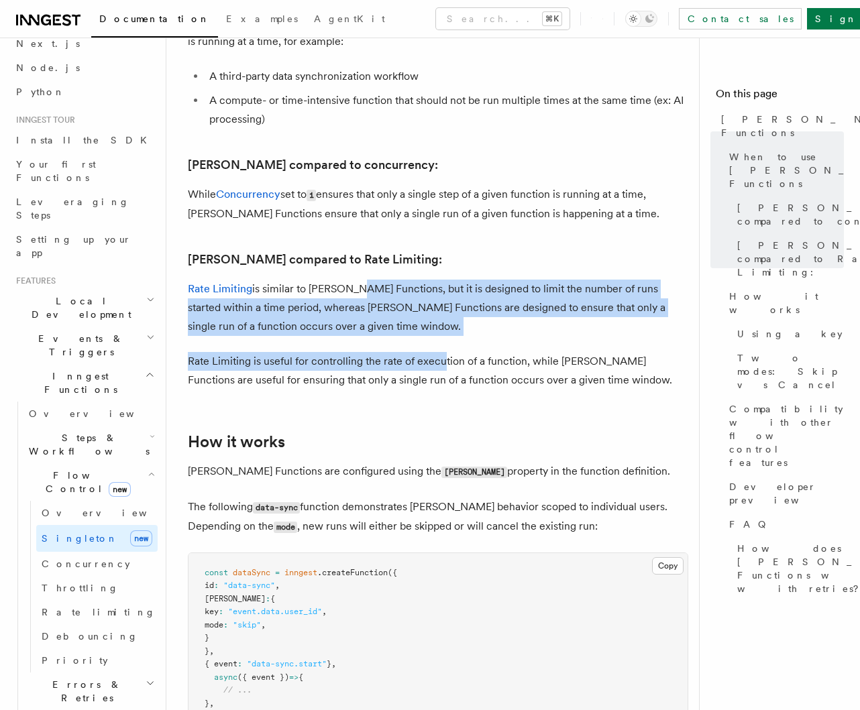
click at [432, 280] on p "Rate Limiting is similar to Singleton Functions, but it is designed to limit th…" at bounding box center [438, 308] width 500 height 56
drag, startPoint x: 286, startPoint y: 235, endPoint x: 432, endPoint y: 335, distance: 177.1
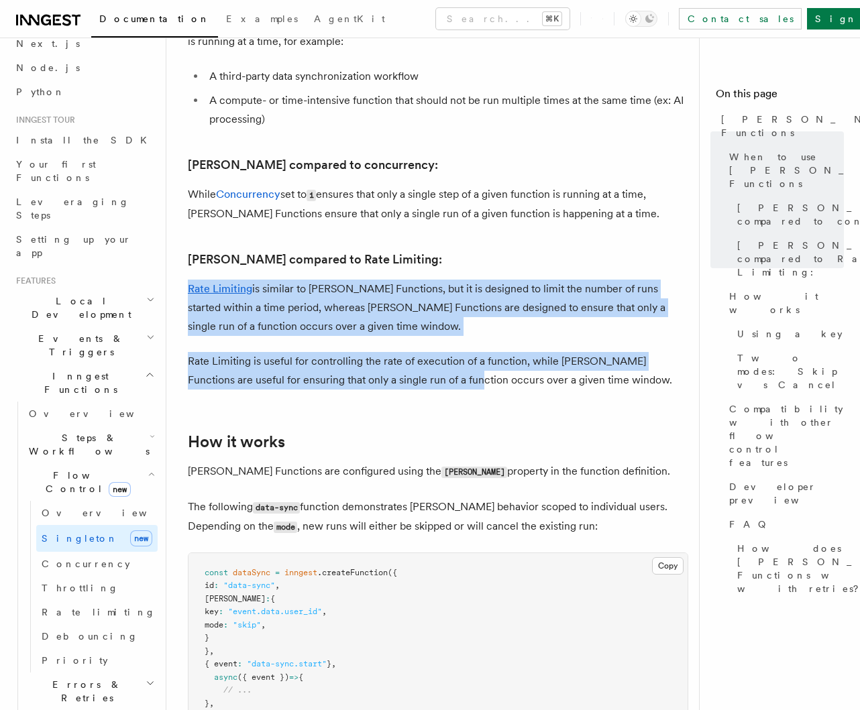
click at [429, 280] on p "Rate Limiting is similar to Singleton Functions, but it is designed to limit th…" at bounding box center [438, 308] width 500 height 56
drag, startPoint x: 326, startPoint y: 246, endPoint x: 479, endPoint y: 336, distance: 177.9
click at [461, 280] on p "Rate Limiting is similar to Singleton Functions, but it is designed to limit th…" at bounding box center [438, 308] width 500 height 56
drag, startPoint x: 260, startPoint y: 246, endPoint x: 526, endPoint y: 371, distance: 293.4
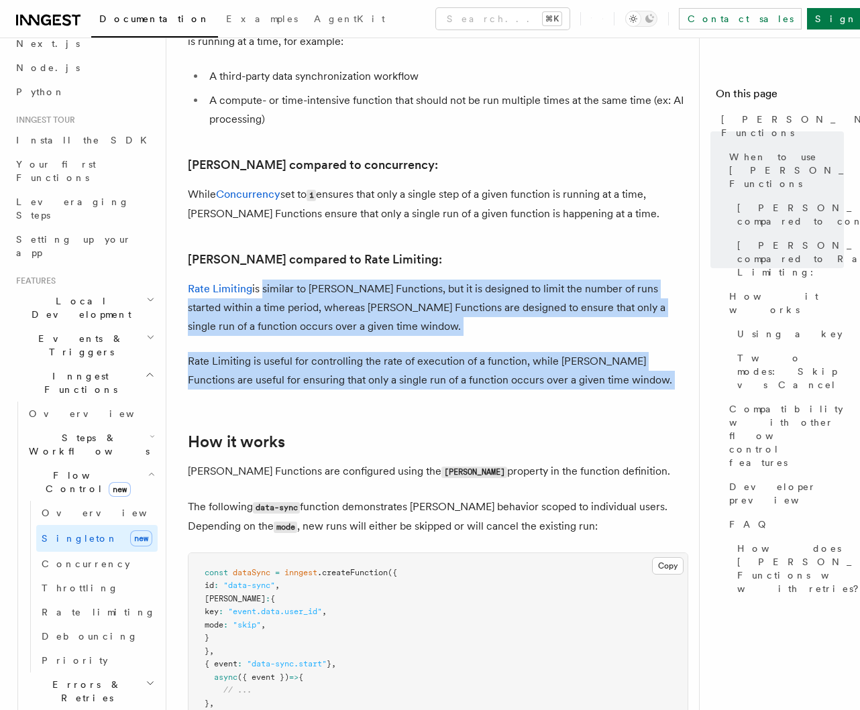
click at [441, 286] on p "Rate Limiting is similar to Singleton Functions, but it is designed to limit th…" at bounding box center [438, 308] width 500 height 56
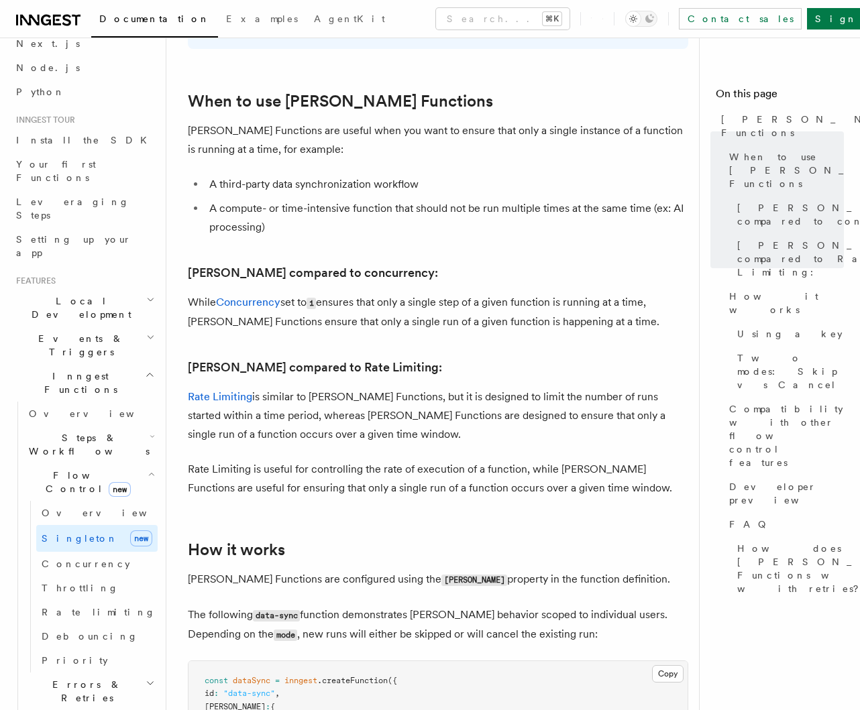
scroll to position [565, 0]
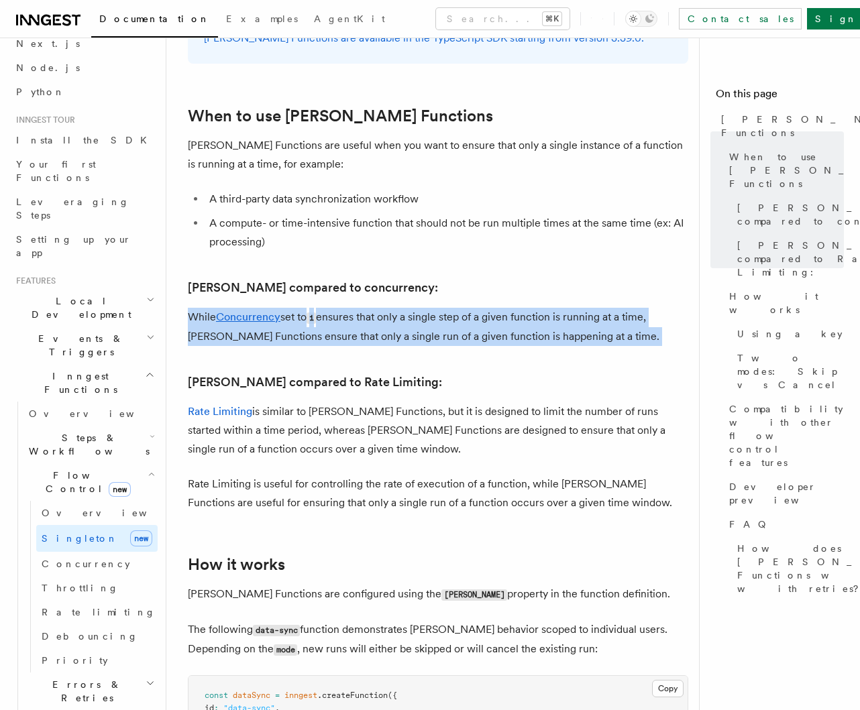
drag, startPoint x: 188, startPoint y: 274, endPoint x: 489, endPoint y: 315, distance: 303.9
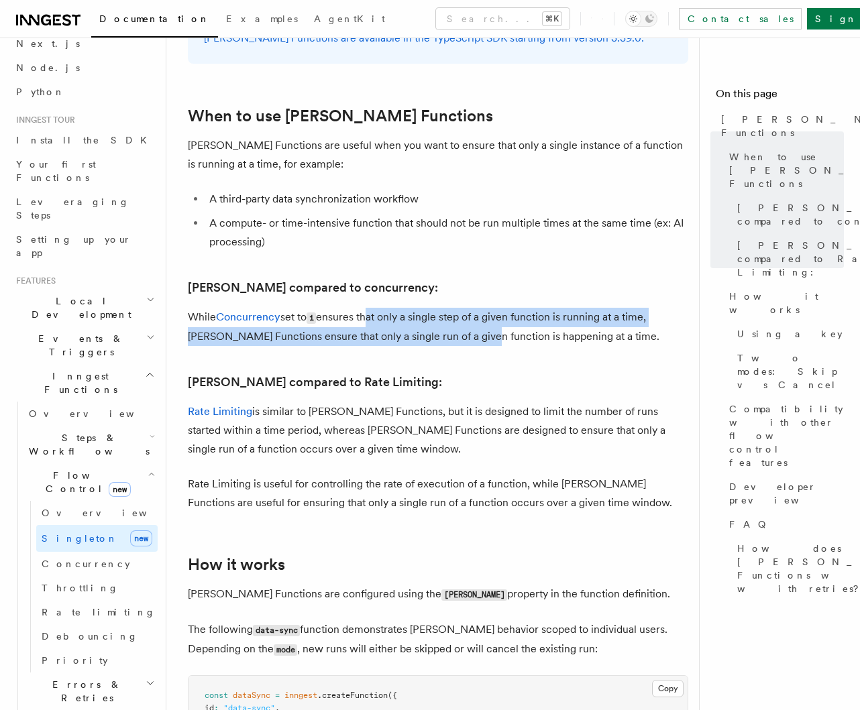
drag, startPoint x: 368, startPoint y: 280, endPoint x: 498, endPoint y: 301, distance: 131.2
click at [493, 308] on p "While Concurrency set to 1 ensures that only a single step of a given function …" at bounding box center [438, 327] width 500 height 38
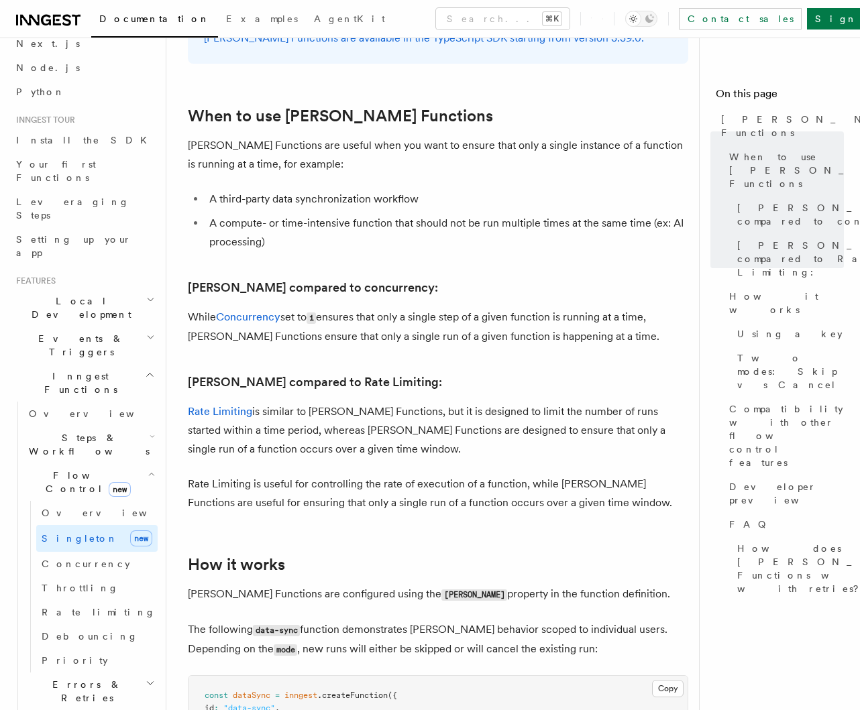
click at [498, 308] on p "While Concurrency set to 1 ensures that only a single step of a given function …" at bounding box center [438, 327] width 500 height 38
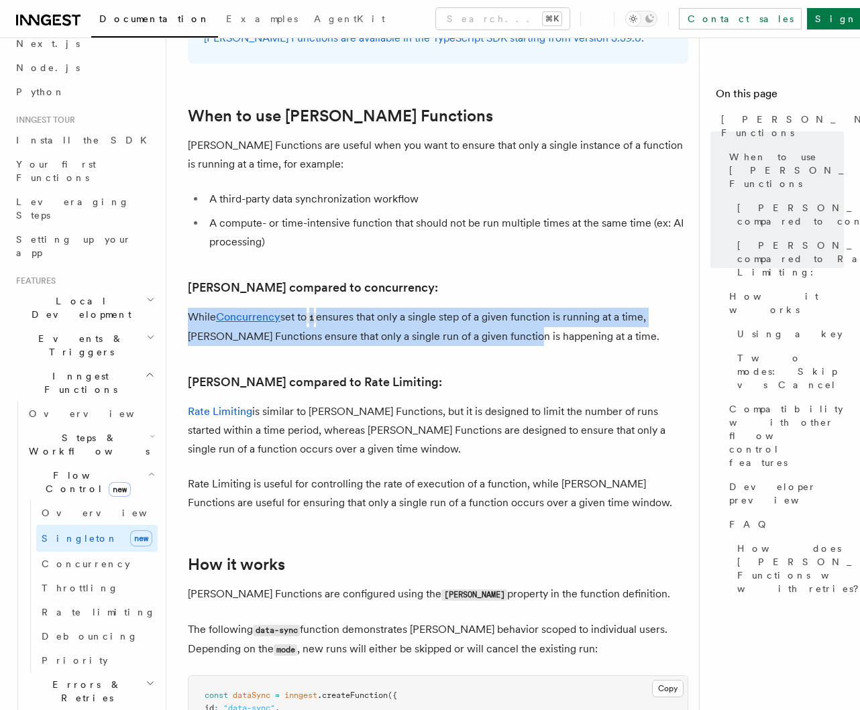
drag, startPoint x: 342, startPoint y: 262, endPoint x: 518, endPoint y: 292, distance: 178.8
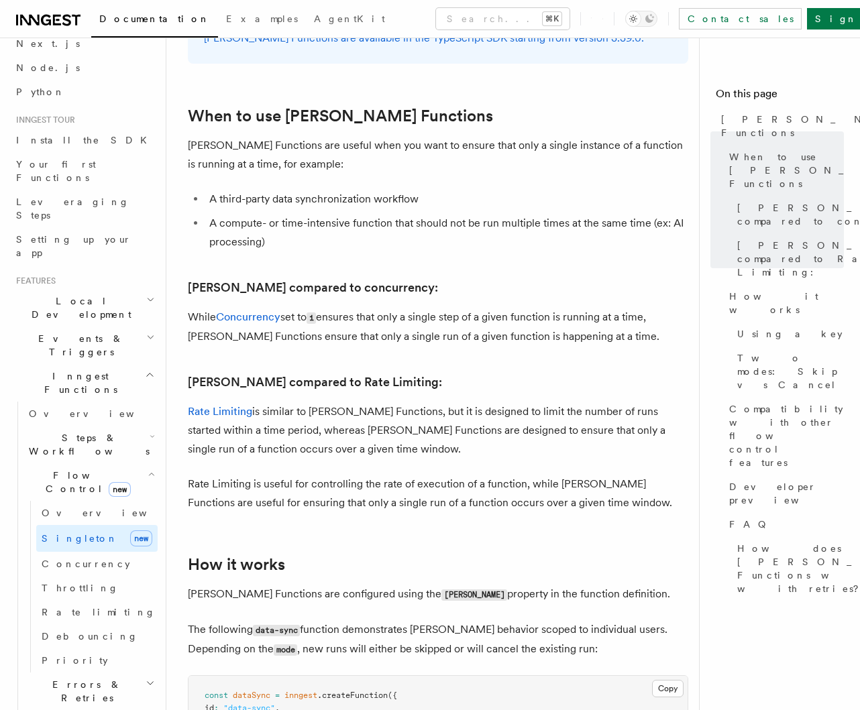
click at [518, 308] on p "While Concurrency set to 1 ensures that only a single step of a given function …" at bounding box center [438, 327] width 500 height 38
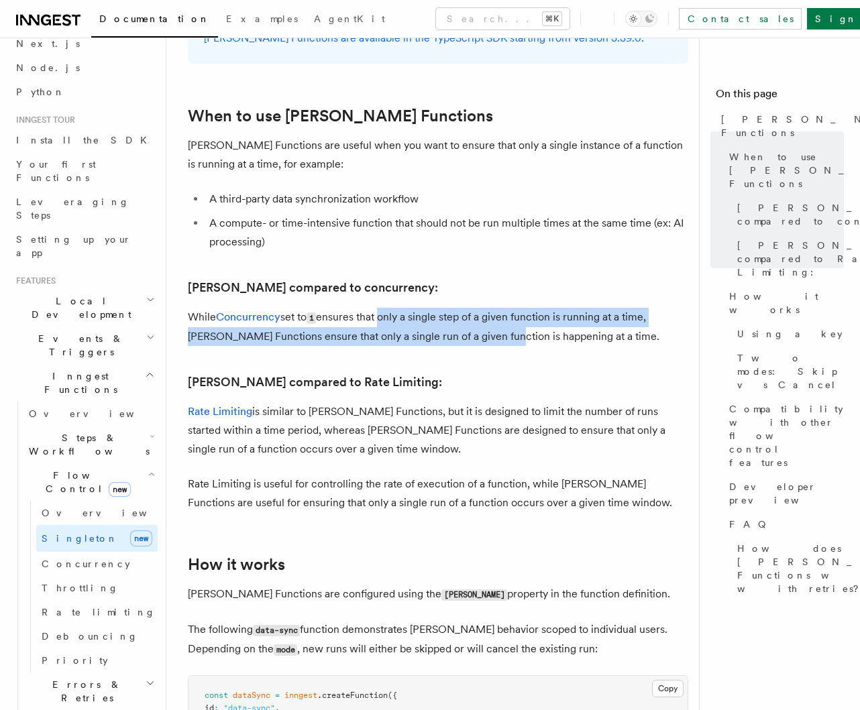
drag, startPoint x: 388, startPoint y: 280, endPoint x: 496, endPoint y: 290, distance: 108.4
click at [496, 308] on p "While Concurrency set to 1 ensures that only a single step of a given function …" at bounding box center [438, 327] width 500 height 38
drag, startPoint x: 340, startPoint y: 274, endPoint x: 572, endPoint y: 294, distance: 232.9
click at [567, 308] on p "While Concurrency set to 1 ensures that only a single step of a given function …" at bounding box center [438, 327] width 500 height 38
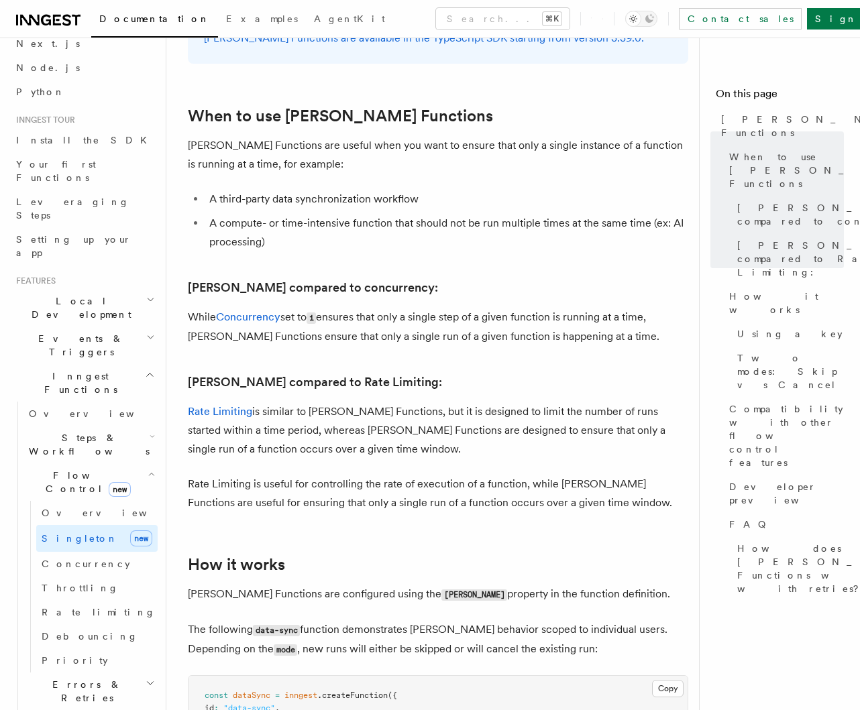
click at [572, 308] on p "While Concurrency set to 1 ensures that only a single step of a given function …" at bounding box center [438, 327] width 500 height 38
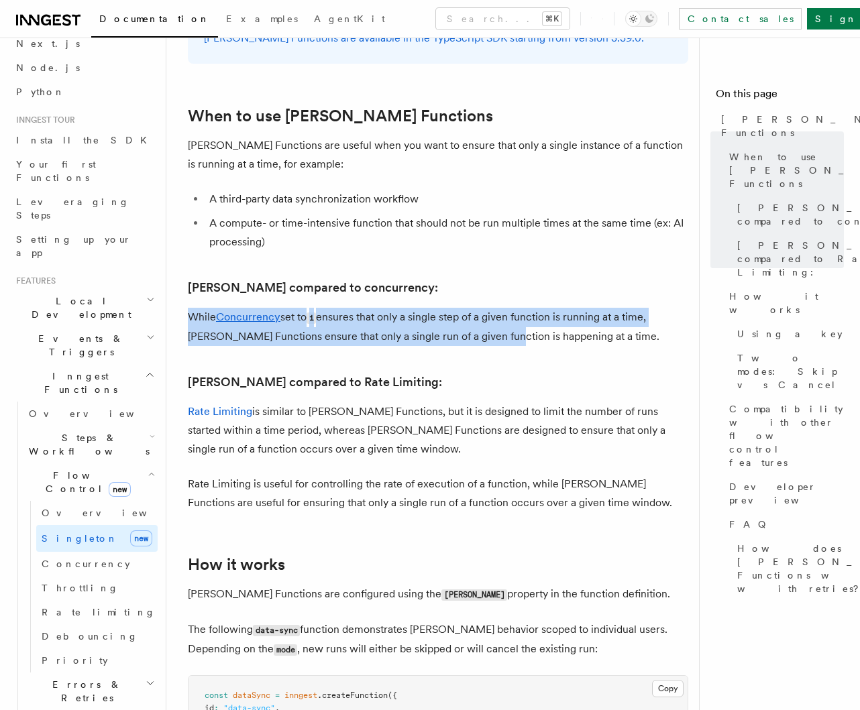
drag, startPoint x: 176, startPoint y: 272, endPoint x: 524, endPoint y: 288, distance: 347.7
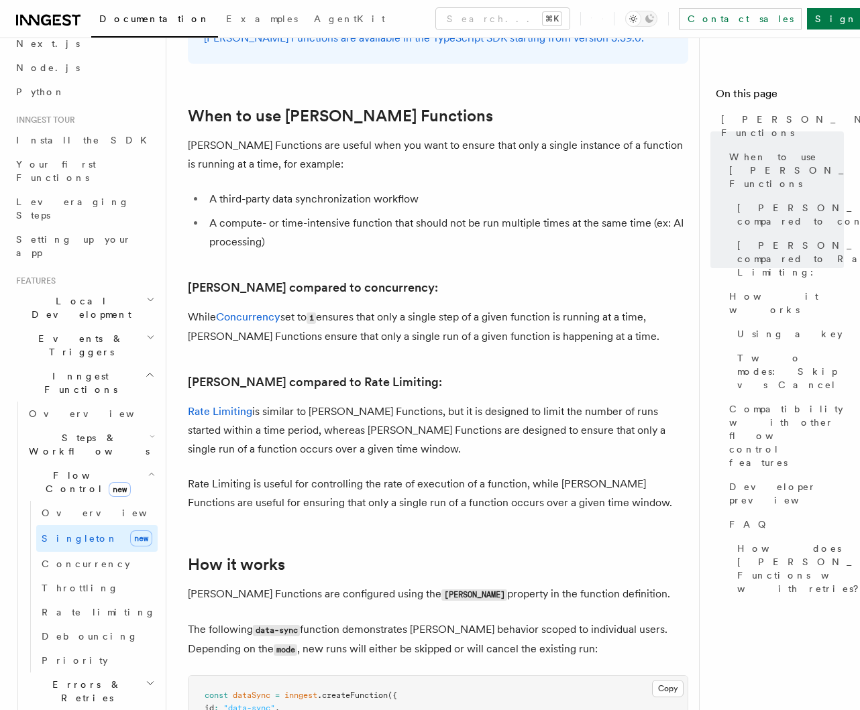
click at [531, 308] on p "While Concurrency set to 1 ensures that only a single step of a given function …" at bounding box center [438, 327] width 500 height 38
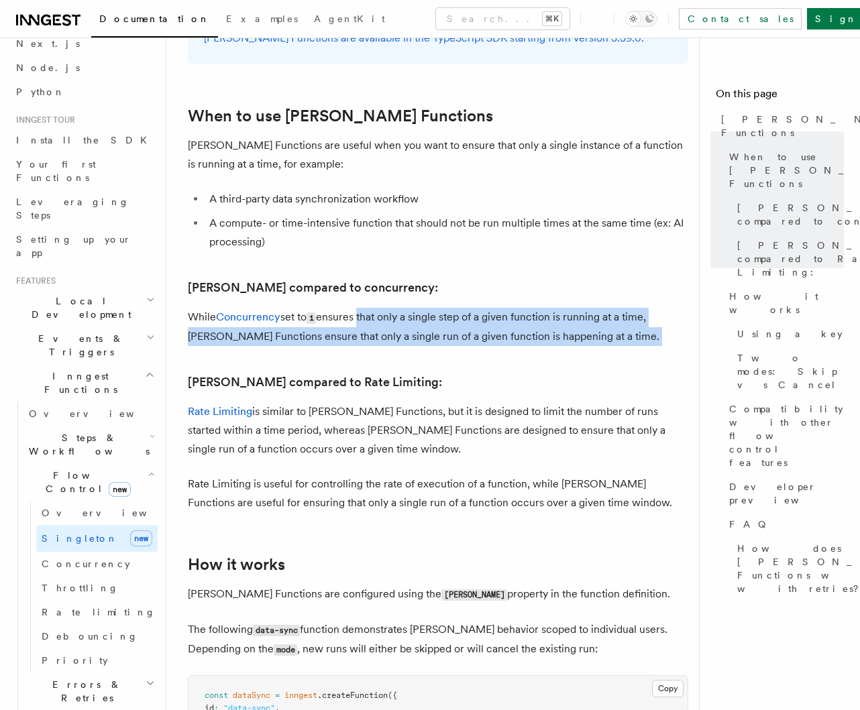
drag, startPoint x: 363, startPoint y: 270, endPoint x: 561, endPoint y: 309, distance: 201.8
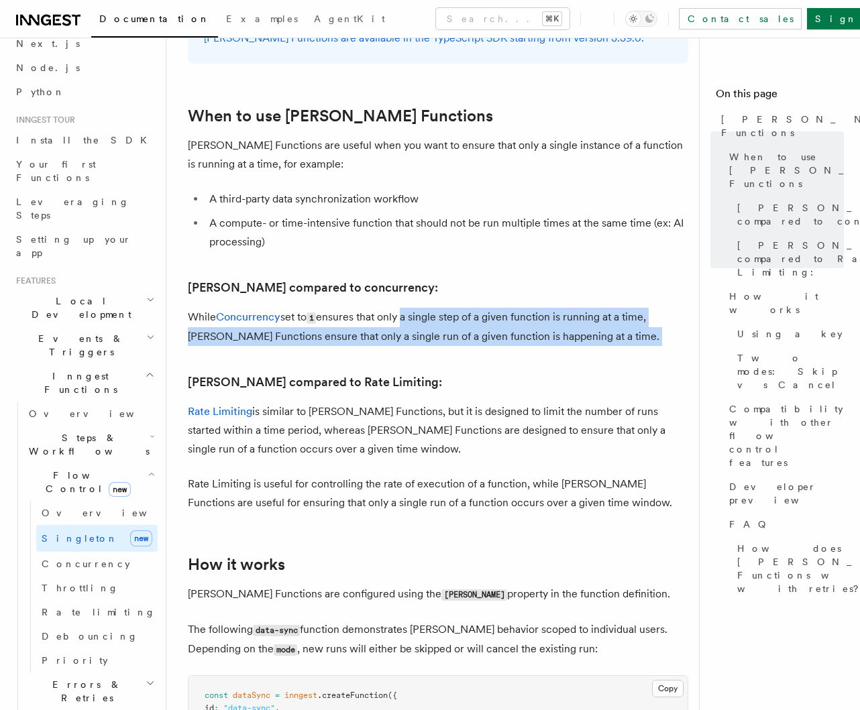
drag, startPoint x: 406, startPoint y: 274, endPoint x: 563, endPoint y: 317, distance: 162.0
drag, startPoint x: 372, startPoint y: 271, endPoint x: 496, endPoint y: 292, distance: 126.6
click at [491, 308] on p "While Concurrency set to 1 ensures that only a single step of a given function …" at bounding box center [438, 327] width 500 height 38
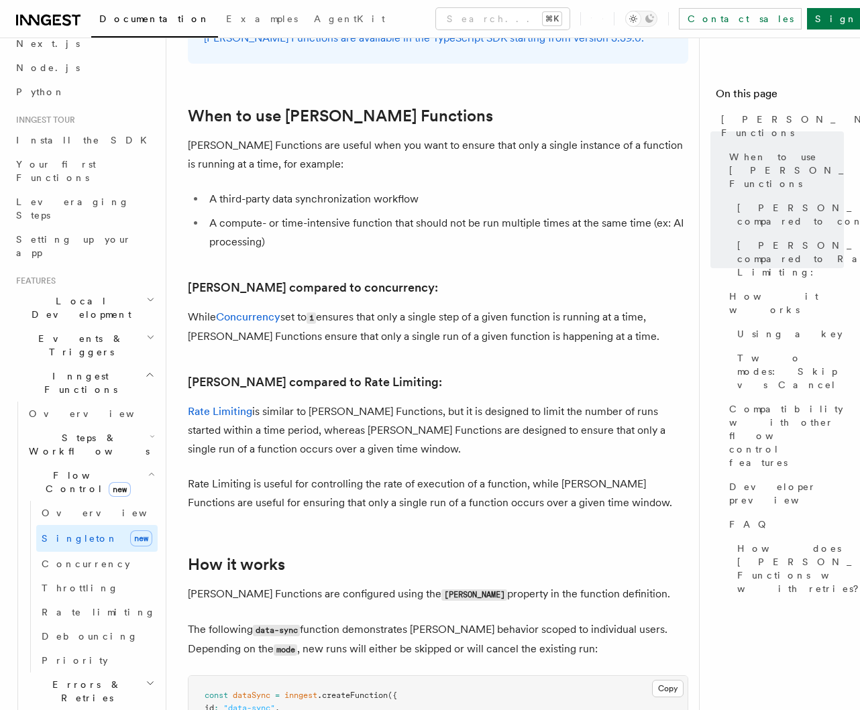
click at [496, 308] on p "While Concurrency set to 1 ensures that only a single step of a given function …" at bounding box center [438, 327] width 500 height 38
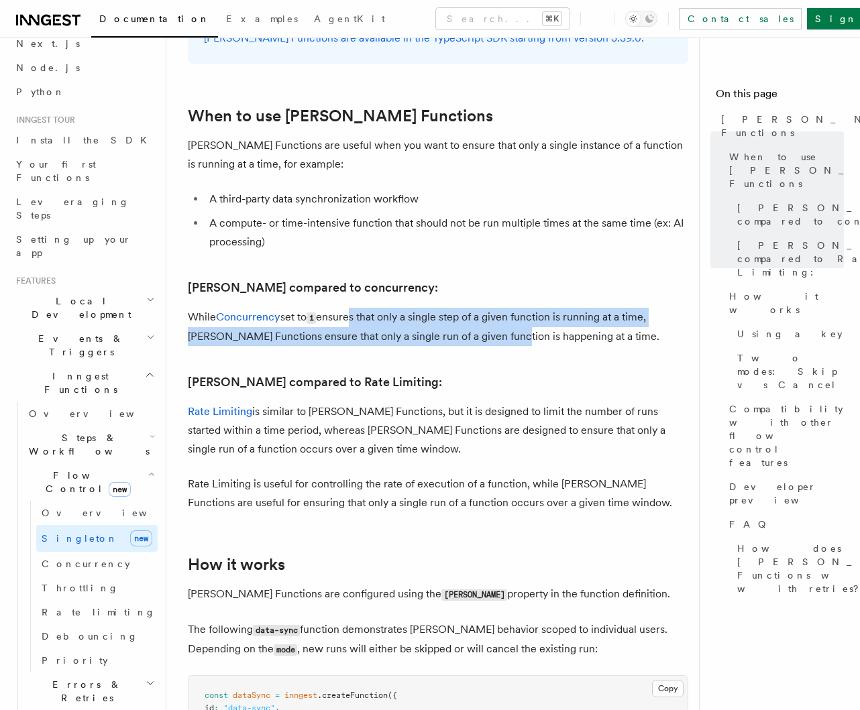
drag, startPoint x: 352, startPoint y: 269, endPoint x: 504, endPoint y: 290, distance: 153.6
click at [502, 308] on p "While Concurrency set to 1 ensures that only a single step of a given function …" at bounding box center [438, 327] width 500 height 38
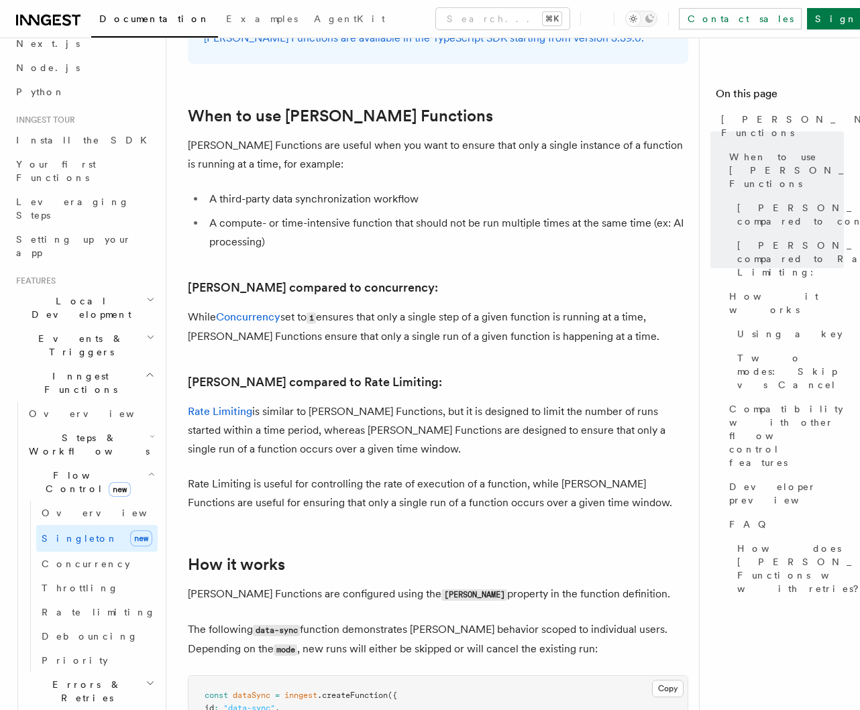
click at [513, 308] on p "While Concurrency set to 1 ensures that only a single step of a given function …" at bounding box center [438, 327] width 500 height 38
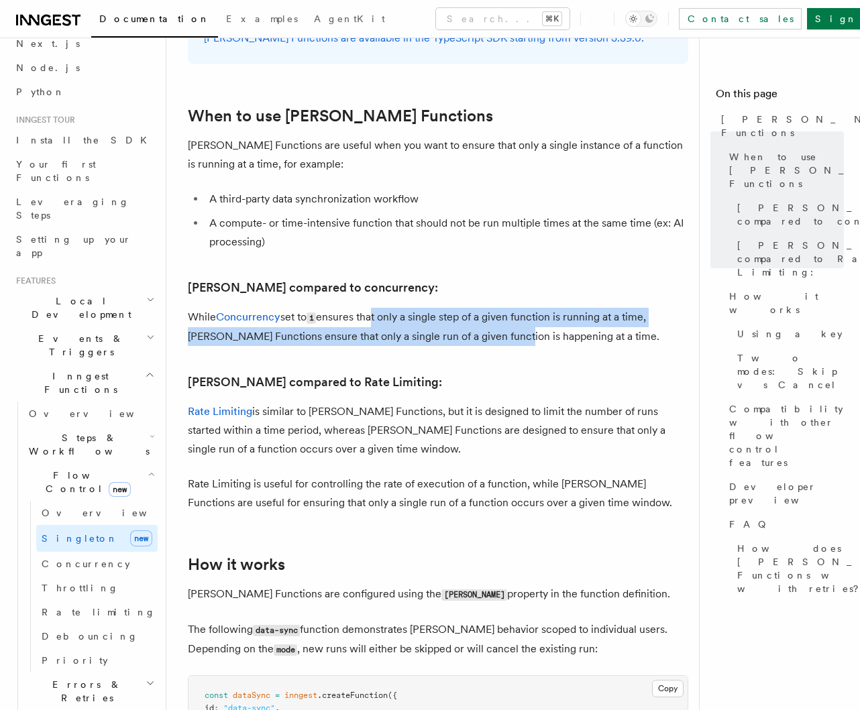
drag, startPoint x: 410, startPoint y: 287, endPoint x: 508, endPoint y: 291, distance: 98.7
click at [506, 308] on p "While Concurrency set to 1 ensures that only a single step of a given function …" at bounding box center [438, 327] width 500 height 38
click at [508, 308] on p "While Concurrency set to 1 ensures that only a single step of a given function …" at bounding box center [438, 327] width 500 height 38
drag, startPoint x: 189, startPoint y: 274, endPoint x: 666, endPoint y: 306, distance: 477.9
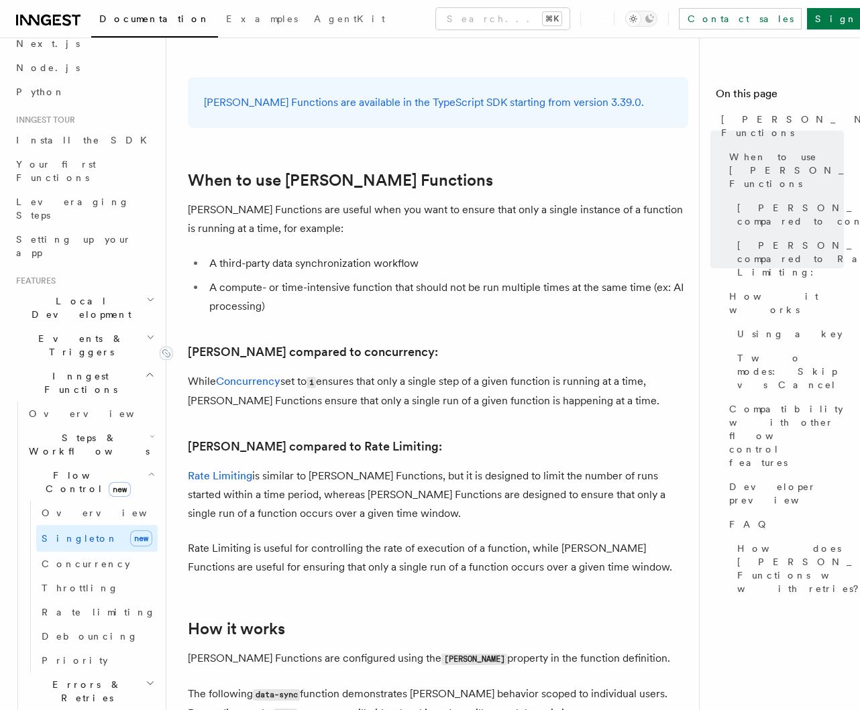
scroll to position [494, 0]
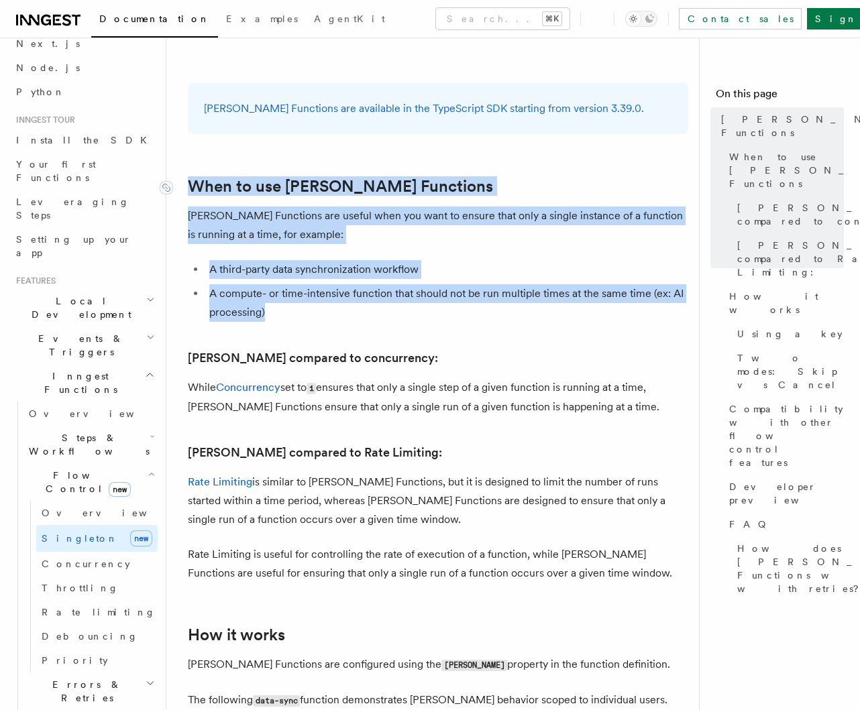
drag, startPoint x: 258, startPoint y: 249, endPoint x: 176, endPoint y: 138, distance: 137.6
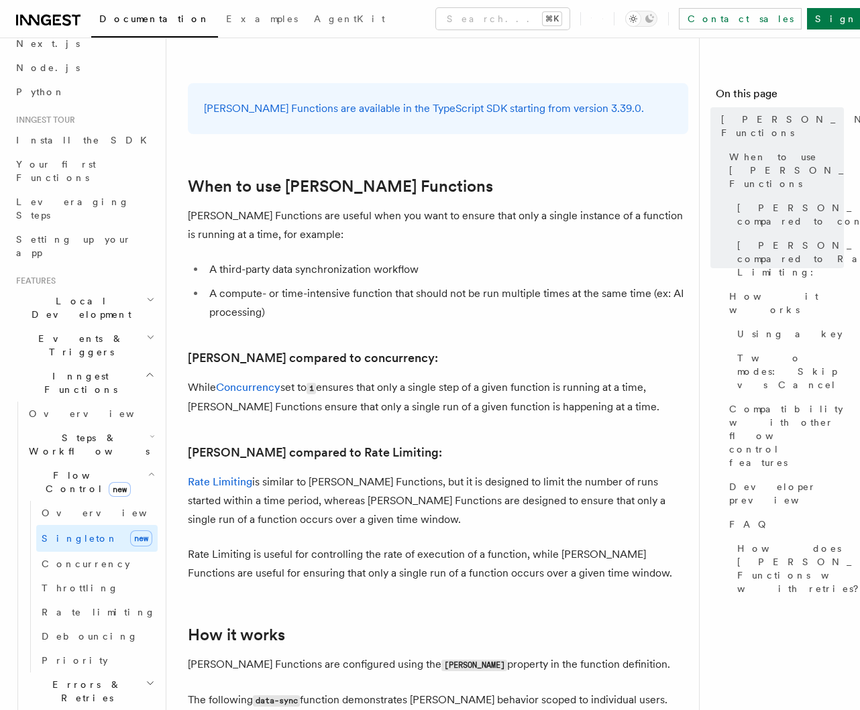
click at [284, 284] on li "A compute- or time-intensive function that should not be run multiple times at …" at bounding box center [446, 303] width 483 height 38
click at [746, 351] on span "Two modes: Skip vs Cancel" at bounding box center [790, 371] width 107 height 40
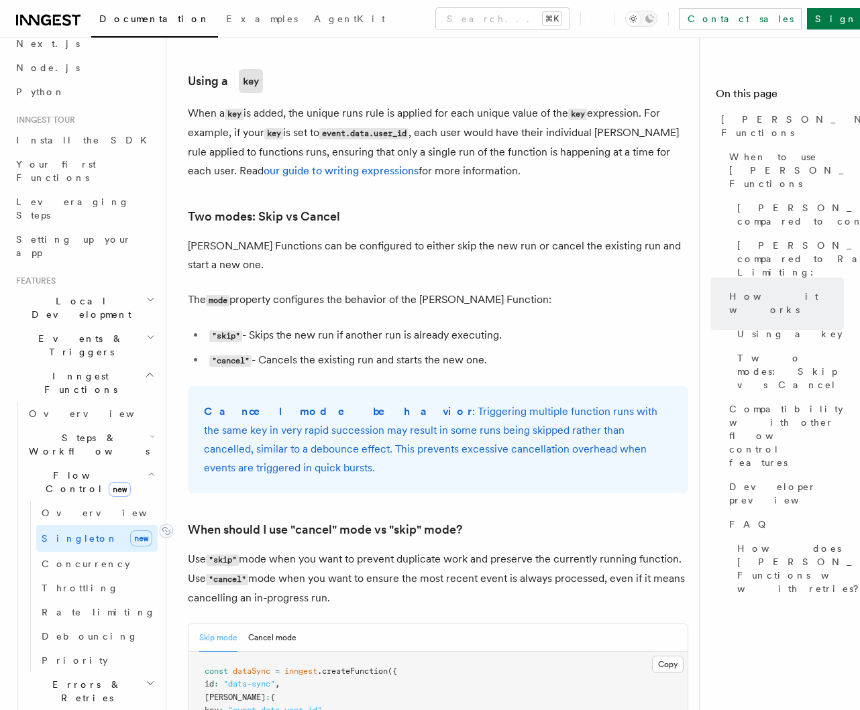
scroll to position [1407, 0]
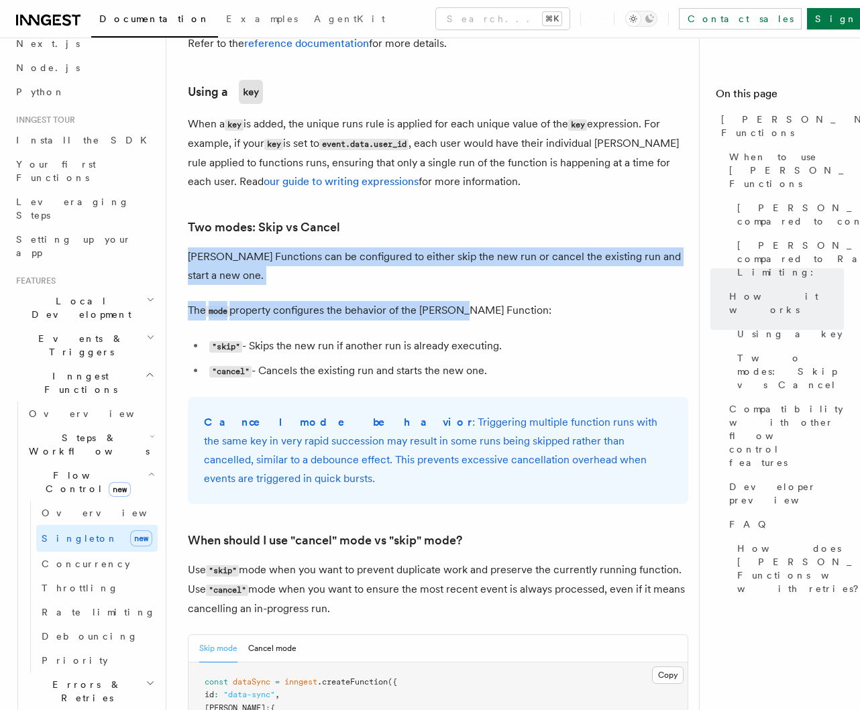
drag, startPoint x: 174, startPoint y: 209, endPoint x: 471, endPoint y: 270, distance: 303.3
click at [461, 267] on div "Features Inngest Functions Flow Control Singleton Functions TypeScript v3.39.0+…" at bounding box center [459, 292] width 586 height 3399
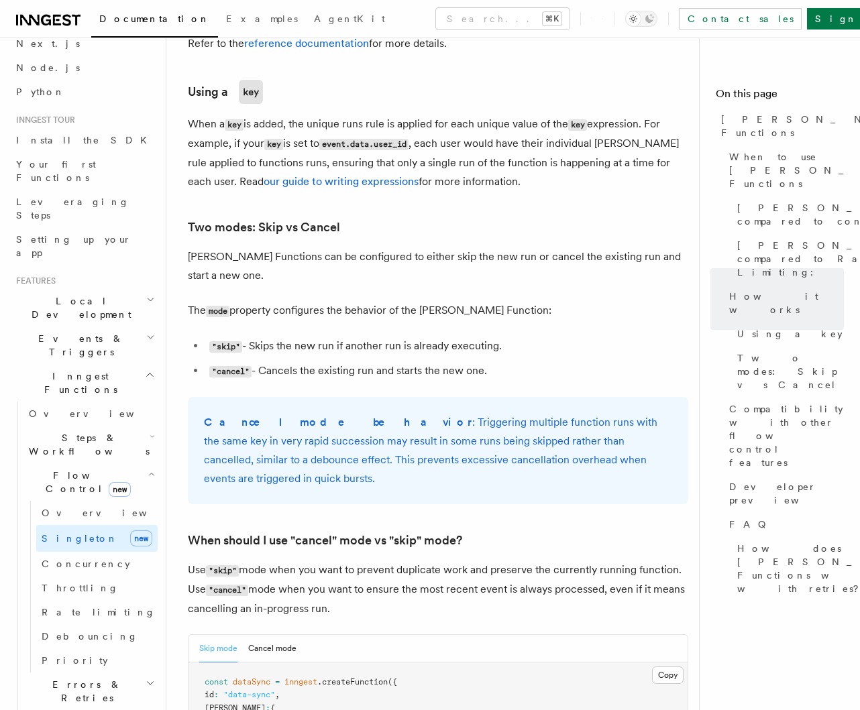
click at [481, 301] on p "The mode property configures the behavior of the Singleton Function:" at bounding box center [438, 310] width 500 height 19
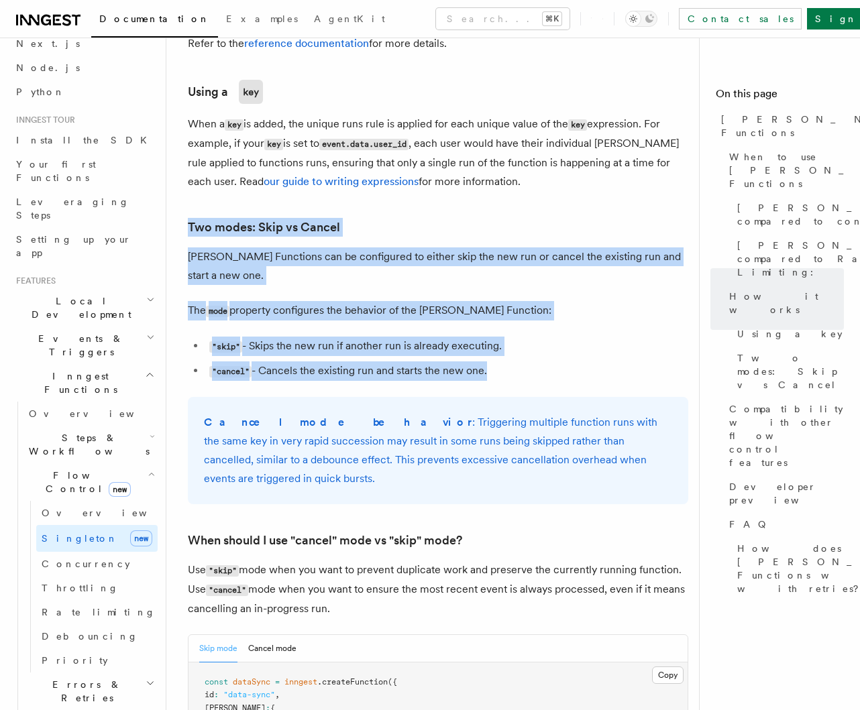
drag, startPoint x: 488, startPoint y: 327, endPoint x: 251, endPoint y: 229, distance: 255.8
click at [188, 194] on article "Features Inngest Functions Flow Control Singleton Functions TypeScript v3.39.0+…" at bounding box center [438, 322] width 500 height 3340
click at [306, 252] on article "Features Inngest Functions Flow Control Singleton Functions TypeScript v3.39.0+…" at bounding box center [438, 322] width 500 height 3340
drag, startPoint x: 531, startPoint y: 326, endPoint x: 296, endPoint y: 261, distance: 243.6
click at [241, 225] on article "Features Inngest Functions Flow Control Singleton Functions TypeScript v3.39.0+…" at bounding box center [438, 322] width 500 height 3340
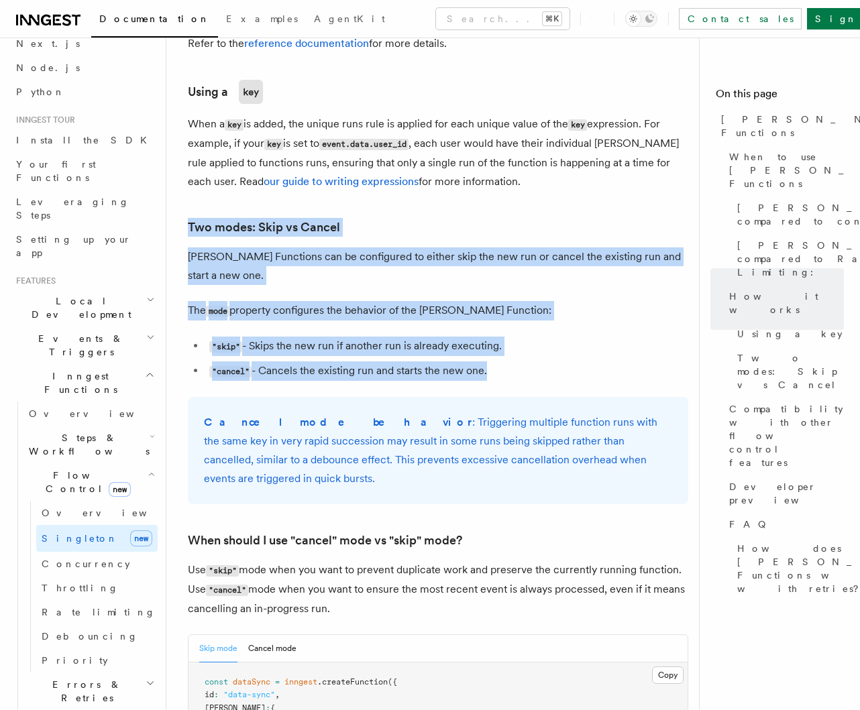
click at [389, 337] on li ""skip" - Skips the new run if another run is already executing." at bounding box center [446, 346] width 483 height 19
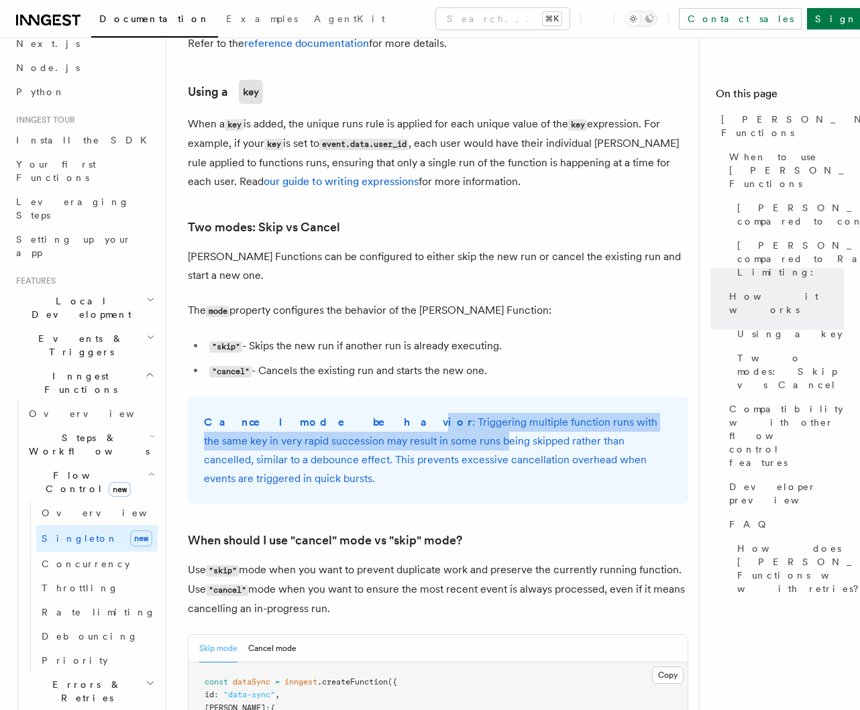
drag, startPoint x: 365, startPoint y: 406, endPoint x: 387, endPoint y: 408, distance: 22.2
click at [382, 413] on p "Cancel mode behavior : Triggering multiple function runs with the same key in v…" at bounding box center [438, 450] width 468 height 75
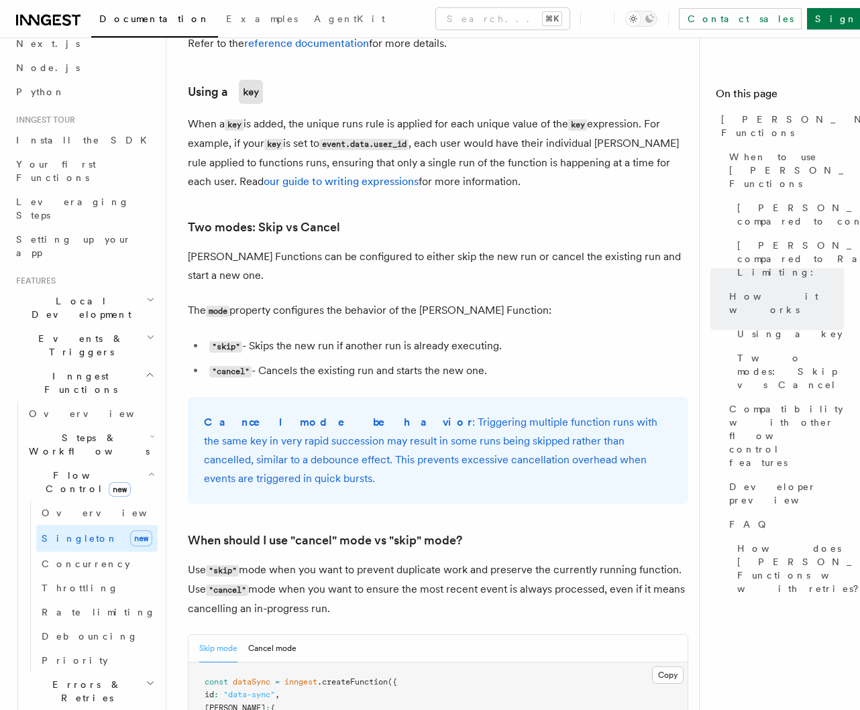
click at [422, 413] on p "Cancel mode behavior : Triggering multiple function runs with the same key in v…" at bounding box center [438, 450] width 468 height 75
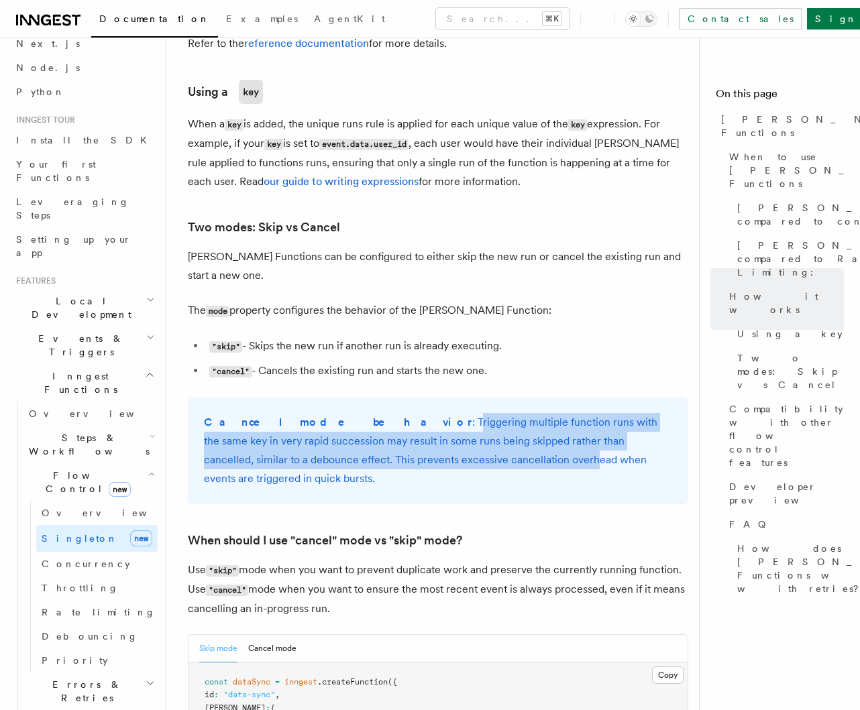
drag, startPoint x: 339, startPoint y: 382, endPoint x: 443, endPoint y: 416, distance: 109.4
click at [441, 416] on p "Cancel mode behavior : Triggering multiple function runs with the same key in v…" at bounding box center [438, 450] width 468 height 75
click at [441, 418] on p "Cancel mode behavior : Triggering multiple function runs with the same key in v…" at bounding box center [438, 450] width 468 height 75
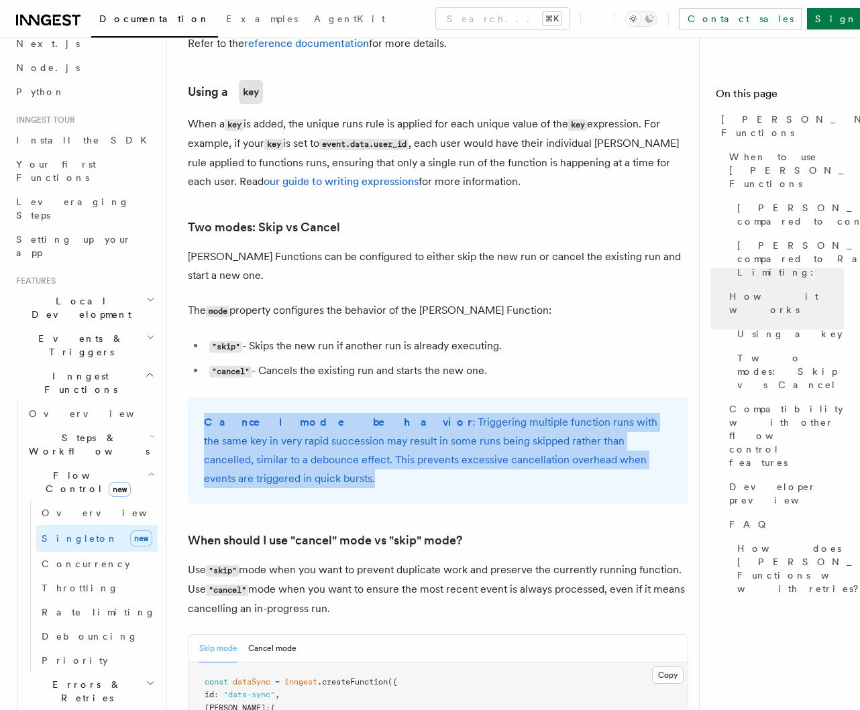
drag, startPoint x: 188, startPoint y: 378, endPoint x: 421, endPoint y: 431, distance: 238.7
click at [416, 431] on div "Cancel mode behavior : Triggering multiple function runs with the same key in v…" at bounding box center [438, 450] width 500 height 107
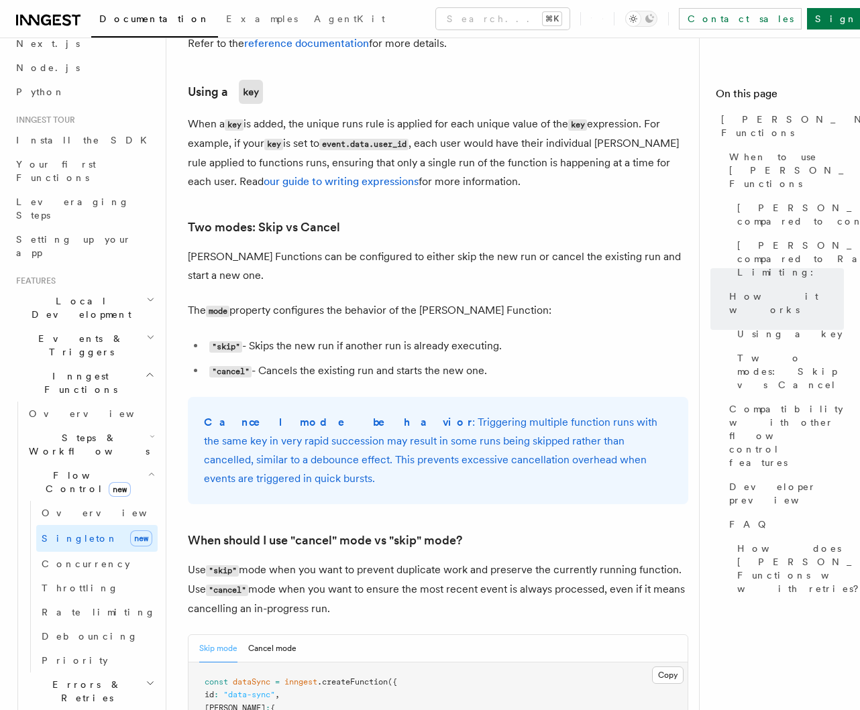
click at [443, 413] on p "Cancel mode behavior : Triggering multiple function runs with the same key in v…" at bounding box center [438, 450] width 468 height 75
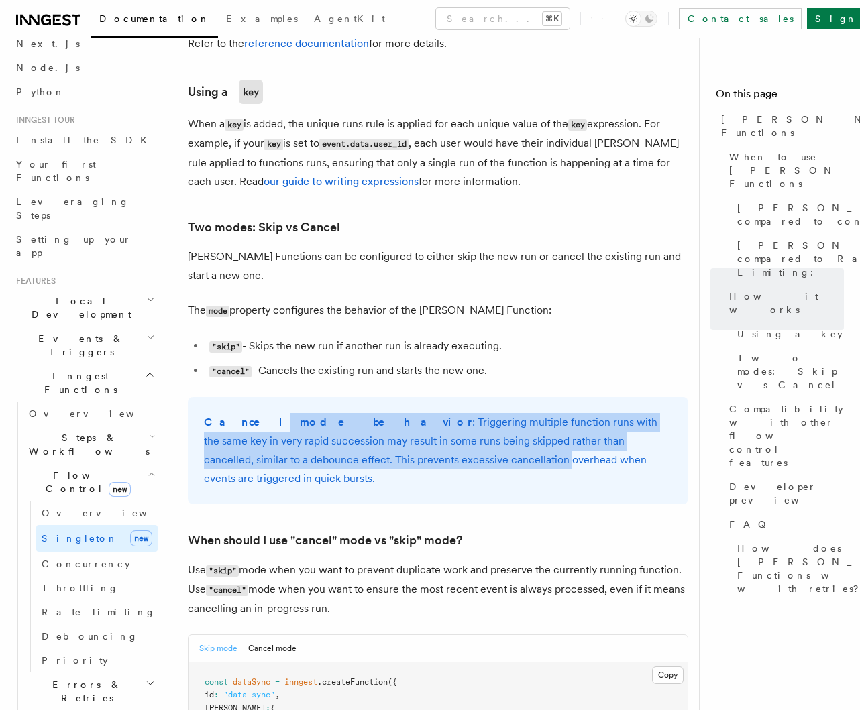
drag, startPoint x: 323, startPoint y: 412, endPoint x: 412, endPoint y: 427, distance: 89.7
click at [410, 427] on p "Cancel mode behavior : Triggering multiple function runs with the same key in v…" at bounding box center [438, 450] width 468 height 75
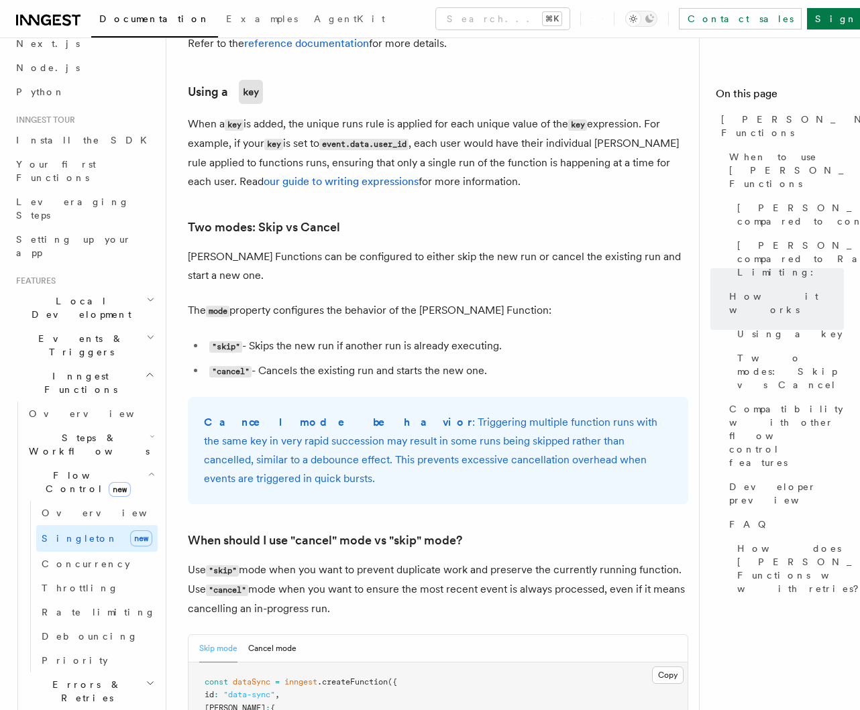
click at [427, 414] on p "Cancel mode behavior : Triggering multiple function runs with the same key in v…" at bounding box center [438, 450] width 468 height 75
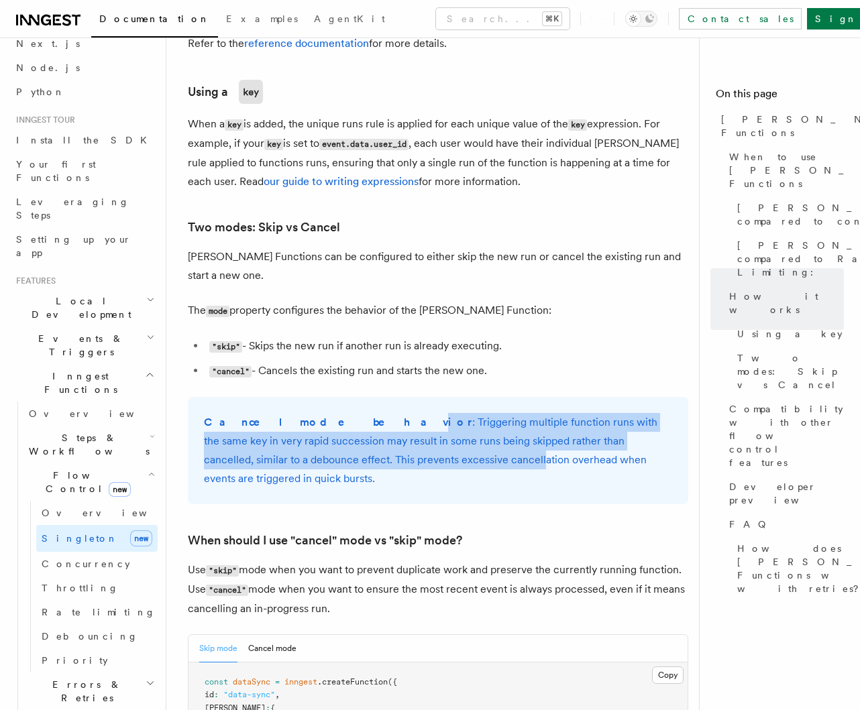
drag, startPoint x: 300, startPoint y: 390, endPoint x: 390, endPoint y: 416, distance: 93.8
click at [389, 416] on p "Cancel mode behavior : Triggering multiple function runs with the same key in v…" at bounding box center [438, 450] width 468 height 75
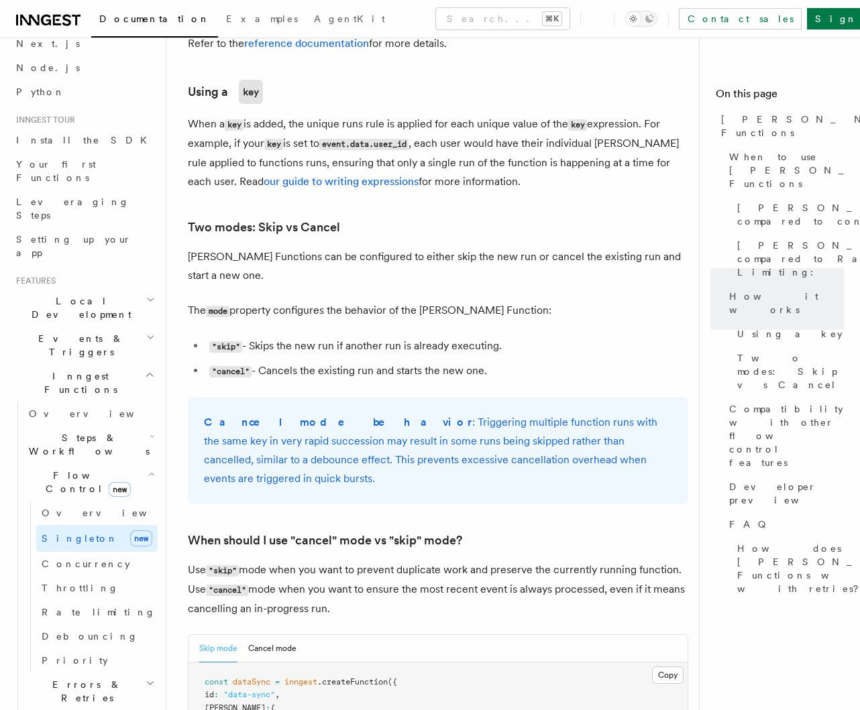
click at [403, 416] on p "Cancel mode behavior : Triggering multiple function runs with the same key in v…" at bounding box center [438, 450] width 468 height 75
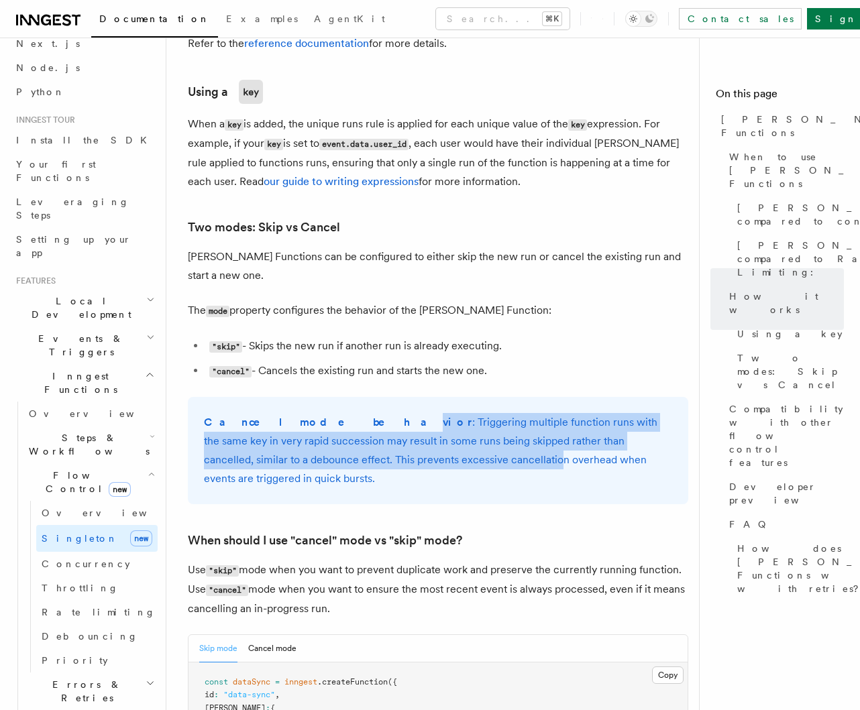
click at [402, 414] on p "Cancel mode behavior : Triggering multiple function runs with the same key in v…" at bounding box center [438, 450] width 468 height 75
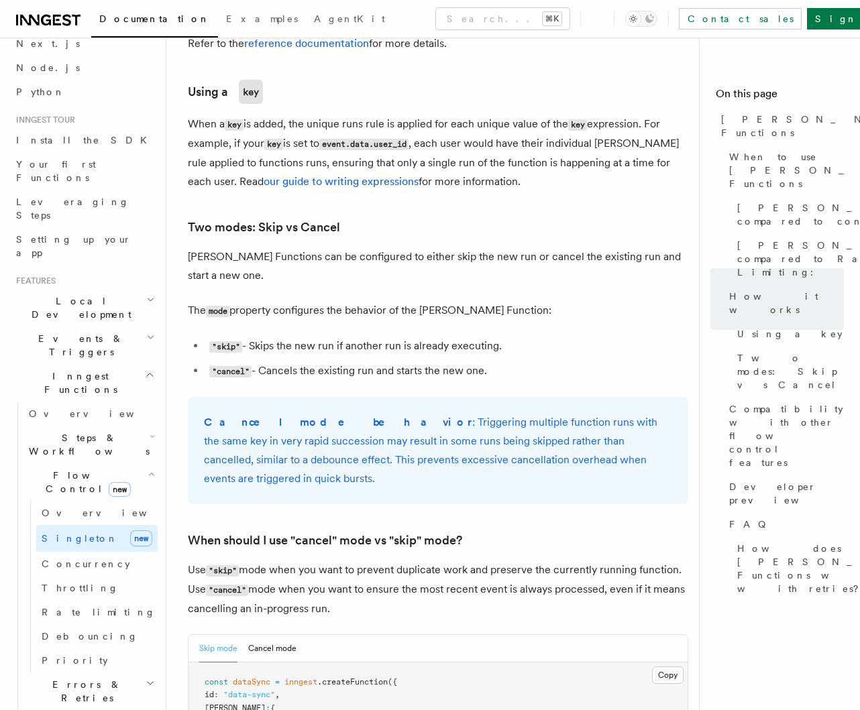
click at [406, 414] on p "Cancel mode behavior : Triggering multiple function runs with the same key in v…" at bounding box center [438, 450] width 468 height 75
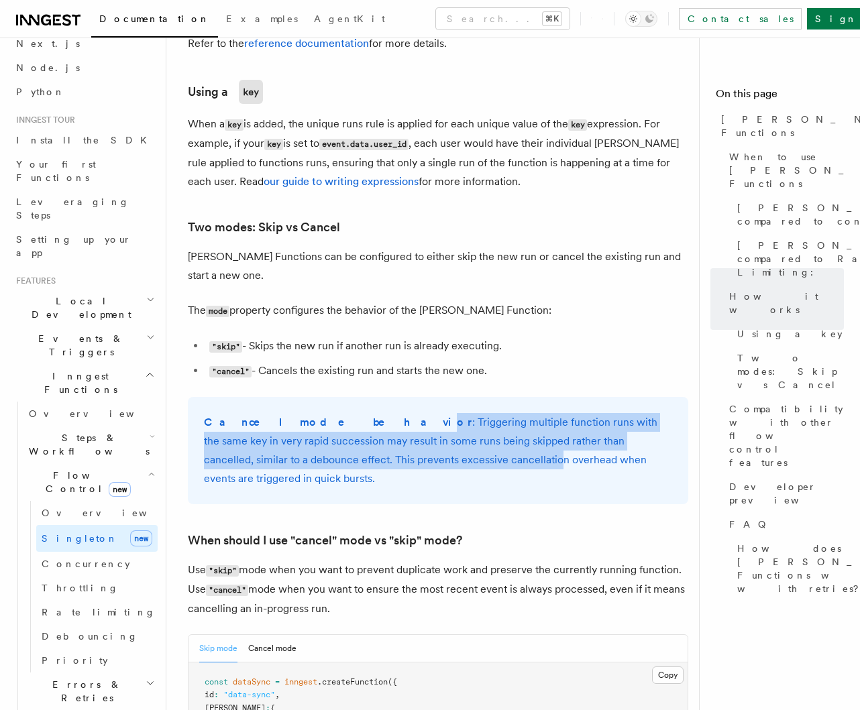
click at [404, 420] on p "Cancel mode behavior : Triggering multiple function runs with the same key in v…" at bounding box center [438, 450] width 468 height 75
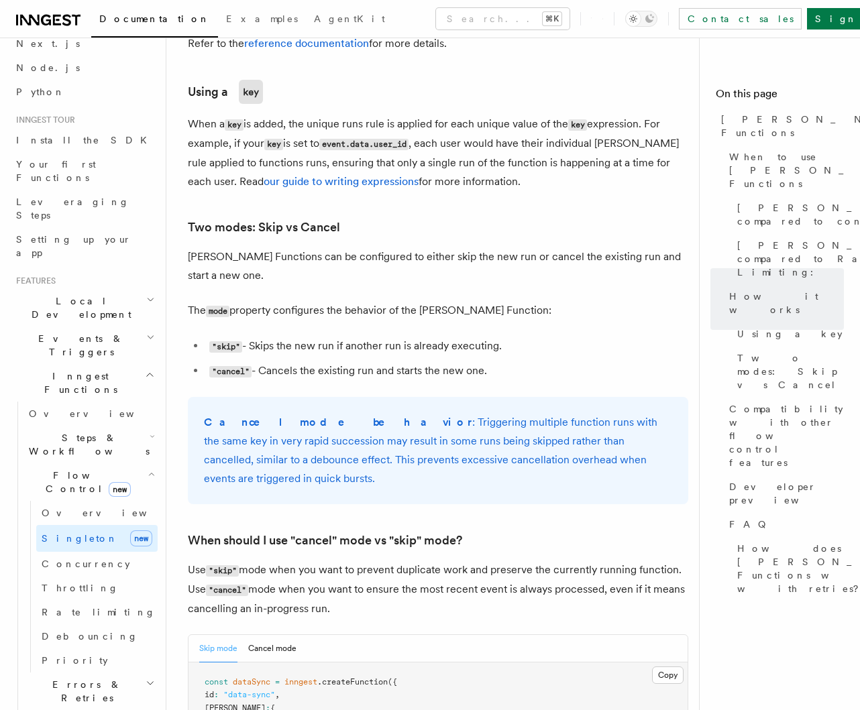
click at [406, 420] on p "Cancel mode behavior : Triggering multiple function runs with the same key in v…" at bounding box center [438, 450] width 468 height 75
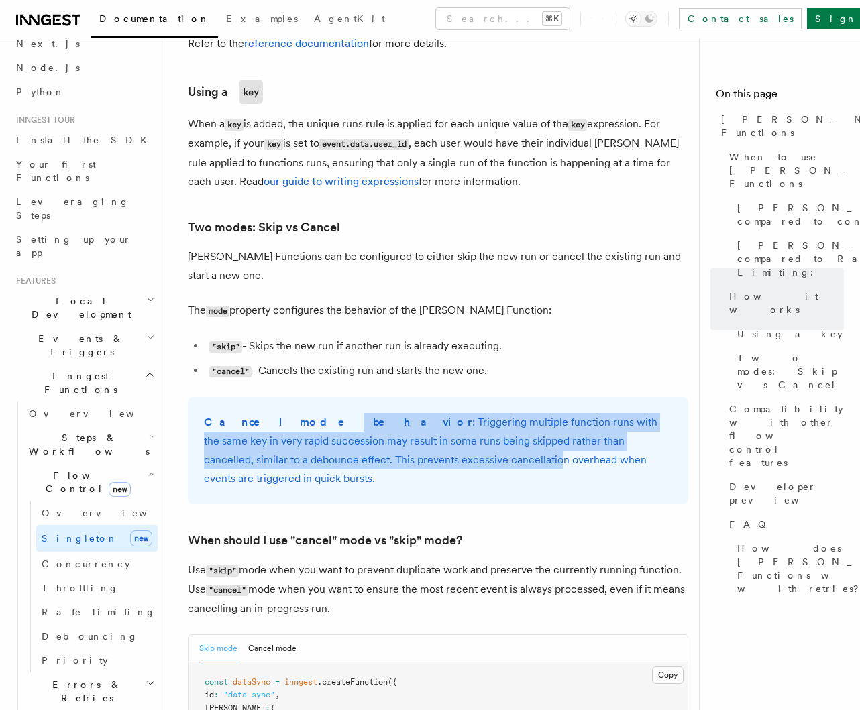
click at [399, 420] on p "Cancel mode behavior : Triggering multiple function runs with the same key in v…" at bounding box center [438, 450] width 468 height 75
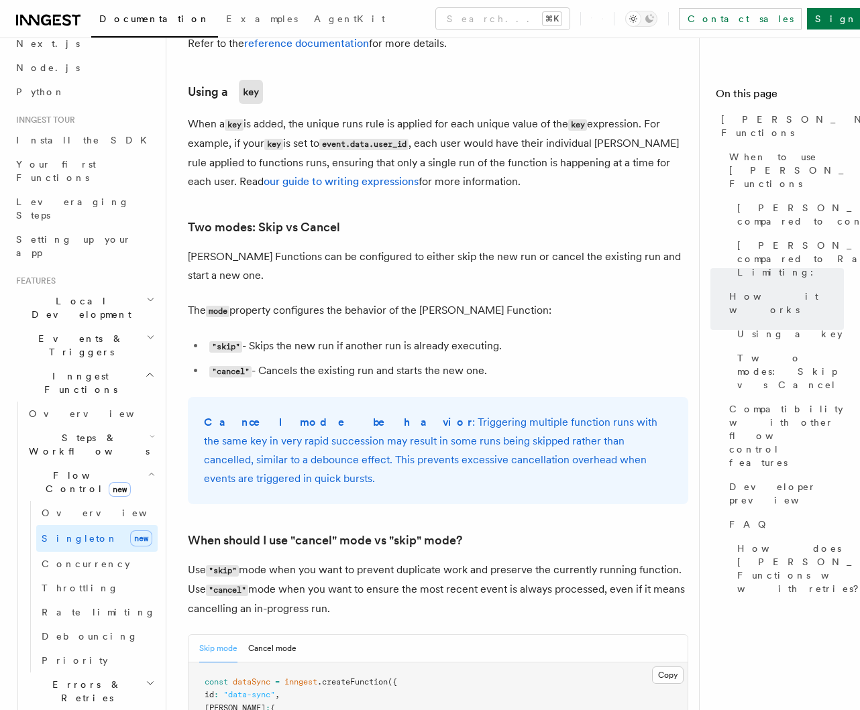
click at [408, 418] on p "Cancel mode behavior : Triggering multiple function runs with the same key in v…" at bounding box center [438, 450] width 468 height 75
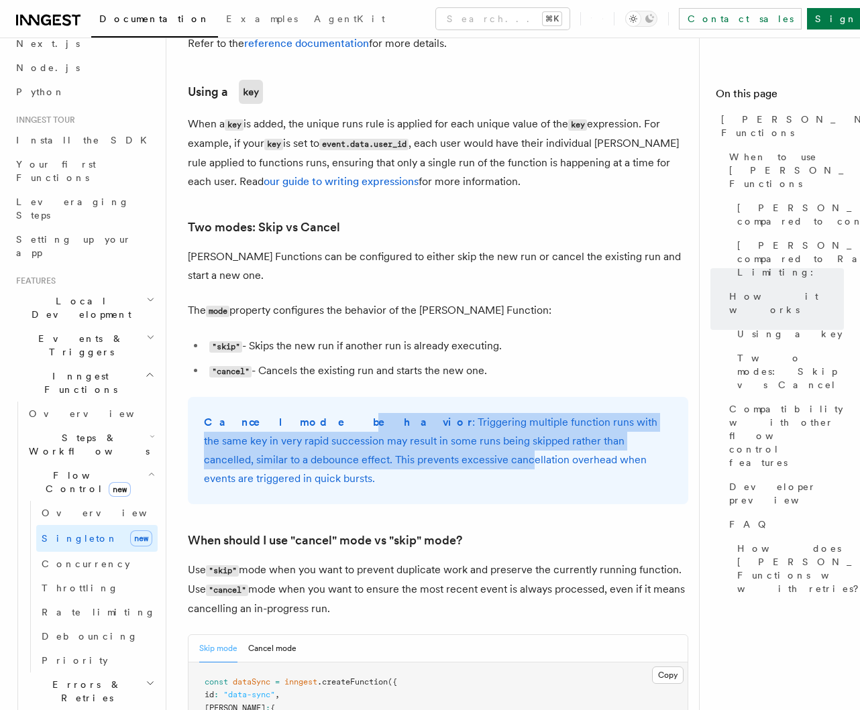
click at [379, 417] on p "Cancel mode behavior : Triggering multiple function runs with the same key in v…" at bounding box center [438, 450] width 468 height 75
click at [380, 417] on p "Cancel mode behavior : Triggering multiple function runs with the same key in v…" at bounding box center [438, 450] width 468 height 75
click at [364, 423] on p "Cancel mode behavior : Triggering multiple function runs with the same key in v…" at bounding box center [438, 450] width 468 height 75
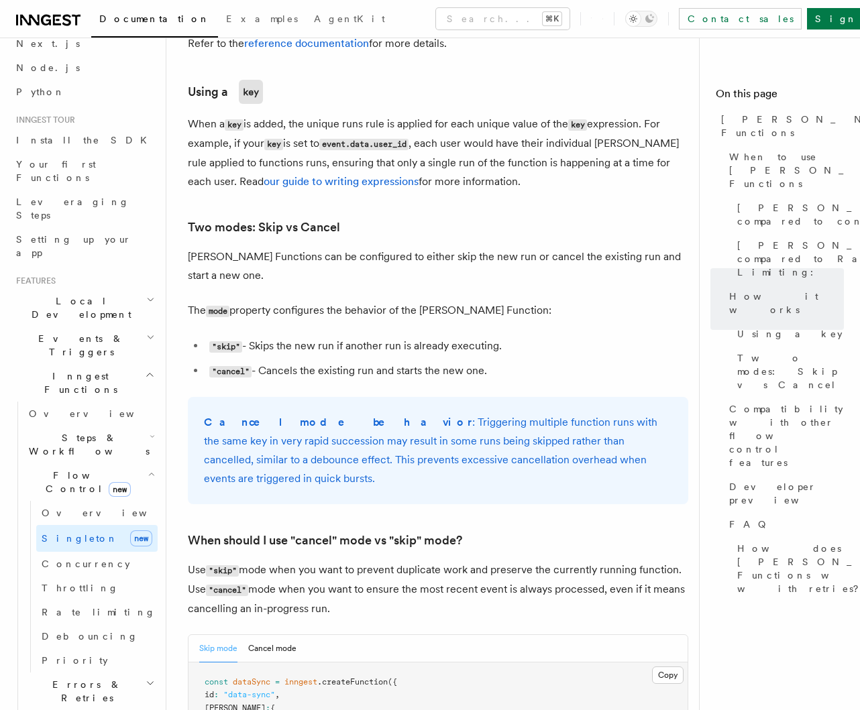
click at [369, 423] on p "Cancel mode behavior : Triggering multiple function runs with the same key in v…" at bounding box center [438, 450] width 468 height 75
click at [65, 631] on span "Debouncing" at bounding box center [90, 636] width 97 height 11
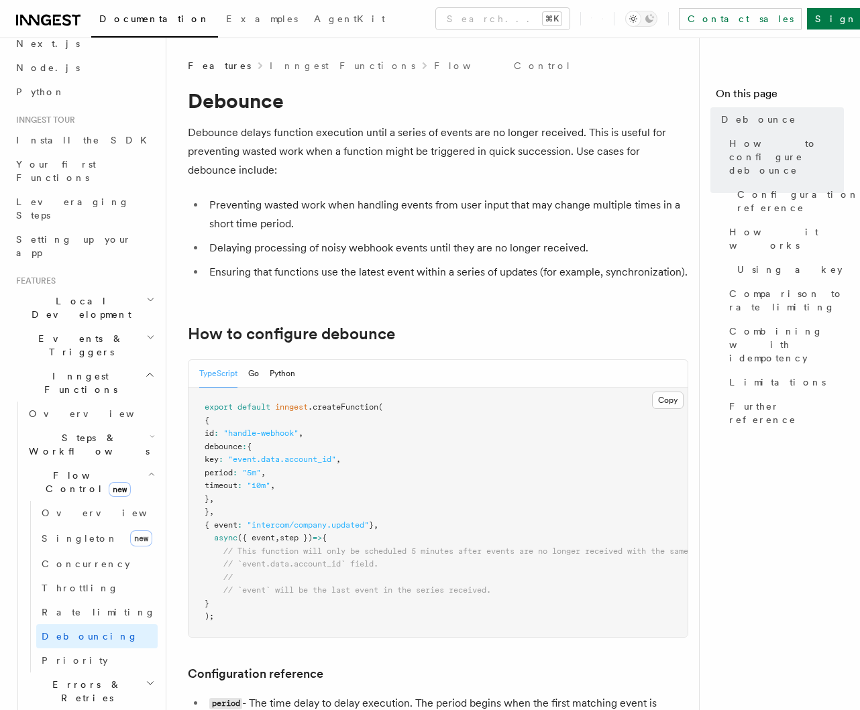
click at [379, 233] on ul "Preventing wasted work when handling events from user input that may change mul…" at bounding box center [438, 239] width 500 height 86
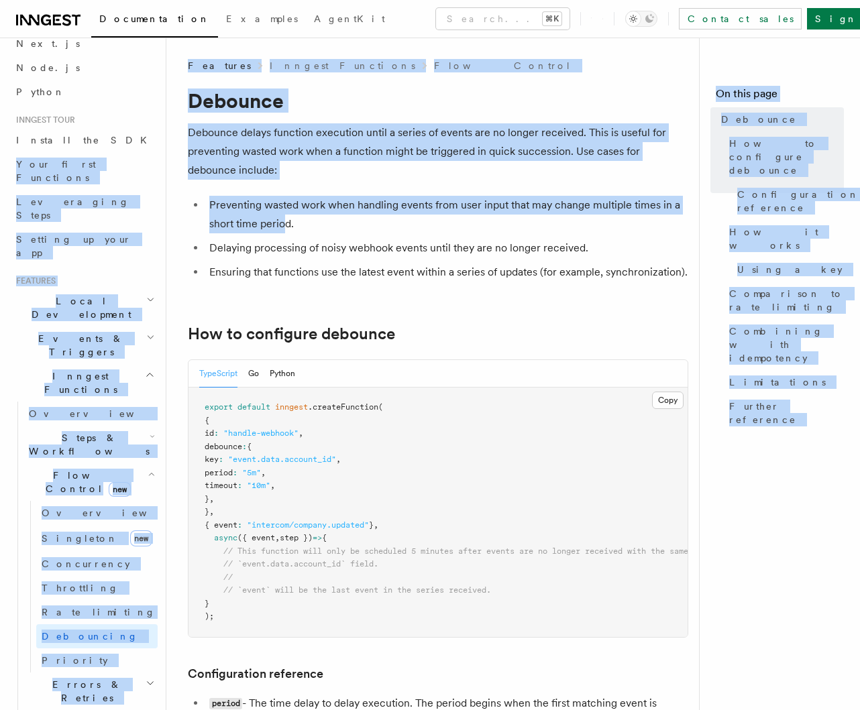
click at [219, 168] on p "Debounce delays function execution until a series of events are no longer recei…" at bounding box center [438, 151] width 500 height 56
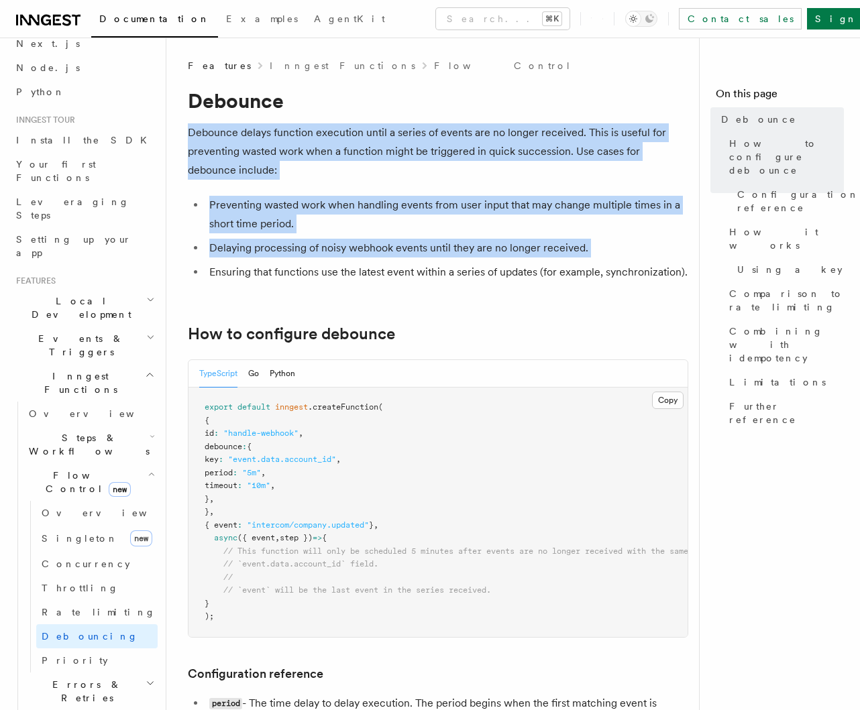
click at [427, 229] on li "Preventing wasted work when handling events from user input that may change mul…" at bounding box center [446, 215] width 483 height 38
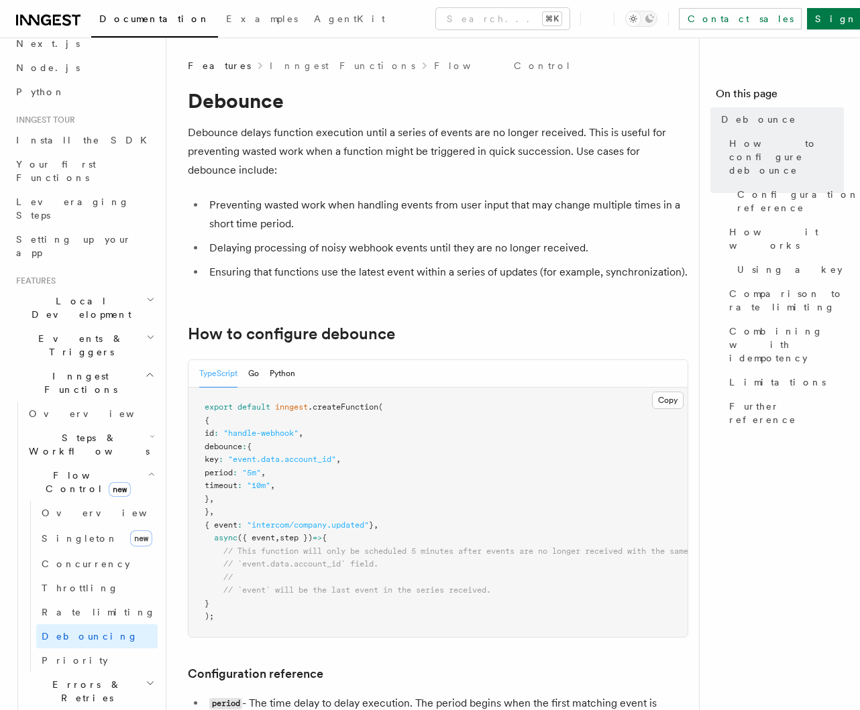
click at [365, 231] on li "Preventing wasted work when handling events from user input that may change mul…" at bounding box center [446, 215] width 483 height 38
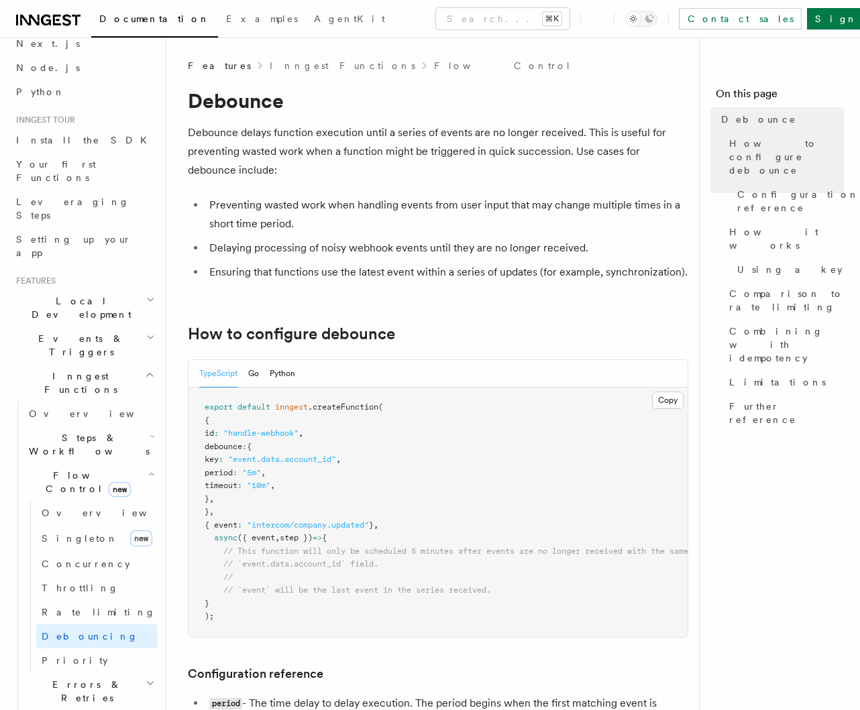
click at [427, 211] on li "Preventing wasted work when handling events from user input that may change mul…" at bounding box center [446, 215] width 483 height 38
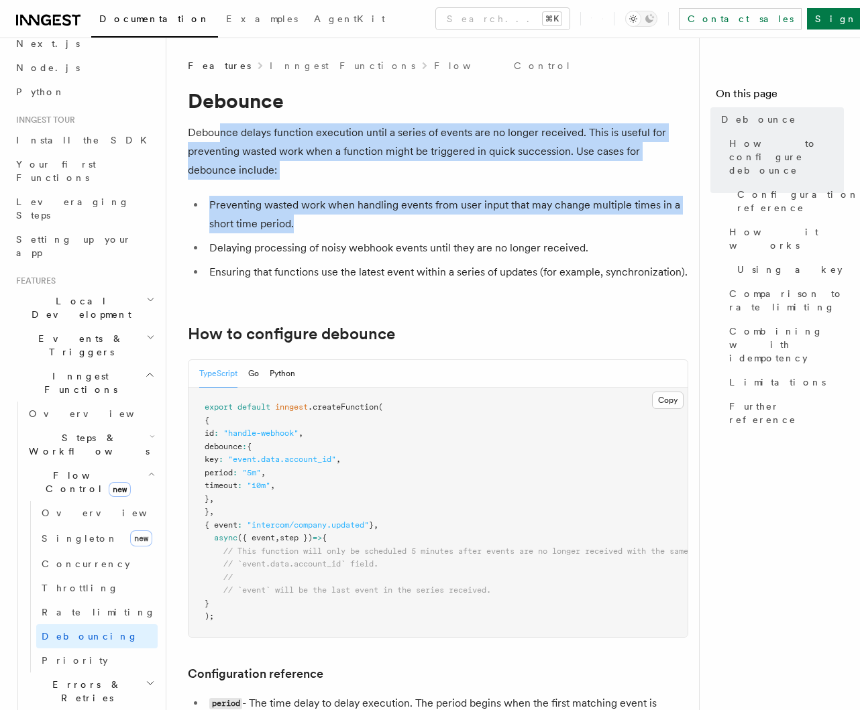
click at [400, 238] on ul "Preventing wasted work when handling events from user input that may change mul…" at bounding box center [438, 239] width 500 height 86
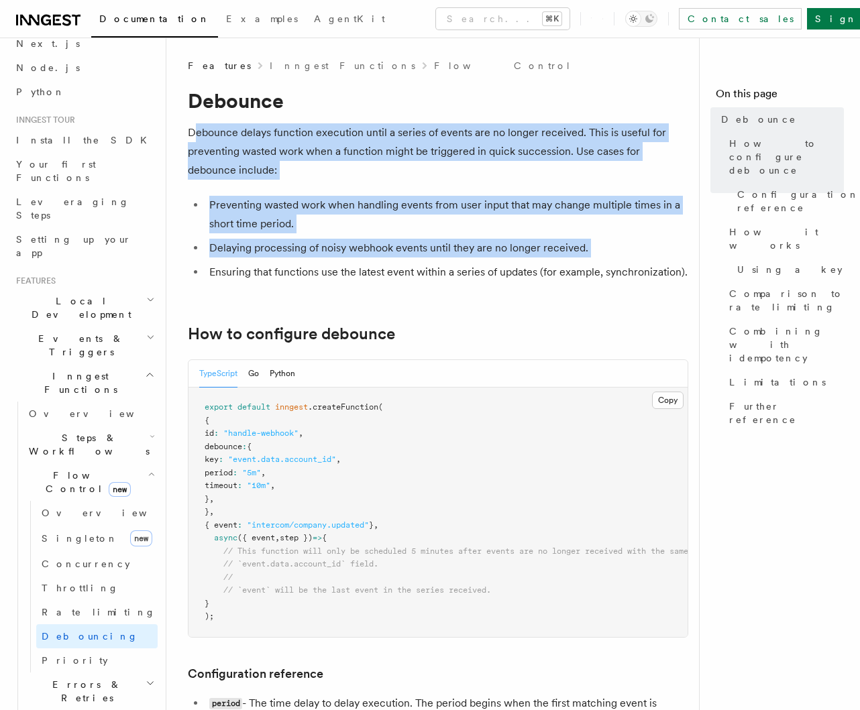
click at [402, 262] on ul "Preventing wasted work when handling events from user input that may change mul…" at bounding box center [438, 239] width 500 height 86
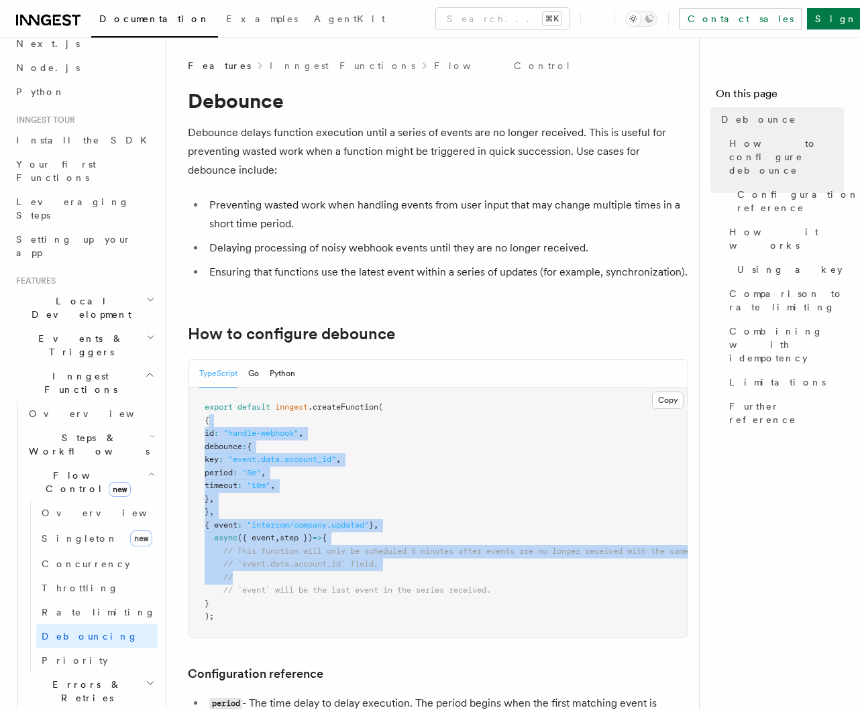
click at [305, 580] on pre "export default inngest .createFunction ( { id : "handle-webhook" , debounce : {…" at bounding box center [437, 512] width 499 height 249
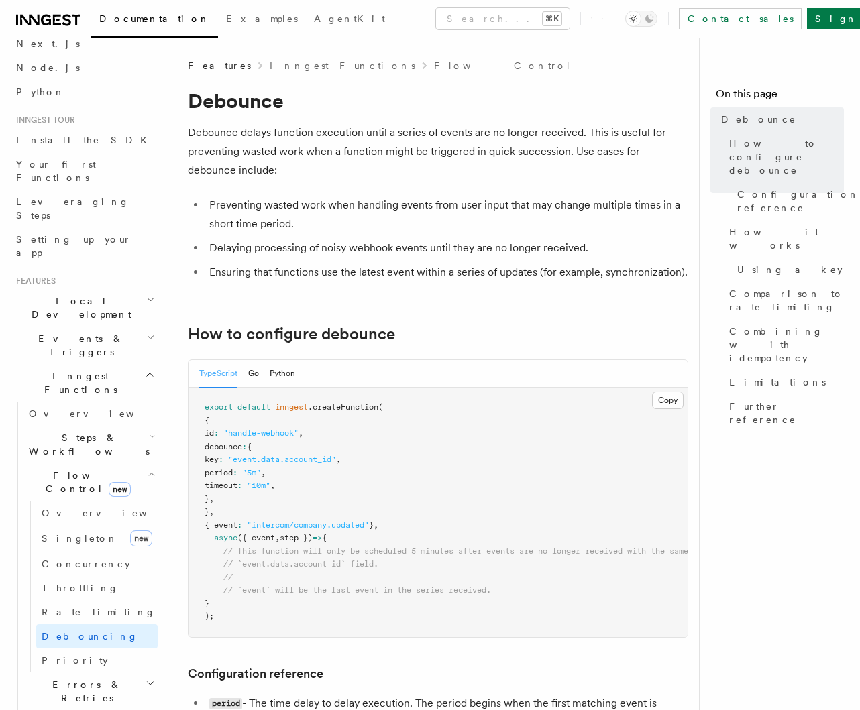
click at [336, 518] on pre "export default inngest .createFunction ( { id : "handle-webhook" , debounce : {…" at bounding box center [437, 512] width 499 height 249
click at [197, 416] on pre "export default inngest .createFunction ( { id : "handle-webhook" , debounce : {…" at bounding box center [437, 512] width 499 height 249
click at [231, 468] on span "period" at bounding box center [219, 472] width 28 height 9
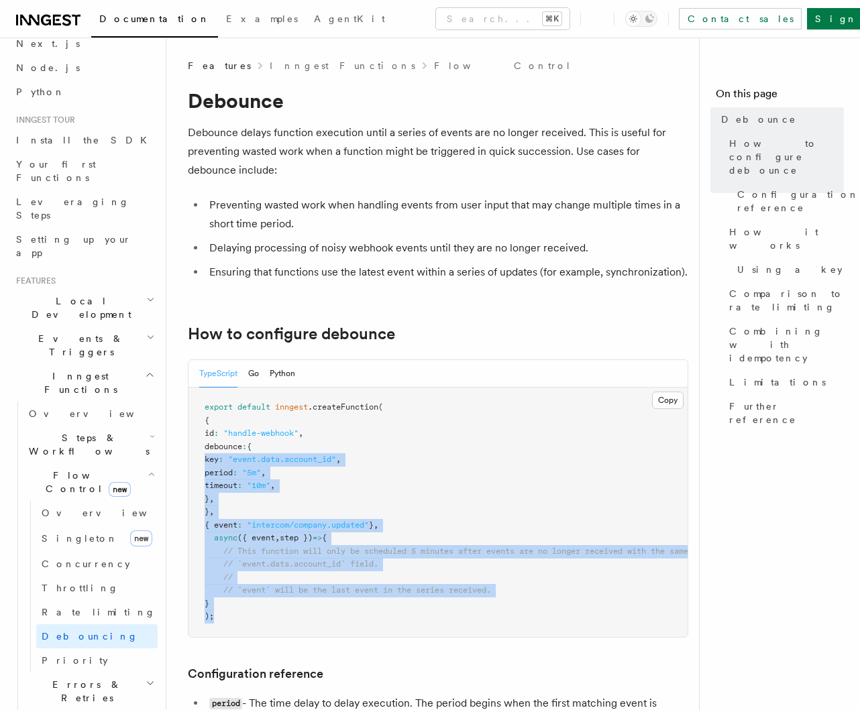
click at [201, 455] on pre "export default inngest .createFunction ( { id : "handle-webhook" , debounce : {…" at bounding box center [437, 512] width 499 height 249
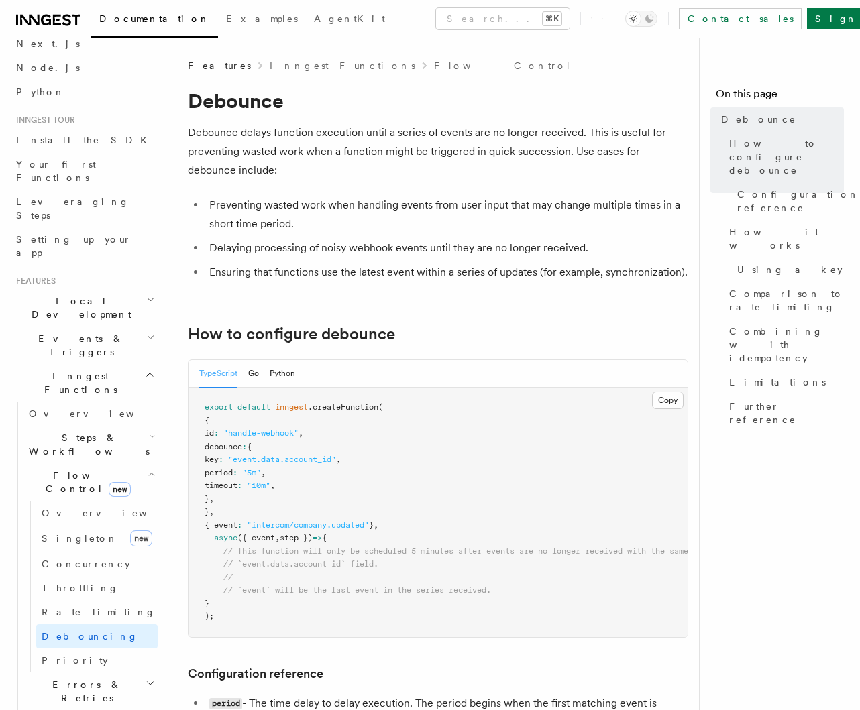
click at [214, 498] on span "," at bounding box center [211, 498] width 5 height 9
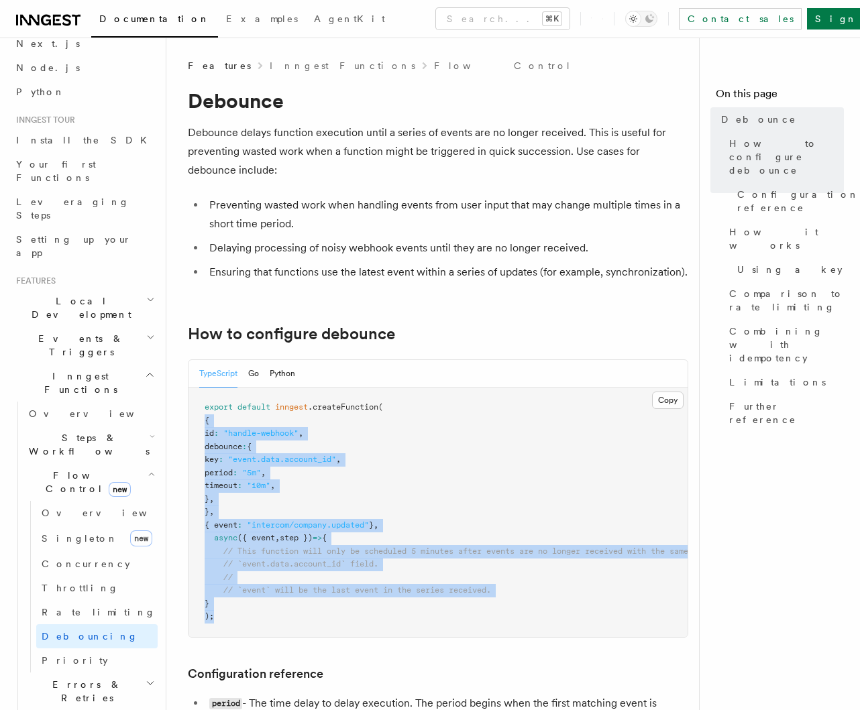
click at [189, 426] on pre "export default inngest .createFunction ( { id : "handle-webhook" , debounce : {…" at bounding box center [437, 512] width 499 height 249
click at [249, 537] on span "({ event" at bounding box center [256, 537] width 38 height 9
click at [214, 433] on pre "export default inngest .createFunction ( { id : "handle-webhook" , debounce : {…" at bounding box center [437, 512] width 499 height 249
click at [260, 525] on span ""intercom/company.updated"" at bounding box center [308, 524] width 122 height 9
click at [205, 441] on pre "export default inngest .createFunction ( { id : "handle-webhook" , debounce : {…" at bounding box center [437, 512] width 499 height 249
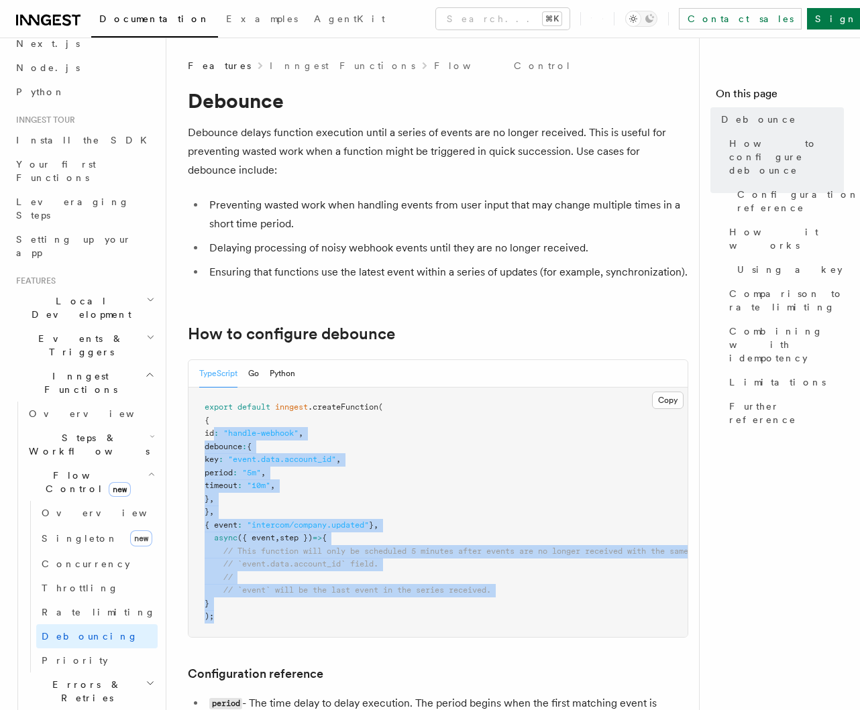
click at [233, 495] on pre "export default inngest .createFunction ( { id : "handle-webhook" , debounce : {…" at bounding box center [437, 512] width 499 height 249
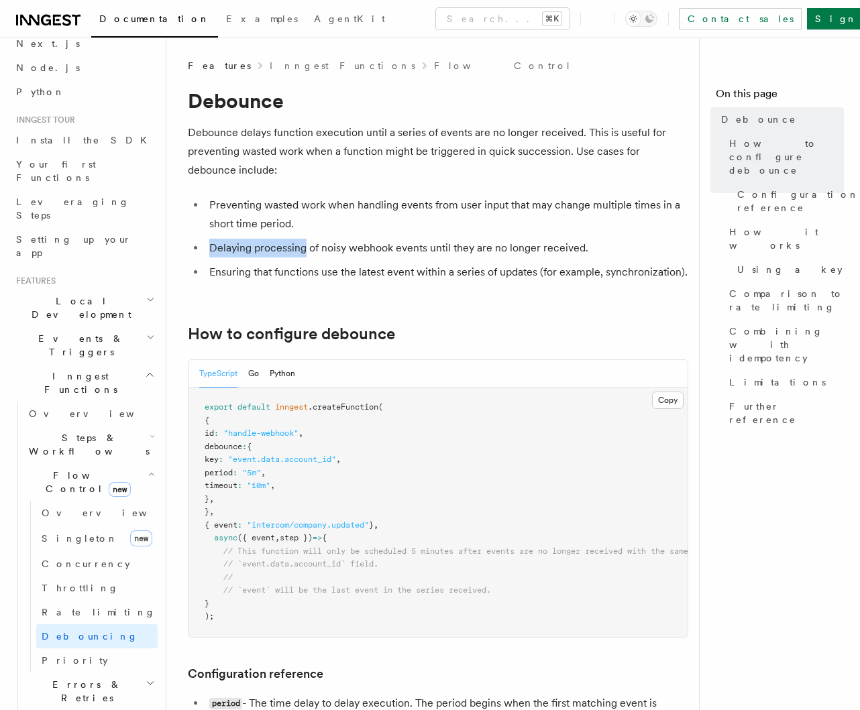
click at [323, 243] on li "Delaying processing of noisy webhook events until they are no longer received." at bounding box center [446, 248] width 483 height 19
click at [328, 243] on li "Delaying processing of noisy webhook events until they are no longer received." at bounding box center [446, 248] width 483 height 19
click at [372, 243] on li "Delaying processing of noisy webhook events until they are no longer received." at bounding box center [446, 248] width 483 height 19
click at [376, 243] on li "Delaying processing of noisy webhook events until they are no longer received." at bounding box center [446, 248] width 483 height 19
click at [352, 244] on li "Delaying processing of noisy webhook events until they are no longer received." at bounding box center [446, 248] width 483 height 19
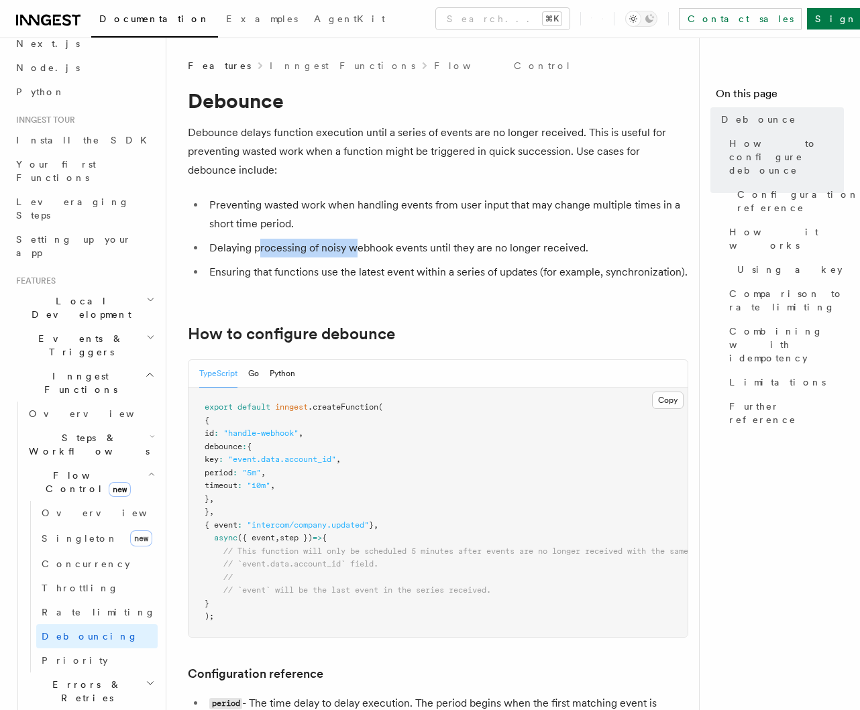
click at [355, 244] on li "Delaying processing of noisy webhook events until they are no longer received." at bounding box center [446, 248] width 483 height 19
click at [375, 244] on li "Delaying processing of noisy webhook events until they are no longer received." at bounding box center [446, 248] width 483 height 19
click at [378, 244] on li "Delaying processing of noisy webhook events until they are no longer received." at bounding box center [446, 248] width 483 height 19
click at [425, 248] on li "Delaying processing of noisy webhook events until they are no longer received." at bounding box center [446, 248] width 483 height 19
click at [434, 248] on li "Delaying processing of noisy webhook events until they are no longer received." at bounding box center [446, 248] width 483 height 19
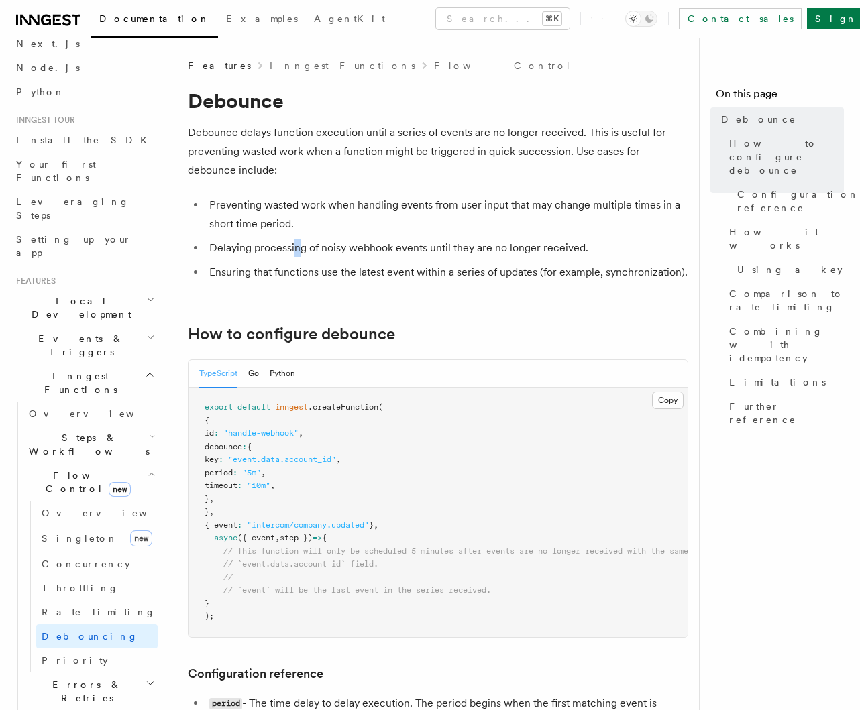
click at [319, 248] on li "Delaying processing of noisy webhook events until they are no longer received." at bounding box center [446, 248] width 483 height 19
click at [332, 248] on li "Delaying processing of noisy webhook events until they are no longer received." at bounding box center [446, 248] width 483 height 19
click at [371, 248] on li "Delaying processing of noisy webhook events until they are no longer received." at bounding box center [446, 248] width 483 height 19
click at [351, 270] on li "Ensuring that functions use the latest event within a series of updates (for ex…" at bounding box center [446, 272] width 483 height 19
click at [355, 270] on li "Ensuring that functions use the latest event within a series of updates (for ex…" at bounding box center [446, 272] width 483 height 19
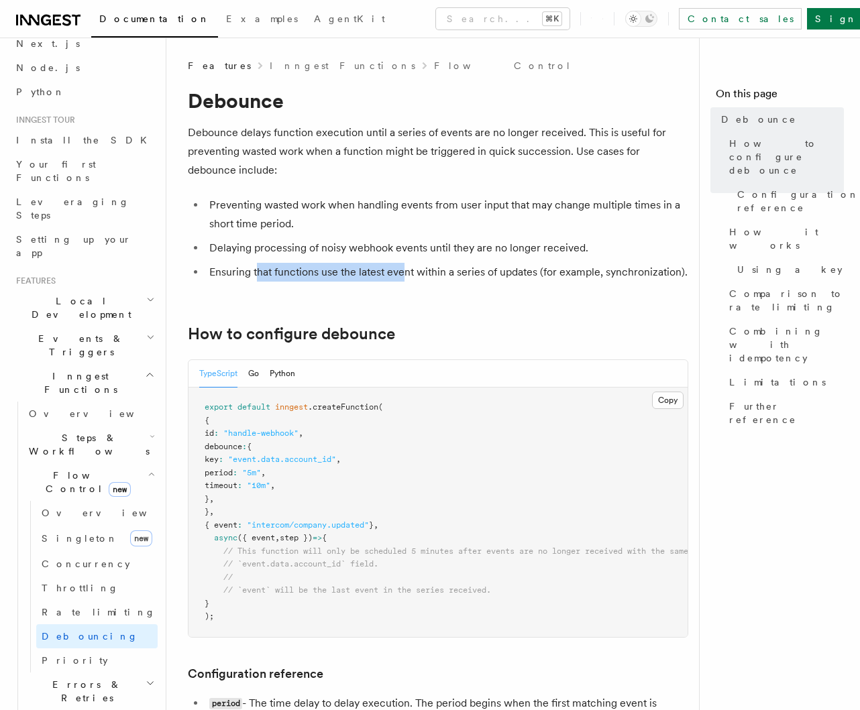
click at [413, 270] on li "Ensuring that functions use the latest event within a series of updates (for ex…" at bounding box center [446, 272] width 483 height 19
click at [417, 270] on li "Ensuring that functions use the latest event within a series of updates (for ex…" at bounding box center [446, 272] width 483 height 19
click at [455, 278] on li "Ensuring that functions use the latest event within a series of updates (for ex…" at bounding box center [446, 272] width 483 height 19
click at [459, 278] on li "Ensuring that functions use the latest event within a series of updates (for ex…" at bounding box center [446, 272] width 483 height 19
click at [429, 272] on li "Ensuring that functions use the latest event within a series of updates (for ex…" at bounding box center [446, 272] width 483 height 19
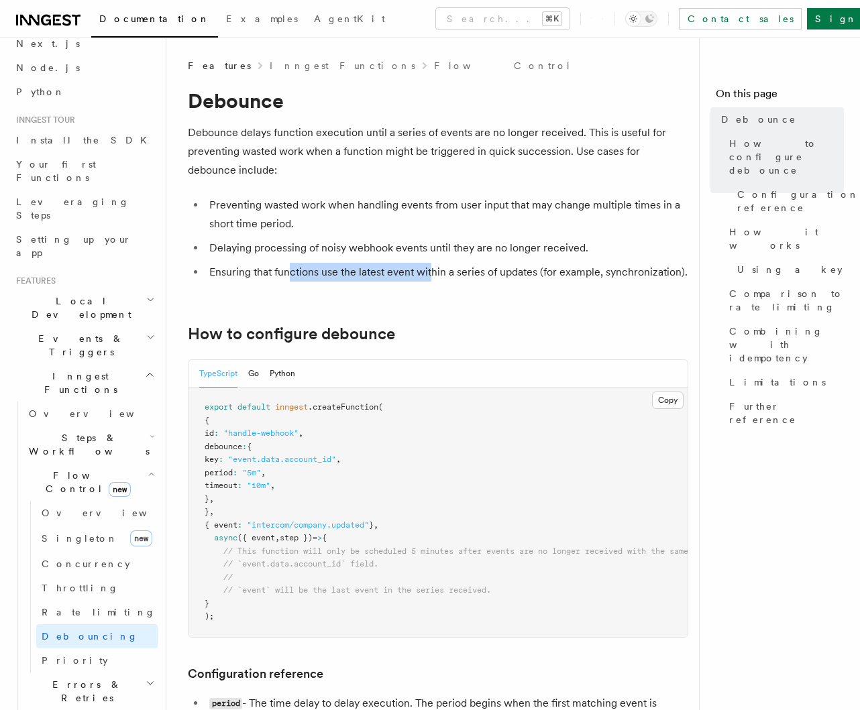
click at [432, 272] on li "Ensuring that functions use the latest event within a series of updates (for ex…" at bounding box center [446, 272] width 483 height 19
click at [441, 272] on li "Ensuring that functions use the latest event within a series of updates (for ex…" at bounding box center [446, 272] width 483 height 19
click at [445, 272] on li "Ensuring that functions use the latest event within a series of updates (for ex…" at bounding box center [446, 272] width 483 height 19
click at [432, 276] on li "Ensuring that functions use the latest event within a series of updates (for ex…" at bounding box center [446, 272] width 483 height 19
click at [479, 279] on li "Ensuring that functions use the latest event within a series of updates (for ex…" at bounding box center [446, 272] width 483 height 19
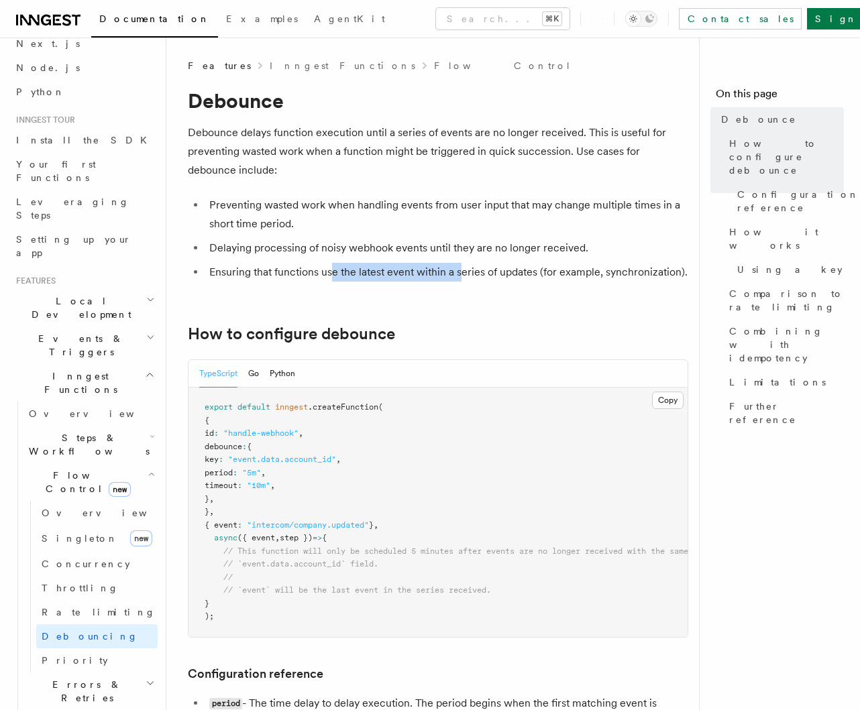
click at [461, 279] on li "Ensuring that functions use the latest event within a series of updates (for ex…" at bounding box center [446, 272] width 483 height 19
click at [467, 279] on li "Ensuring that functions use the latest event within a series of updates (for ex…" at bounding box center [446, 272] width 483 height 19
click at [478, 279] on li "Ensuring that functions use the latest event within a series of updates (for ex…" at bounding box center [446, 272] width 483 height 19
click at [484, 279] on li "Ensuring that functions use the latest event within a series of updates (for ex…" at bounding box center [446, 272] width 483 height 19
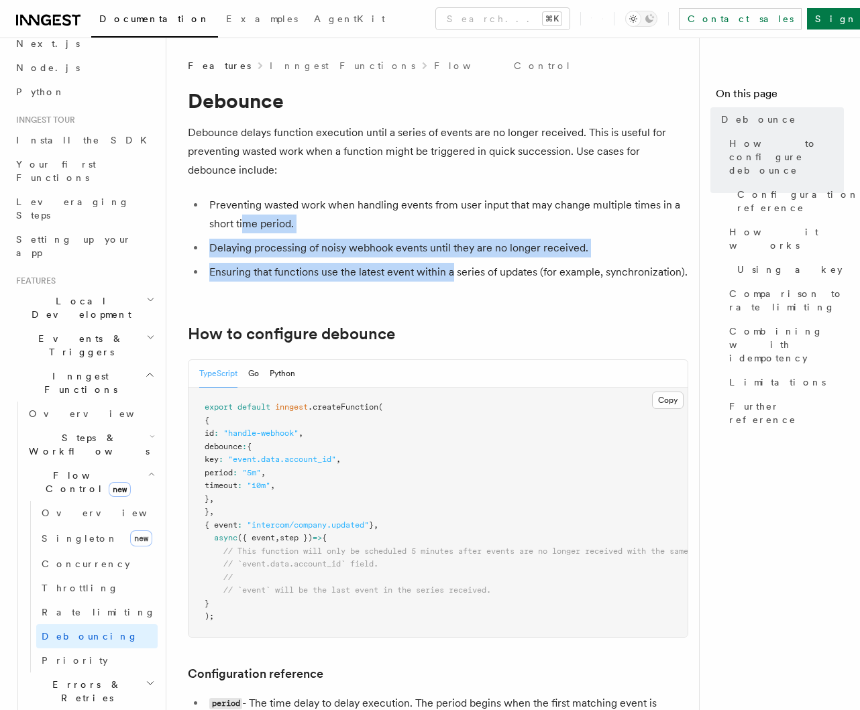
click at [452, 272] on ul "Preventing wasted work when handling events from user input that may change mul…" at bounding box center [438, 239] width 500 height 86
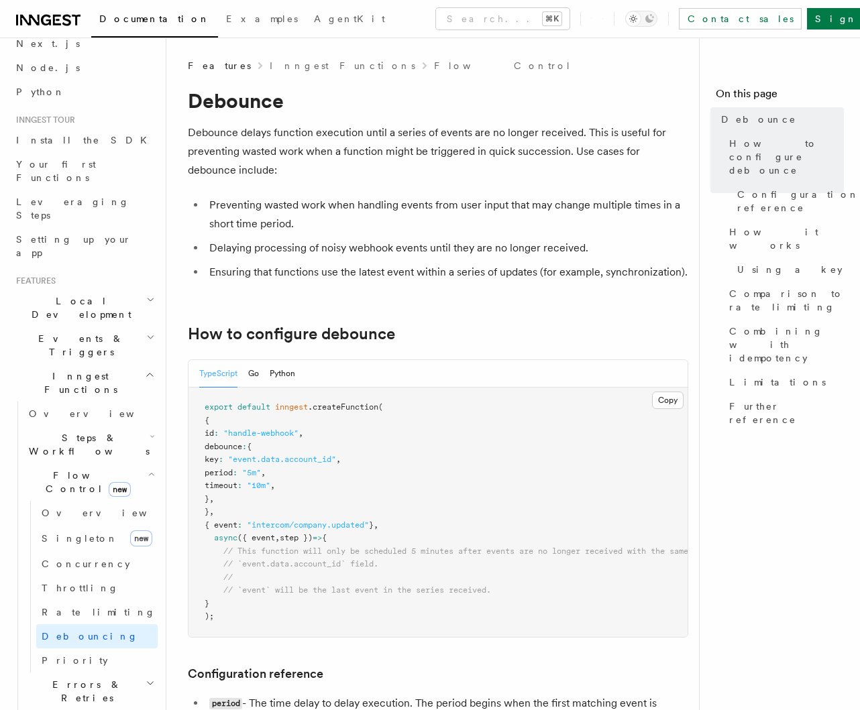
click at [461, 272] on li "Ensuring that functions use the latest event within a series of updates (for ex…" at bounding box center [446, 272] width 483 height 19
click at [505, 272] on li "Ensuring that functions use the latest event within a series of updates (for ex…" at bounding box center [446, 272] width 483 height 19
click at [509, 272] on li "Ensuring that functions use the latest event within a series of updates (for ex…" at bounding box center [446, 272] width 483 height 19
click at [455, 270] on li "Ensuring that functions use the latest event within a series of updates (for ex…" at bounding box center [446, 272] width 483 height 19
click at [461, 270] on li "Ensuring that functions use the latest event within a series of updates (for ex…" at bounding box center [446, 272] width 483 height 19
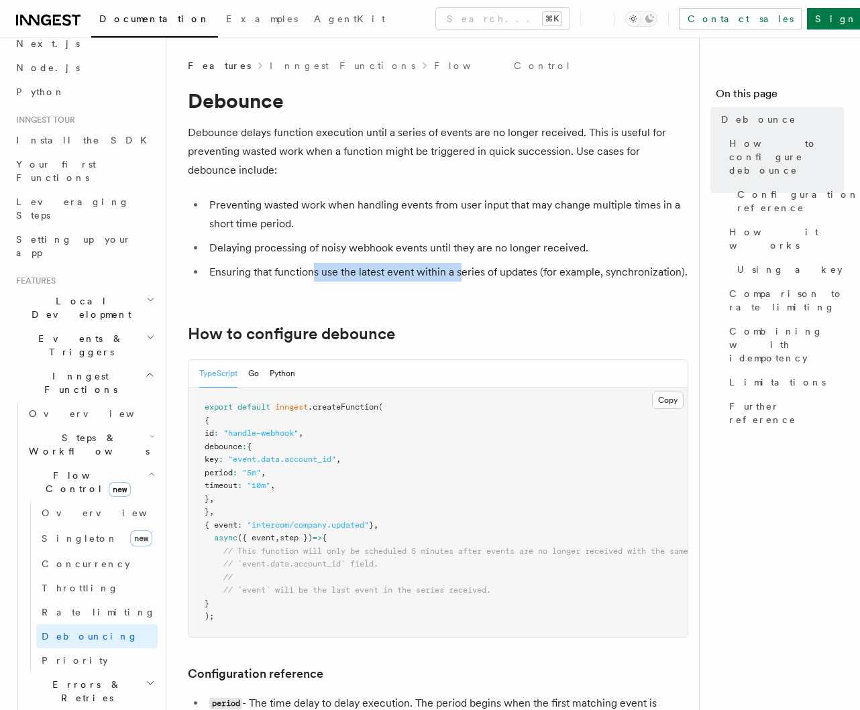
click at [465, 271] on li "Ensuring that functions use the latest event within a series of updates (for ex…" at bounding box center [446, 272] width 483 height 19
click at [469, 271] on li "Ensuring that functions use the latest event within a series of updates (for ex…" at bounding box center [446, 272] width 483 height 19
click at [433, 273] on li "Ensuring that functions use the latest event within a series of updates (for ex…" at bounding box center [446, 272] width 483 height 19
click at [433, 274] on li "Ensuring that functions use the latest event within a series of updates (for ex…" at bounding box center [446, 272] width 483 height 19
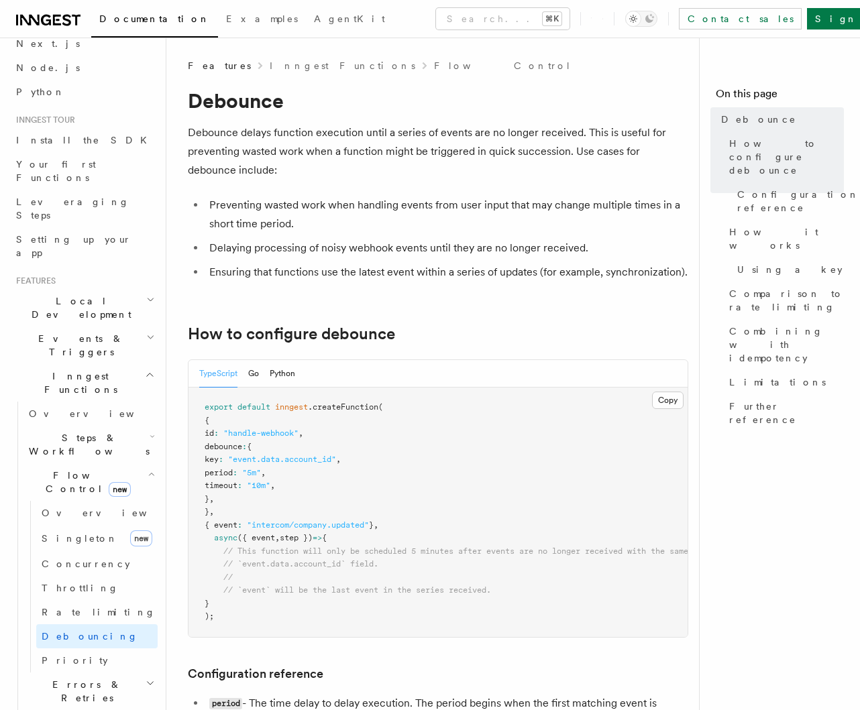
click at [452, 274] on li "Ensuring that functions use the latest event within a series of updates (for ex…" at bounding box center [446, 272] width 483 height 19
click at [468, 280] on li "Ensuring that functions use the latest event within a series of updates (for ex…" at bounding box center [446, 272] width 483 height 19
click at [469, 278] on li "Ensuring that functions use the latest event within a series of updates (for ex…" at bounding box center [446, 272] width 483 height 19
click at [431, 275] on li "Ensuring that functions use the latest event within a series of updates (for ex…" at bounding box center [446, 272] width 483 height 19
click at [439, 275] on li "Ensuring that functions use the latest event within a series of updates (for ex…" at bounding box center [446, 272] width 483 height 19
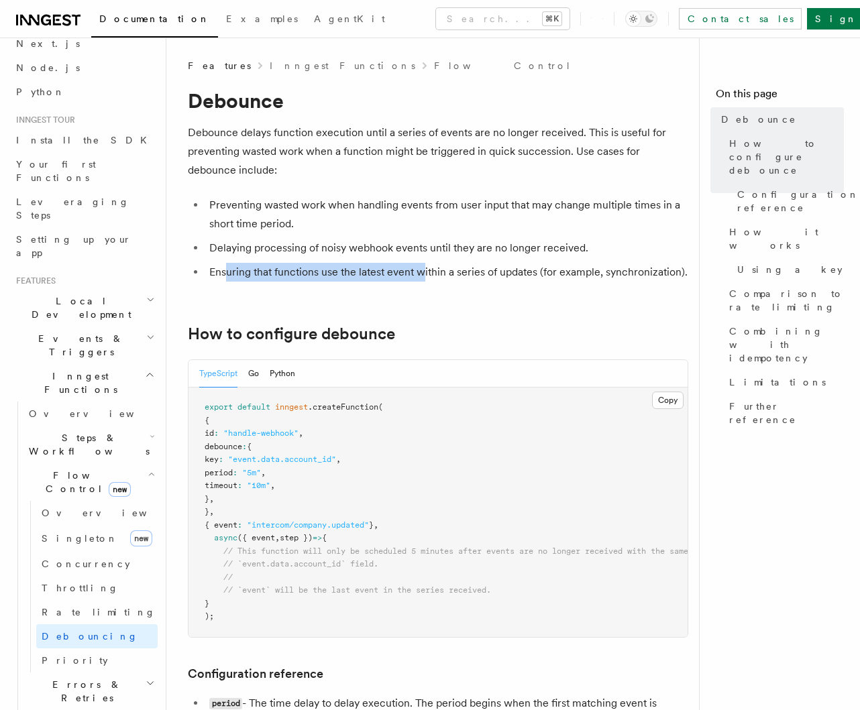
click at [430, 275] on li "Ensuring that functions use the latest event within a series of updates (for ex…" at bounding box center [446, 272] width 483 height 19
click at [451, 275] on li "Ensuring that functions use the latest event within a series of updates (for ex…" at bounding box center [446, 272] width 483 height 19
click at [453, 274] on li "Ensuring that functions use the latest event within a series of updates (for ex…" at bounding box center [446, 272] width 483 height 19
click at [456, 274] on li "Ensuring that functions use the latest event within a series of updates (for ex…" at bounding box center [446, 272] width 483 height 19
click at [483, 279] on li "Ensuring that functions use the latest event within a series of updates (for ex…" at bounding box center [446, 272] width 483 height 19
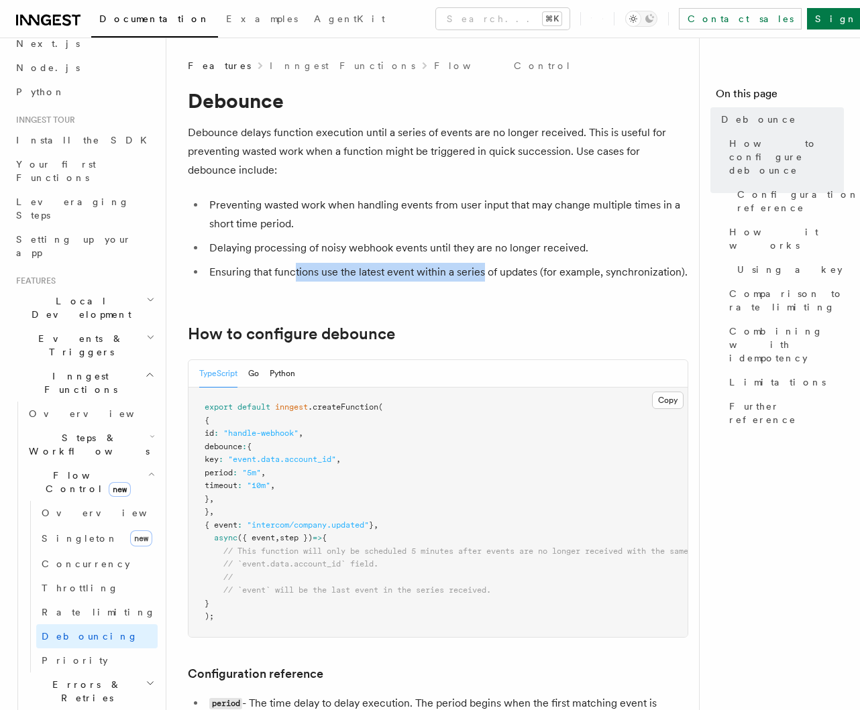
click at [483, 279] on li "Ensuring that functions use the latest event within a series of updates (for ex…" at bounding box center [446, 272] width 483 height 19
click at [479, 273] on li "Ensuring that functions use the latest event within a series of updates (for ex…" at bounding box center [446, 272] width 483 height 19
click at [484, 272] on li "Ensuring that functions use the latest event within a series of updates (for ex…" at bounding box center [446, 272] width 483 height 19
click at [547, 274] on li "Ensuring that functions use the latest event within a series of updates (for ex…" at bounding box center [446, 272] width 483 height 19
click at [549, 274] on li "Ensuring that functions use the latest event within a series of updates (for ex…" at bounding box center [446, 272] width 483 height 19
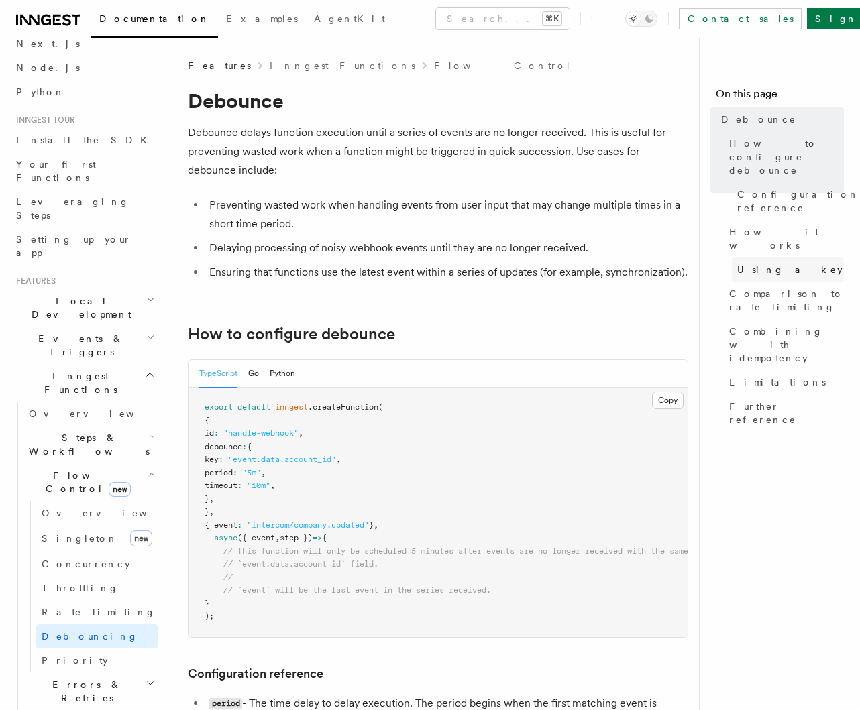
click at [761, 263] on span "Using a key" at bounding box center [789, 269] width 105 height 13
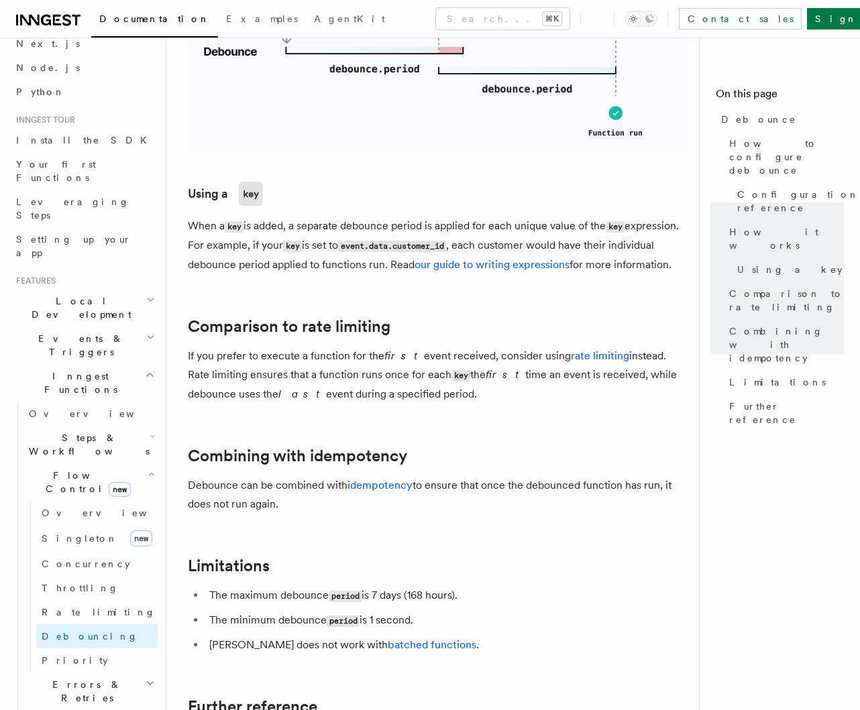
scroll to position [1096, 0]
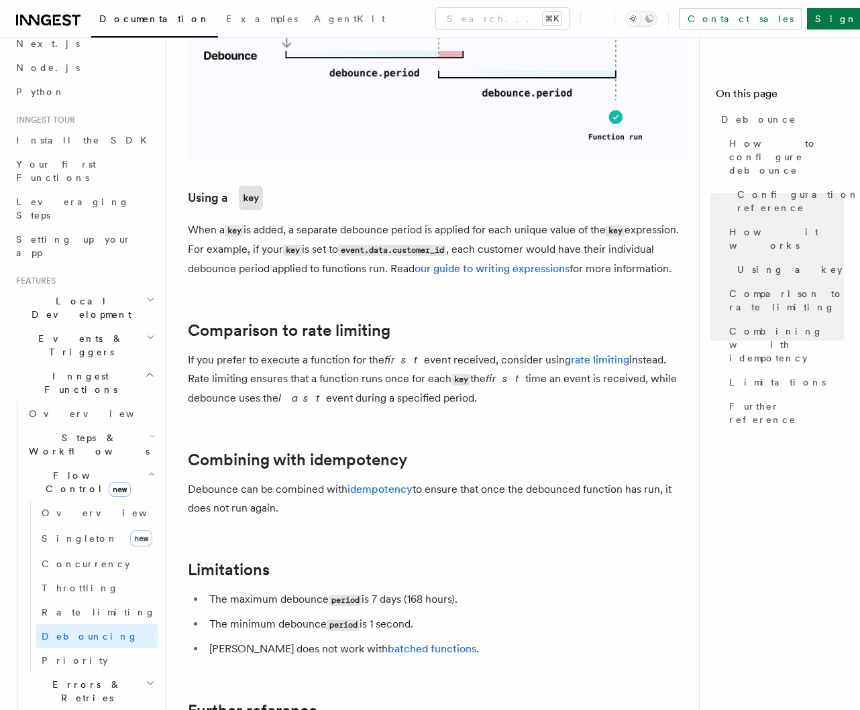
click at [270, 278] on p "When a key is added, a separate debounce period is applied for each unique valu…" at bounding box center [438, 250] width 500 height 58
click at [288, 343] on article "Features Inngest Functions Flow Control Debounce Debounce delays function execu…" at bounding box center [438, 0] width 500 height 2075
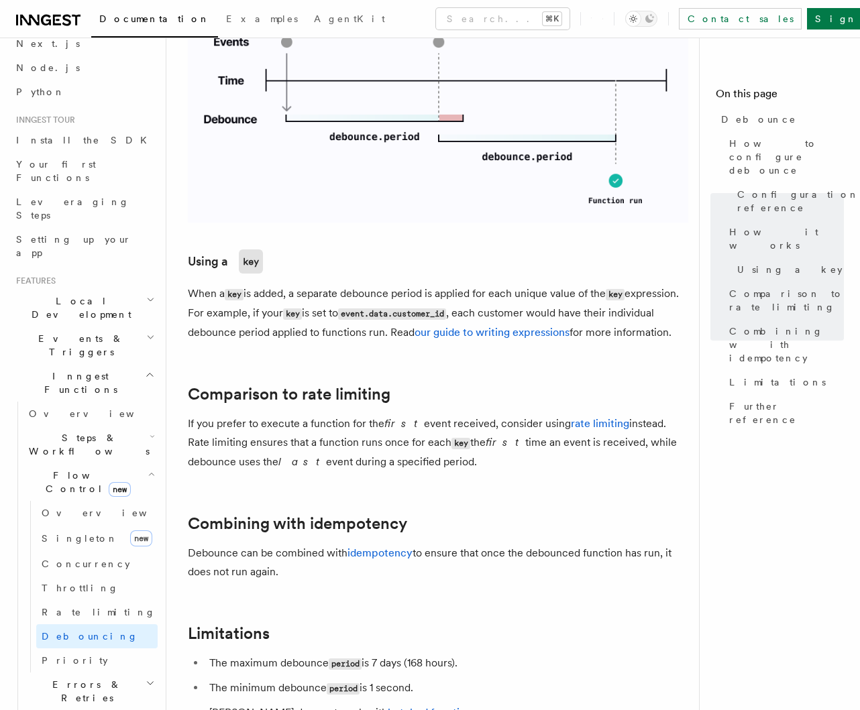
scroll to position [1019, 0]
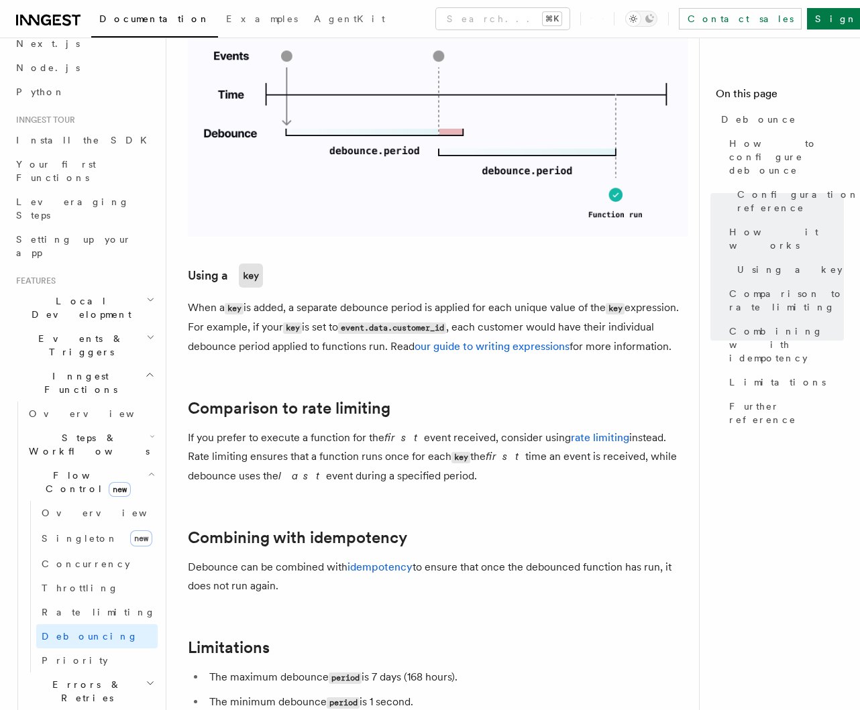
click at [215, 281] on article "Features Inngest Functions Flow Control Debounce Debounce delays function execu…" at bounding box center [438, 77] width 500 height 2075
click at [322, 356] on p "When a key is added, a separate debounce period is applied for each unique valu…" at bounding box center [438, 327] width 500 height 58
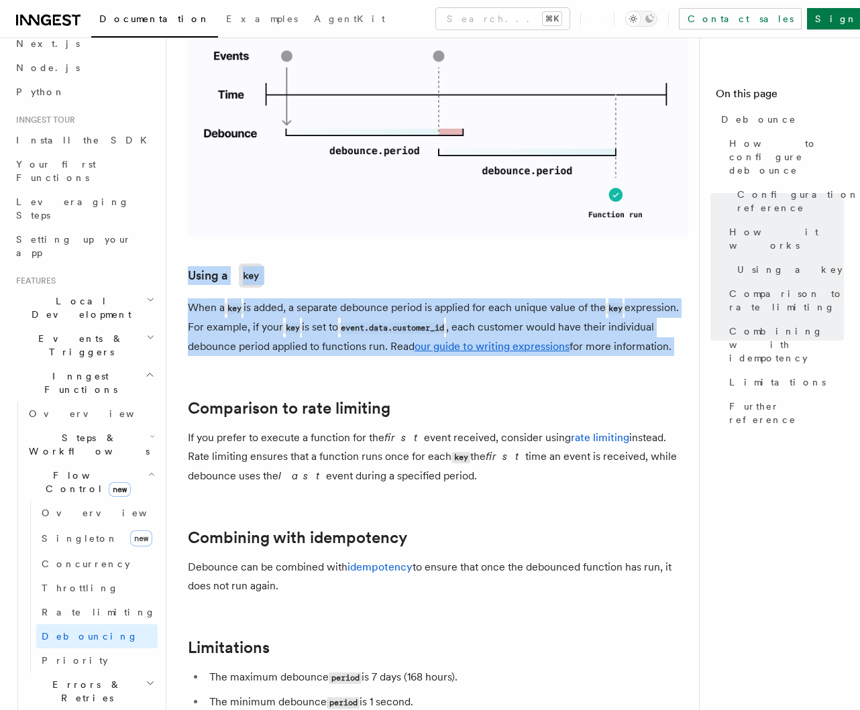
click at [196, 252] on article "Features Inngest Functions Flow Control Debounce Debounce delays function execu…" at bounding box center [438, 77] width 500 height 2075
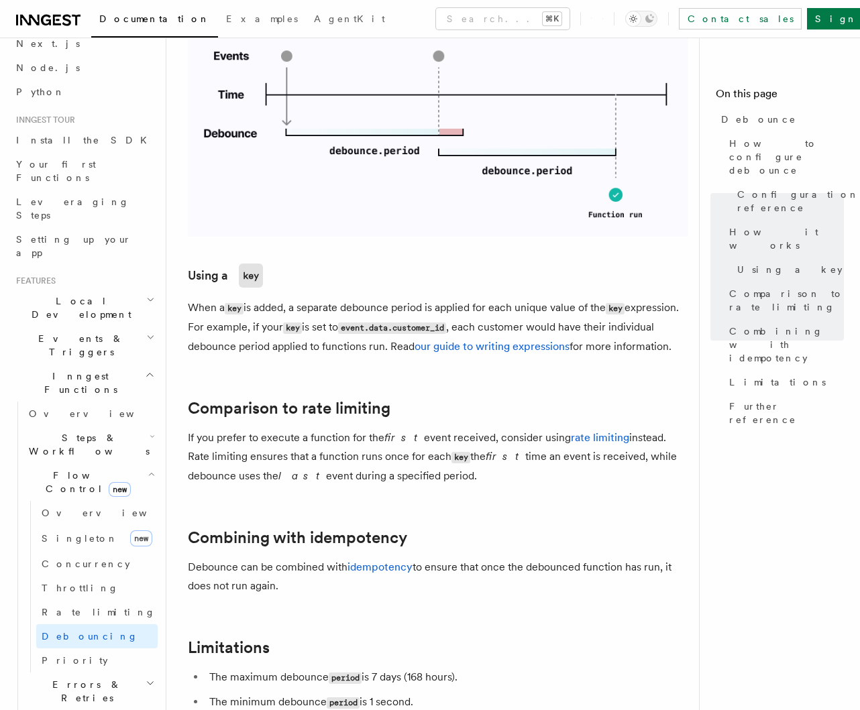
click at [299, 398] on article "Features Inngest Functions Flow Control Debounce Debounce delays function execu…" at bounding box center [438, 77] width 500 height 2075
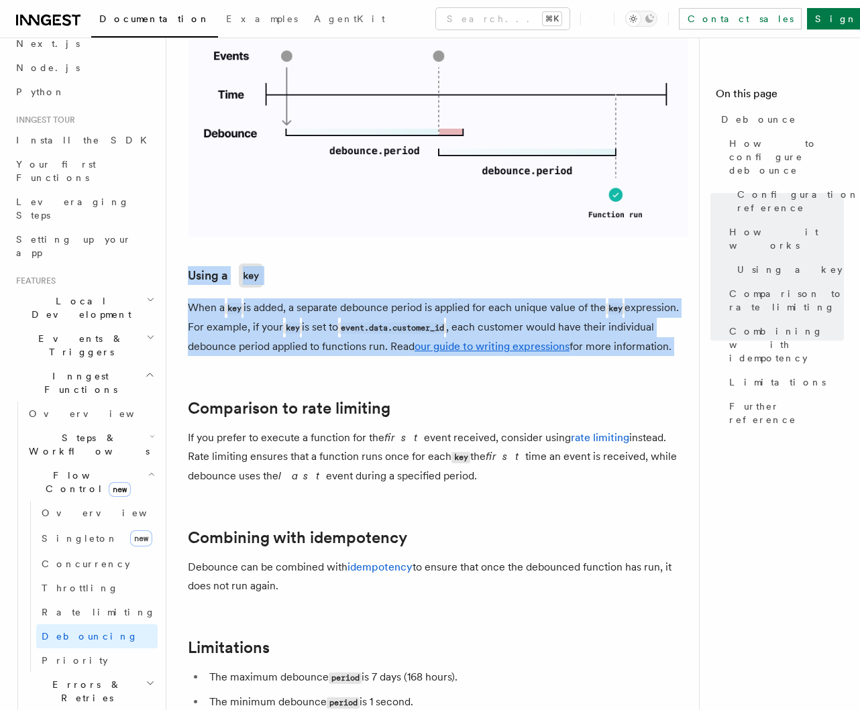
click at [175, 239] on div "Features Inngest Functions Flow Control Debounce Debounce delays function execu…" at bounding box center [459, 48] width 586 height 2134
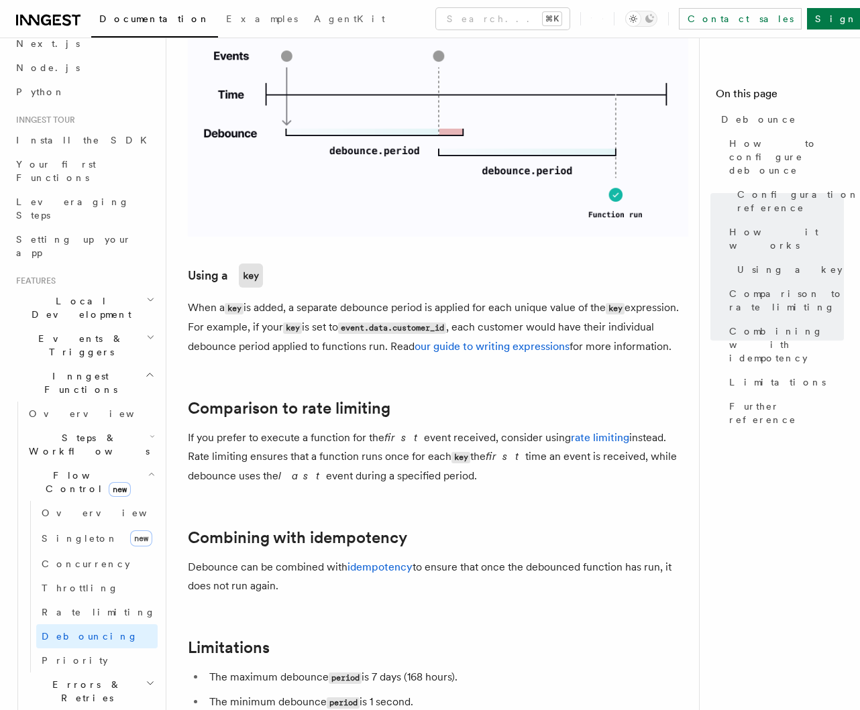
click at [303, 408] on article "Features Inngest Functions Flow Control Debounce Debounce delays function execu…" at bounding box center [438, 77] width 500 height 2075
click at [274, 356] on p "When a key is added, a separate debounce period is applied for each unique valu…" at bounding box center [438, 327] width 500 height 58
click at [276, 356] on p "When a key is added, a separate debounce period is applied for each unique valu…" at bounding box center [438, 327] width 500 height 58
click at [209, 306] on article "Features Inngest Functions Flow Control Debounce Debounce delays function execu…" at bounding box center [438, 77] width 500 height 2075
click at [294, 398] on article "Features Inngest Functions Flow Control Debounce Debounce delays function execu…" at bounding box center [438, 77] width 500 height 2075
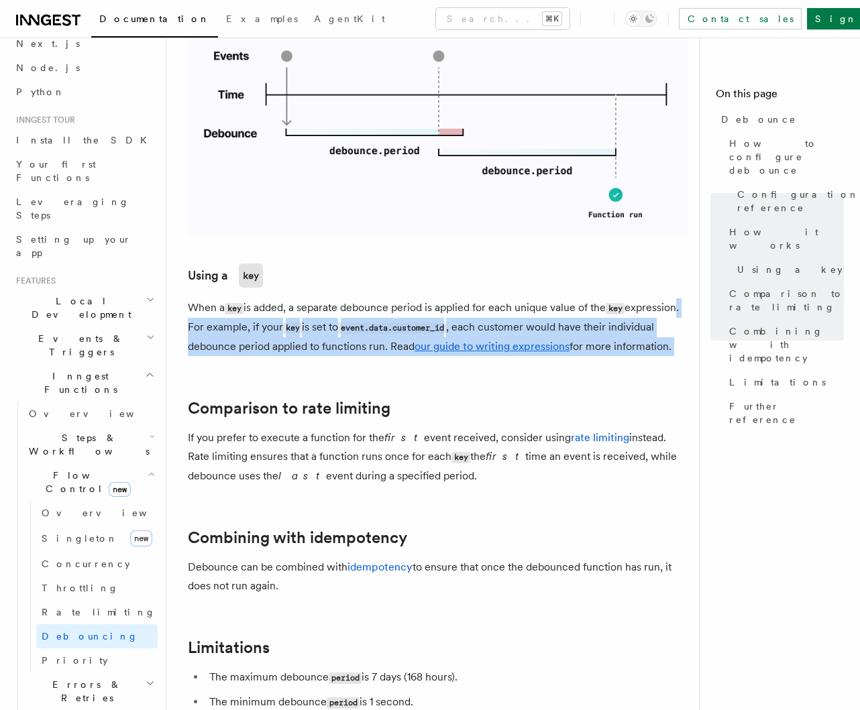
click at [325, 408] on article "Features Inngest Functions Flow Control Debounce Debounce delays function execu…" at bounding box center [438, 77] width 500 height 2075
click at [330, 392] on article "Features Inngest Functions Flow Control Debounce Debounce delays function execu…" at bounding box center [438, 77] width 500 height 2075
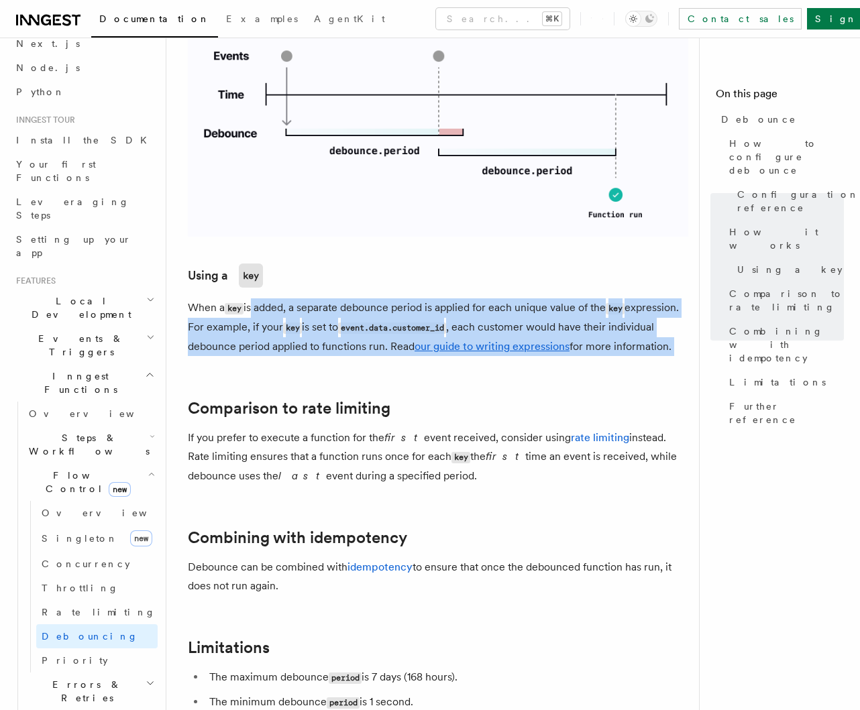
click at [251, 317] on article "Features Inngest Functions Flow Control Debounce Debounce delays function execu…" at bounding box center [438, 77] width 500 height 2075
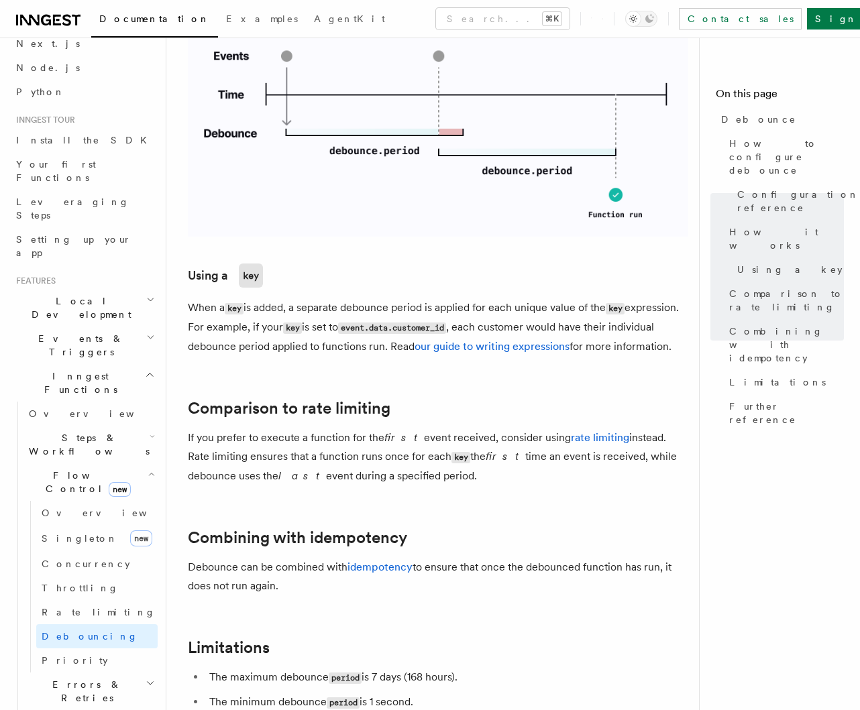
click at [300, 422] on article "Features Inngest Functions Flow Control Debounce Debounce delays function execu…" at bounding box center [438, 77] width 500 height 2075
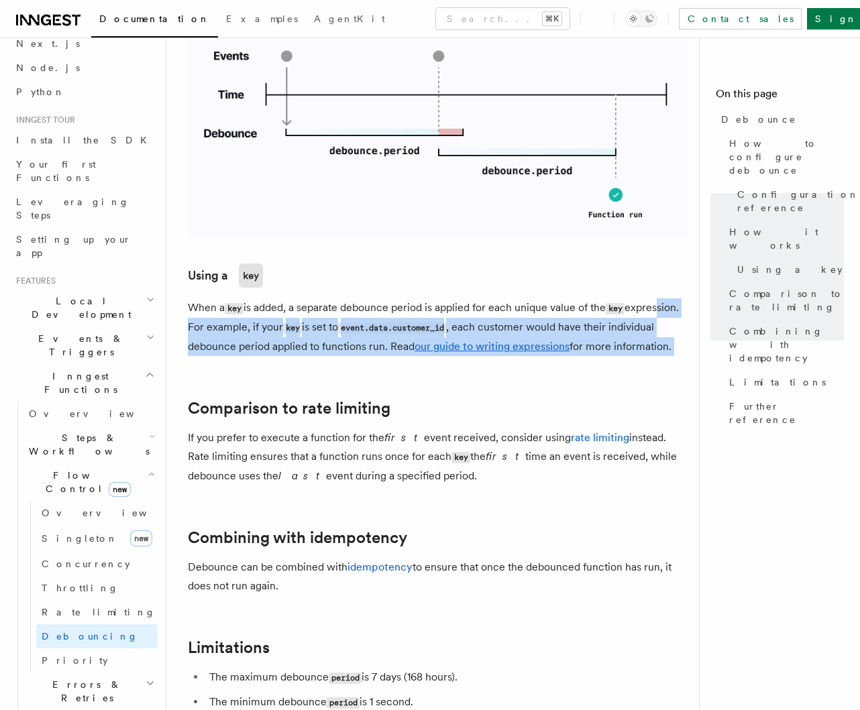
click at [296, 414] on article "Features Inngest Functions Flow Control Debounce Debounce delays function execu…" at bounding box center [438, 77] width 500 height 2075
click at [306, 390] on article "Features Inngest Functions Flow Control Debounce Debounce delays function execu…" at bounding box center [438, 77] width 500 height 2075
click at [216, 327] on p "When a key is added, a separate debounce period is applied for each unique valu…" at bounding box center [438, 327] width 500 height 58
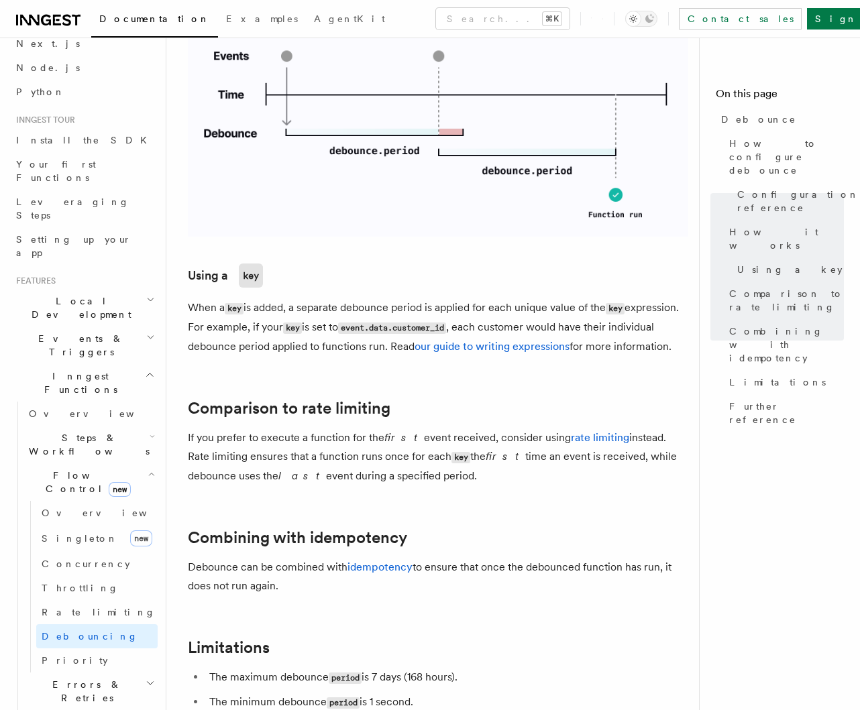
click at [285, 396] on article "Features Inngest Functions Flow Control Debounce Debounce delays function execu…" at bounding box center [438, 77] width 500 height 2075
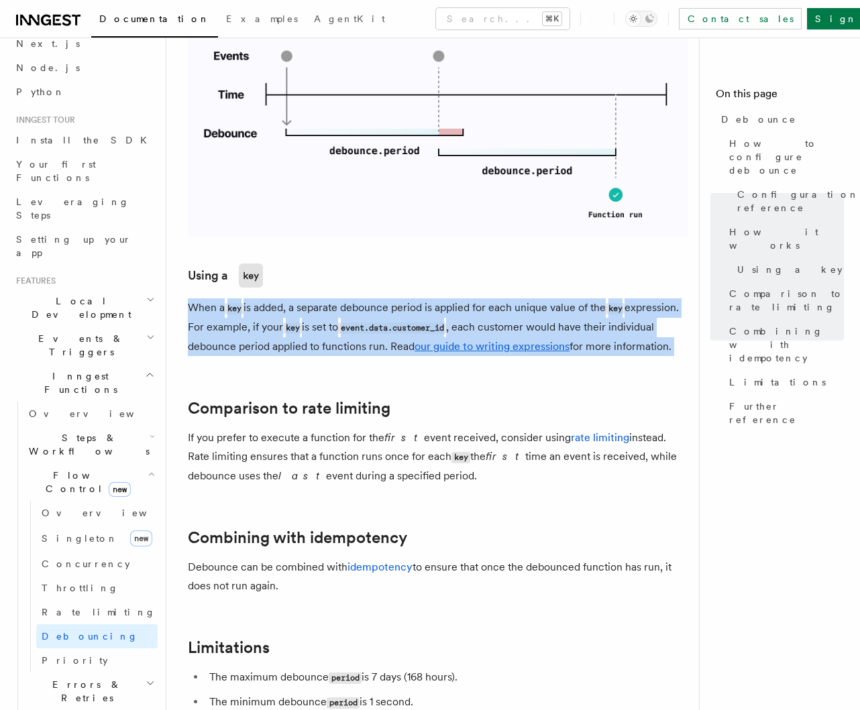
click at [182, 296] on div "Features Inngest Functions Flow Control Debounce Debounce delays function execu…" at bounding box center [459, 48] width 586 height 2134
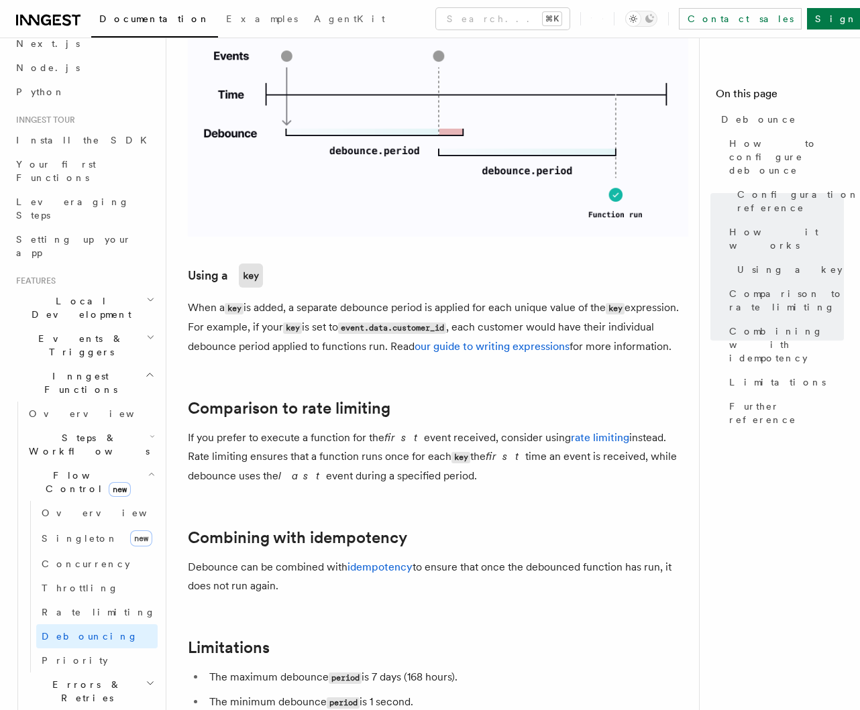
click at [300, 420] on article "Features Inngest Functions Flow Control Debounce Debounce delays function execu…" at bounding box center [438, 77] width 500 height 2075
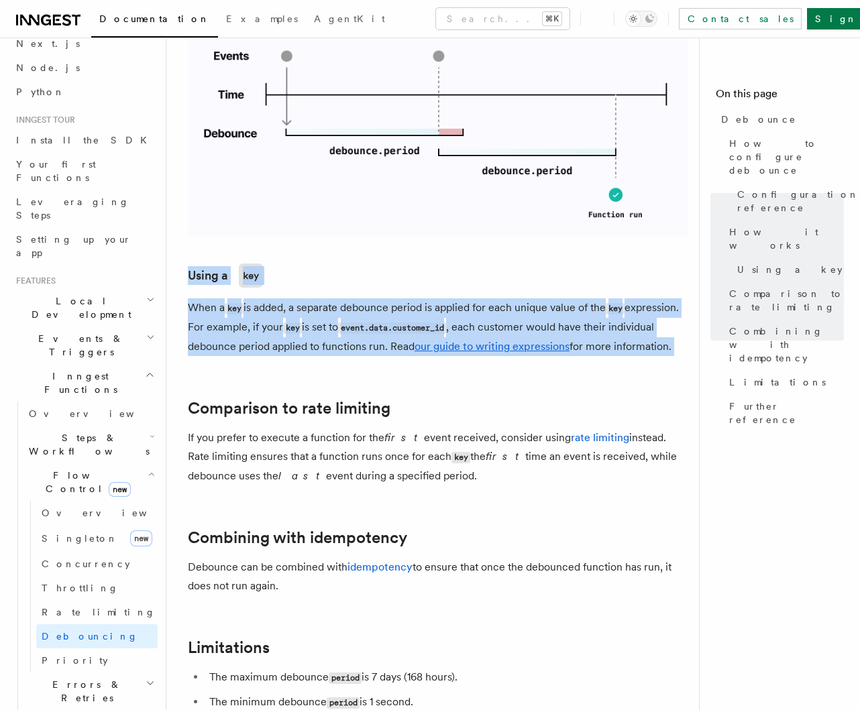
click at [180, 262] on div "Features Inngest Functions Flow Control Debounce Debounce delays function execu…" at bounding box center [459, 48] width 586 height 2134
click at [327, 418] on link "Comparison to rate limiting" at bounding box center [289, 408] width 203 height 19
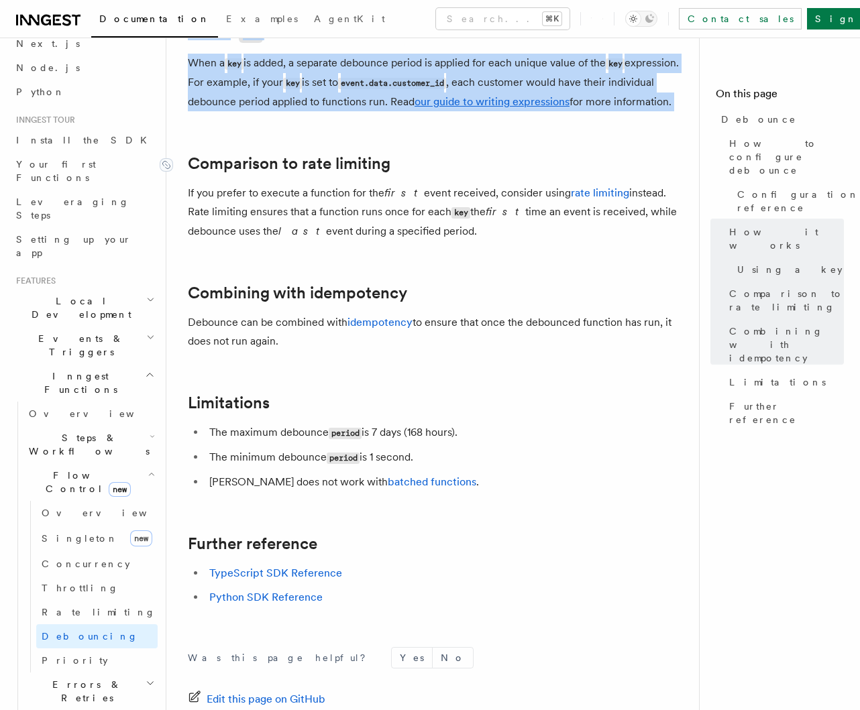
scroll to position [1262, 0]
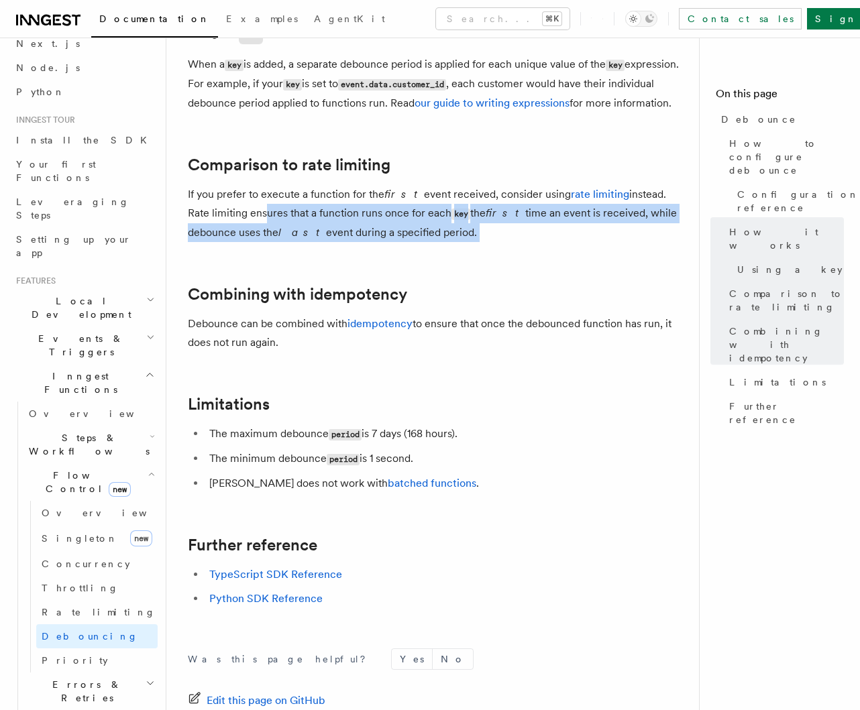
click at [324, 304] on link "Combining with idempotency" at bounding box center [297, 294] width 219 height 19
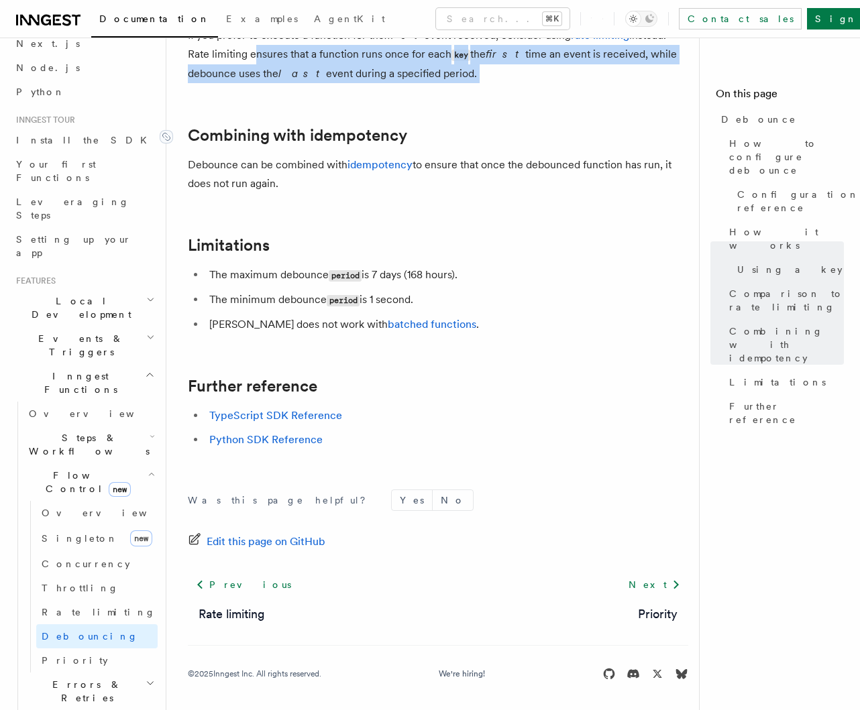
scroll to position [1420, 0]
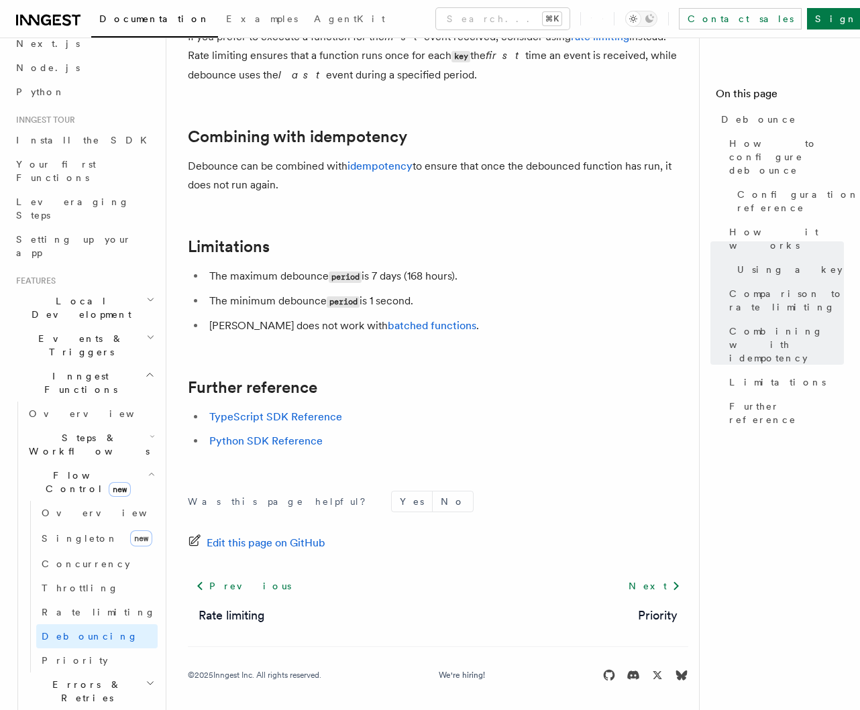
click at [288, 194] on p "Debounce can be combined with idempotency to ensure that once the debounced fun…" at bounding box center [438, 176] width 500 height 38
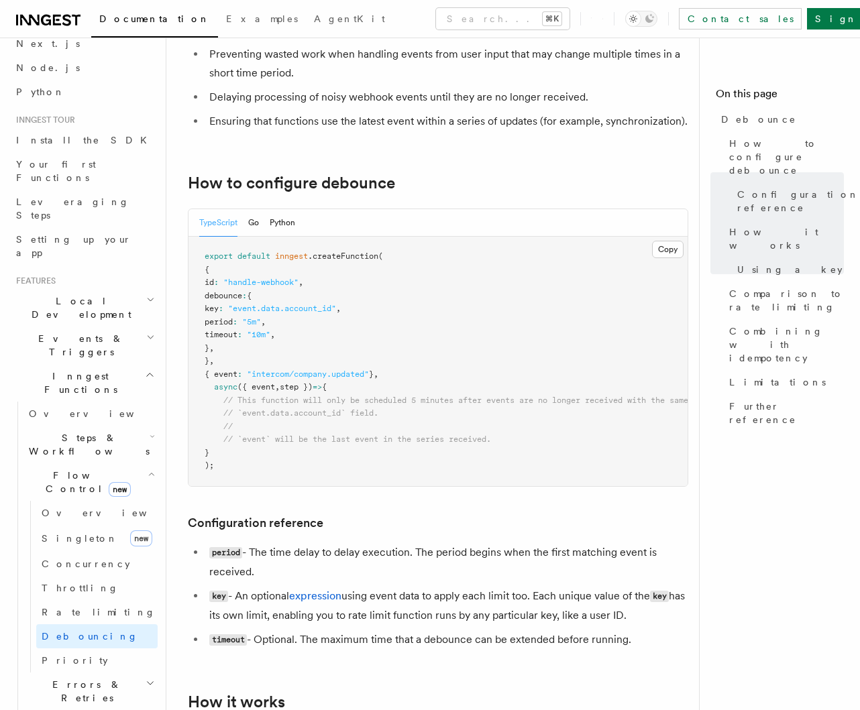
scroll to position [94, 0]
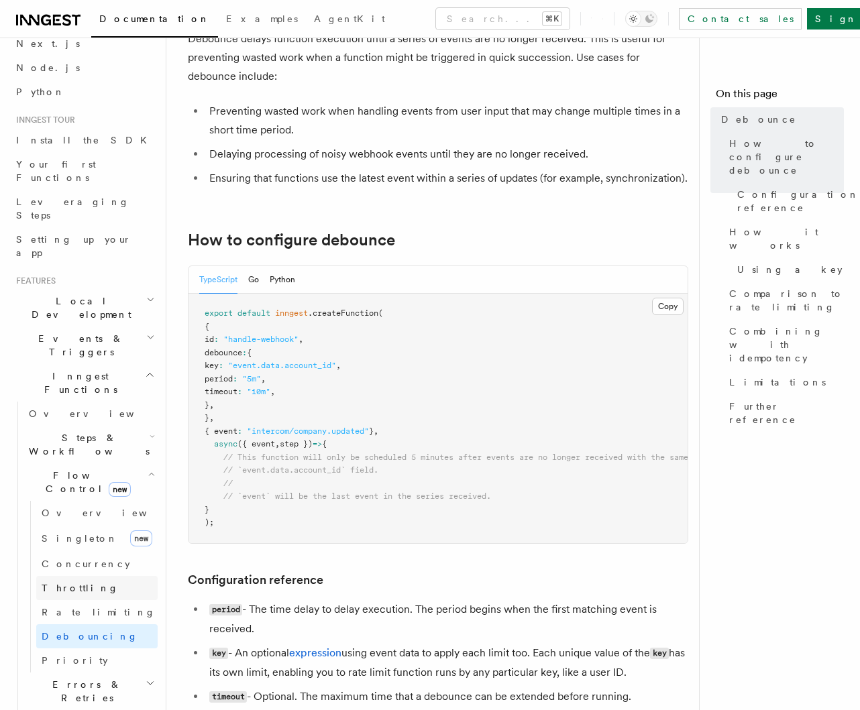
click at [74, 583] on span "Throttling" at bounding box center [80, 588] width 77 height 11
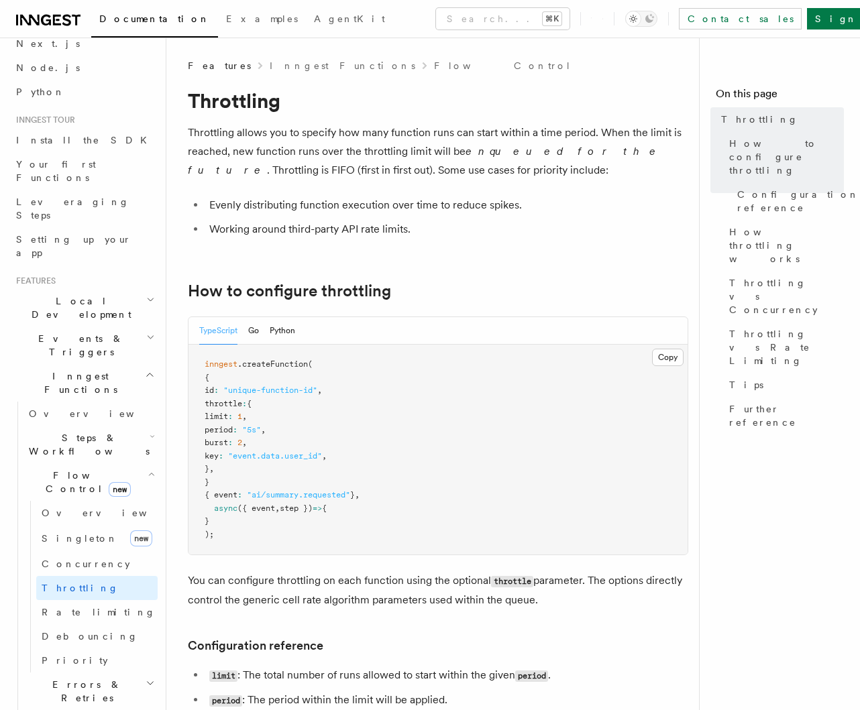
click at [368, 214] on li "Evenly distributing function execution over time to reduce spikes." at bounding box center [446, 205] width 483 height 19
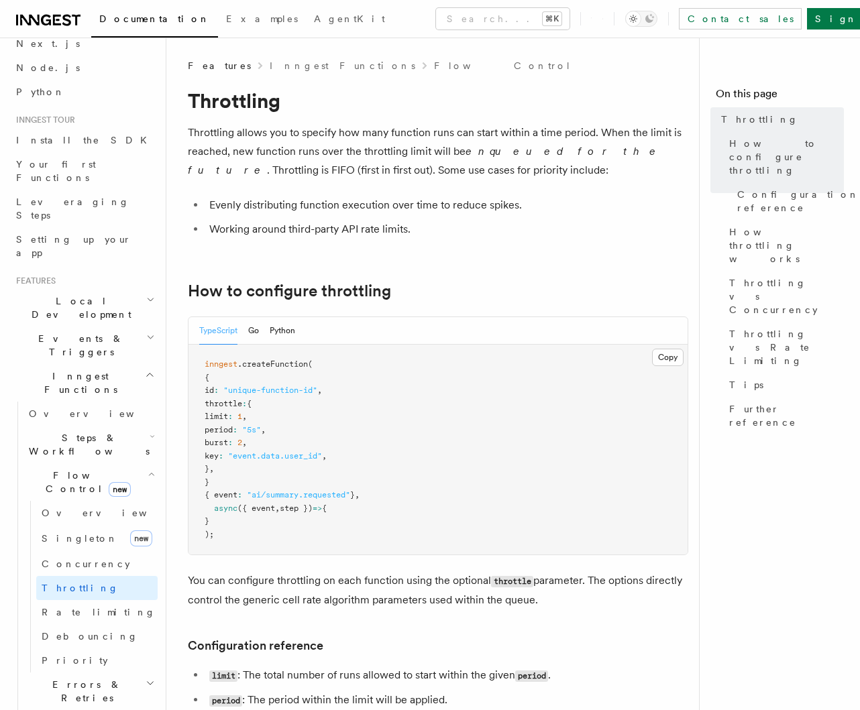
click at [400, 213] on li "Evenly distributing function execution over time to reduce spikes." at bounding box center [446, 205] width 483 height 19
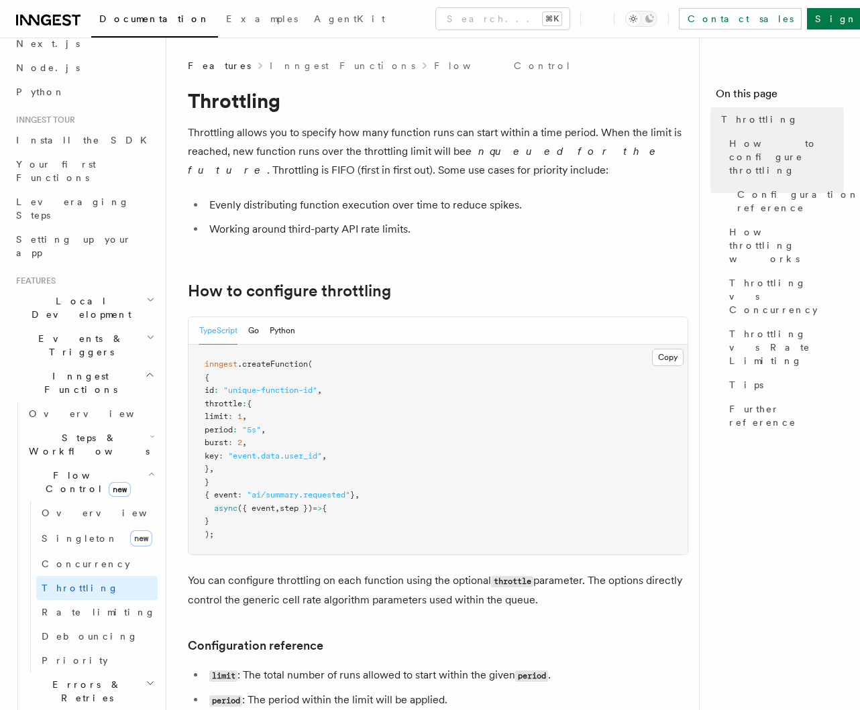
click at [419, 215] on ul "Evenly distributing function execution over time to reduce spikes. Working arou…" at bounding box center [438, 217] width 500 height 43
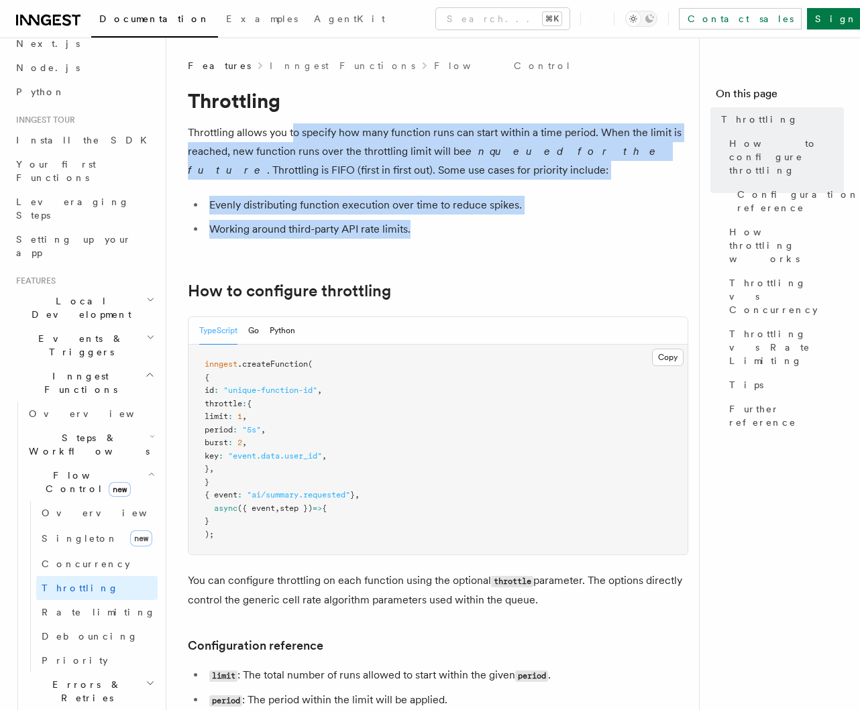
click at [458, 201] on li "Evenly distributing function execution over time to reduce spikes." at bounding box center [446, 205] width 483 height 19
click at [451, 225] on li "Working around third-party API rate limits." at bounding box center [446, 229] width 483 height 19
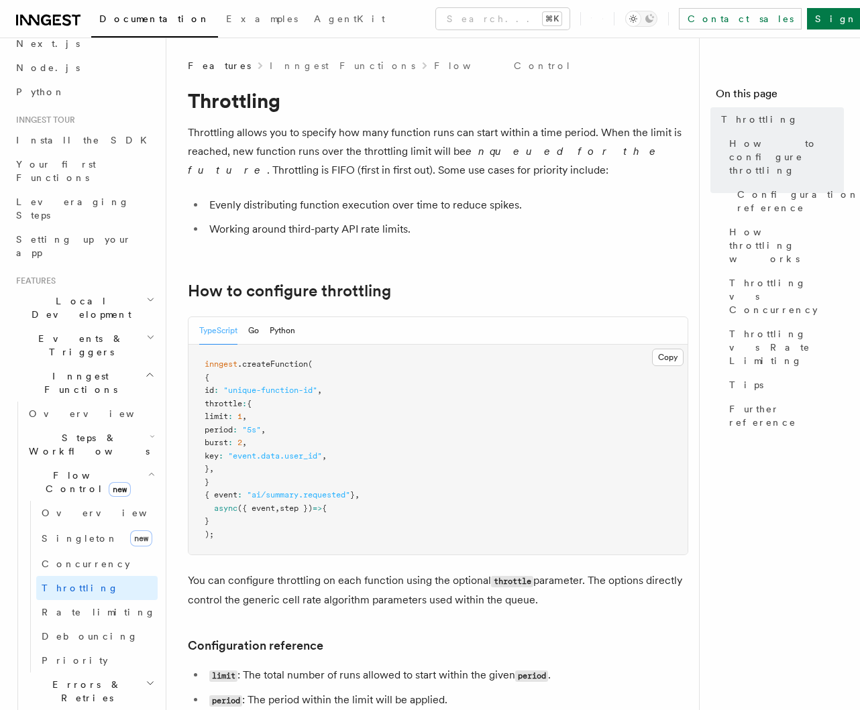
click at [468, 231] on li "Working around third-party API rate limits." at bounding box center [446, 229] width 483 height 19
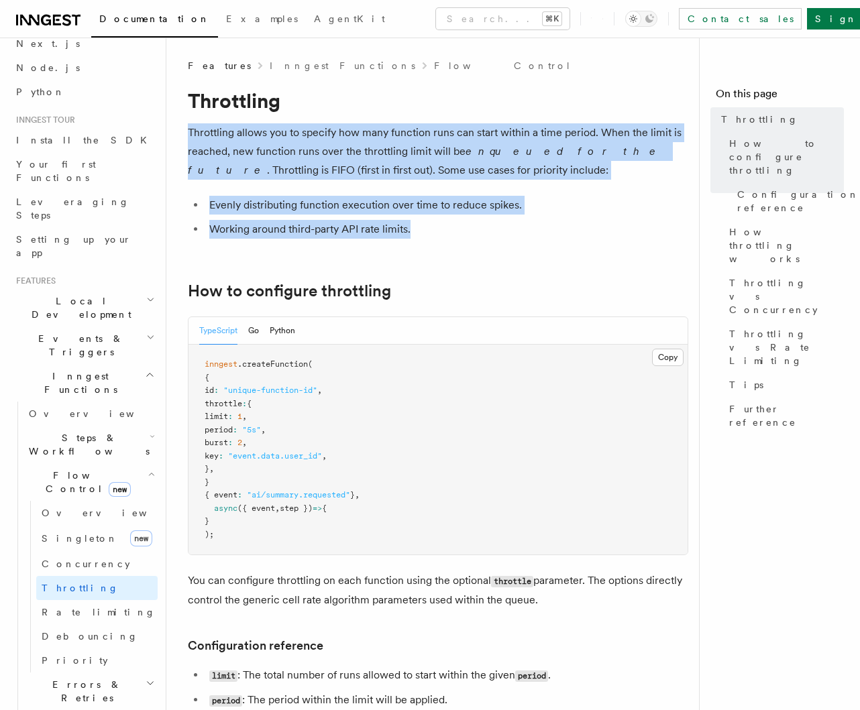
click at [415, 222] on li "Working around third-party API rate limits." at bounding box center [446, 229] width 483 height 19
click at [487, 212] on li "Evenly distributing function execution over time to reduce spikes." at bounding box center [446, 205] width 483 height 19
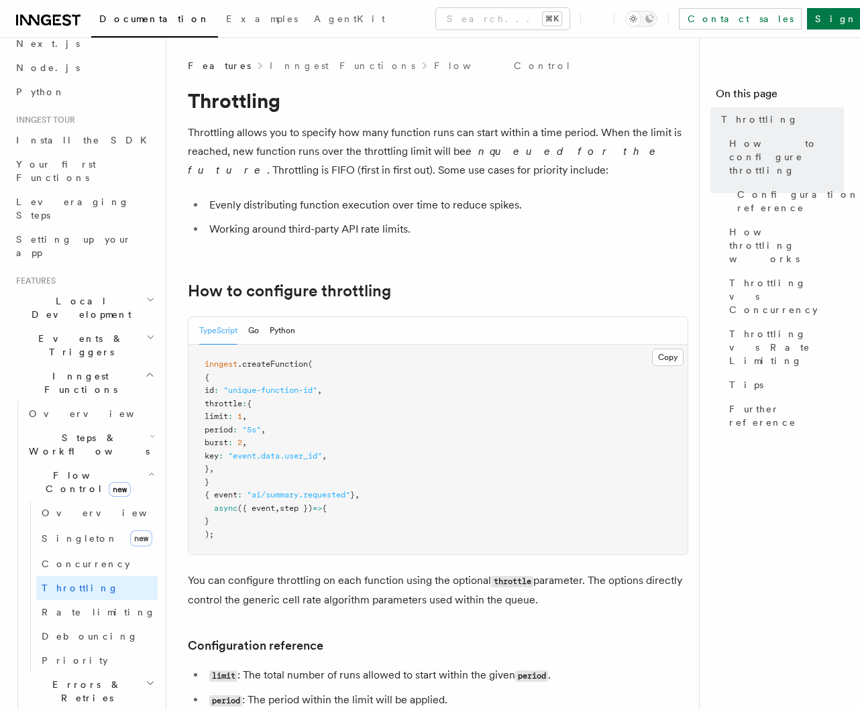
click at [455, 233] on li "Working around third-party API rate limits." at bounding box center [446, 229] width 483 height 19
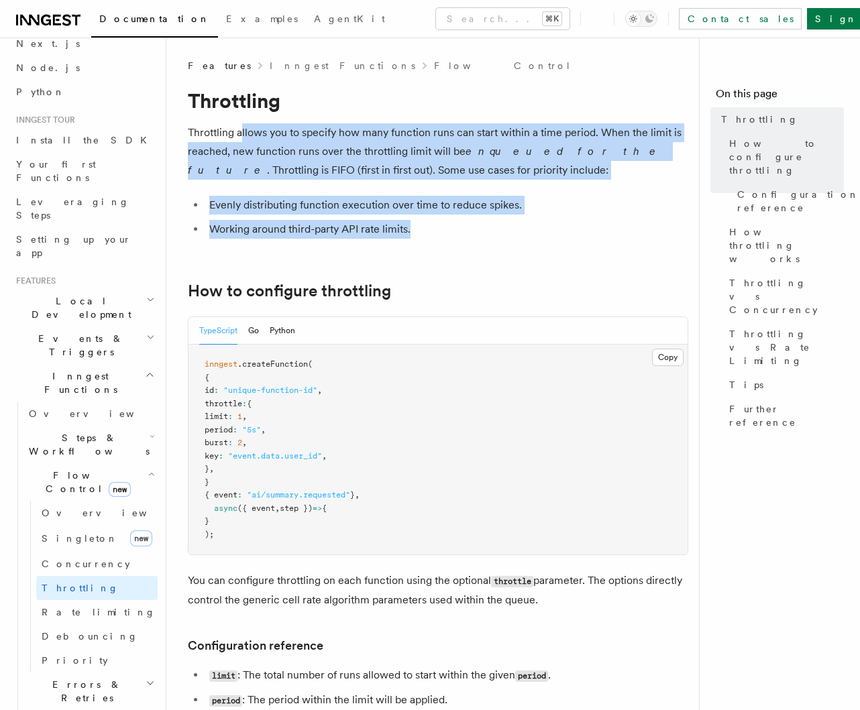
click at [443, 227] on li "Working around third-party API rate limits." at bounding box center [446, 229] width 483 height 19
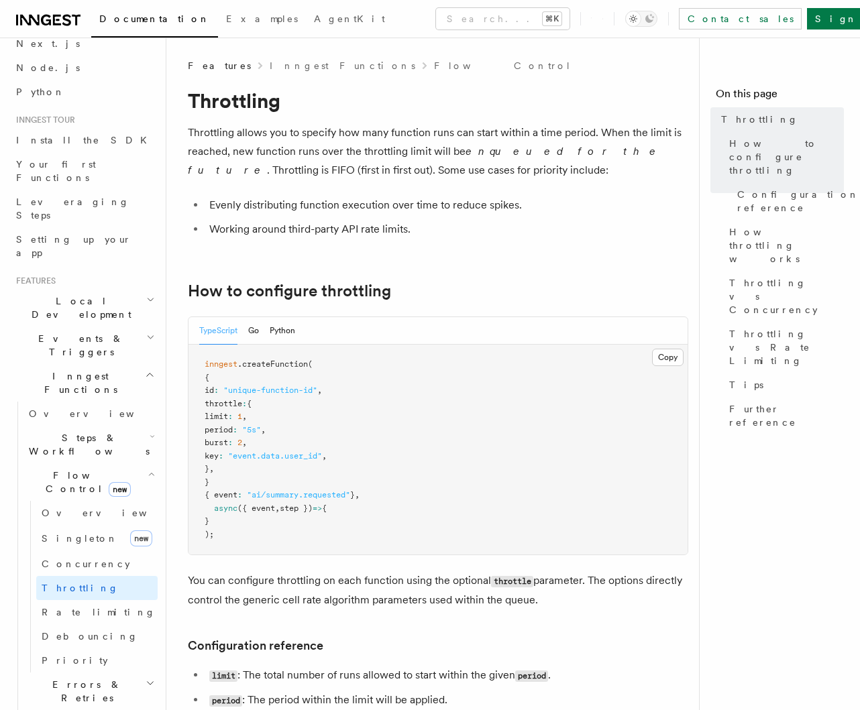
click at [423, 225] on li "Working around third-party API rate limits." at bounding box center [446, 229] width 483 height 19
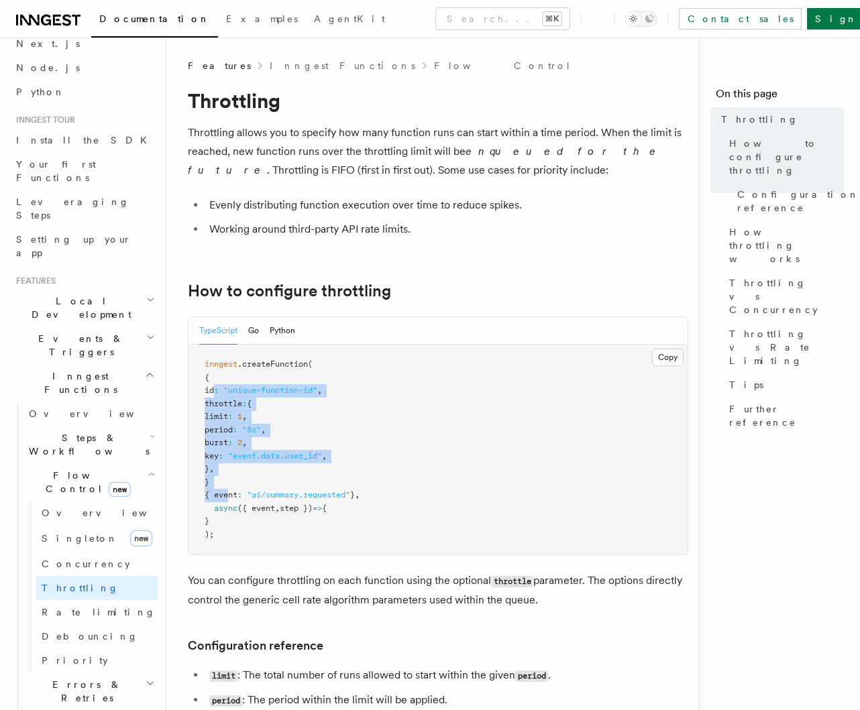
click at [213, 387] on code "inngest .createFunction ( { id : "unique-function-id" , throttle : { limit : 1 …" at bounding box center [282, 449] width 155 height 180
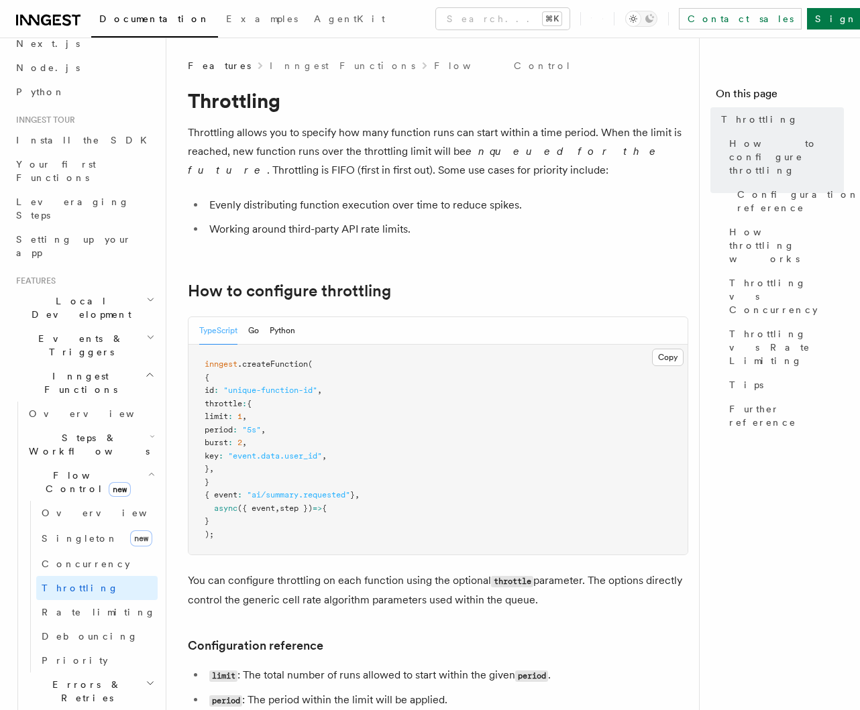
click at [247, 442] on span "," at bounding box center [244, 442] width 5 height 9
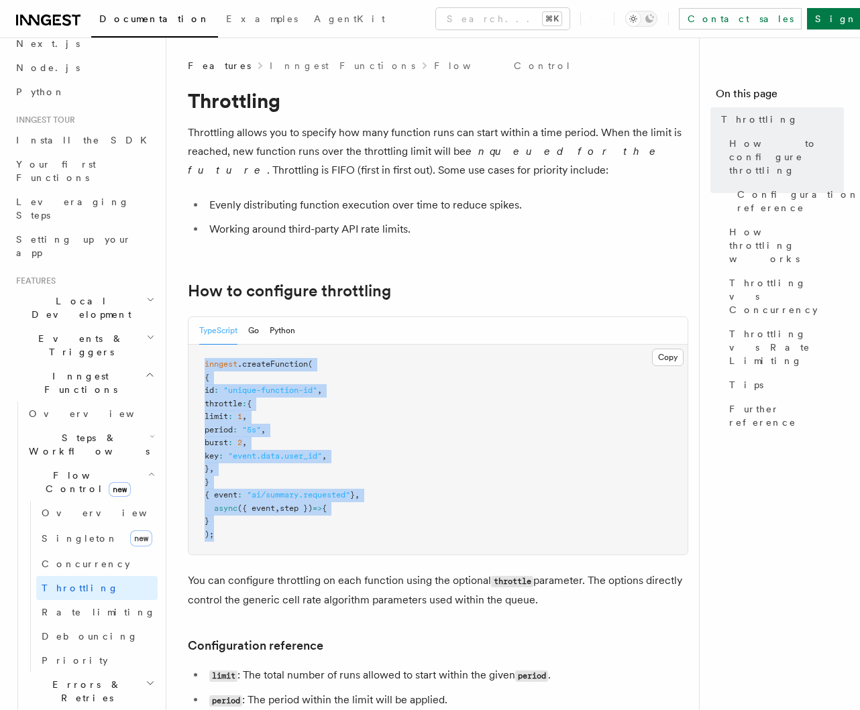
click at [194, 349] on pre "inngest .createFunction ( { id : "unique-function-id" , throttle : { limit : 1 …" at bounding box center [437, 450] width 499 height 210
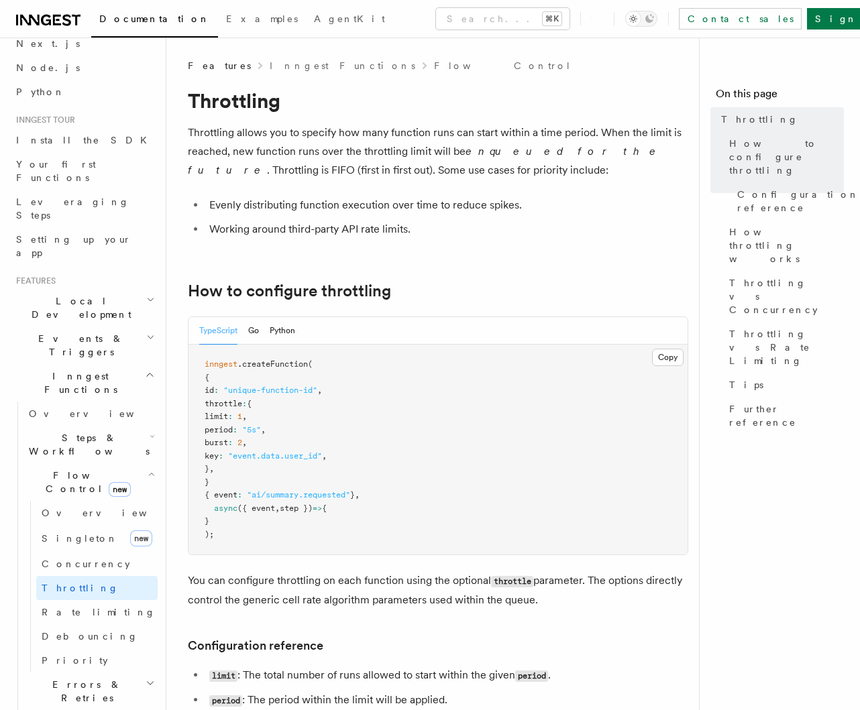
click at [268, 465] on pre "inngest .createFunction ( { id : "unique-function-id" , throttle : { limit : 1 …" at bounding box center [437, 450] width 499 height 210
click at [216, 364] on pre "inngest .createFunction ( { id : "unique-function-id" , throttle : { limit : 1 …" at bounding box center [437, 450] width 499 height 210
click at [245, 395] on span ""unique-function-id"" at bounding box center [270, 390] width 94 height 9
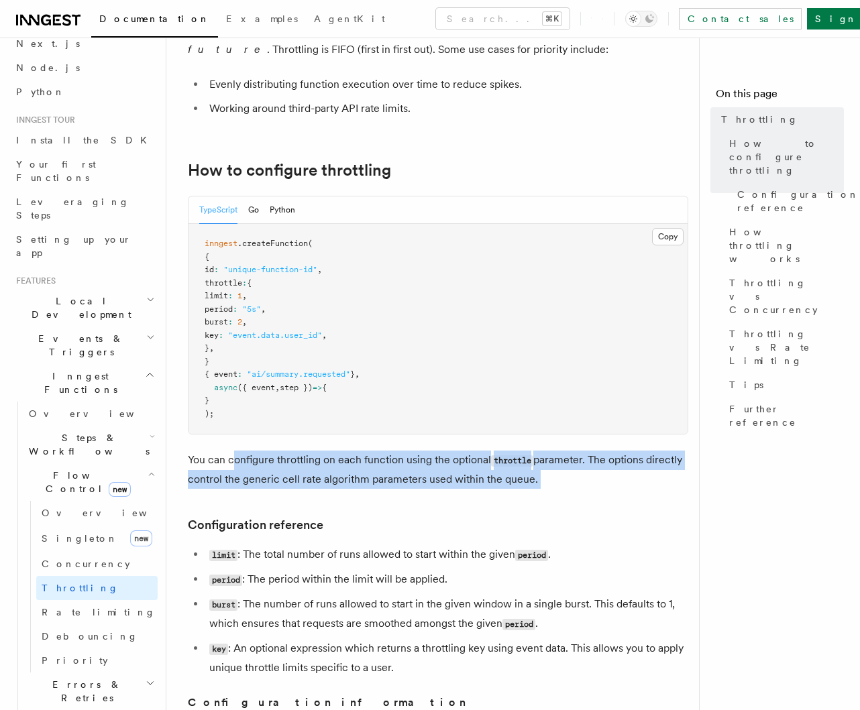
click at [394, 486] on p "You can configure throttling on each function using the optional throttle param…" at bounding box center [438, 470] width 500 height 38
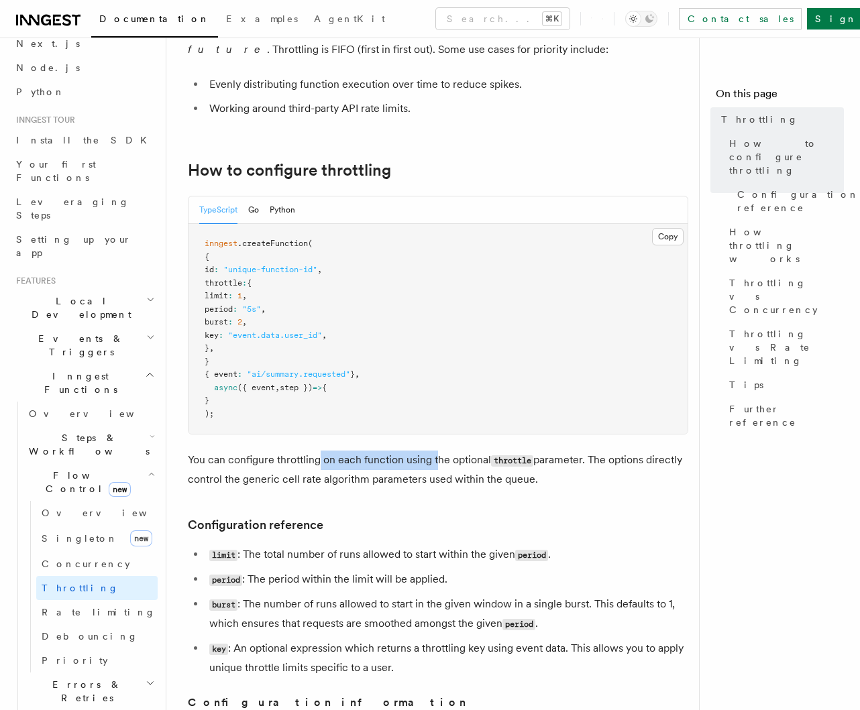
click at [441, 467] on p "You can configure throttling on each function using the optional throttle param…" at bounding box center [438, 470] width 500 height 38
click at [447, 475] on p "You can configure throttling on each function using the optional throttle param…" at bounding box center [438, 470] width 500 height 38
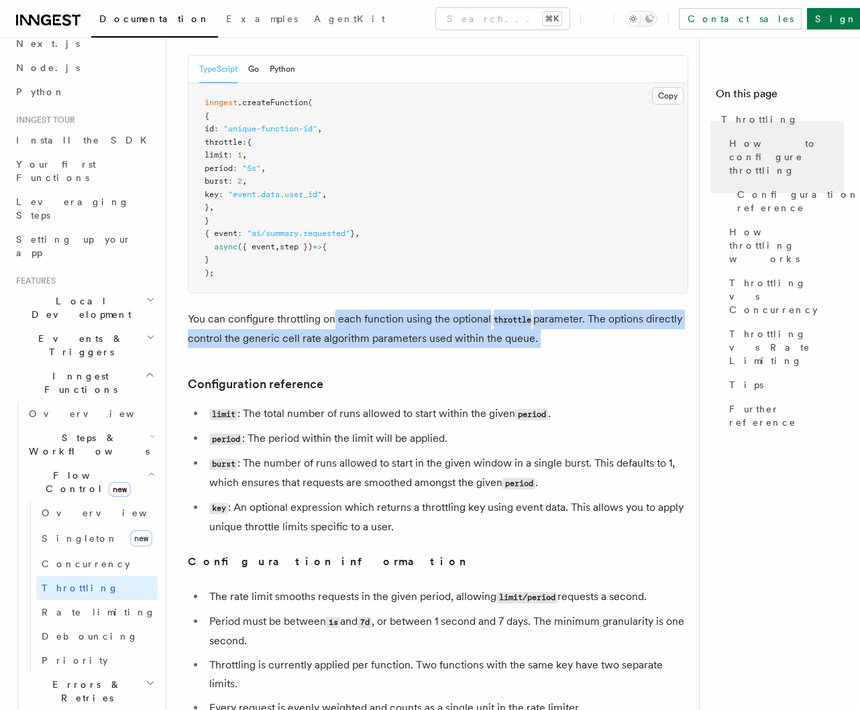
scroll to position [262, 0]
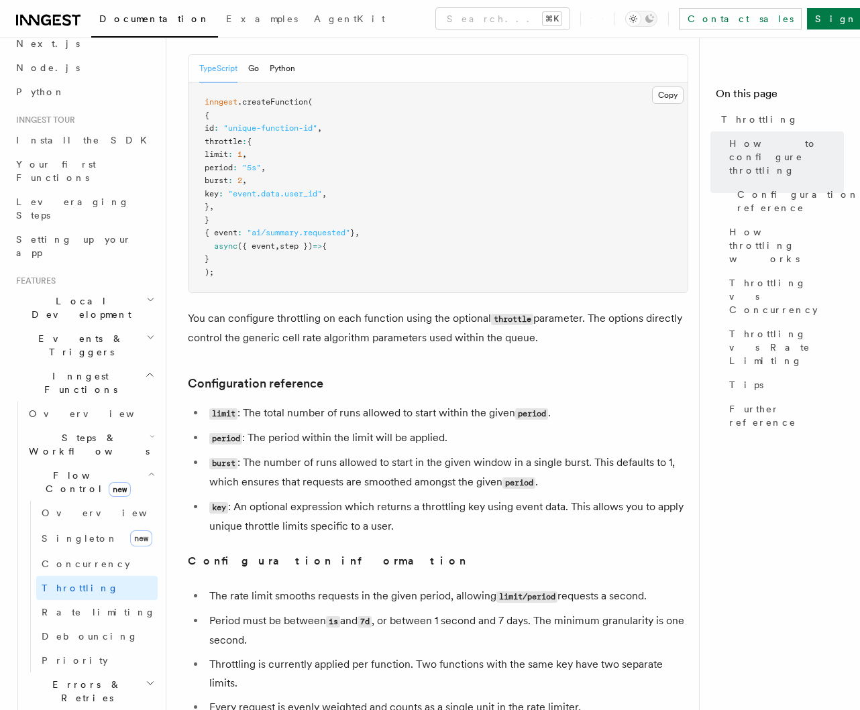
click at [351, 467] on li "burst : The number of runs allowed to start in the given window in a single bur…" at bounding box center [446, 472] width 483 height 39
click at [384, 416] on li "limit : The total number of runs allowed to start within the given period ." at bounding box center [446, 413] width 483 height 19
click at [389, 416] on li "limit : The total number of runs allowed to start within the given period ." at bounding box center [446, 413] width 483 height 19
click at [380, 409] on li "limit : The total number of runs allowed to start within the given period ." at bounding box center [446, 413] width 483 height 19
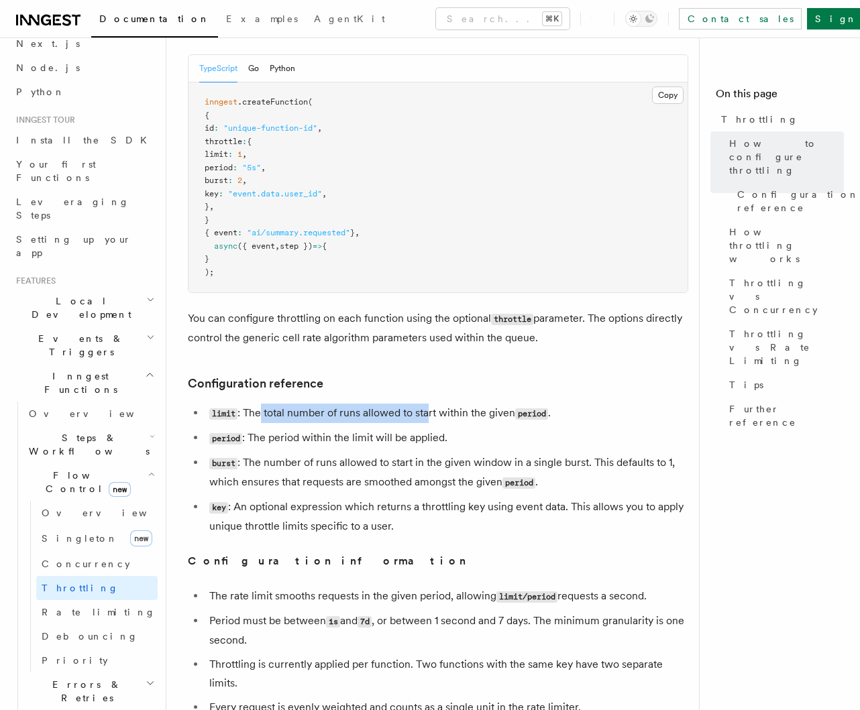
click at [431, 411] on li "limit : The total number of runs allowed to start within the given period ." at bounding box center [446, 413] width 483 height 19
click at [433, 411] on li "limit : The total number of runs allowed to start within the given period ." at bounding box center [446, 413] width 483 height 19
click at [418, 416] on li "limit : The total number of runs allowed to start within the given period ." at bounding box center [446, 413] width 483 height 19
click at [420, 416] on li "limit : The total number of runs allowed to start within the given period ." at bounding box center [446, 413] width 483 height 19
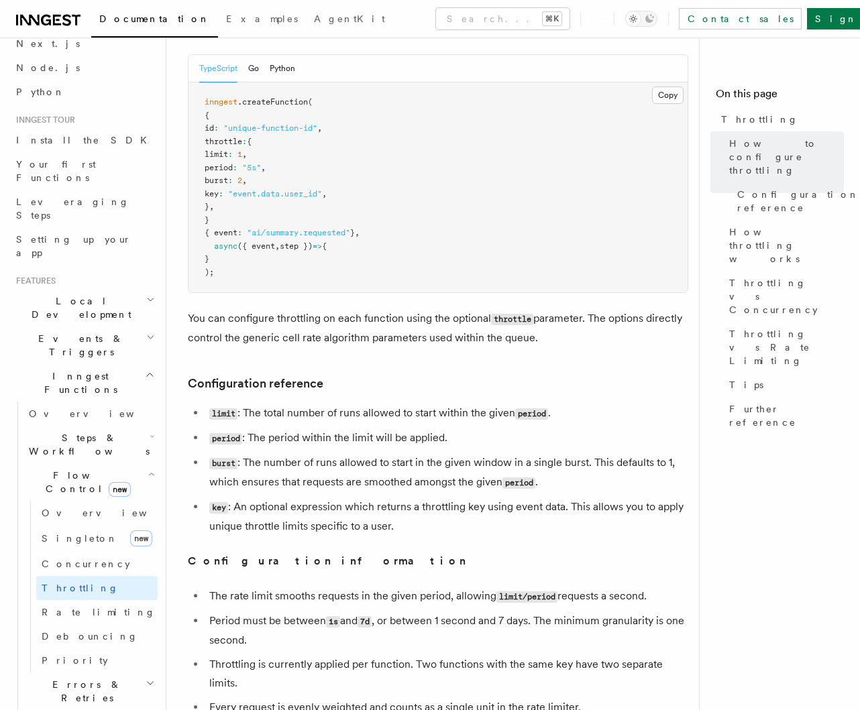
click at [381, 446] on li "period : The period within the limit will be applied." at bounding box center [446, 438] width 483 height 19
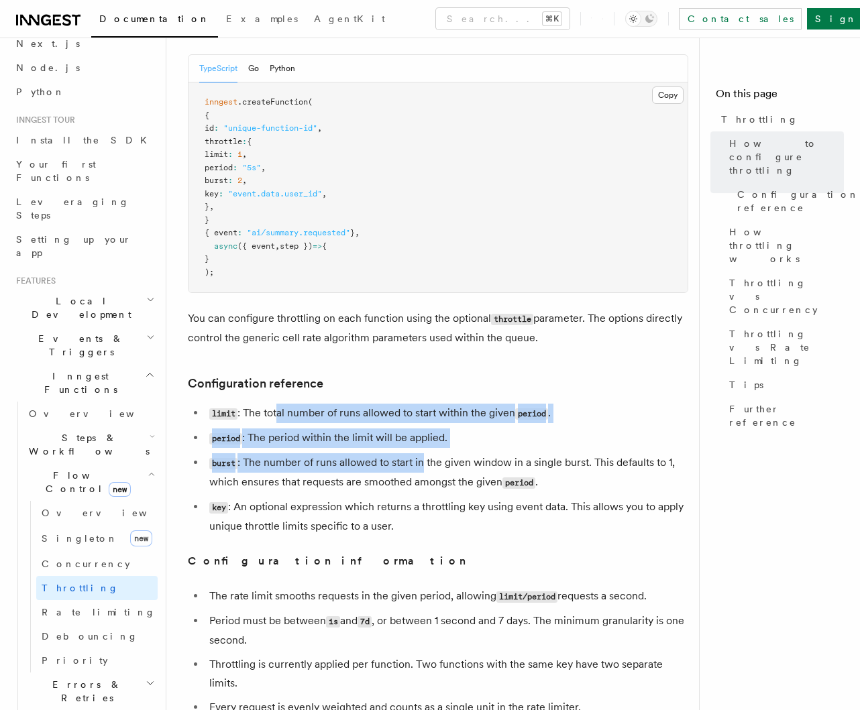
click at [426, 468] on ul "limit : The total number of runs allowed to start within the given period . per…" at bounding box center [438, 470] width 500 height 132
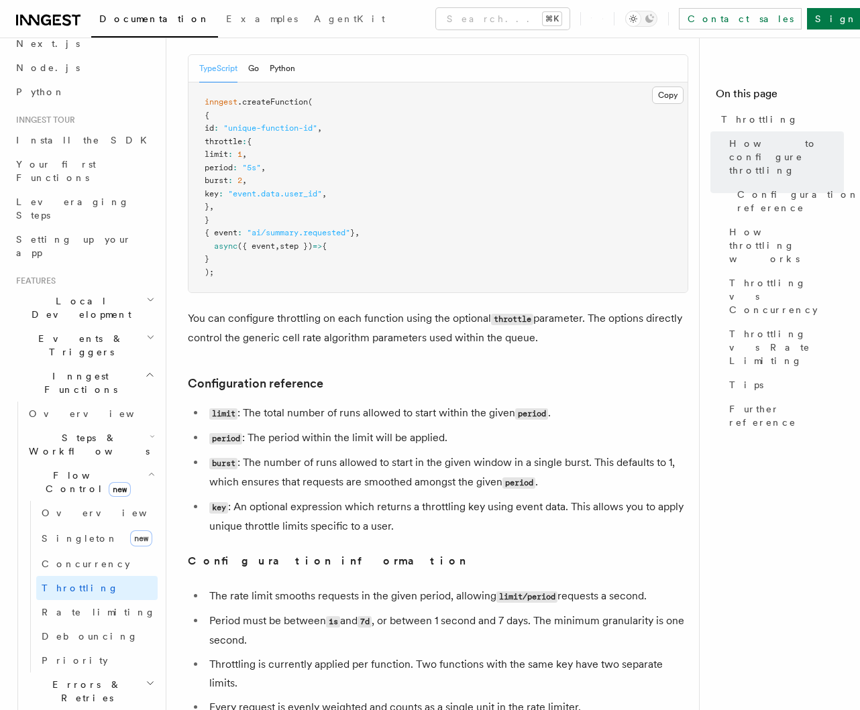
click at [416, 536] on li "key : An optional expression which returns a throttling key using event data. T…" at bounding box center [446, 517] width 483 height 38
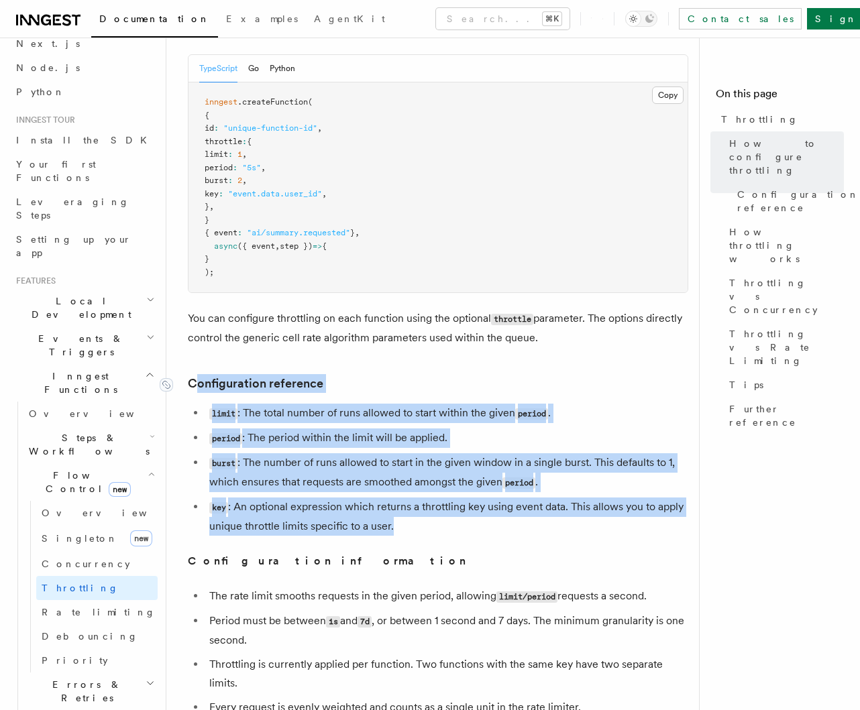
click at [327, 457] on li "burst : The number of runs allowed to start in the given window in a single bur…" at bounding box center [446, 472] width 483 height 39
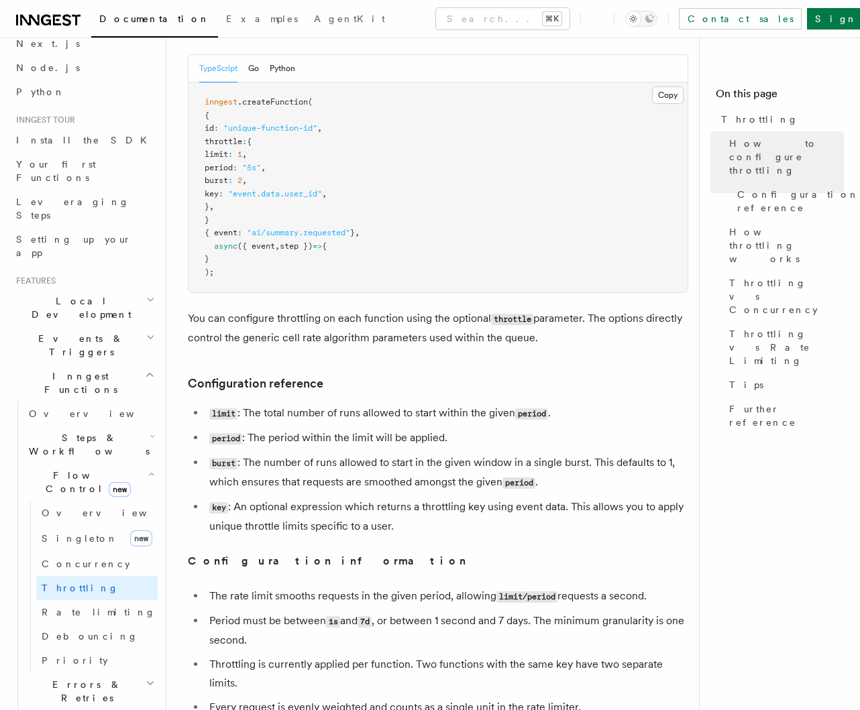
click at [369, 484] on li "burst : The number of runs allowed to start in the given window in a single bur…" at bounding box center [446, 472] width 483 height 39
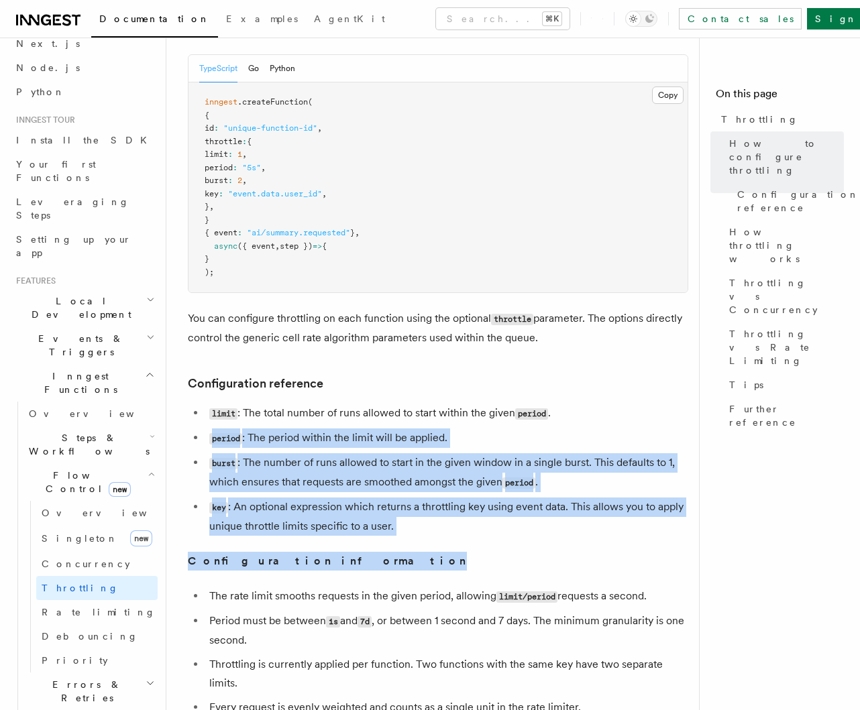
click at [345, 496] on ul "limit : The total number of runs allowed to start within the given period . per…" at bounding box center [438, 470] width 500 height 132
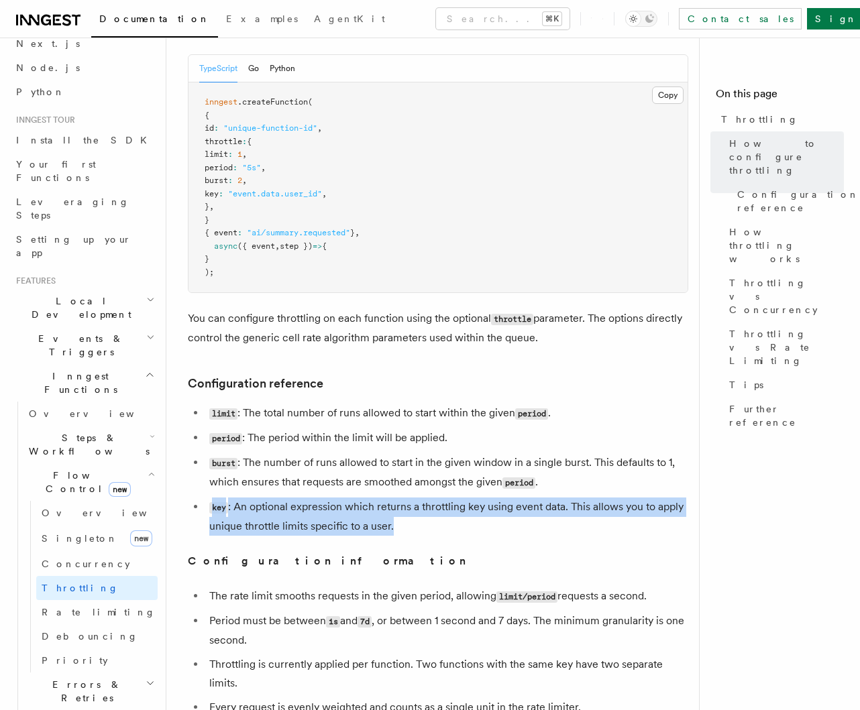
click at [431, 524] on ul "limit : The total number of runs allowed to start within the given period . per…" at bounding box center [438, 470] width 500 height 132
click at [435, 524] on li "key : An optional expression which returns a throttling key using event data. T…" at bounding box center [446, 517] width 483 height 38
click at [398, 532] on li "key : An optional expression which returns a throttling key using event data. T…" at bounding box center [446, 517] width 483 height 38
click at [410, 532] on li "key : An optional expression which returns a throttling key using event data. T…" at bounding box center [446, 517] width 483 height 38
click at [401, 522] on ul "limit : The total number of runs allowed to start within the given period . per…" at bounding box center [438, 470] width 500 height 132
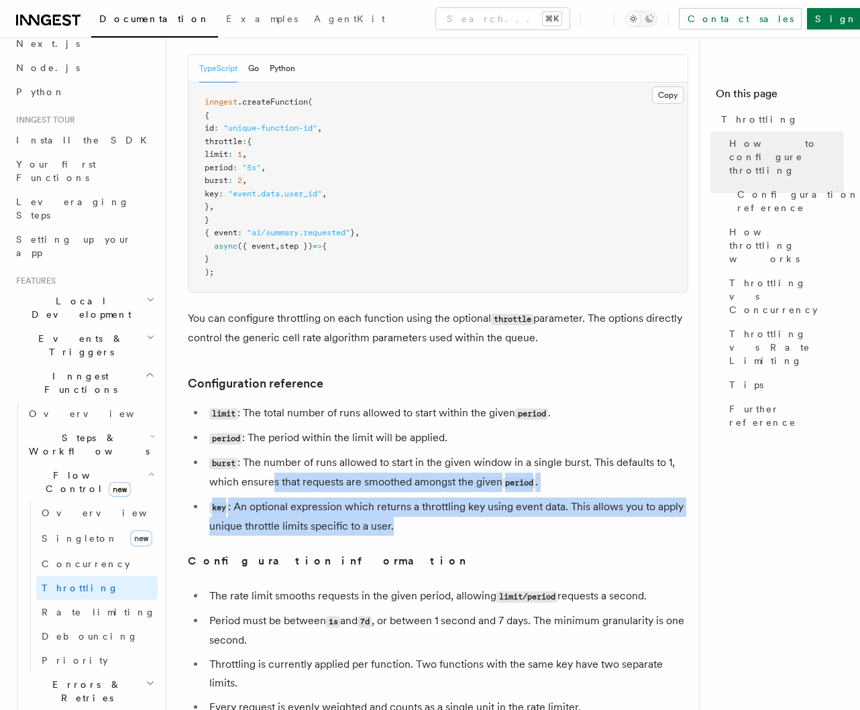
click at [401, 522] on li "key : An optional expression which returns a throttling key using event data. T…" at bounding box center [446, 517] width 483 height 38
click at [401, 523] on ul "limit : The total number of runs allowed to start within the given period . per…" at bounding box center [438, 470] width 500 height 132
click at [400, 520] on li "key : An optional expression which returns a throttling key using event data. T…" at bounding box center [446, 517] width 483 height 38
click at [427, 527] on li "key : An optional expression which returns a throttling key using event data. T…" at bounding box center [446, 517] width 483 height 38
click at [428, 527] on li "key : An optional expression which returns a throttling key using event data. T…" at bounding box center [446, 517] width 483 height 38
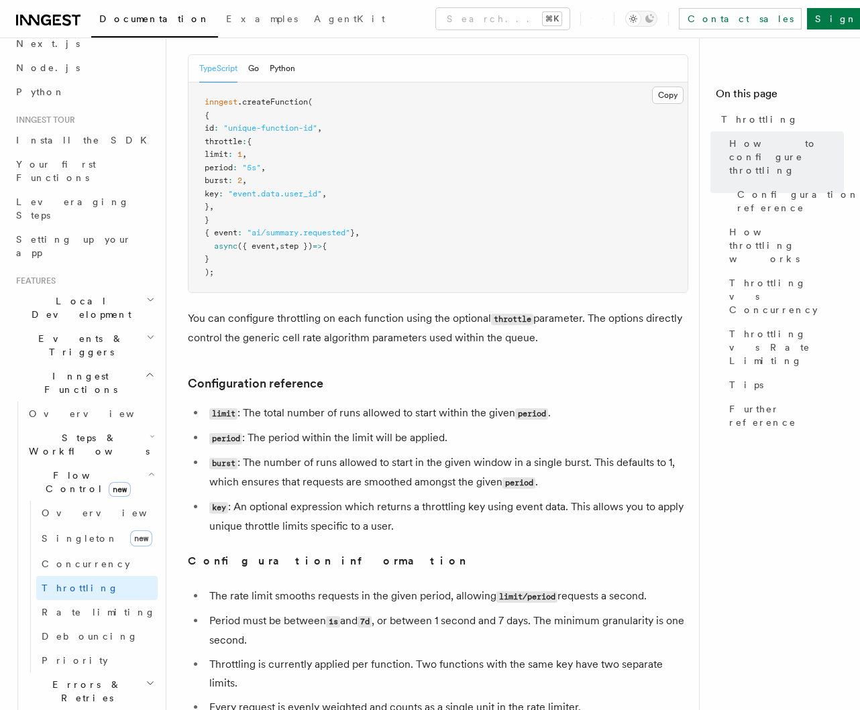
click at [362, 526] on li "key : An optional expression which returns a throttling key using event data. T…" at bounding box center [446, 517] width 483 height 38
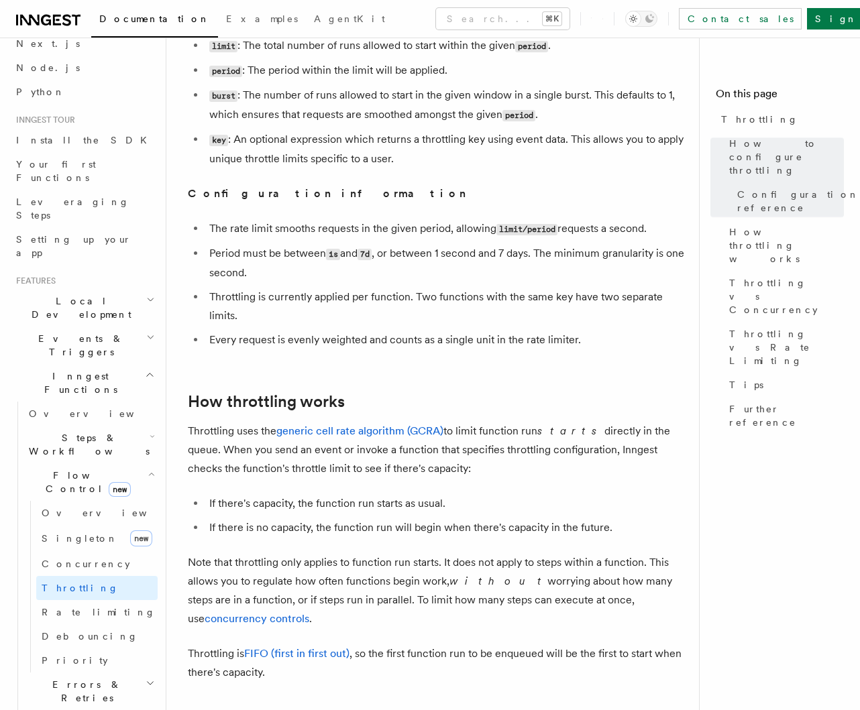
scroll to position [631, 0]
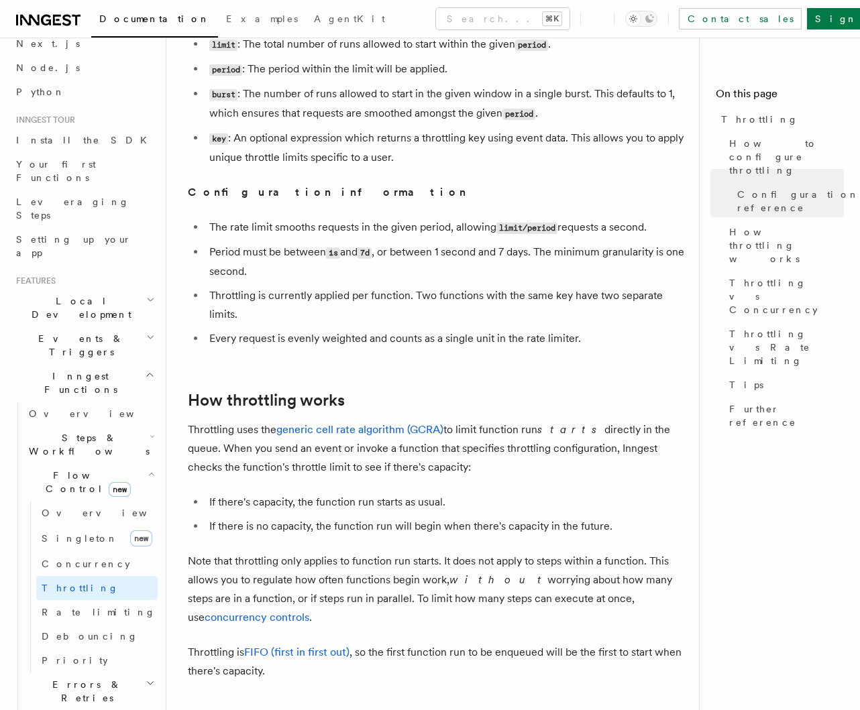
click at [296, 543] on article "Features Inngest Functions Flow Control Throttling Throttling allows you to spe…" at bounding box center [438, 490] width 500 height 2125
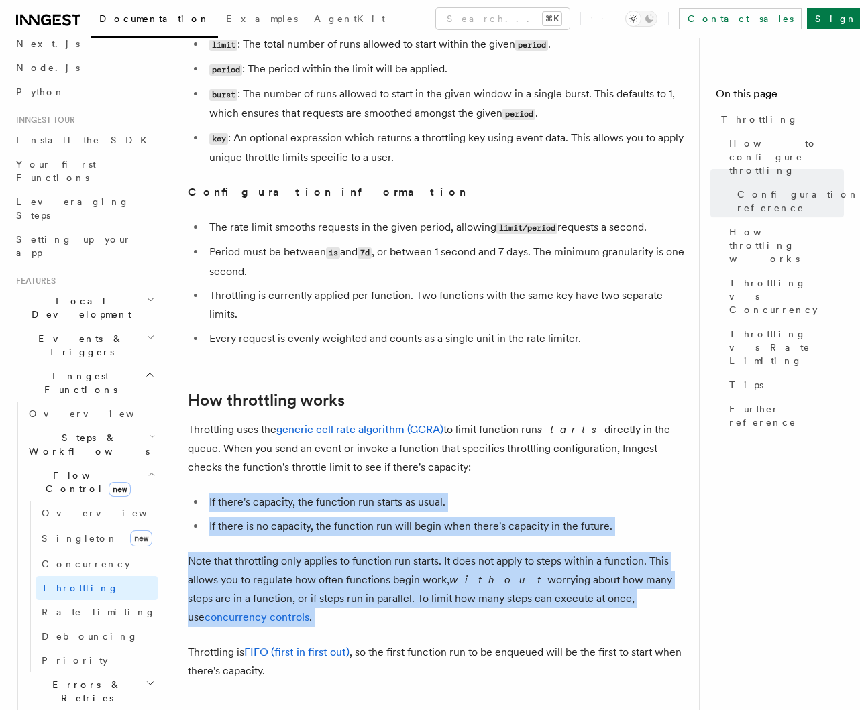
click at [227, 465] on article "Features Inngest Functions Flow Control Throttling Throttling allows you to spe…" at bounding box center [438, 490] width 500 height 2125
click at [270, 530] on li "If there is no capacity, the function run will begin when there's capacity in t…" at bounding box center [446, 526] width 483 height 19
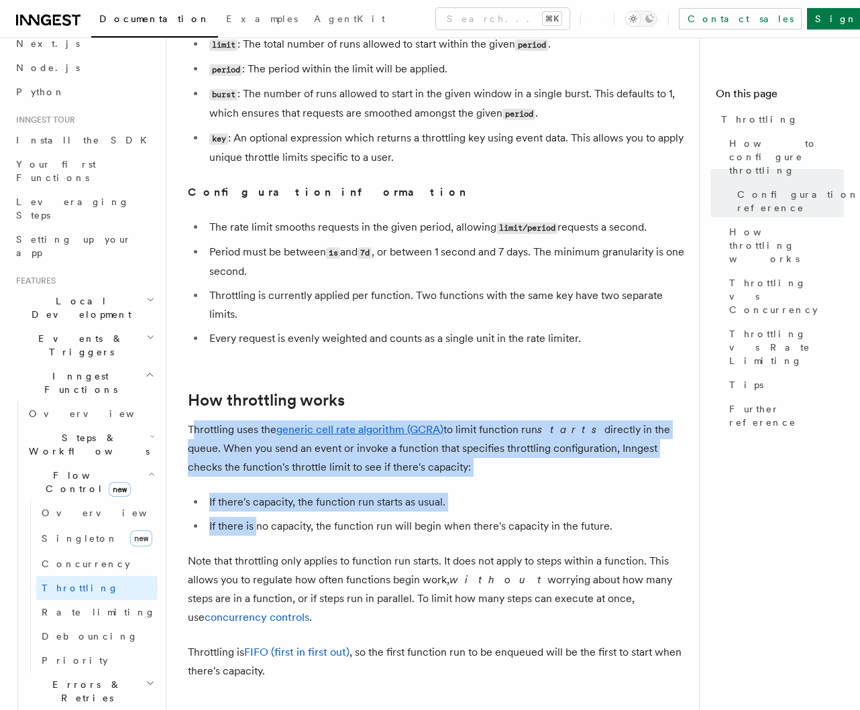
click at [256, 538] on article "Features Inngest Functions Flow Control Throttling Throttling allows you to spe…" at bounding box center [438, 490] width 500 height 2125
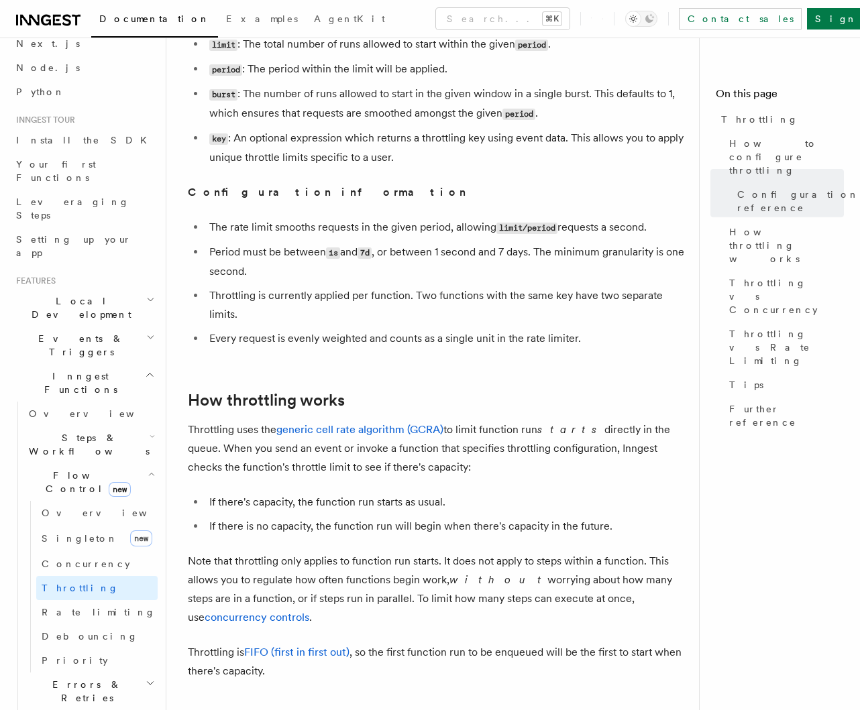
click at [264, 532] on li "If there is no capacity, the function run will begin when there's capacity in t…" at bounding box center [446, 526] width 483 height 19
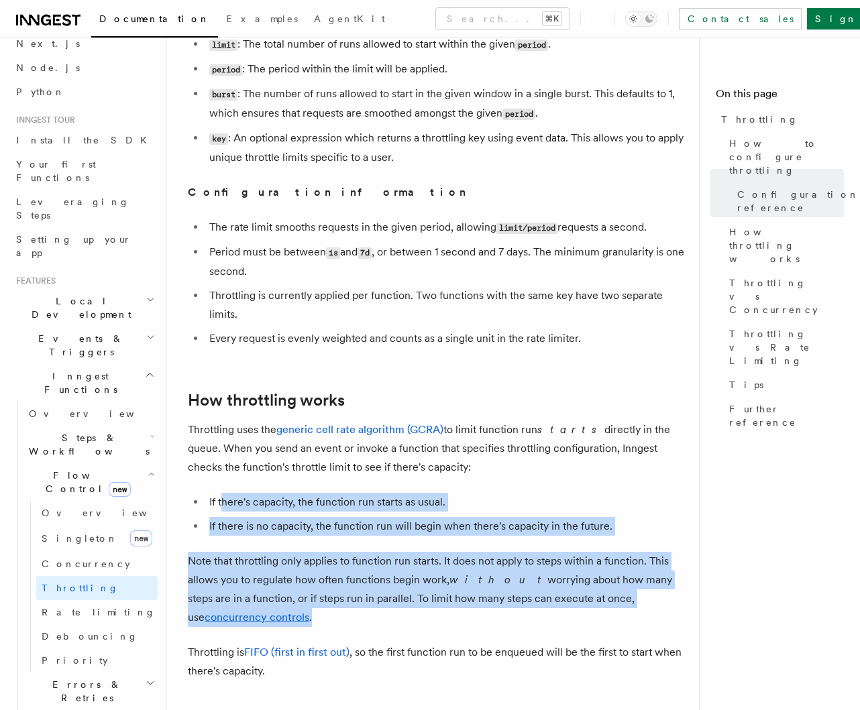
click at [219, 488] on article "Features Inngest Functions Flow Control Throttling Throttling allows you to spe…" at bounding box center [438, 490] width 500 height 2125
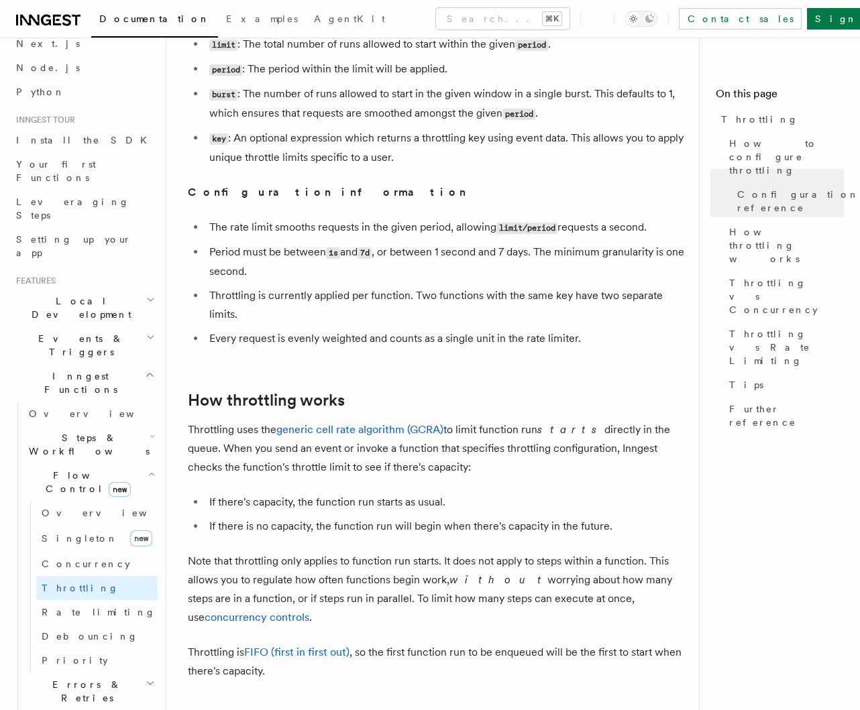
click at [267, 520] on li "If there is no capacity, the function run will begin when there's capacity in t…" at bounding box center [446, 526] width 483 height 19
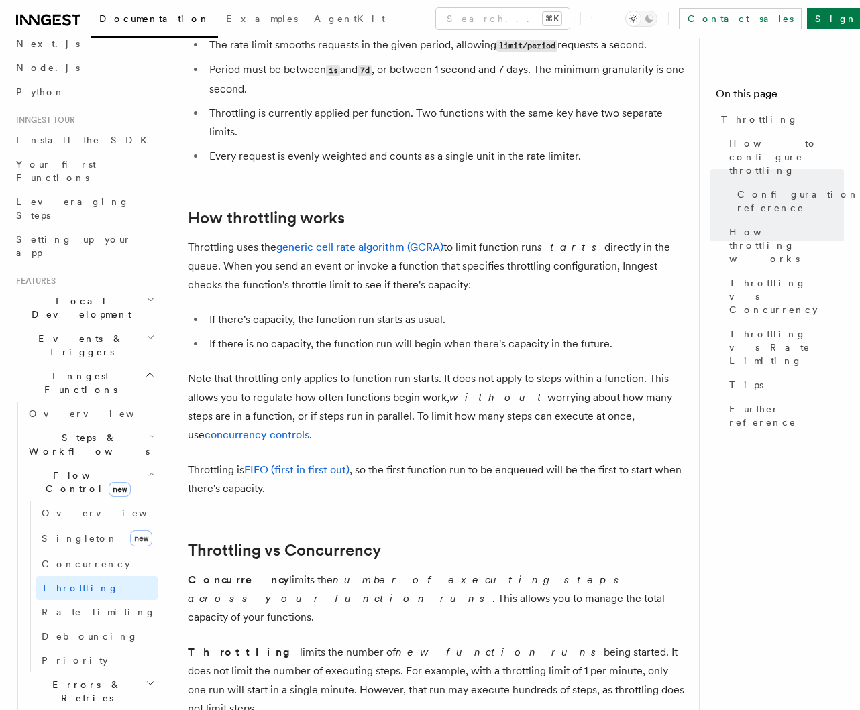
scroll to position [897, 0]
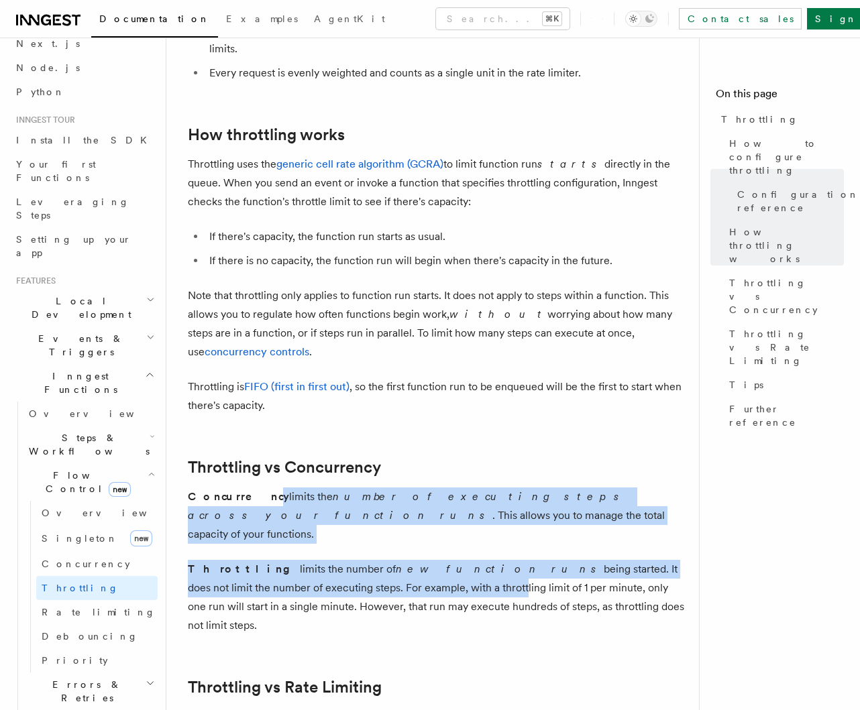
click at [339, 569] on article "Features Inngest Functions Flow Control Throttling Throttling allows you to spe…" at bounding box center [438, 224] width 500 height 2125
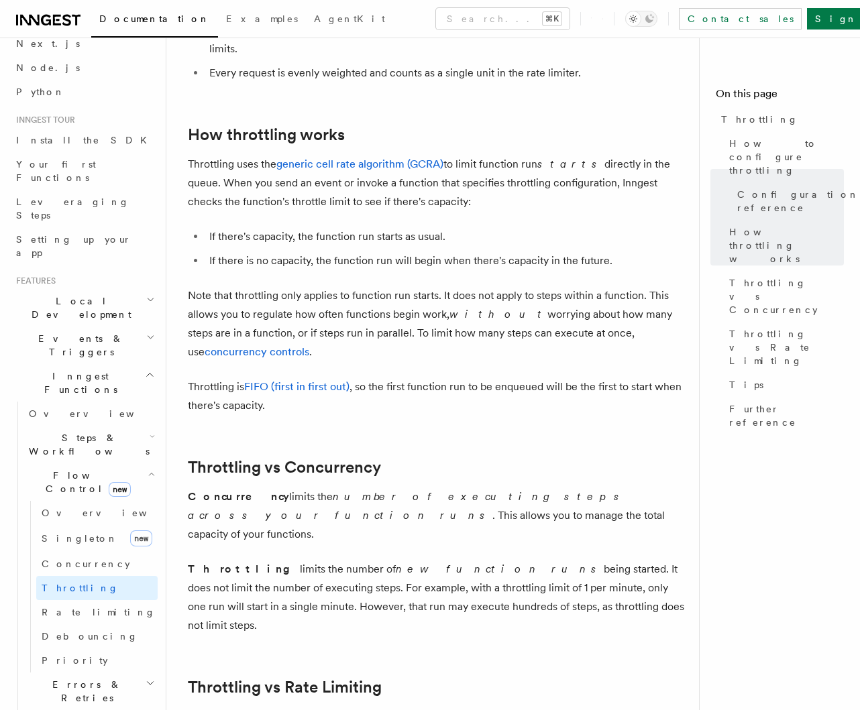
click at [341, 570] on p "Throttling limits the number of new function runs being started. It does not li…" at bounding box center [438, 597] width 500 height 75
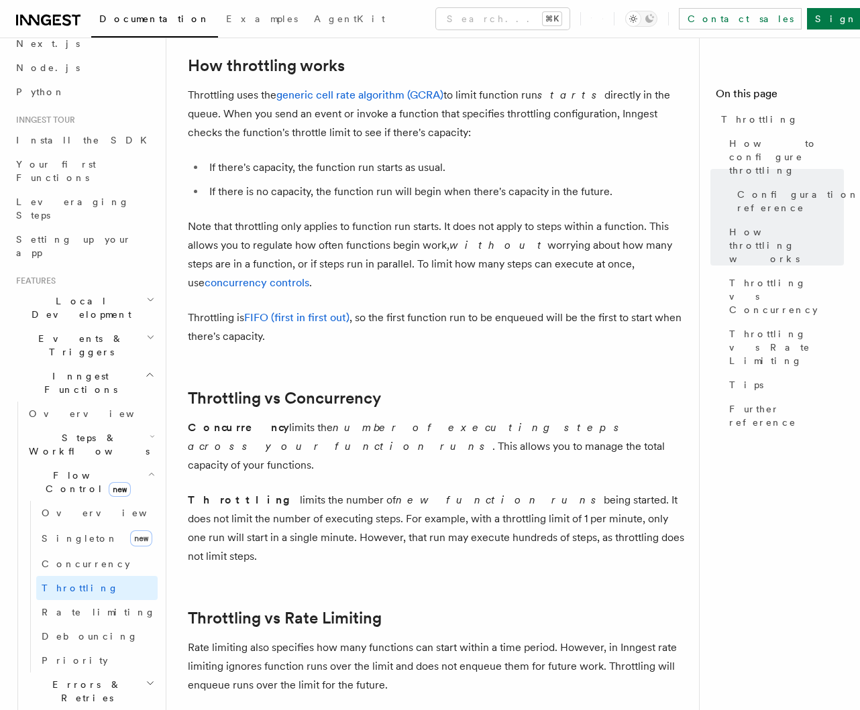
scroll to position [968, 0]
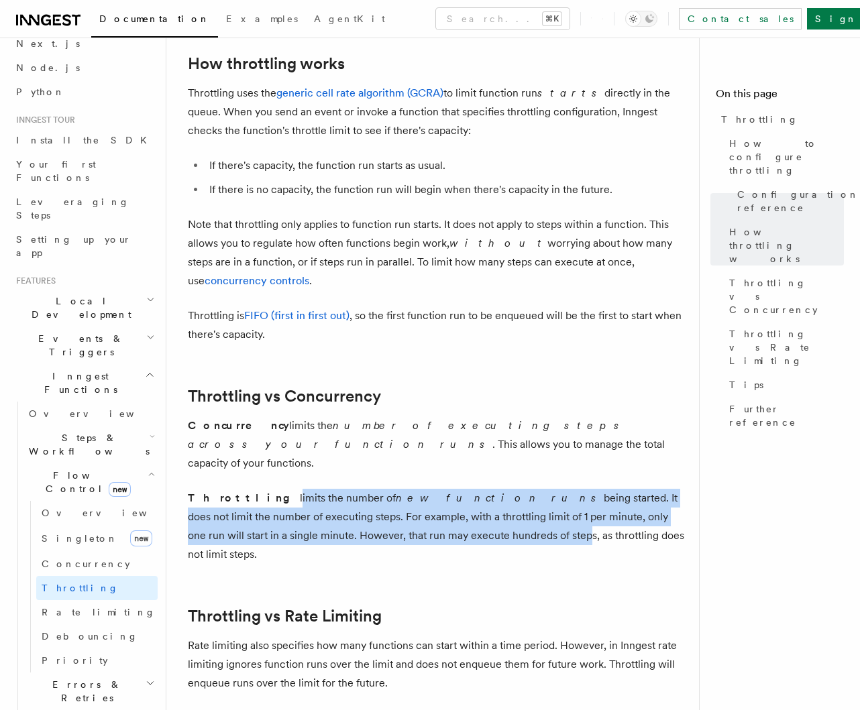
click at [422, 524] on p "Throttling limits the number of new function runs being started. It does not li…" at bounding box center [438, 526] width 500 height 75
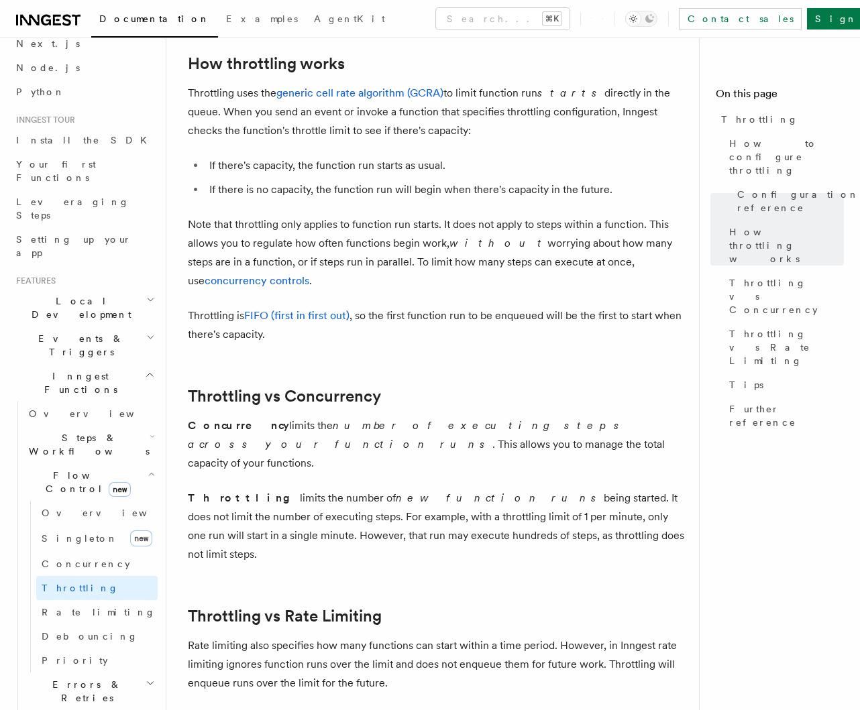
click at [430, 523] on p "Throttling limits the number of new function runs being started. It does not li…" at bounding box center [438, 526] width 500 height 75
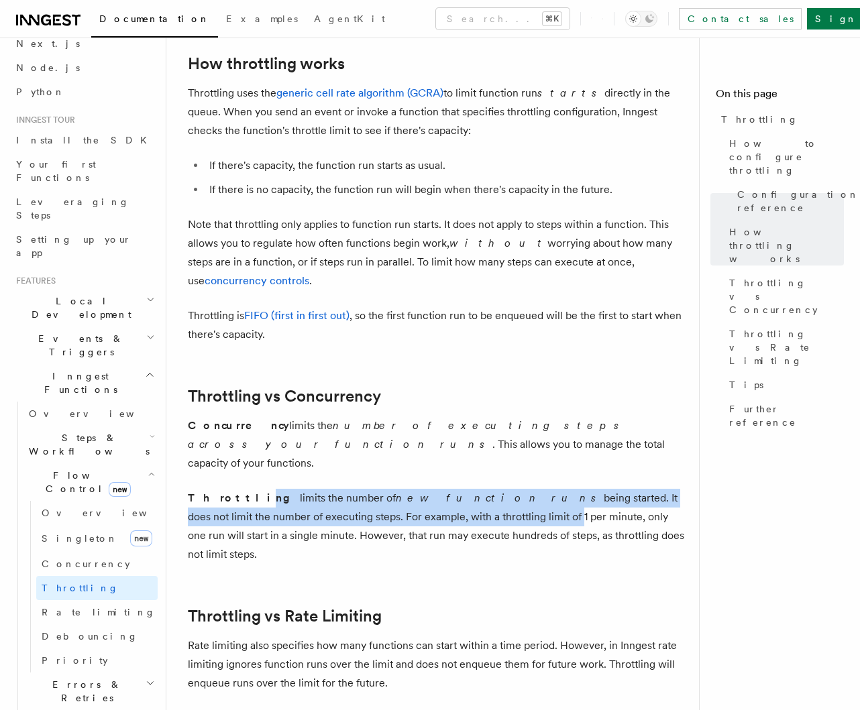
click at [397, 495] on p "Throttling limits the number of new function runs being started. It does not li…" at bounding box center [438, 526] width 500 height 75
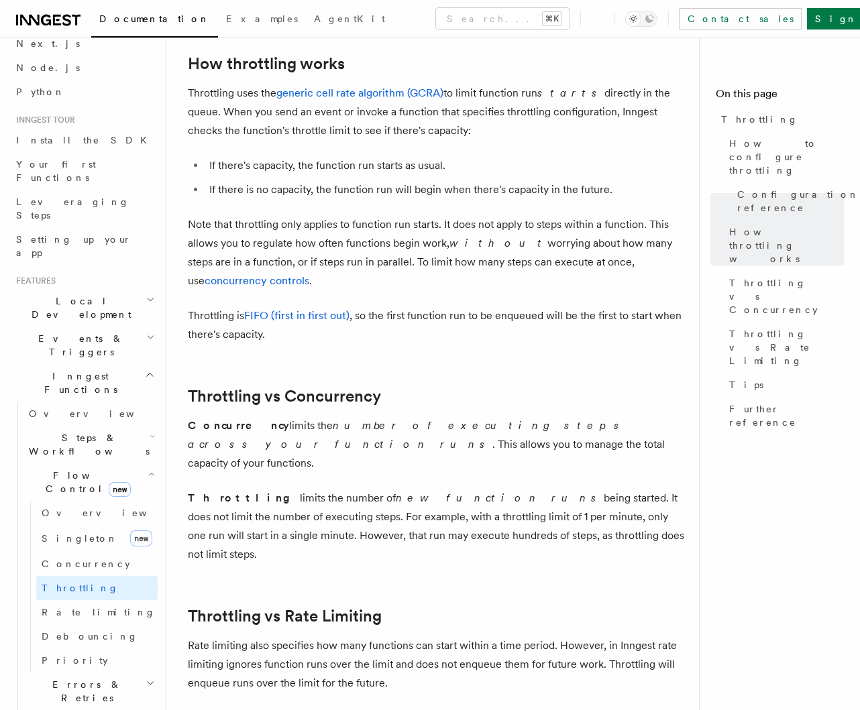
click at [400, 496] on p "Throttling limits the number of new function runs being started. It does not li…" at bounding box center [438, 526] width 500 height 75
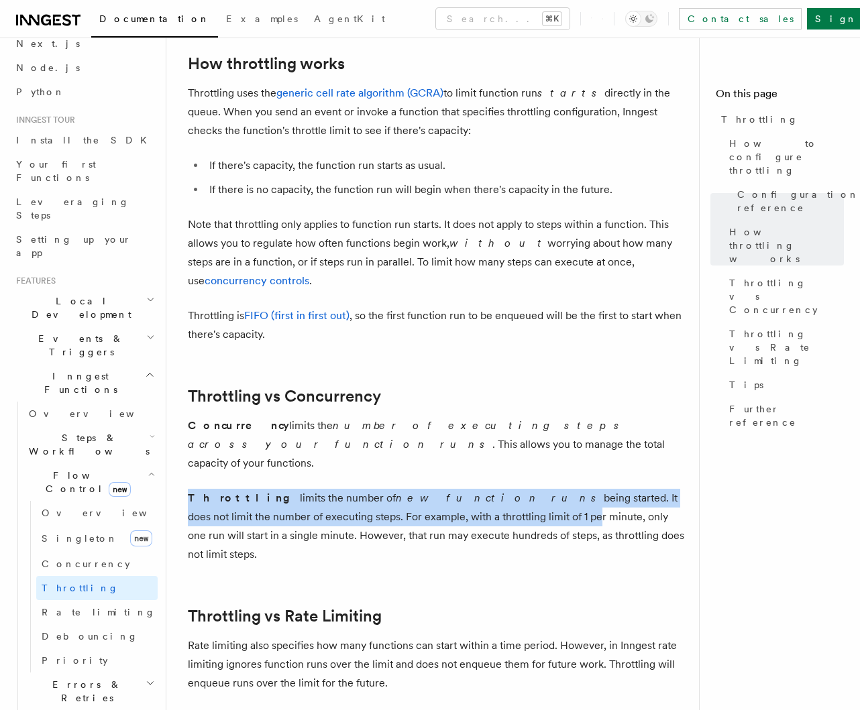
click at [429, 499] on article "Features Inngest Functions Flow Control Throttling Throttling allows you to spe…" at bounding box center [438, 153] width 500 height 2125
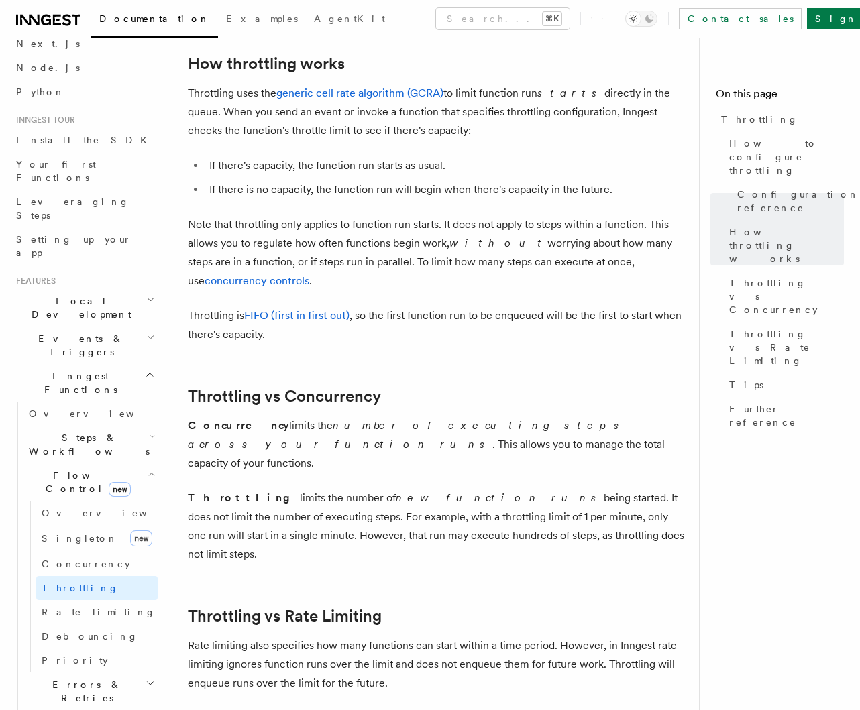
click at [433, 499] on p "Throttling limits the number of new function runs being started. It does not li…" at bounding box center [438, 526] width 500 height 75
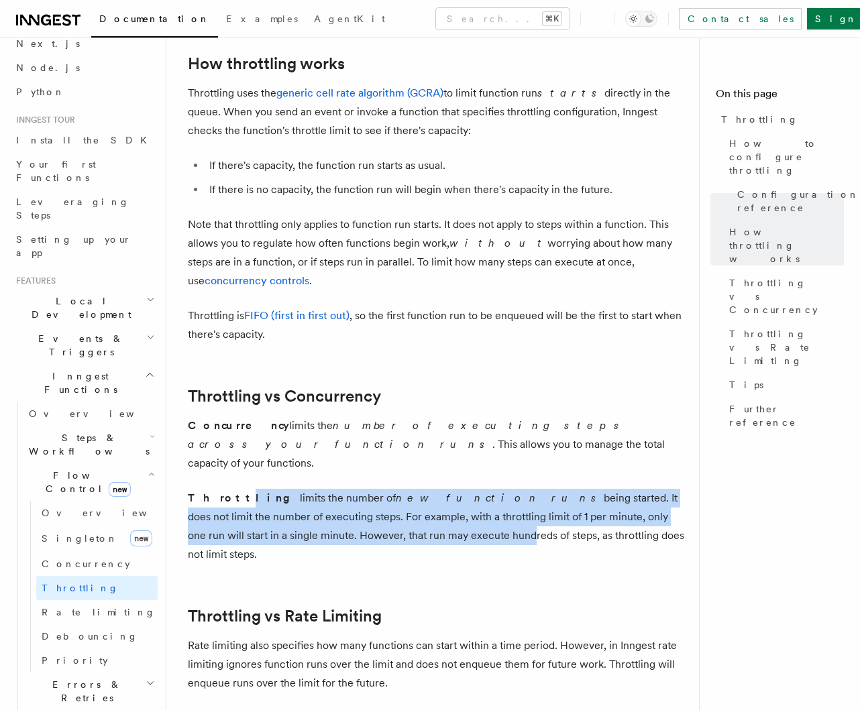
click at [355, 518] on p "Throttling limits the number of new function runs being started. It does not li…" at bounding box center [438, 526] width 500 height 75
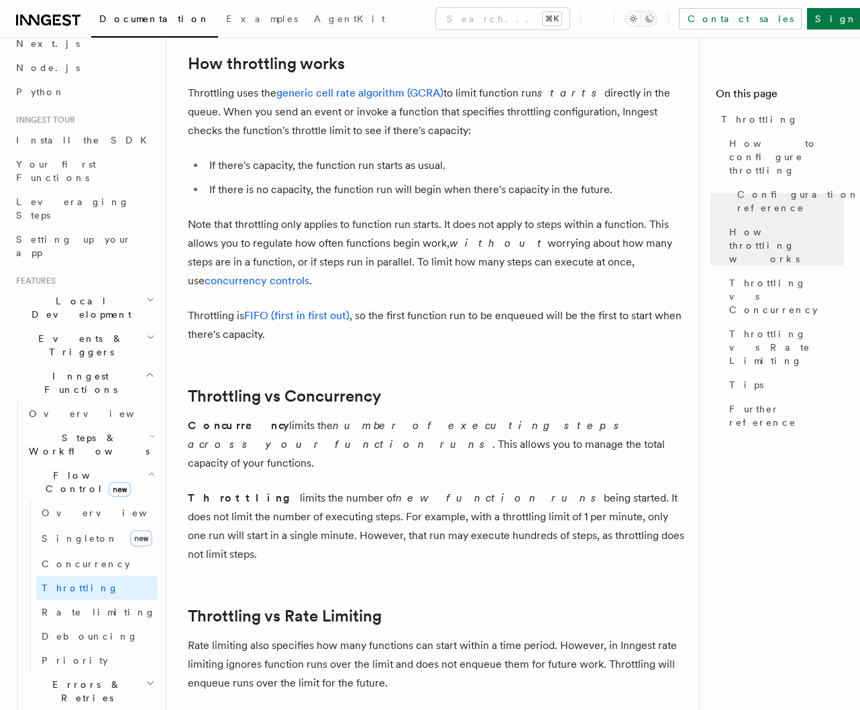
click at [359, 518] on p "Throttling limits the number of new function runs being started. It does not li…" at bounding box center [438, 526] width 500 height 75
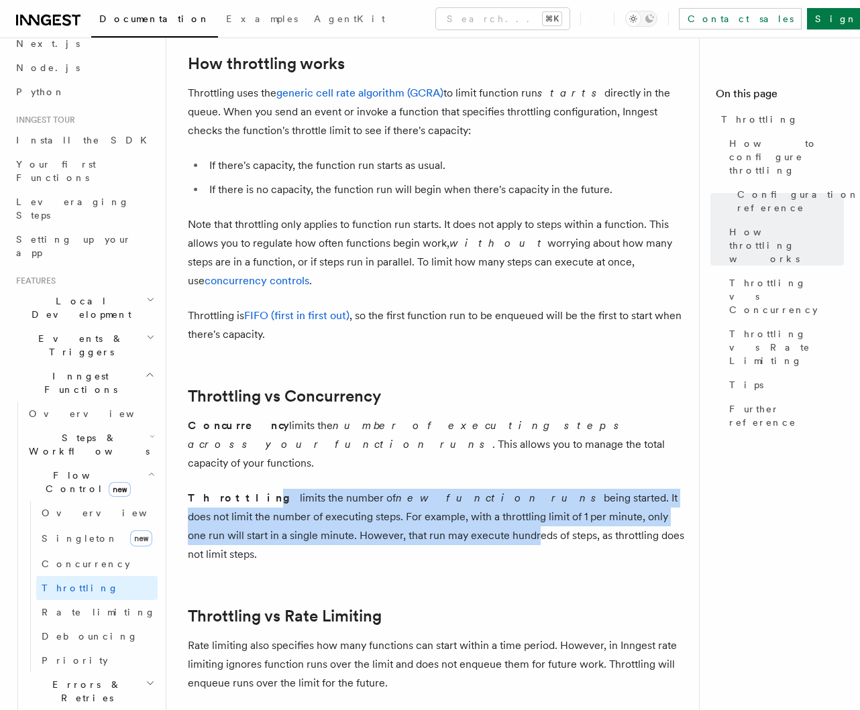
click at [366, 518] on p "Throttling limits the number of new function runs being started. It does not li…" at bounding box center [438, 526] width 500 height 75
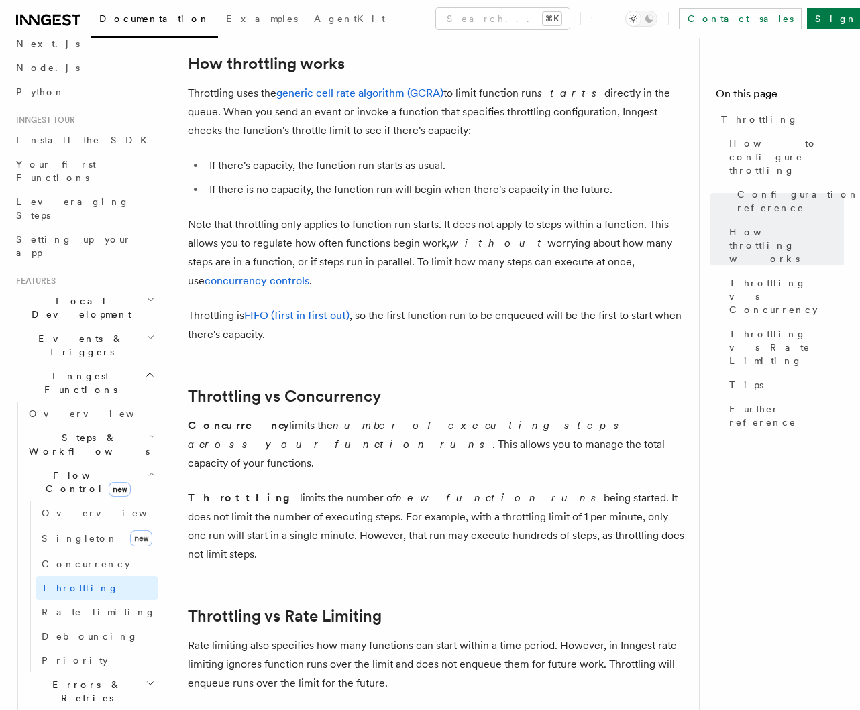
click at [368, 518] on p "Throttling limits the number of new function runs being started. It does not li…" at bounding box center [438, 526] width 500 height 75
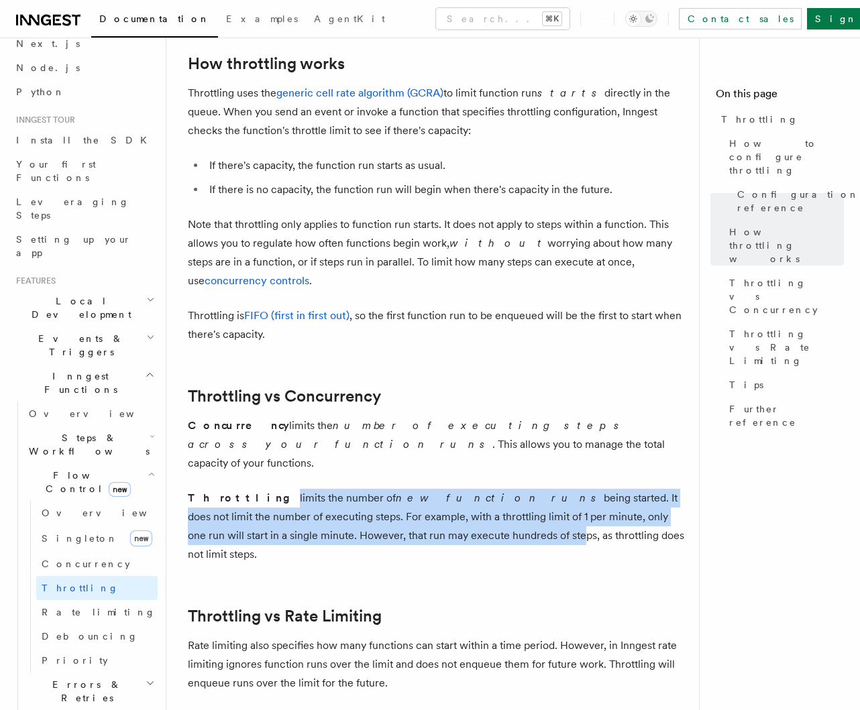
click at [408, 512] on p "Throttling limits the number of new function runs being started. It does not li…" at bounding box center [438, 526] width 500 height 75
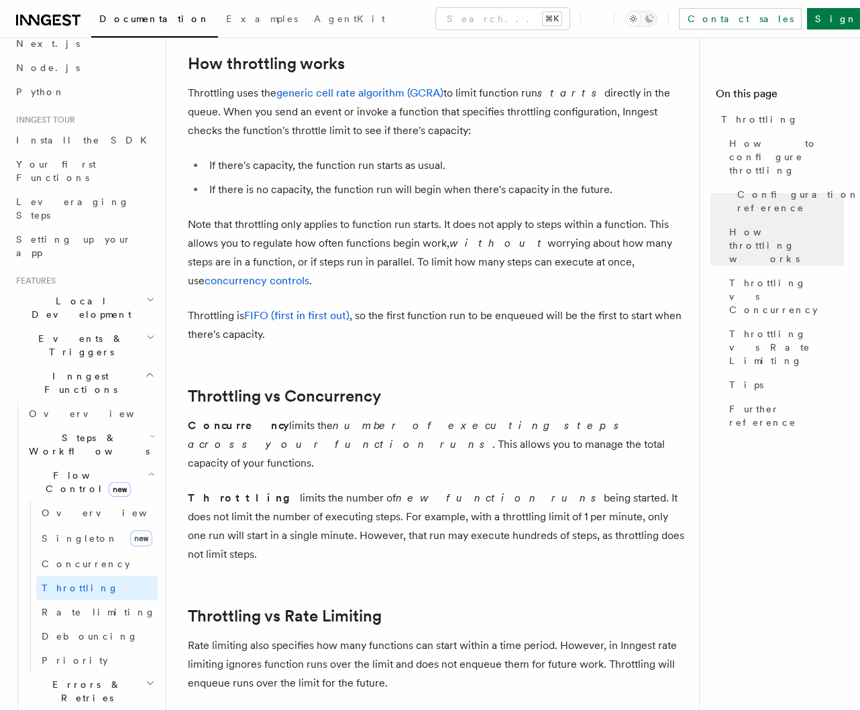
click at [420, 523] on p "Throttling limits the number of new function runs being started. It does not li…" at bounding box center [438, 526] width 500 height 75
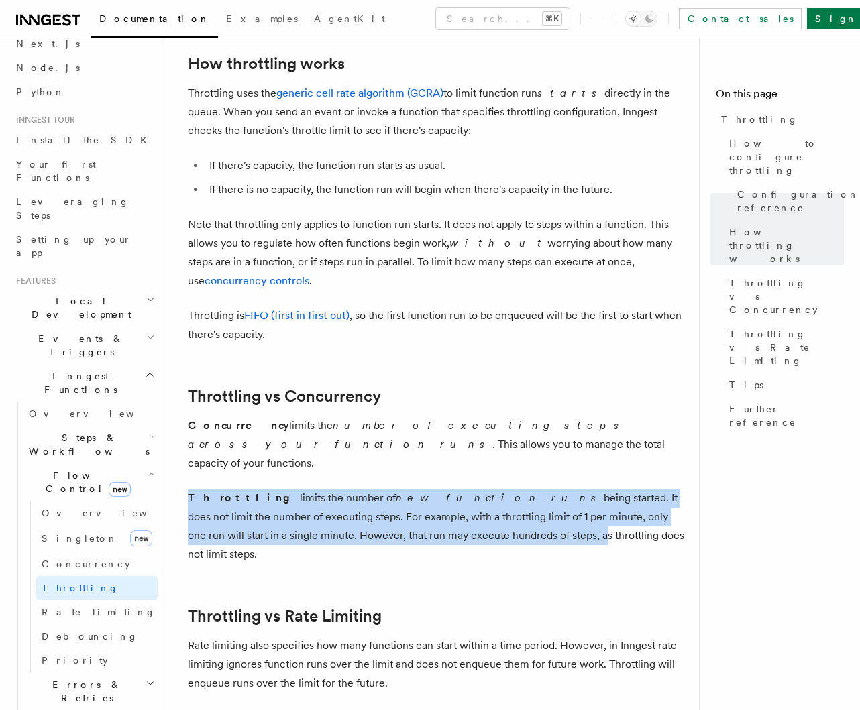
click at [433, 516] on article "Features Inngest Functions Flow Control Throttling Throttling allows you to spe…" at bounding box center [438, 153] width 500 height 2125
click at [433, 516] on p "Throttling limits the number of new function runs being started. It does not li…" at bounding box center [438, 526] width 500 height 75
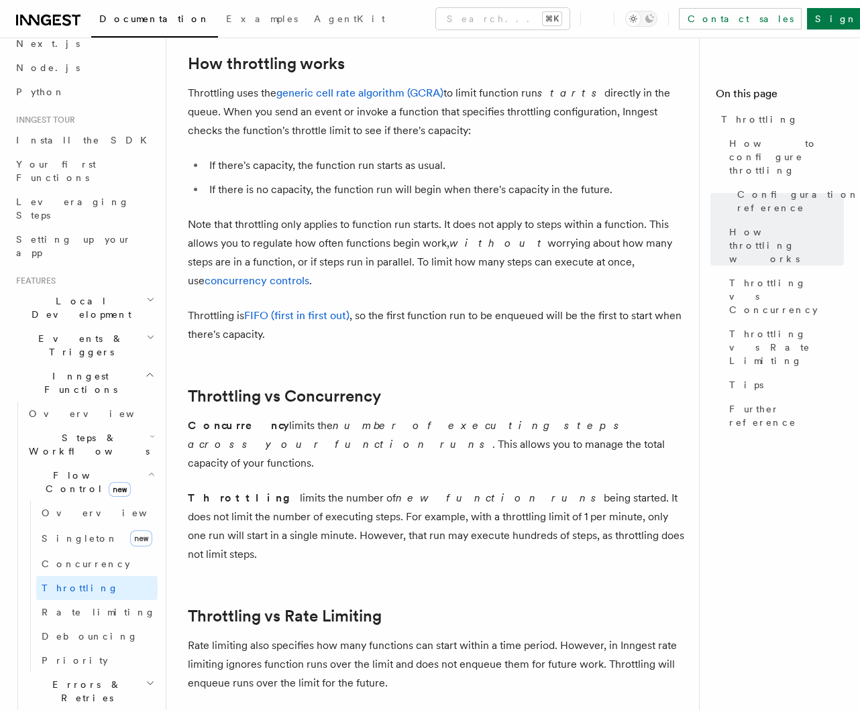
click at [463, 512] on article "Features Inngest Functions Flow Control Throttling Throttling allows you to spe…" at bounding box center [438, 153] width 500 height 2125
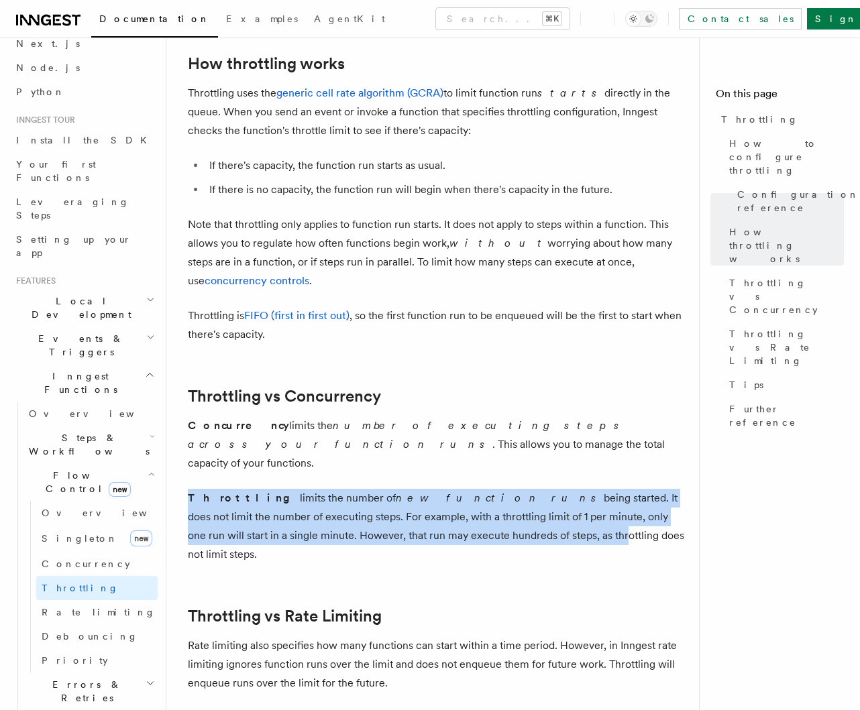
click at [451, 518] on article "Features Inngest Functions Flow Control Throttling Throttling allows you to spe…" at bounding box center [438, 153] width 500 height 2125
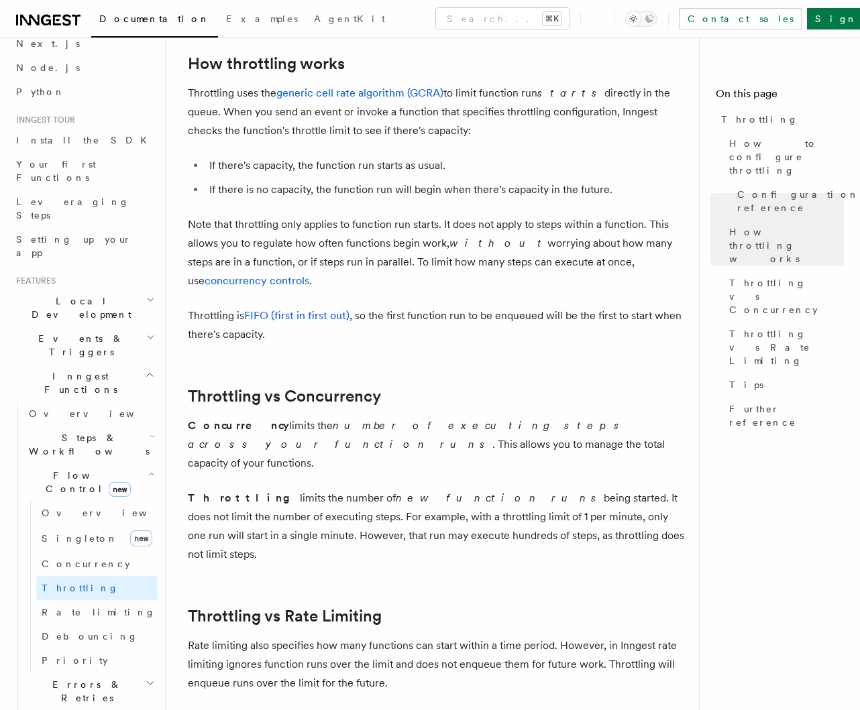
click at [455, 518] on p "Throttling limits the number of new function runs being started. It does not li…" at bounding box center [438, 526] width 500 height 75
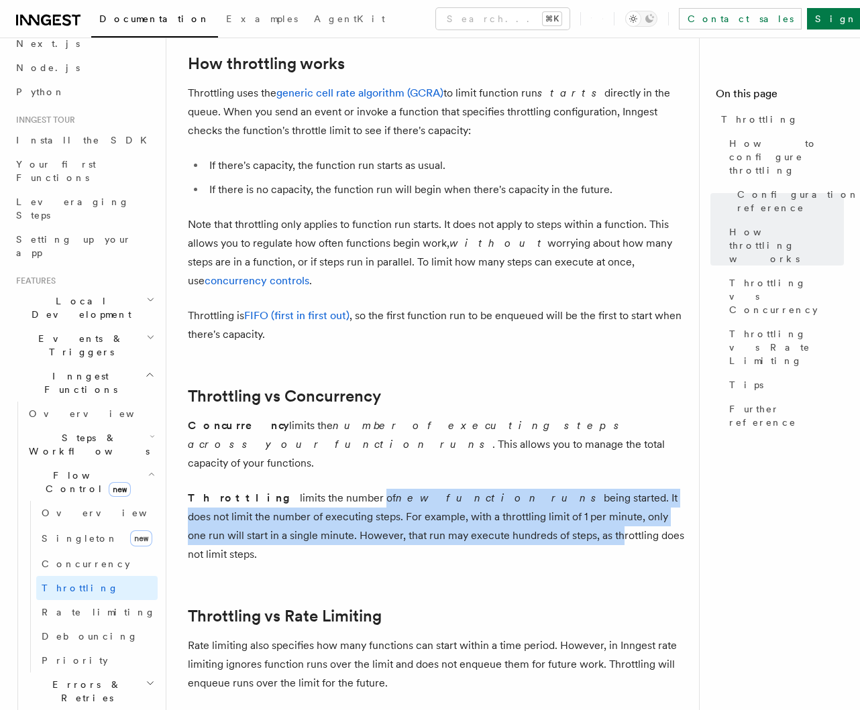
click at [446, 519] on p "Throttling limits the number of new function runs being started. It does not li…" at bounding box center [438, 526] width 500 height 75
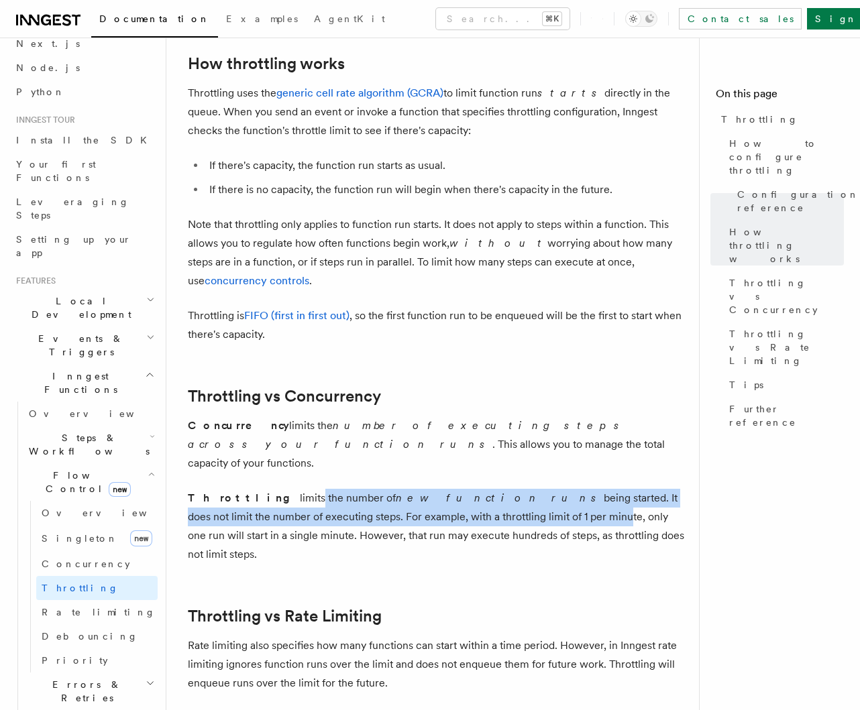
click at [436, 506] on p "Throttling limits the number of new function runs being started. It does not li…" at bounding box center [438, 526] width 500 height 75
click at [440, 506] on p "Throttling limits the number of new function runs being started. It does not li…" at bounding box center [438, 526] width 500 height 75
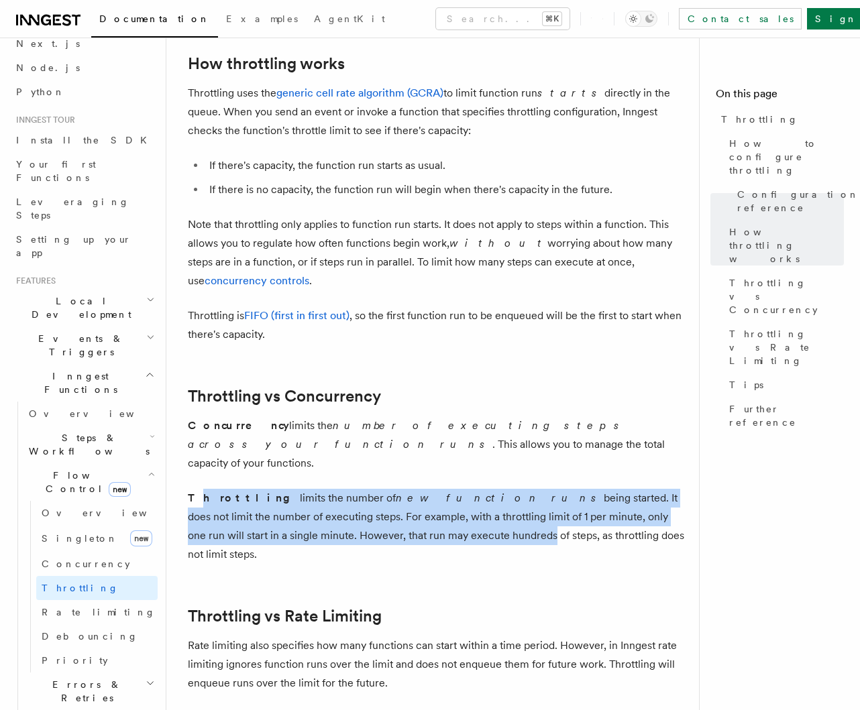
click at [390, 526] on p "Throttling limits the number of new function runs being started. It does not li…" at bounding box center [438, 526] width 500 height 75
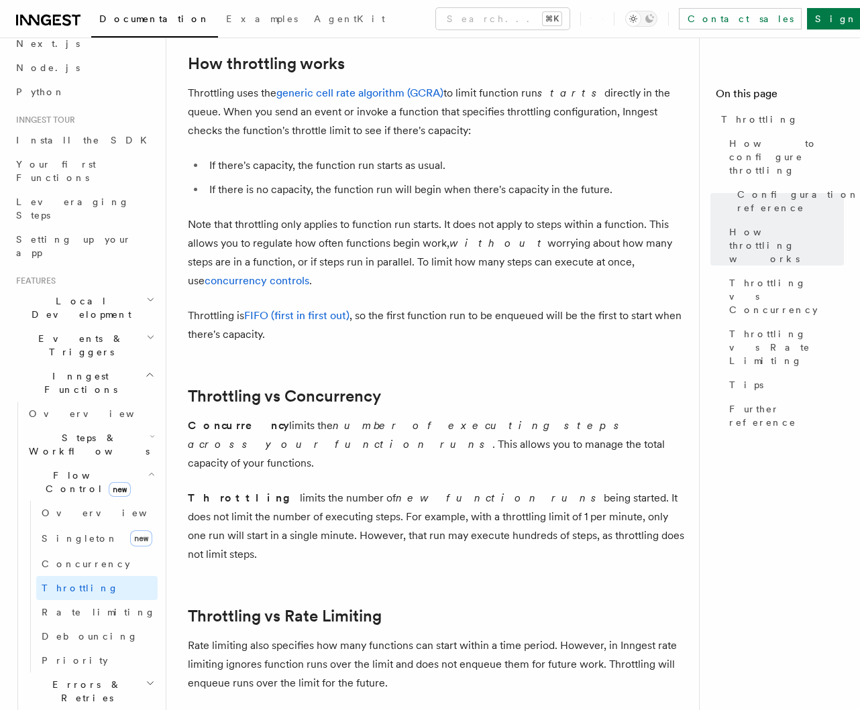
click at [414, 526] on p "Throttling limits the number of new function runs being started. It does not li…" at bounding box center [438, 526] width 500 height 75
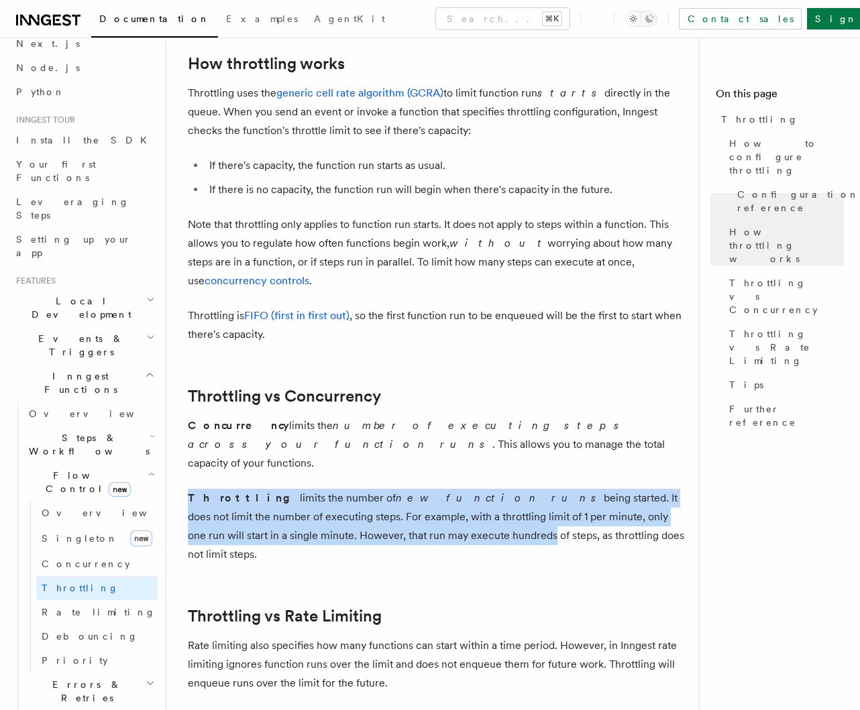
click at [379, 524] on p "Throttling limits the number of new function runs being started. It does not li…" at bounding box center [438, 526] width 500 height 75
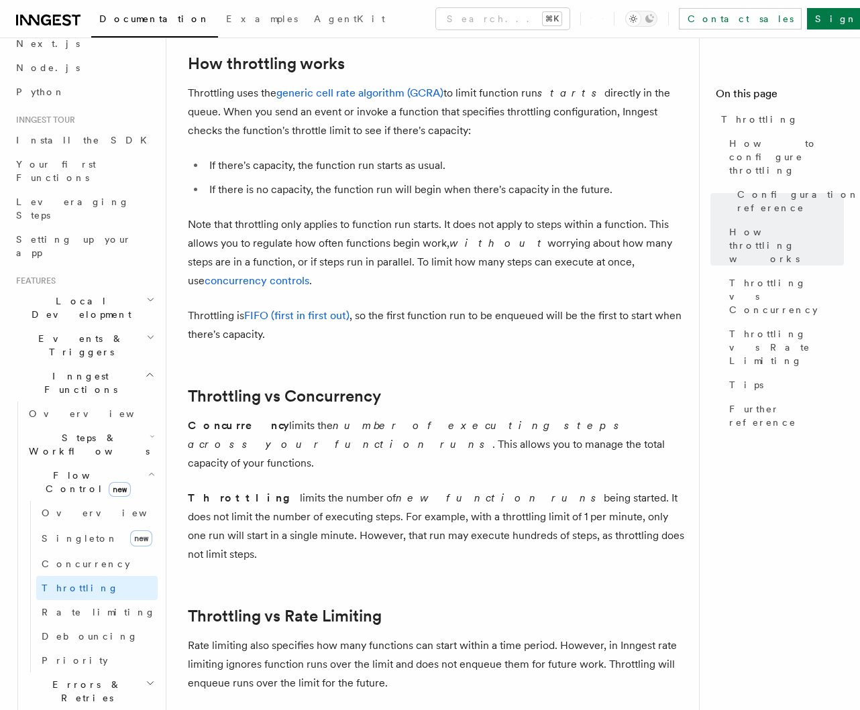
click at [384, 526] on p "Throttling limits the number of new function runs being started. It does not li…" at bounding box center [438, 526] width 500 height 75
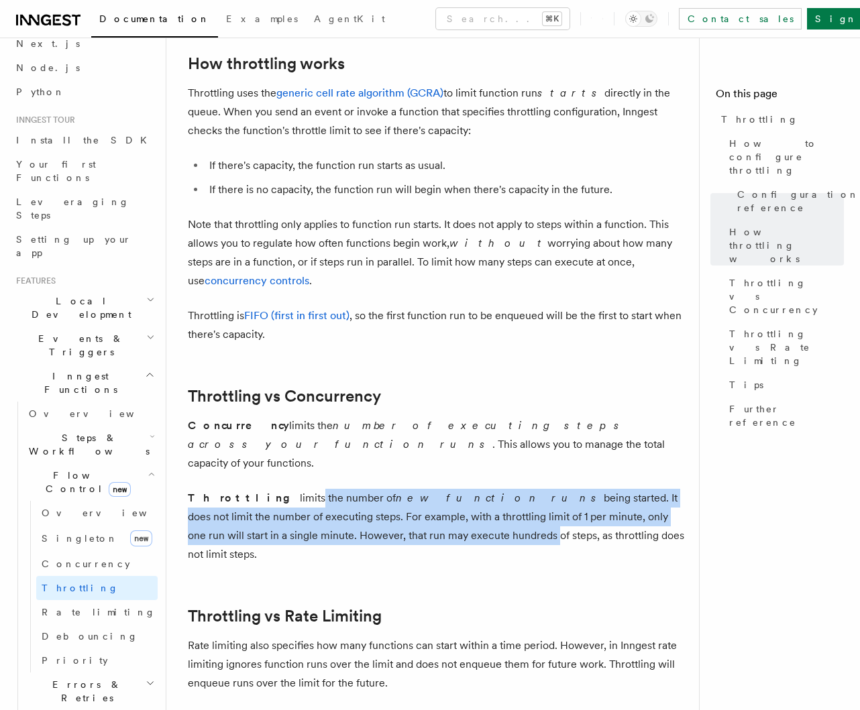
click at [383, 524] on p "Throttling limits the number of new function runs being started. It does not li…" at bounding box center [438, 526] width 500 height 75
click at [400, 526] on p "Throttling limits the number of new function runs being started. It does not li…" at bounding box center [438, 526] width 500 height 75
click at [396, 518] on p "Throttling limits the number of new function runs being started. It does not li…" at bounding box center [438, 526] width 500 height 75
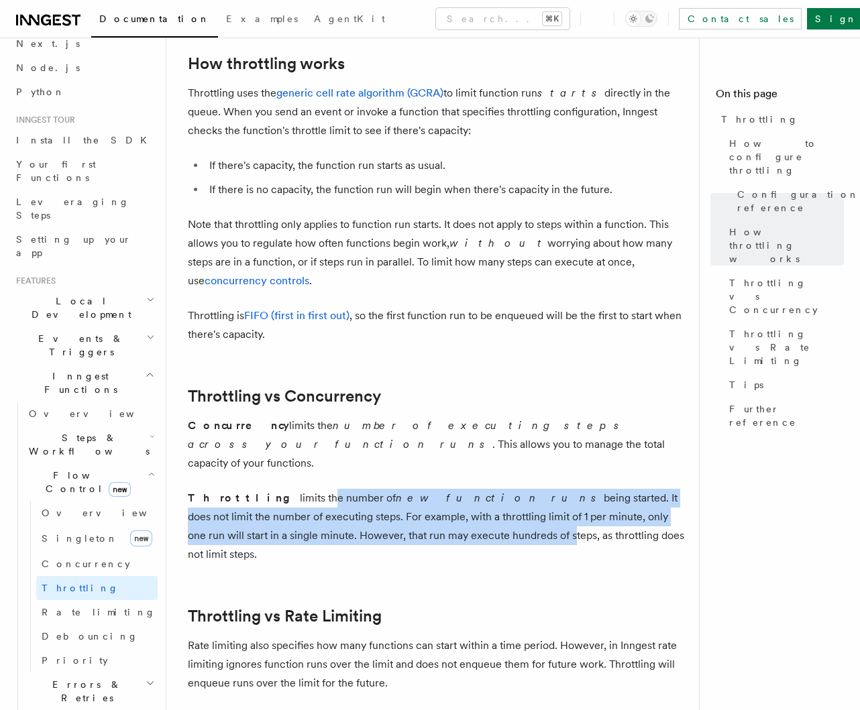
click at [398, 518] on p "Throttling limits the number of new function runs being started. It does not li…" at bounding box center [438, 526] width 500 height 75
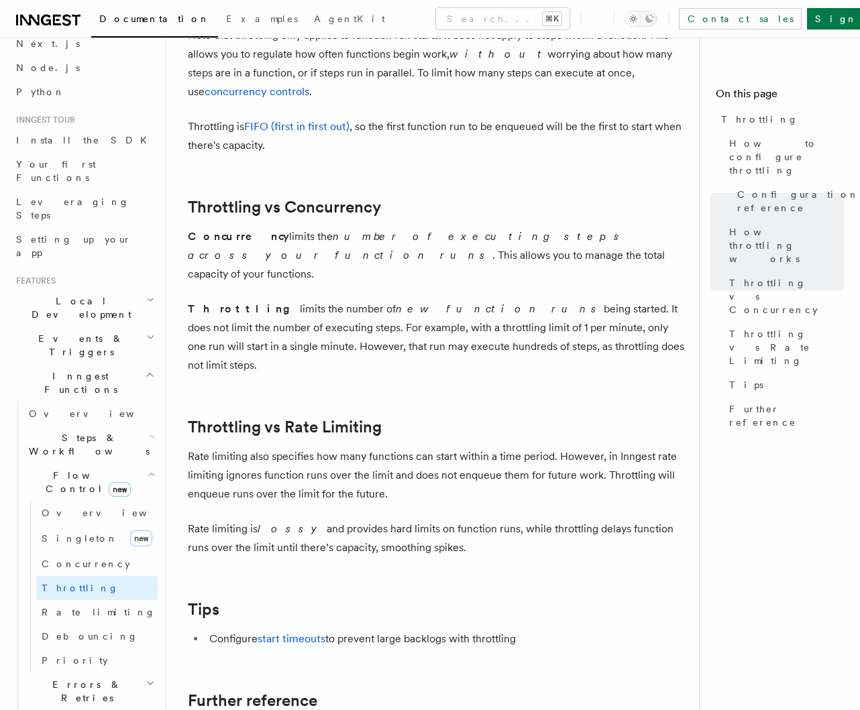
scroll to position [1162, 0]
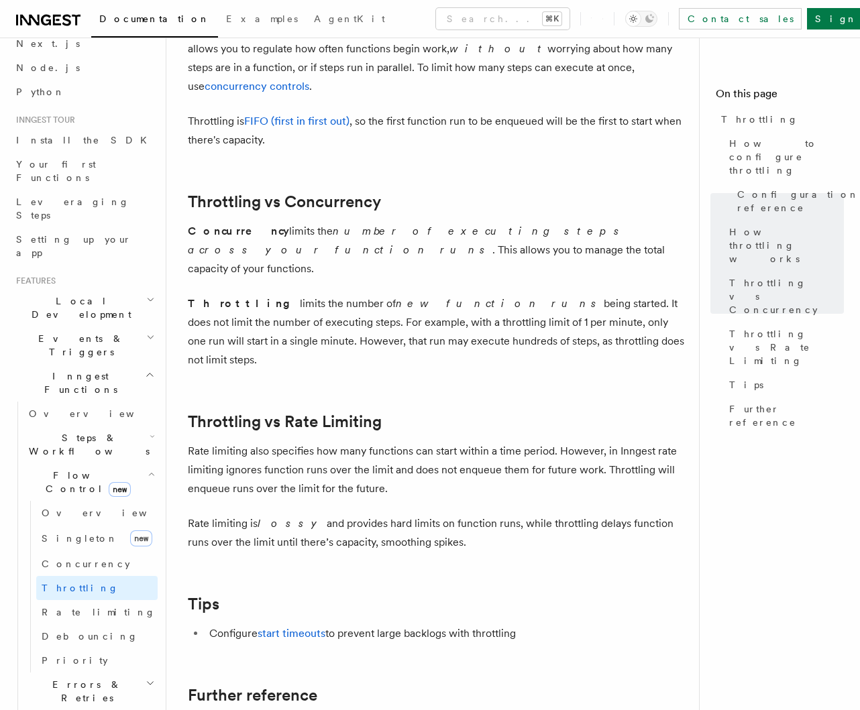
click at [359, 514] on p "Rate limiting is lossy and provides hard limits on function runs, while throttl…" at bounding box center [438, 533] width 500 height 38
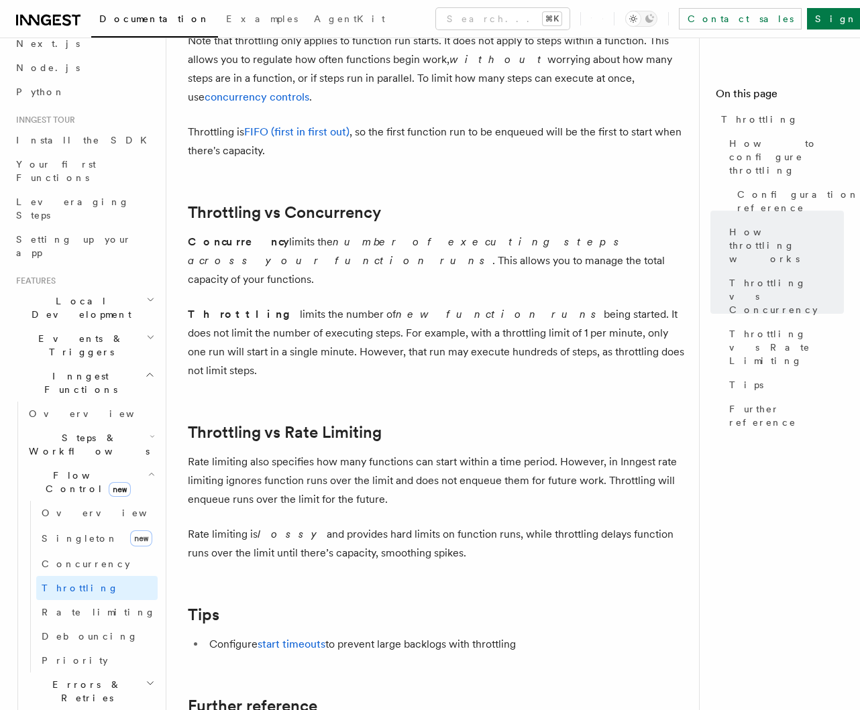
scroll to position [1151, 0]
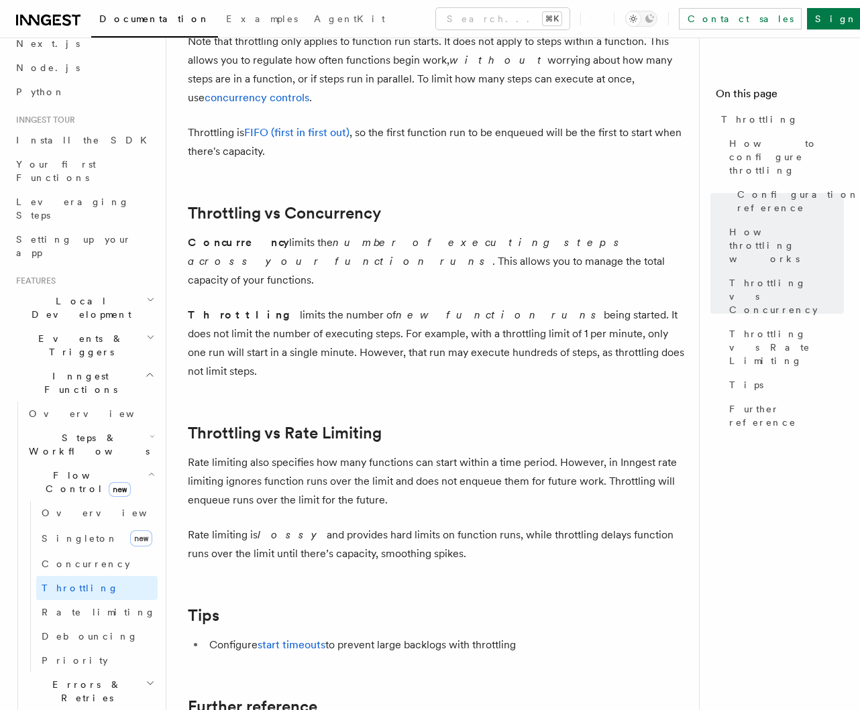
click at [262, 306] on p "Throttling limits the number of new function runs being started. It does not li…" at bounding box center [438, 343] width 500 height 75
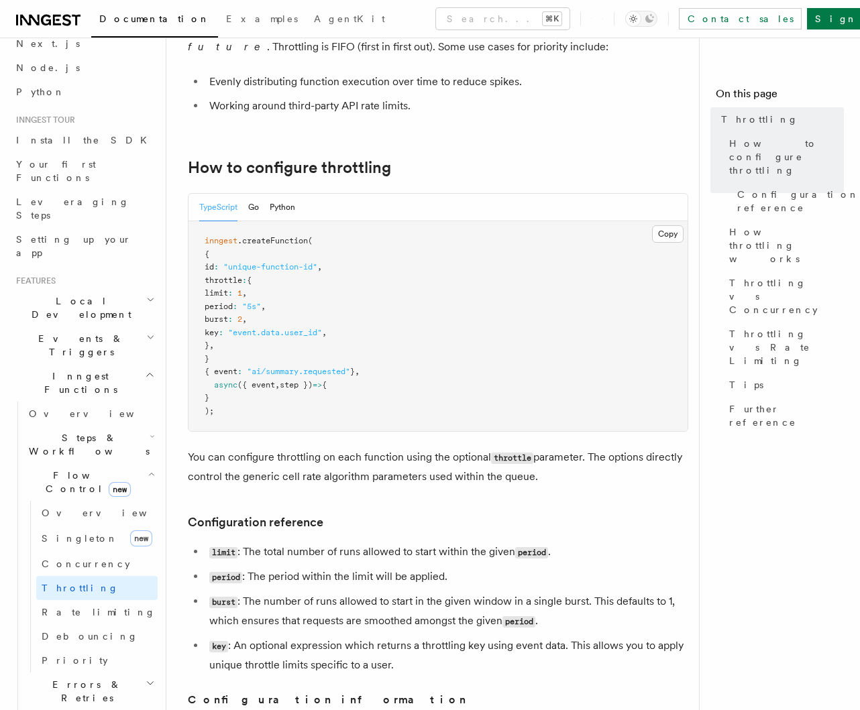
scroll to position [112, 0]
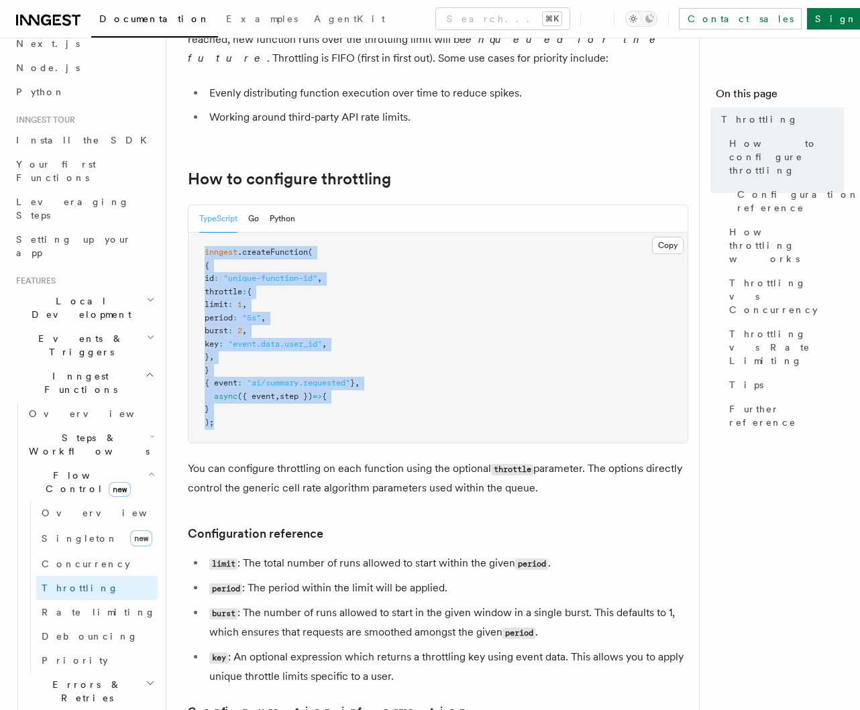
drag, startPoint x: 215, startPoint y: 427, endPoint x: 192, endPoint y: 238, distance: 190.6
click at [192, 239] on pre "inngest .createFunction ( { id : "unique-function-id" , throttle : { limit : 1 …" at bounding box center [437, 338] width 499 height 210
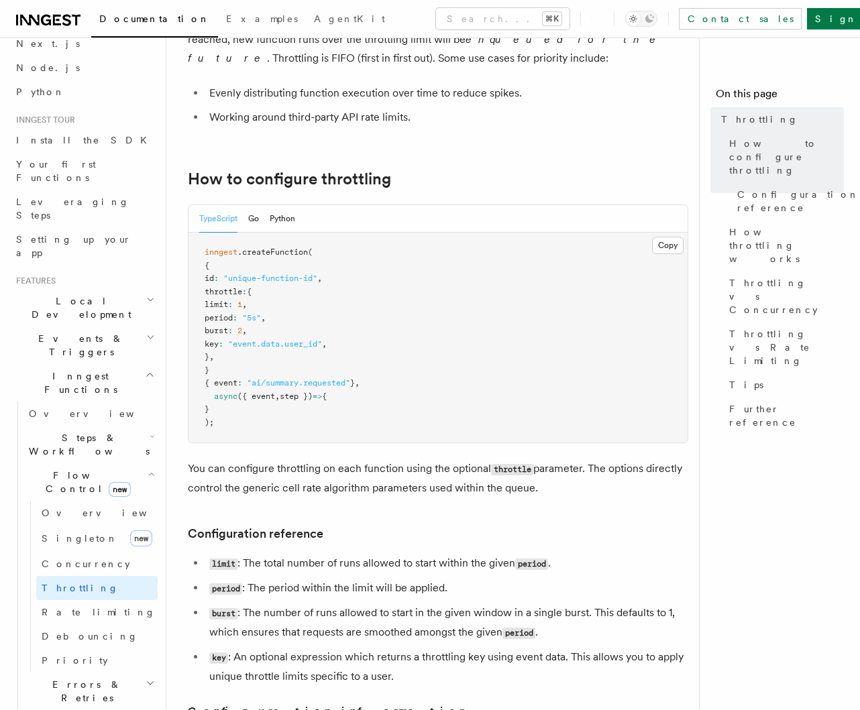
click at [346, 312] on pre "inngest .createFunction ( { id : "unique-function-id" , throttle : { limit : 1 …" at bounding box center [437, 338] width 499 height 210
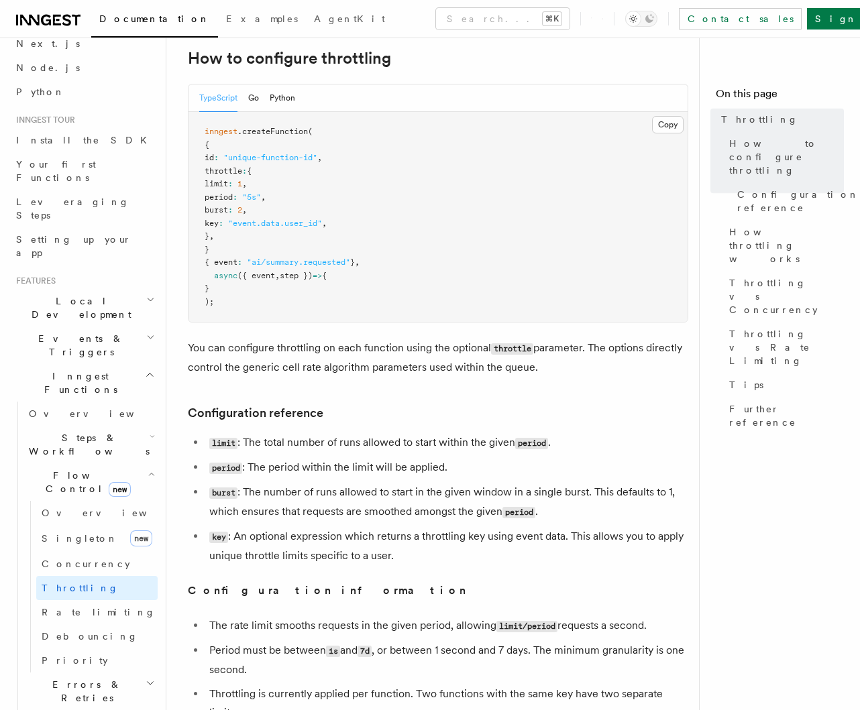
scroll to position [236, 0]
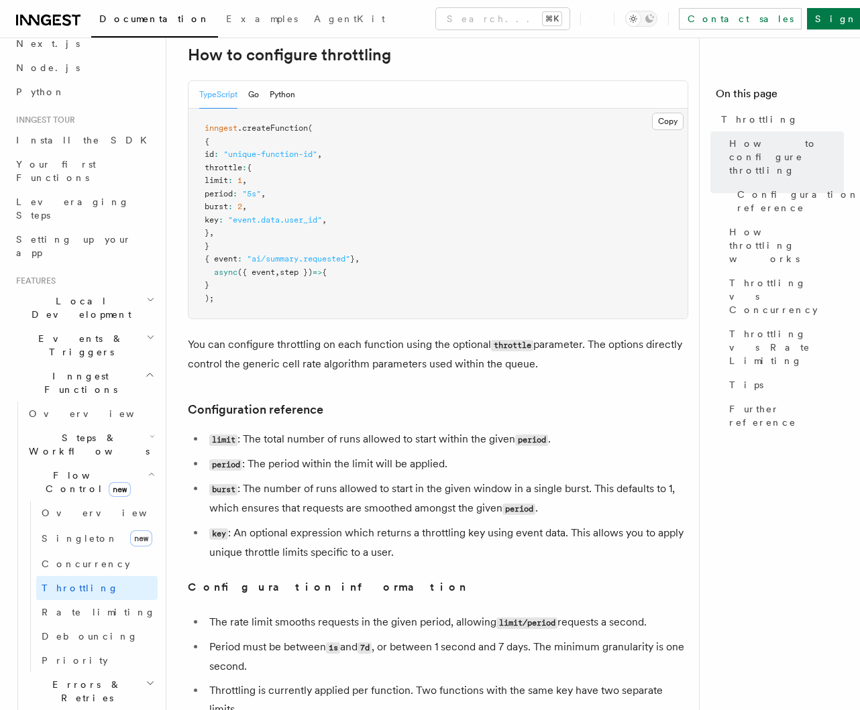
drag, startPoint x: 282, startPoint y: 469, endPoint x: 380, endPoint y: 497, distance: 101.9
click at [379, 497] on ul "limit : The total number of runs allowed to start within the given period . per…" at bounding box center [438, 496] width 500 height 132
click at [390, 506] on li "burst : The number of runs allowed to start in the given window in a single bur…" at bounding box center [446, 498] width 483 height 39
drag, startPoint x: 329, startPoint y: 496, endPoint x: 414, endPoint y: 499, distance: 85.2
click at [414, 499] on li "burst : The number of runs allowed to start in the given window in a single bur…" at bounding box center [446, 498] width 483 height 39
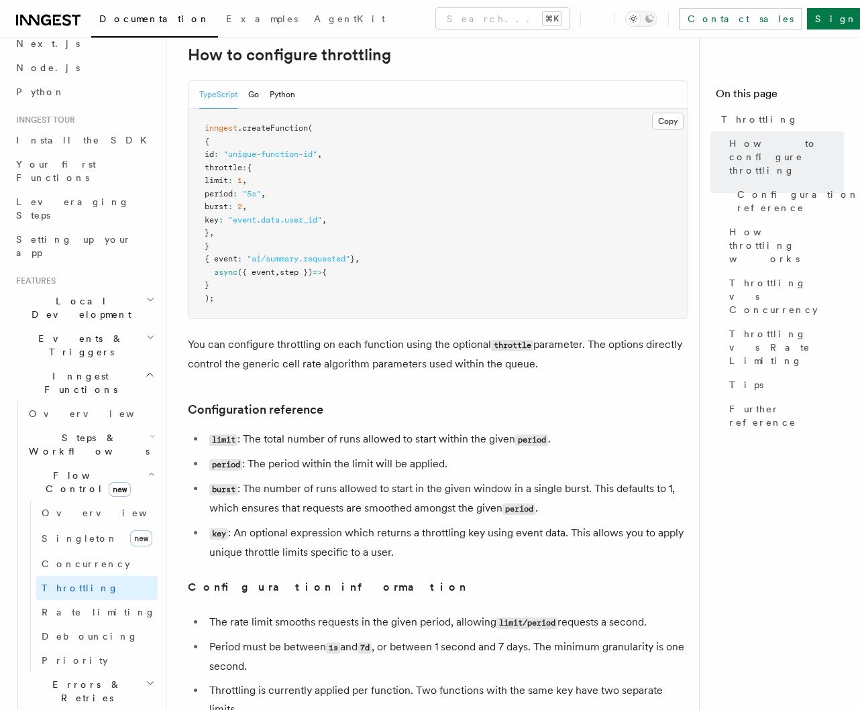
click at [418, 504] on li "burst : The number of runs allowed to start in the given window in a single bur…" at bounding box center [446, 498] width 483 height 39
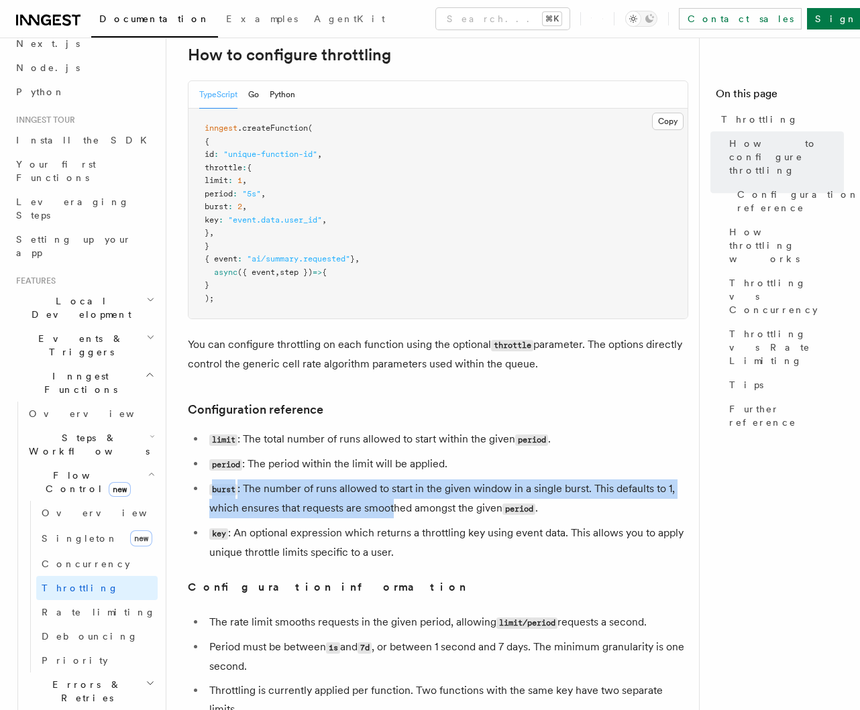
drag, startPoint x: 357, startPoint y: 494, endPoint x: 395, endPoint y: 503, distance: 38.7
click at [395, 503] on li "burst : The number of runs allowed to start in the given window in a single bur…" at bounding box center [446, 498] width 483 height 39
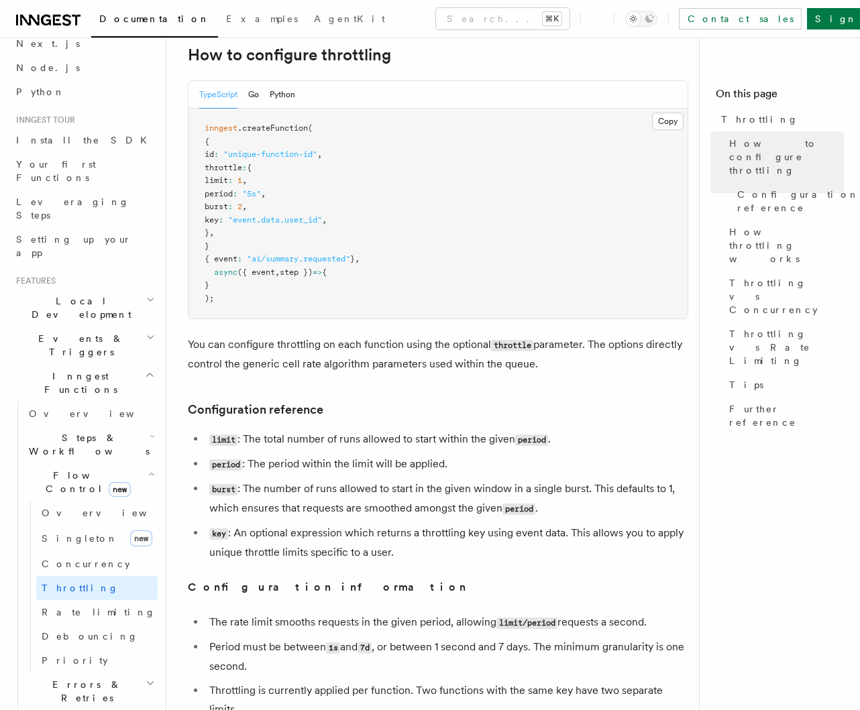
click at [406, 513] on li "burst : The number of runs allowed to start in the given window in a single bur…" at bounding box center [446, 498] width 483 height 39
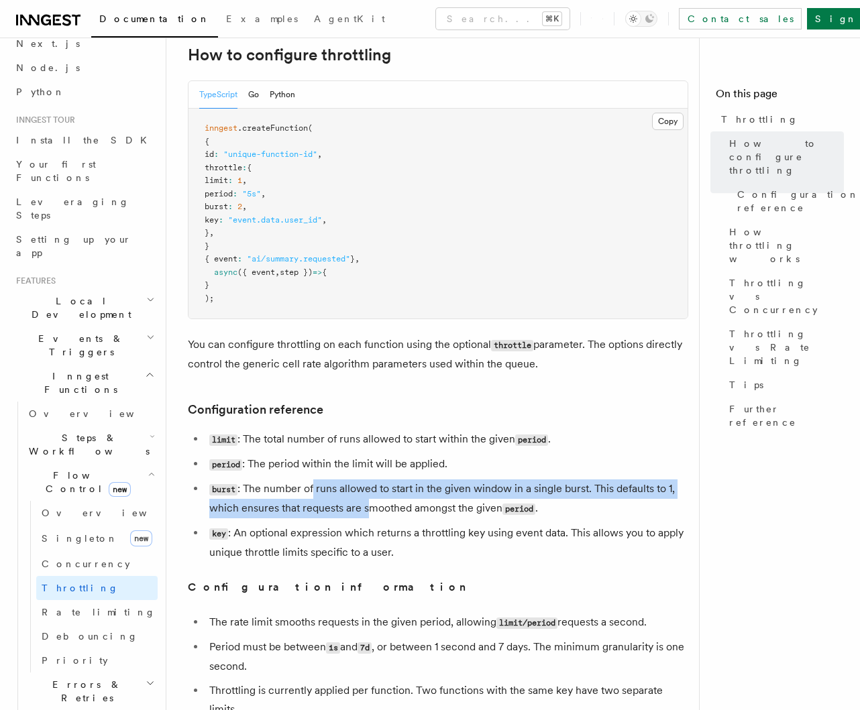
drag, startPoint x: 315, startPoint y: 485, endPoint x: 370, endPoint y: 508, distance: 59.5
click at [370, 508] on li "burst : The number of runs allowed to start in the given window in a single bur…" at bounding box center [446, 498] width 483 height 39
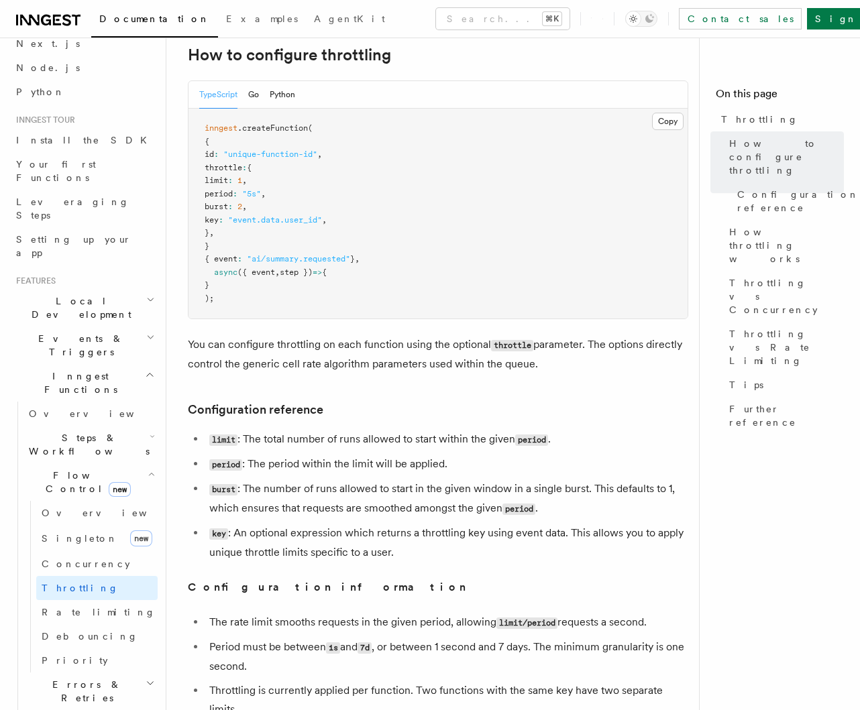
click at [373, 509] on li "burst : The number of runs allowed to start in the given window in a single bur…" at bounding box center [446, 498] width 483 height 39
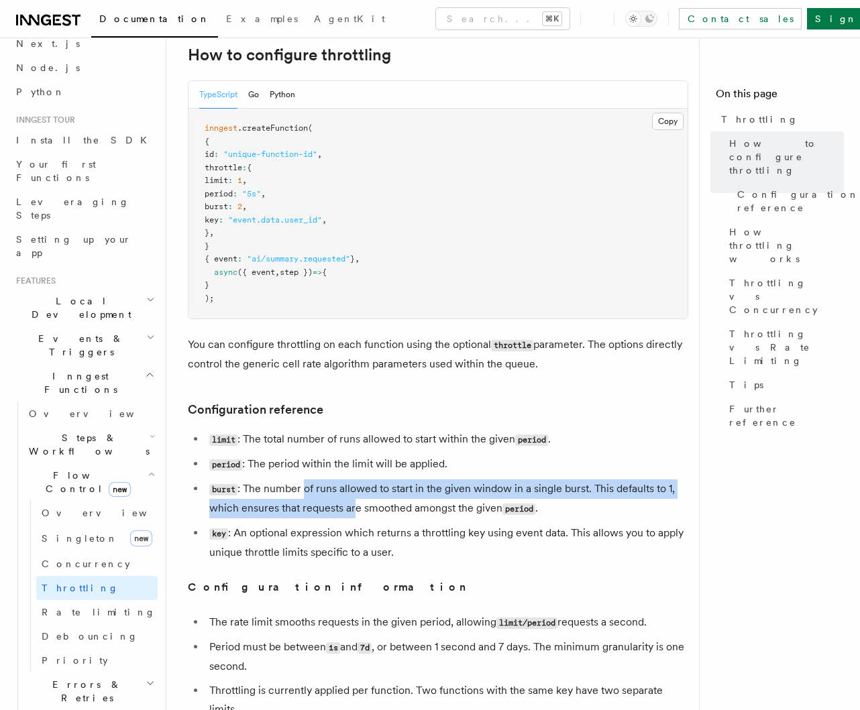
drag, startPoint x: 345, startPoint y: 510, endPoint x: 357, endPoint y: 516, distance: 13.8
click at [357, 516] on li "burst : The number of runs allowed to start in the given window in a single bur…" at bounding box center [446, 498] width 483 height 39
drag, startPoint x: 270, startPoint y: 492, endPoint x: 344, endPoint y: 519, distance: 79.4
click at [344, 518] on li "burst : The number of runs allowed to start in the given window in a single bur…" at bounding box center [446, 498] width 483 height 39
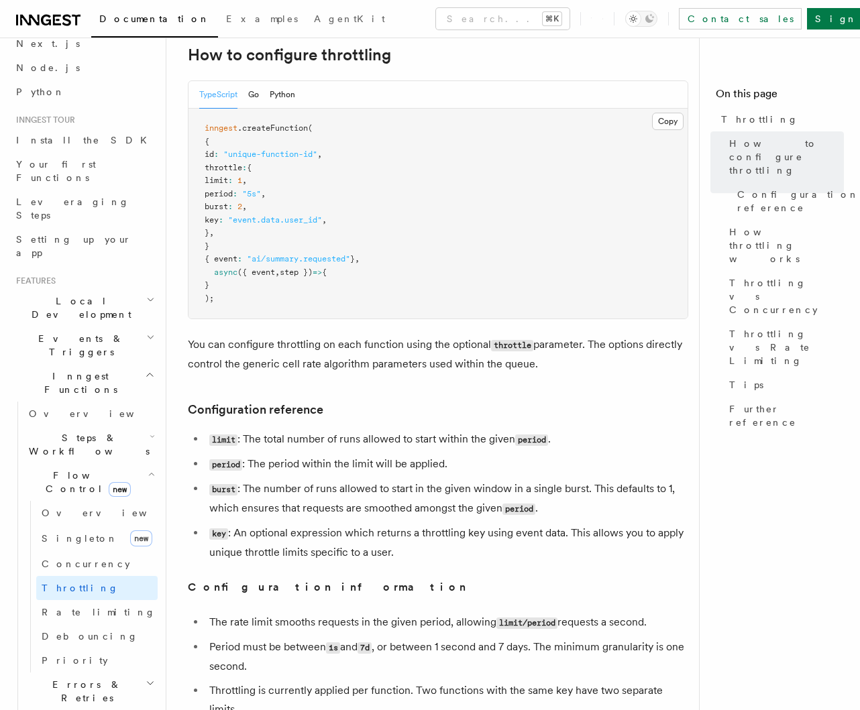
click at [363, 511] on li "burst : The number of runs allowed to start in the given window in a single bur…" at bounding box center [446, 498] width 483 height 39
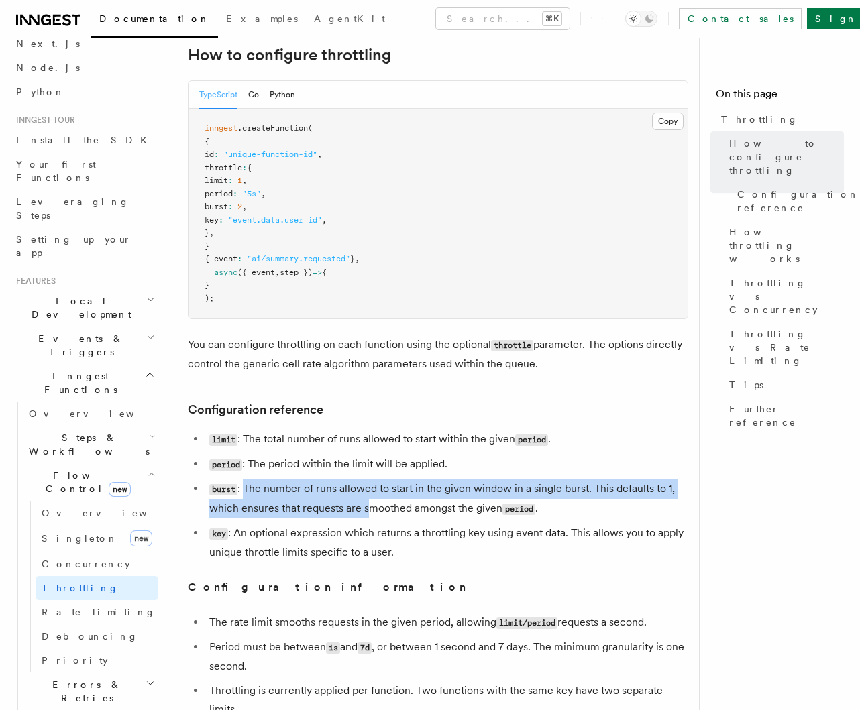
drag, startPoint x: 243, startPoint y: 484, endPoint x: 373, endPoint y: 512, distance: 133.3
click at [373, 512] on li "burst : The number of runs allowed to start in the given window in a single bur…" at bounding box center [446, 498] width 483 height 39
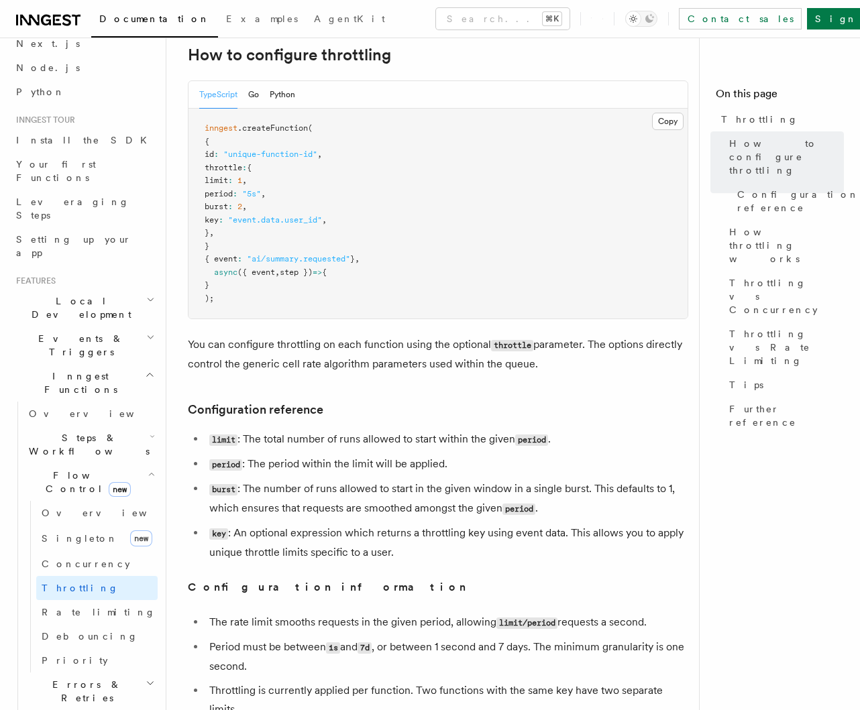
click at [386, 507] on li "burst : The number of runs allowed to start in the given window in a single bur…" at bounding box center [446, 498] width 483 height 39
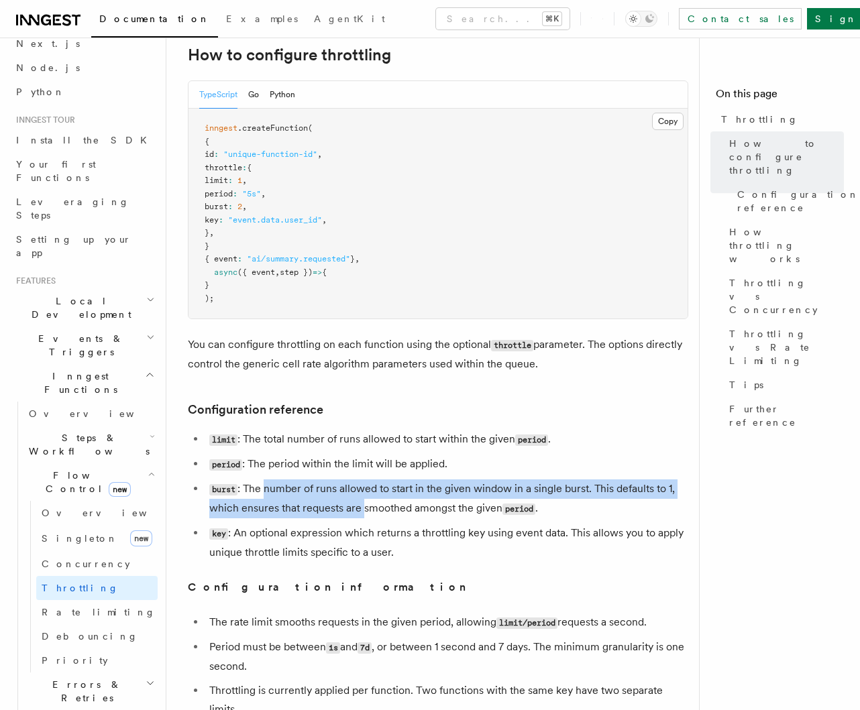
drag, startPoint x: 265, startPoint y: 490, endPoint x: 365, endPoint y: 519, distance: 104.0
click at [365, 518] on li "burst : The number of runs allowed to start in the given window in a single bur…" at bounding box center [446, 498] width 483 height 39
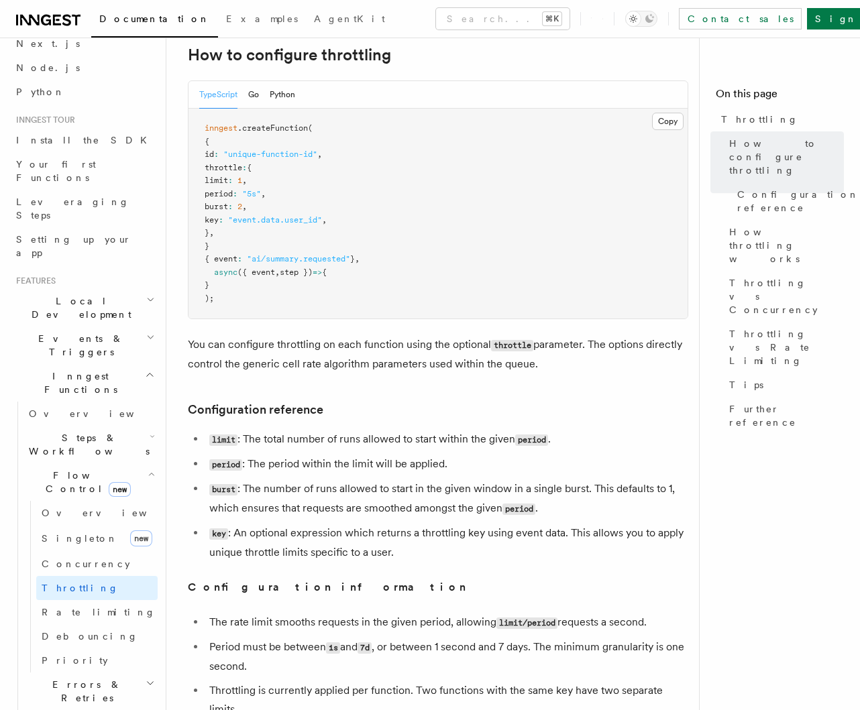
click at [379, 516] on li "burst : The number of runs allowed to start in the given window in a single bur…" at bounding box center [446, 498] width 483 height 39
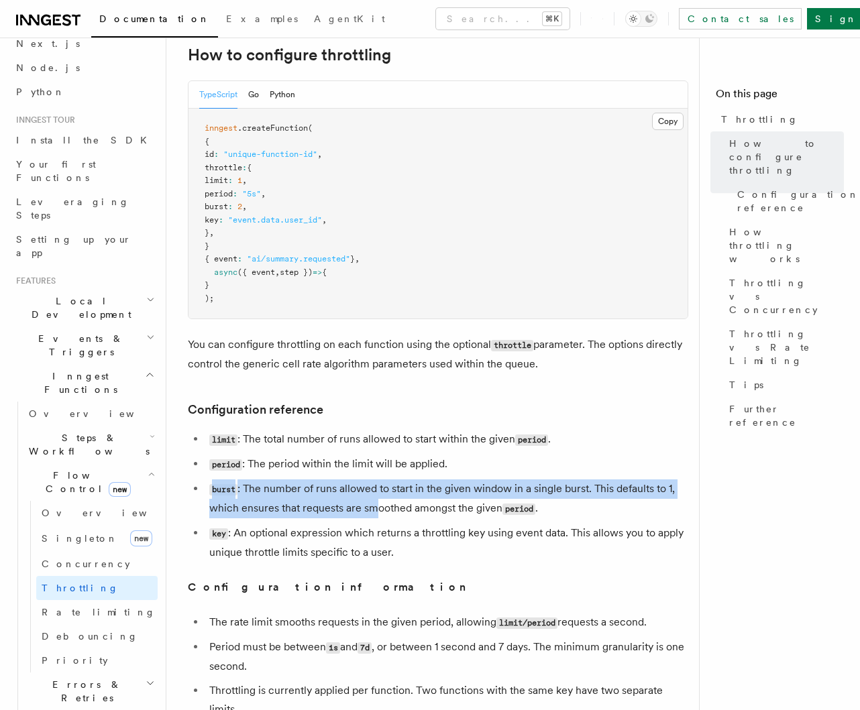
click at [376, 513] on ul "limit : The total number of runs allowed to start within the given period . per…" at bounding box center [438, 496] width 500 height 132
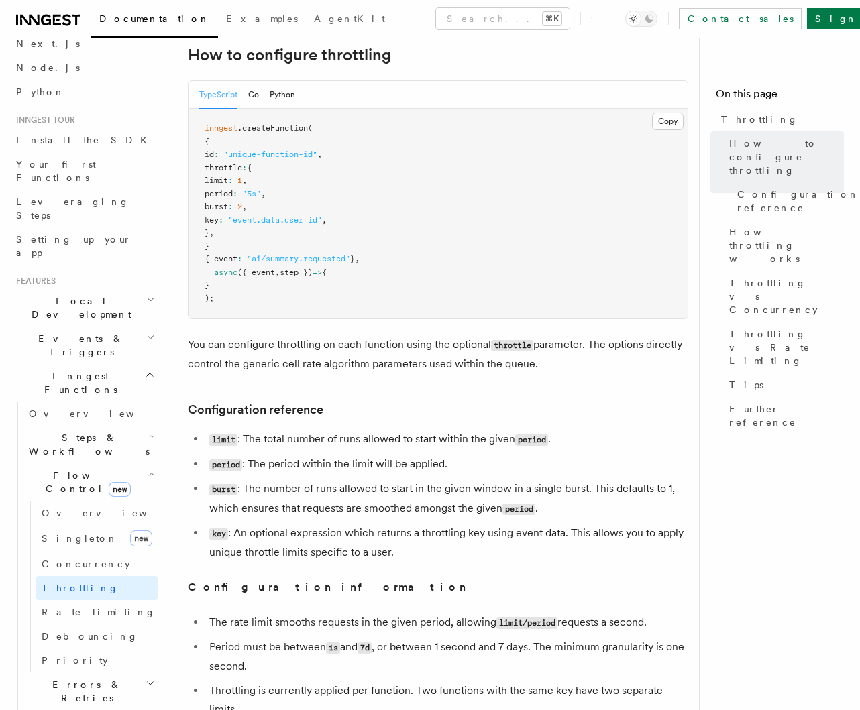
click at [403, 508] on li "burst : The number of runs allowed to start in the given window in a single bur…" at bounding box center [446, 498] width 483 height 39
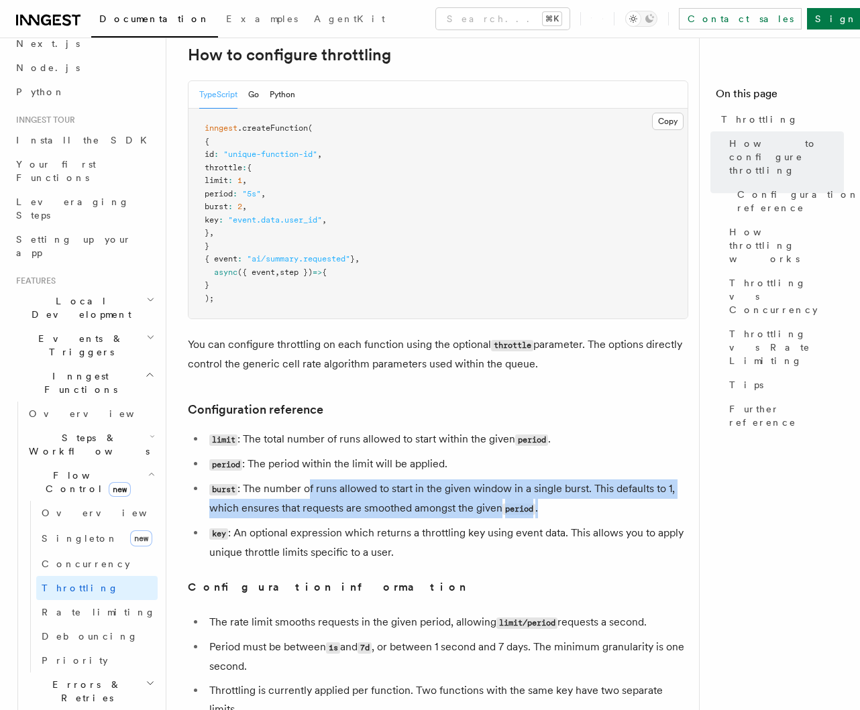
drag, startPoint x: 308, startPoint y: 490, endPoint x: 596, endPoint y: 512, distance: 289.3
click at [594, 512] on li "burst : The number of runs allowed to start in the given window in a single bur…" at bounding box center [446, 498] width 483 height 39
click at [596, 512] on li "burst : The number of runs allowed to start in the given window in a single bur…" at bounding box center [446, 498] width 483 height 39
click at [571, 514] on li "burst : The number of runs allowed to start in the given window in a single bur…" at bounding box center [446, 498] width 483 height 39
click at [577, 514] on li "burst : The number of runs allowed to start in the given window in a single bur…" at bounding box center [446, 498] width 483 height 39
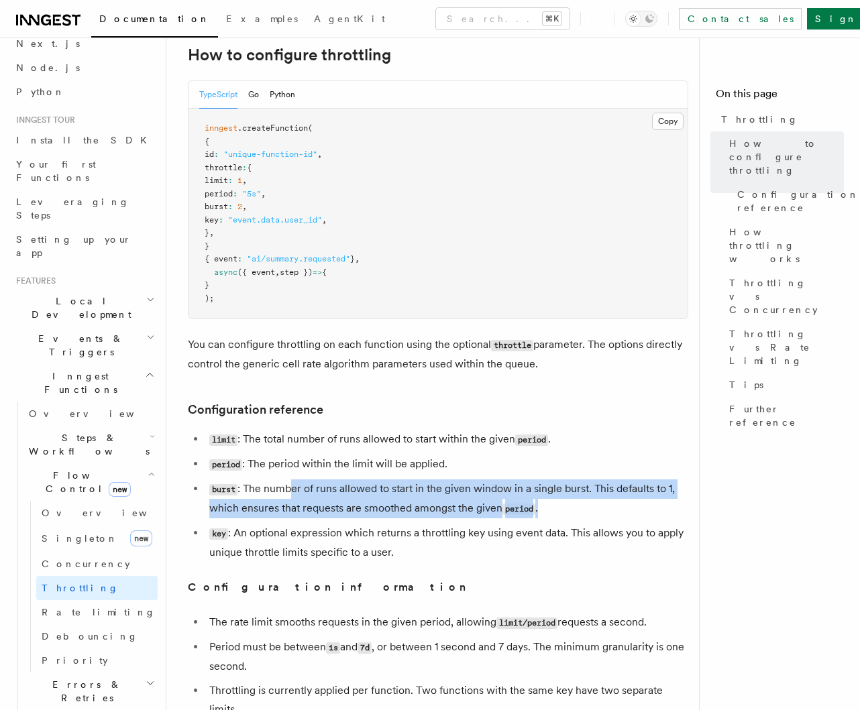
click at [544, 508] on li "burst : The number of runs allowed to start in the given window in a single bur…" at bounding box center [446, 498] width 483 height 39
click at [569, 505] on li "burst : The number of runs allowed to start in the given window in a single bur…" at bounding box center [446, 498] width 483 height 39
click at [563, 510] on li "burst : The number of runs allowed to start in the given window in a single bur…" at bounding box center [446, 498] width 483 height 39
click at [565, 509] on li "burst : The number of runs allowed to start in the given window in a single bur…" at bounding box center [446, 498] width 483 height 39
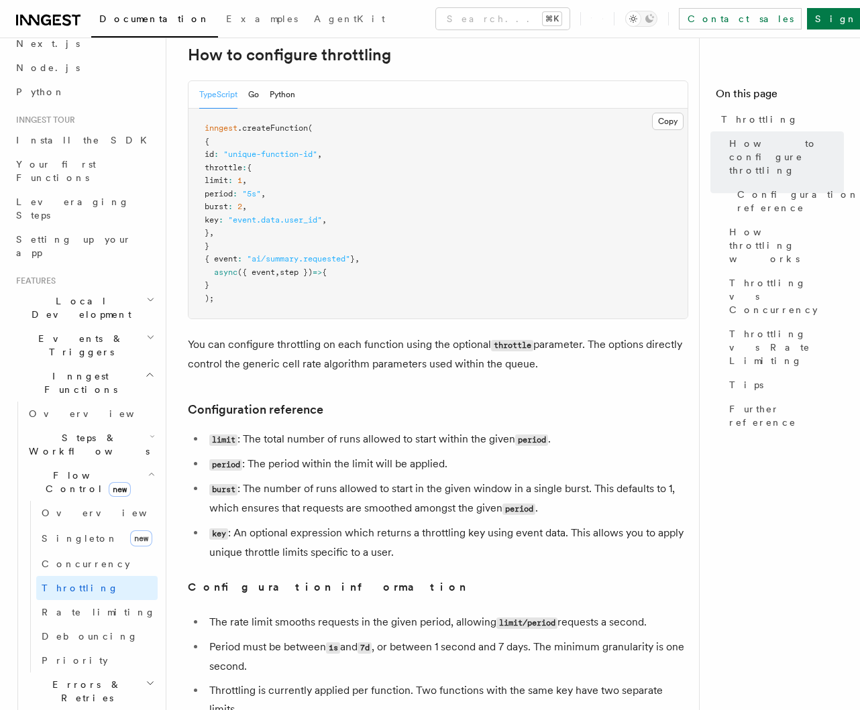
click at [587, 506] on li "burst : The number of runs allowed to start in the given window in a single bur…" at bounding box center [446, 498] width 483 height 39
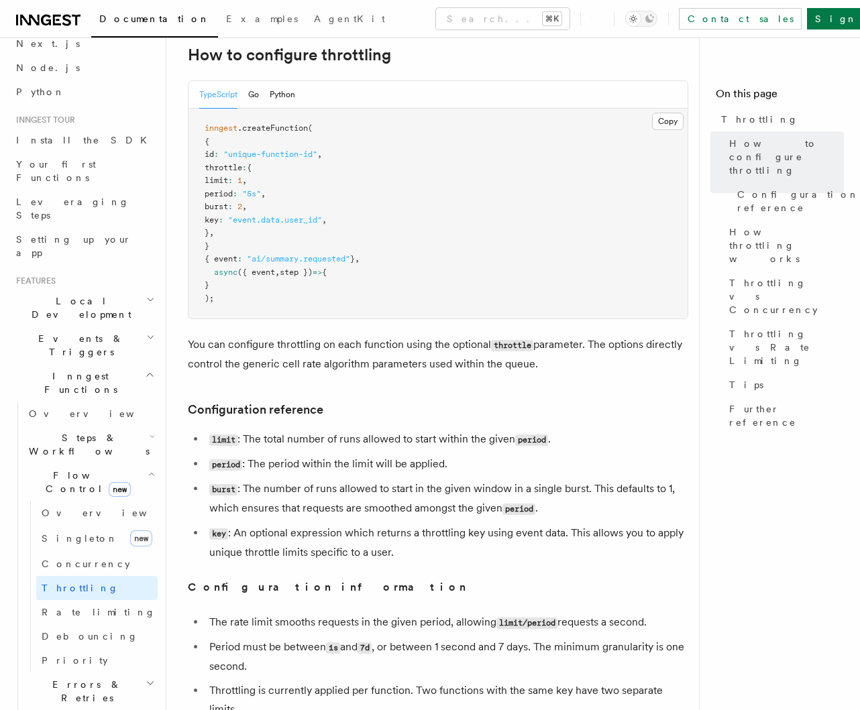
click at [304, 465] on li "period : The period within the limit will be applied." at bounding box center [446, 464] width 483 height 19
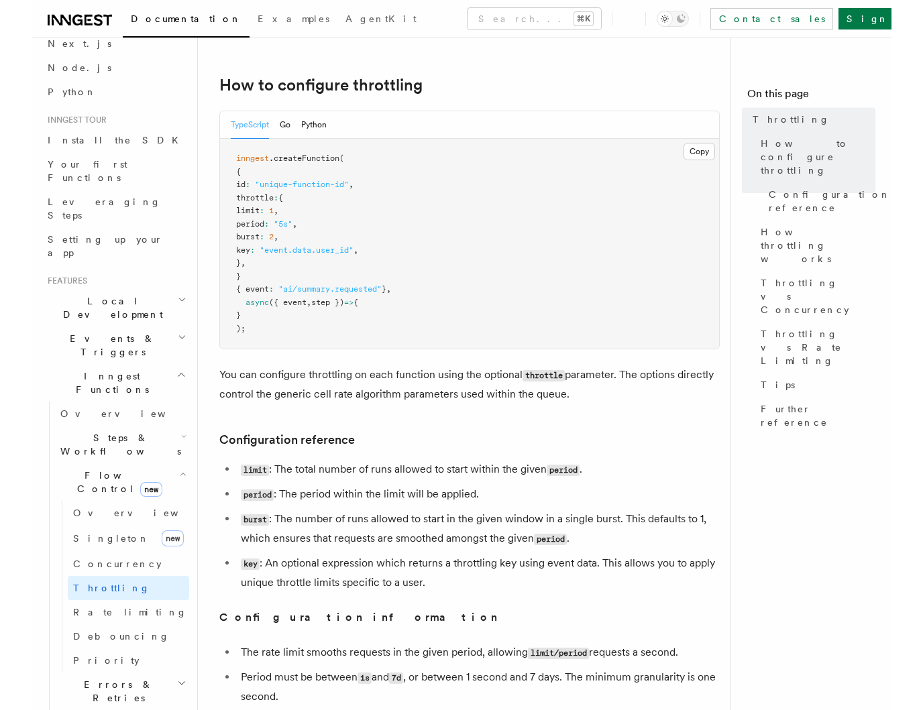
scroll to position [0, 0]
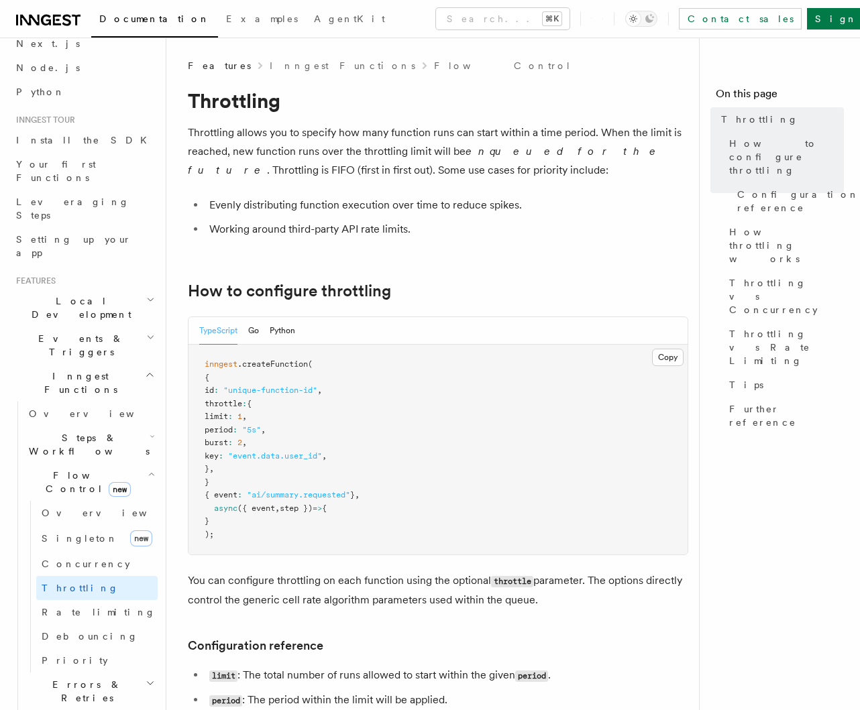
click at [346, 218] on ul "Evenly distributing function execution over time to reduce spikes. Working arou…" at bounding box center [438, 217] width 500 height 43
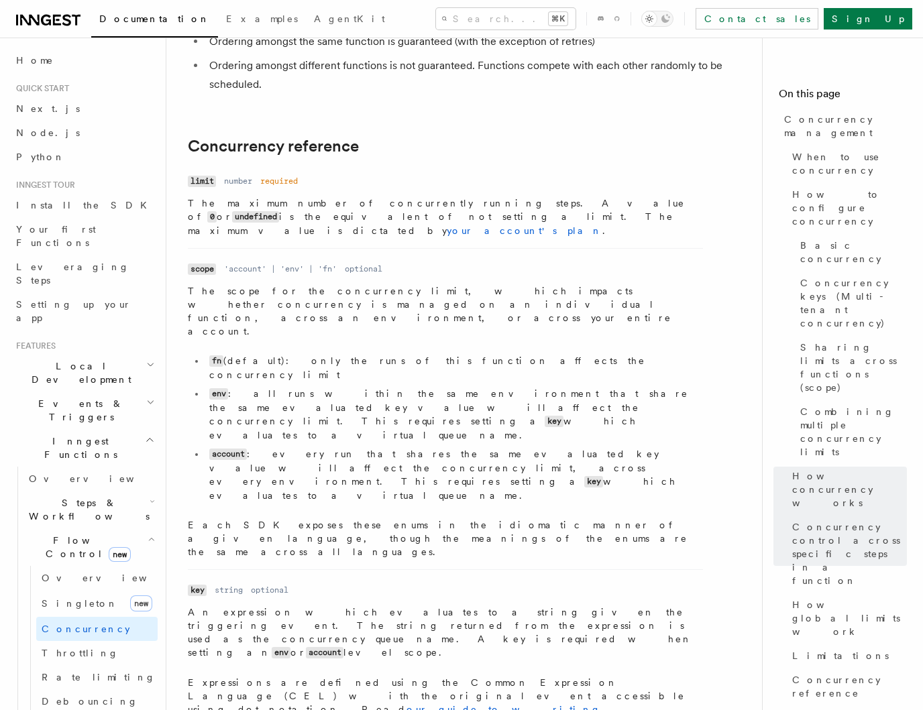
scroll to position [4546, 0]
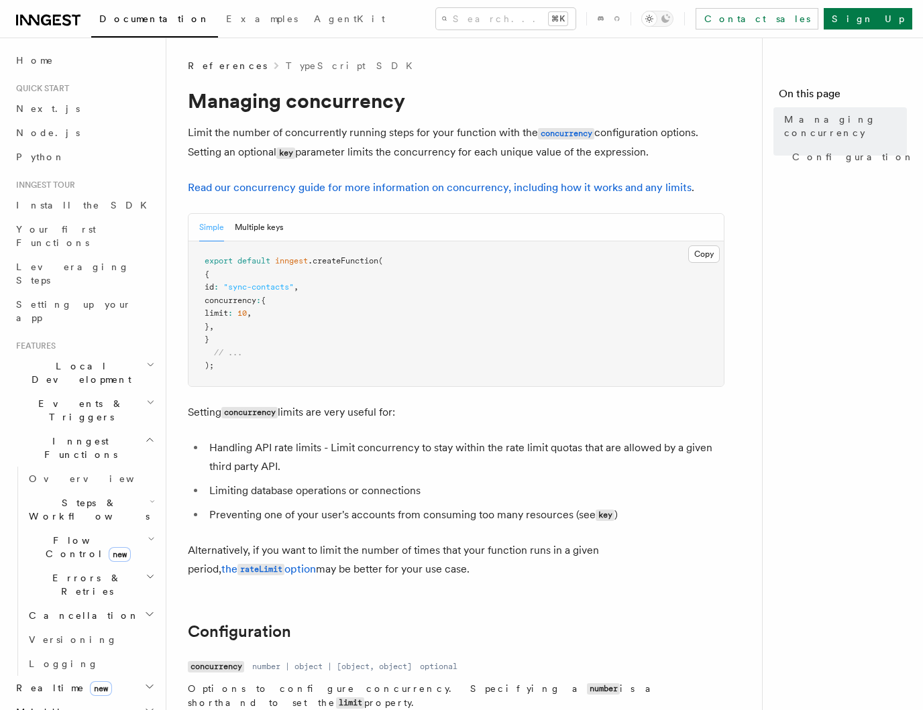
click at [842, 251] on nav "On this page Managing concurrency Configuration" at bounding box center [842, 374] width 161 height 673
drag, startPoint x: 777, startPoint y: 98, endPoint x: 849, endPoint y: 184, distance: 112.4
click at [846, 181] on nav "On this page Managing concurrency Configuration" at bounding box center [842, 374] width 161 height 673
click at [849, 184] on nav "On this page Managing concurrency Configuration" at bounding box center [842, 374] width 161 height 673
drag, startPoint x: 857, startPoint y: 167, endPoint x: 753, endPoint y: 62, distance: 148.0
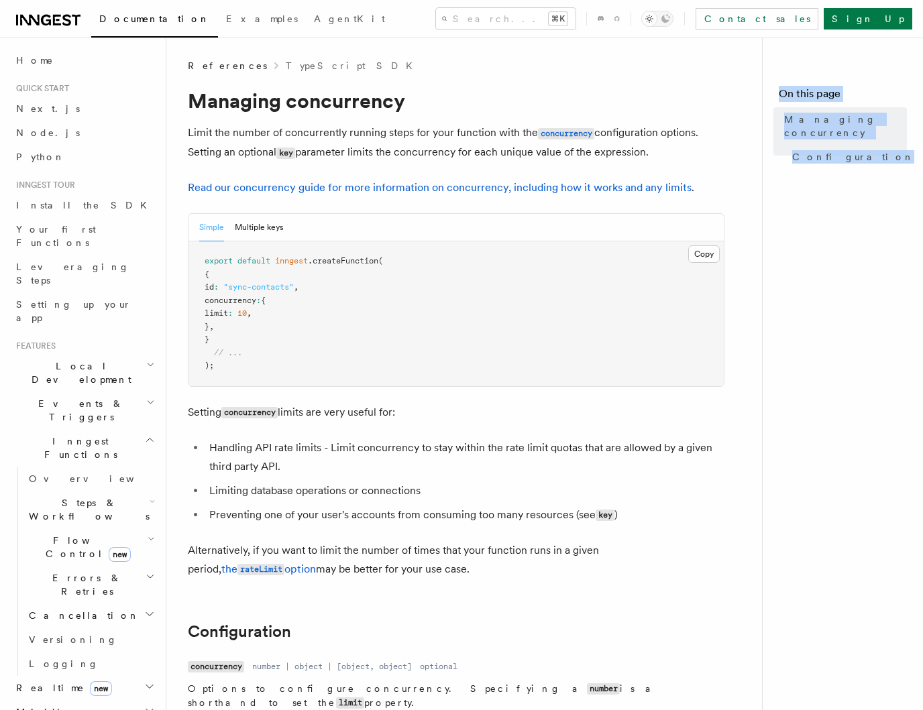
click at [817, 213] on nav "On this page Managing concurrency Configuration" at bounding box center [842, 374] width 161 height 673
drag, startPoint x: 779, startPoint y: 95, endPoint x: 865, endPoint y: 192, distance: 129.2
click at [865, 192] on nav "On this page Managing concurrency Configuration" at bounding box center [842, 374] width 161 height 673
click at [863, 190] on nav "On this page Managing concurrency Configuration" at bounding box center [842, 374] width 161 height 673
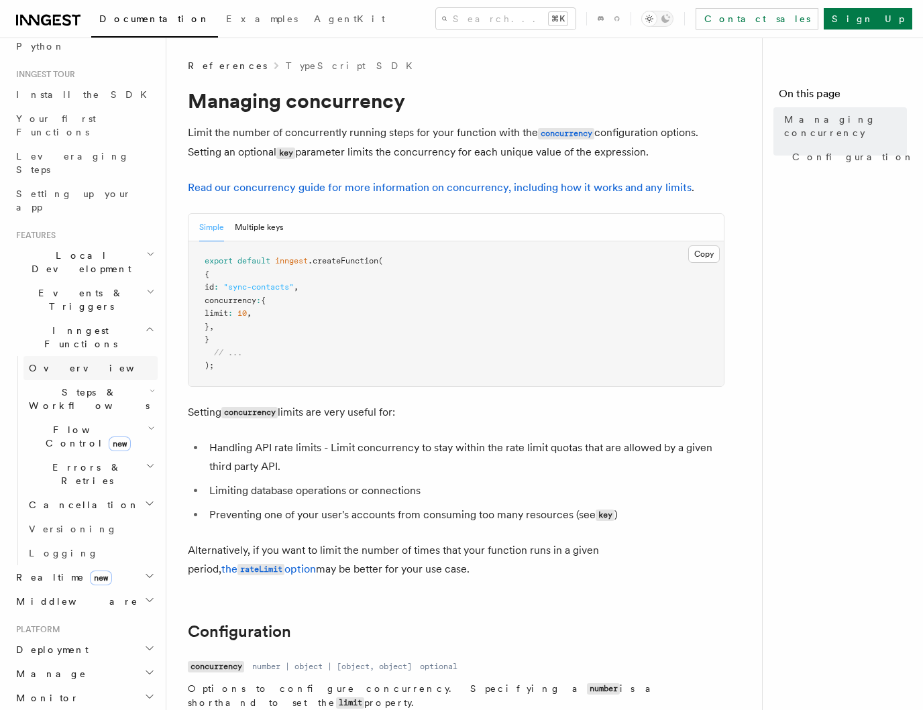
scroll to position [112, 0]
click at [79, 636] on h2 "Deployment" at bounding box center [84, 648] width 147 height 24
click at [78, 636] on h2 "Deployment" at bounding box center [84, 648] width 147 height 24
click at [795, 111] on link "Managing concurrency" at bounding box center [843, 126] width 128 height 38
click at [795, 121] on span "Managing concurrency" at bounding box center [845, 126] width 123 height 27
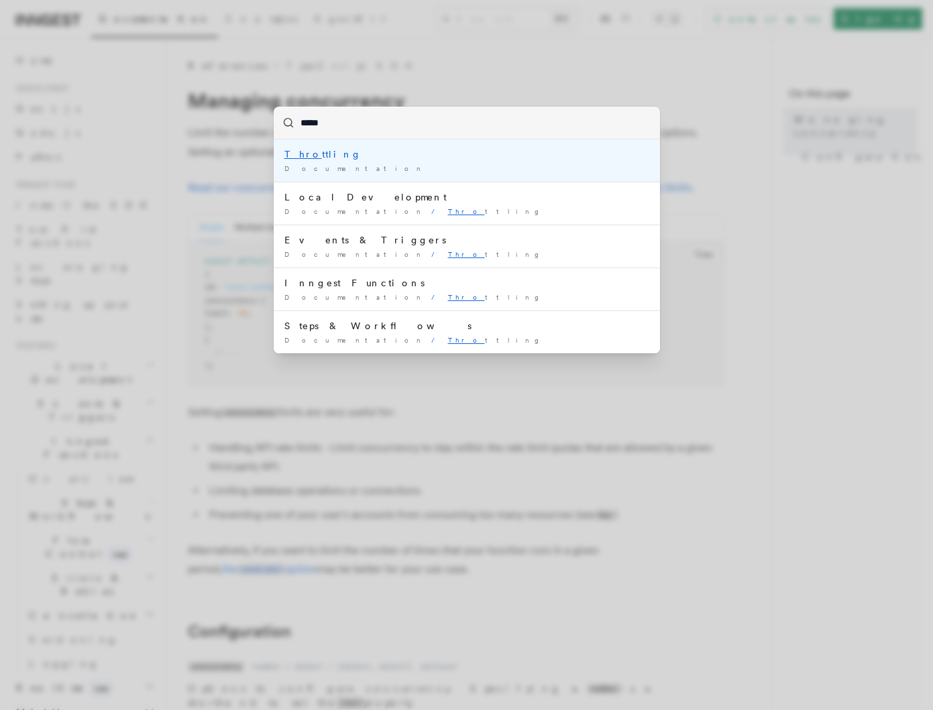
type input "******"
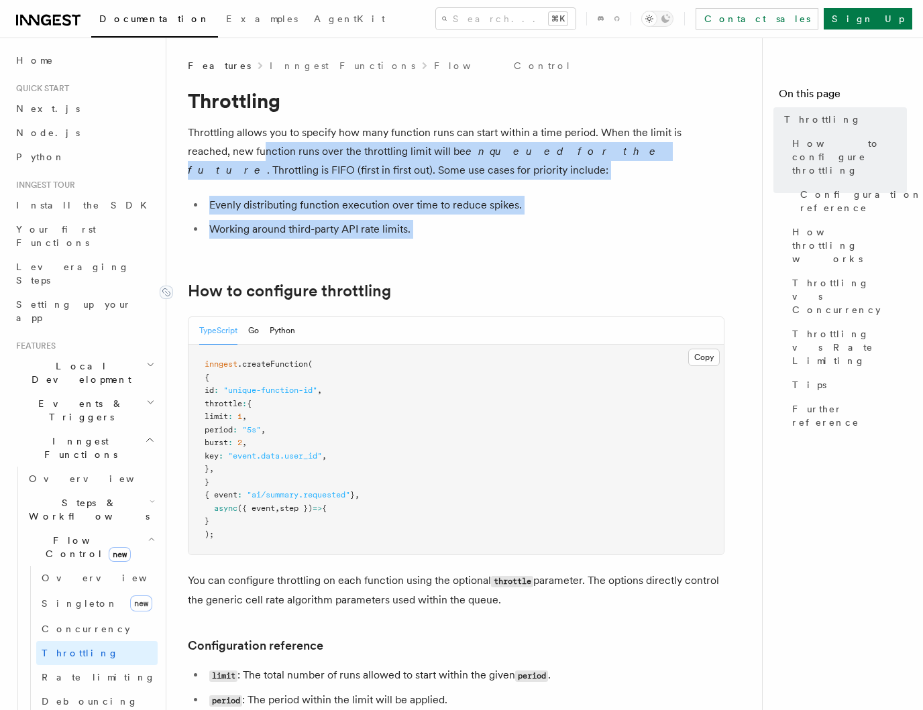
drag, startPoint x: 238, startPoint y: 169, endPoint x: 385, endPoint y: 284, distance: 186.7
click at [386, 285] on link "How to configure throttling" at bounding box center [289, 291] width 203 height 19
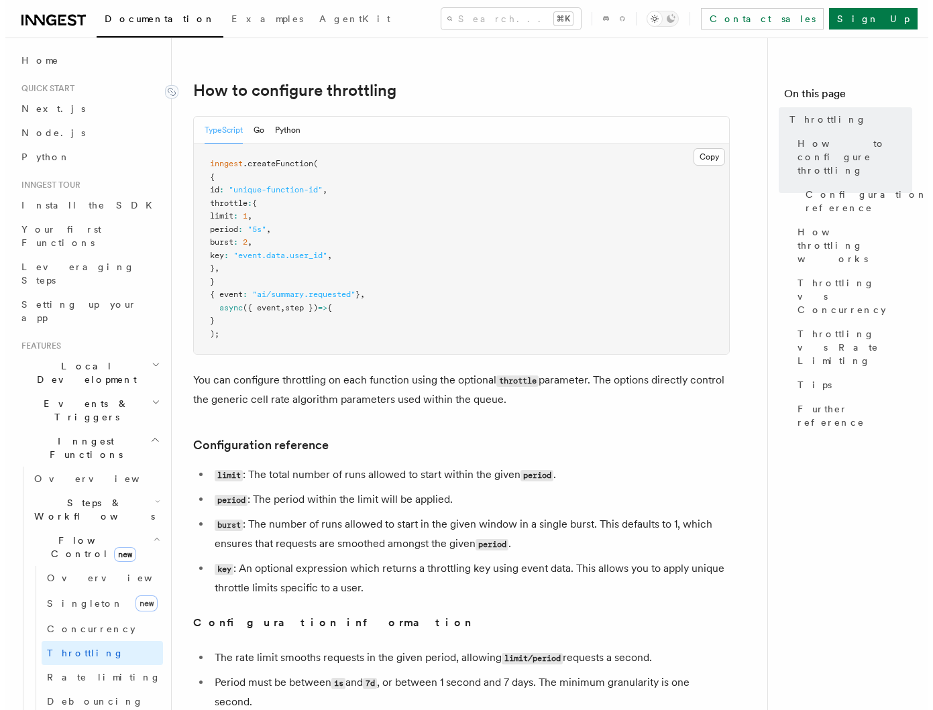
scroll to position [217, 0]
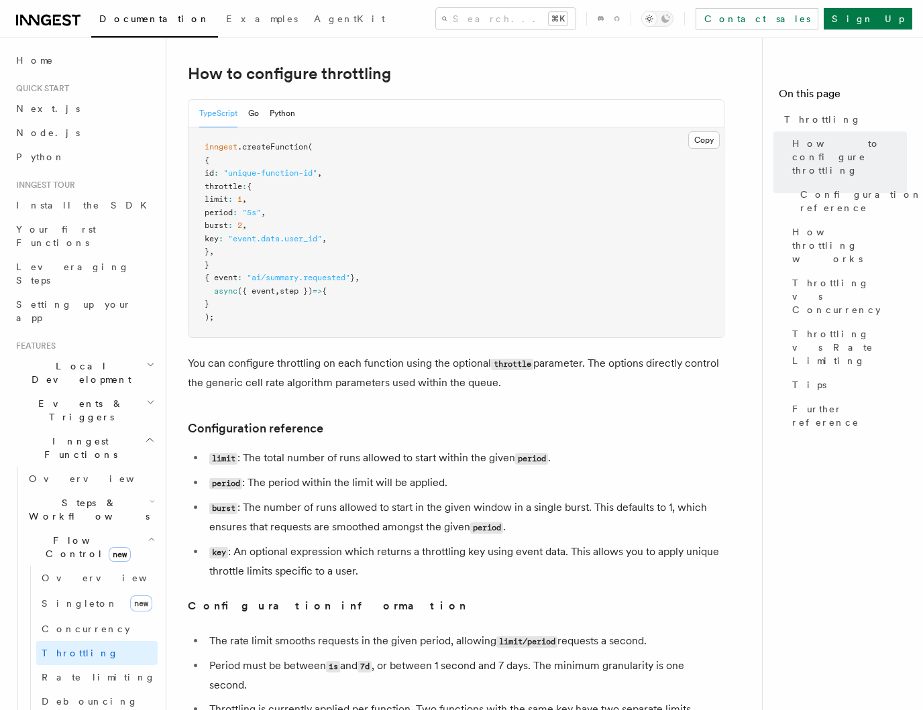
drag, startPoint x: 216, startPoint y: 221, endPoint x: 224, endPoint y: 256, distance: 35.8
click at [223, 248] on pre "inngest .createFunction ( { id : "unique-function-id" , throttle : { limit : 1 …" at bounding box center [455, 232] width 535 height 210
click at [209, 256] on span "}" at bounding box center [207, 251] width 5 height 9
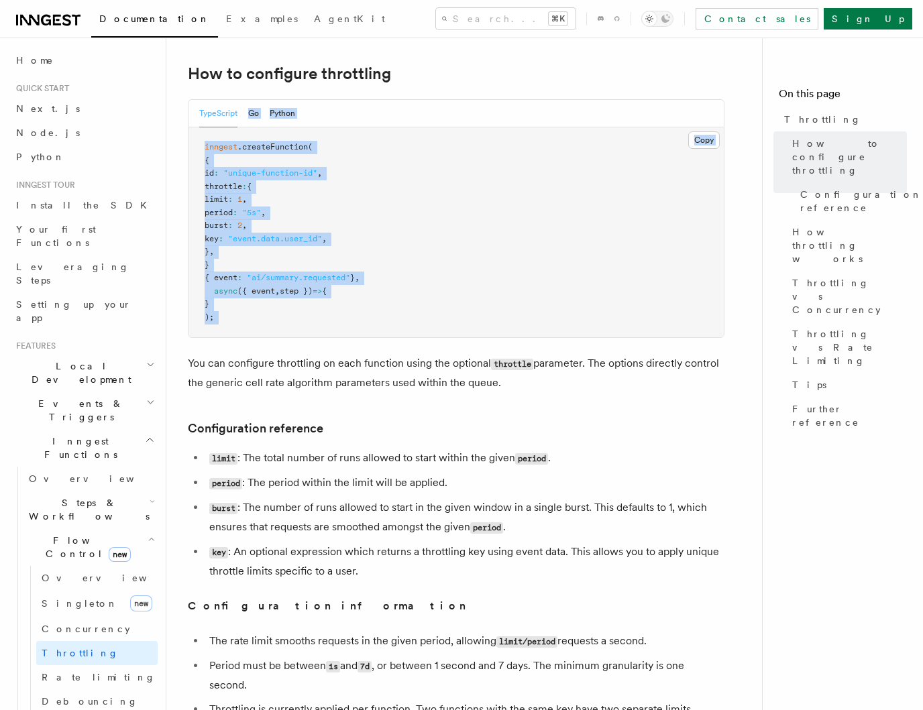
drag, startPoint x: 215, startPoint y: 321, endPoint x: 213, endPoint y: 135, distance: 186.4
click at [261, 272] on pre "inngest .createFunction ( { id : "unique-function-id" , throttle : { limit : 1 …" at bounding box center [455, 232] width 535 height 210
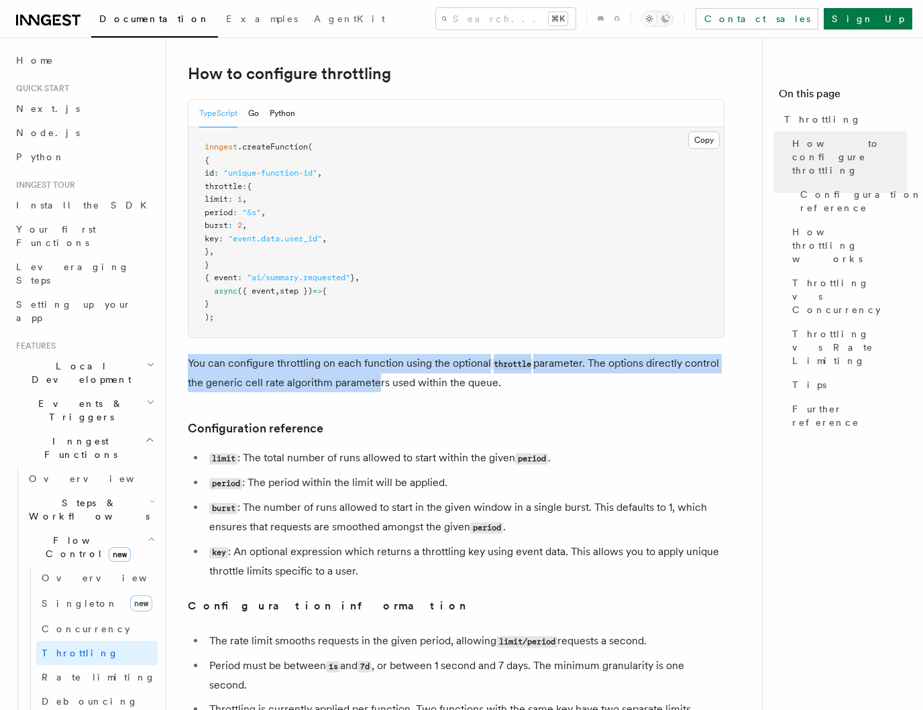
drag, startPoint x: 214, startPoint y: 363, endPoint x: 373, endPoint y: 390, distance: 161.2
click at [373, 390] on p "You can configure throttling on each function using the optional throttle param…" at bounding box center [456, 373] width 537 height 38
drag, startPoint x: 439, startPoint y: 394, endPoint x: 484, endPoint y: 398, distance: 44.5
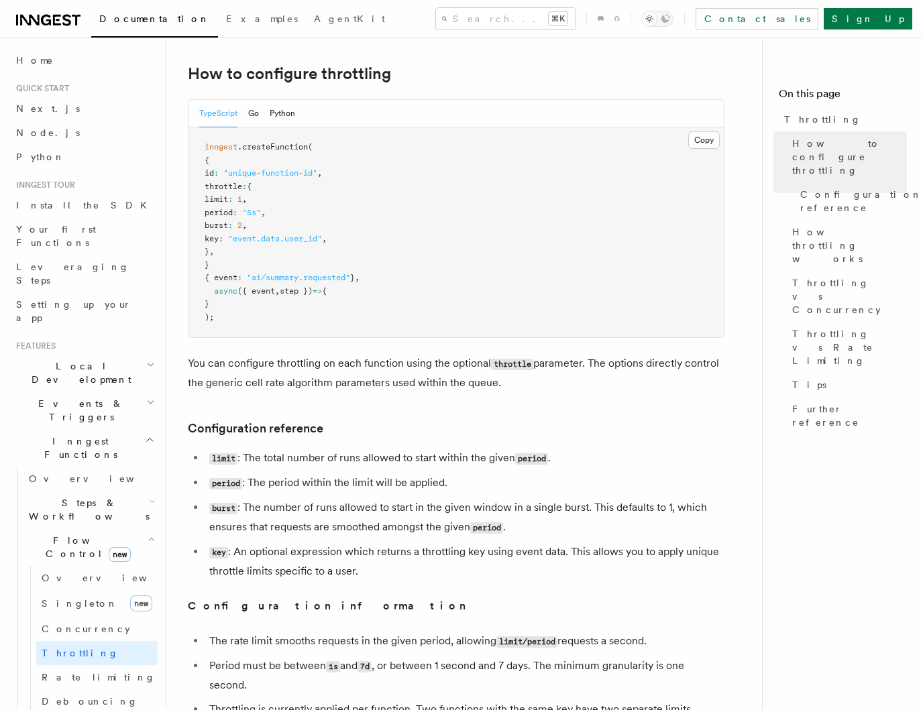
click at [305, 486] on li "period : The period within the limit will be applied." at bounding box center [464, 482] width 519 height 19
